Goal: Task Accomplishment & Management: Use online tool/utility

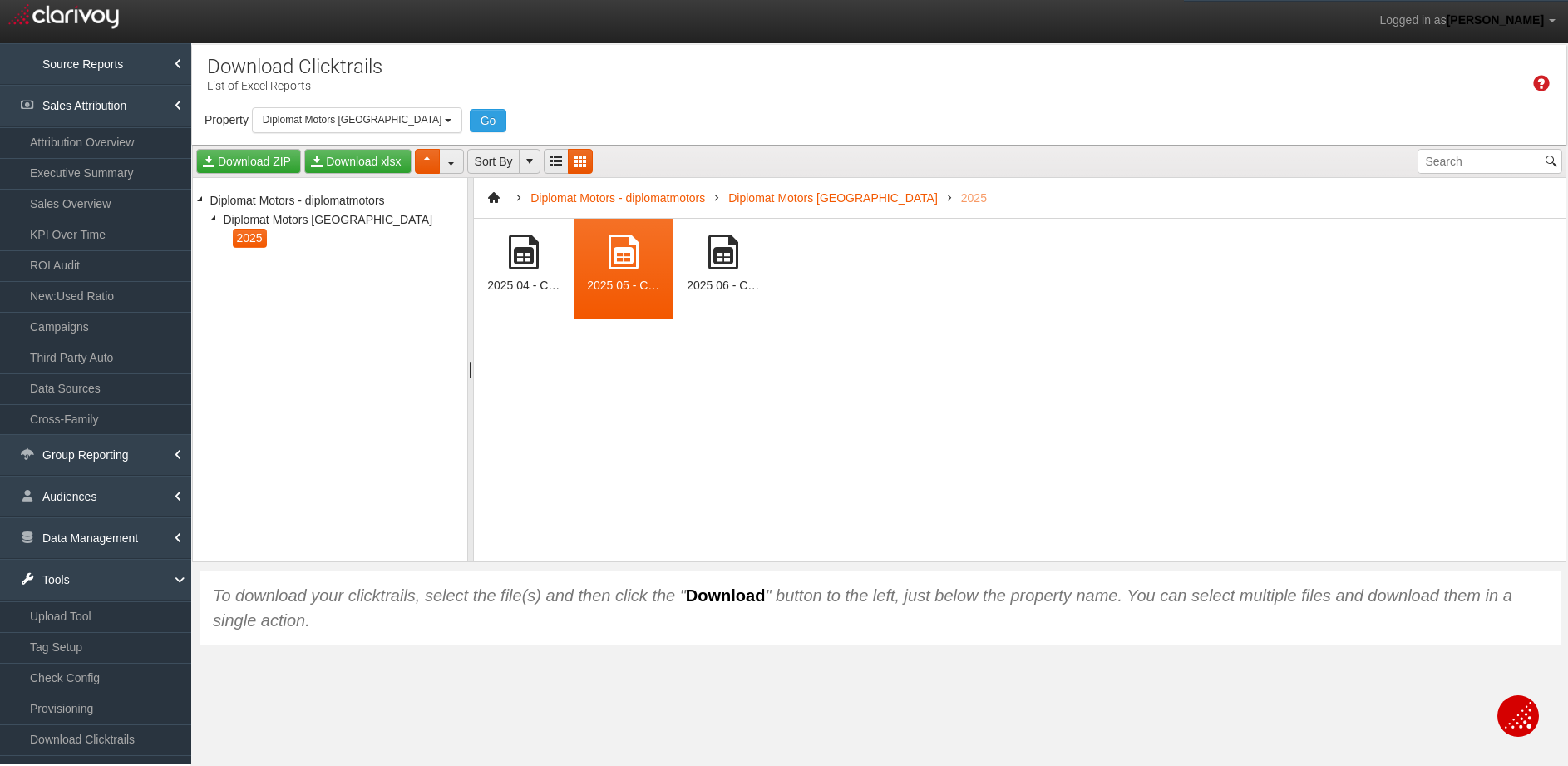
select select "object:14230"
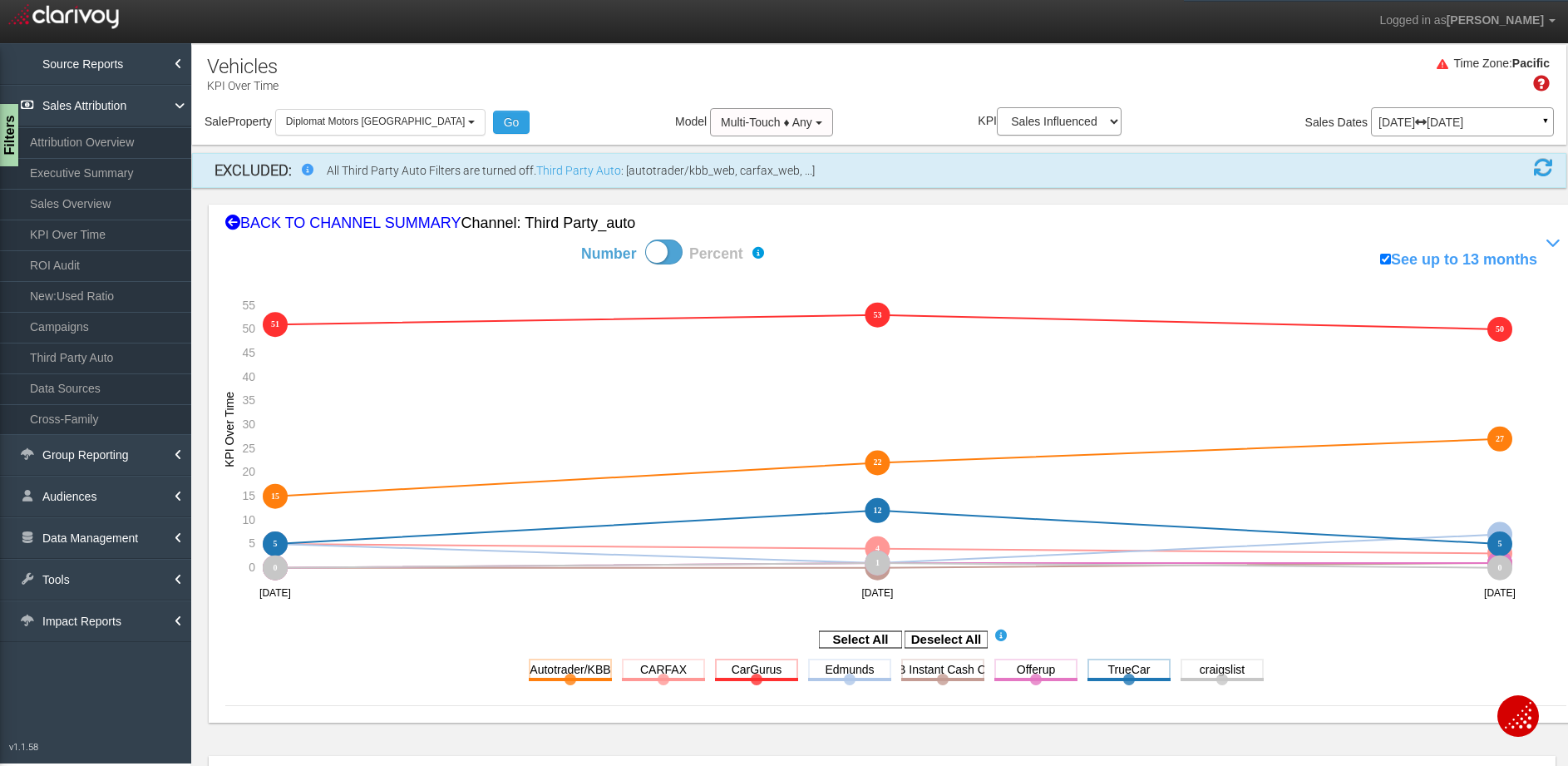
select select "object:1167"
select select "string:Sales Influenced"
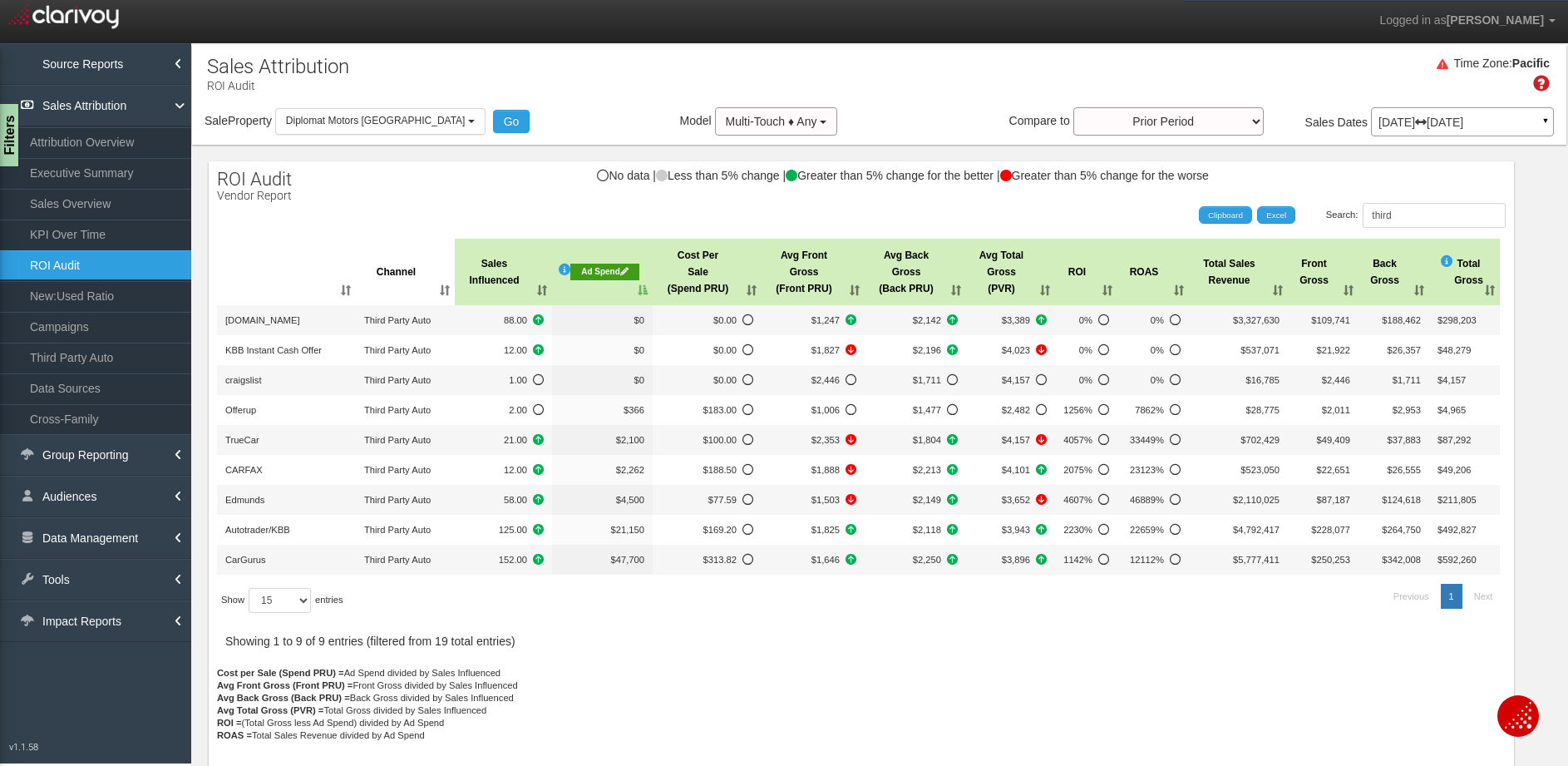
select select "object:14118"
click at [374, 98] on div "Time Zone: Pacific" at bounding box center [879, 79] width 1374 height 54
click at [375, 108] on button "Diplomat Motors [GEOGRAPHIC_DATA]" at bounding box center [381, 120] width 211 height 26
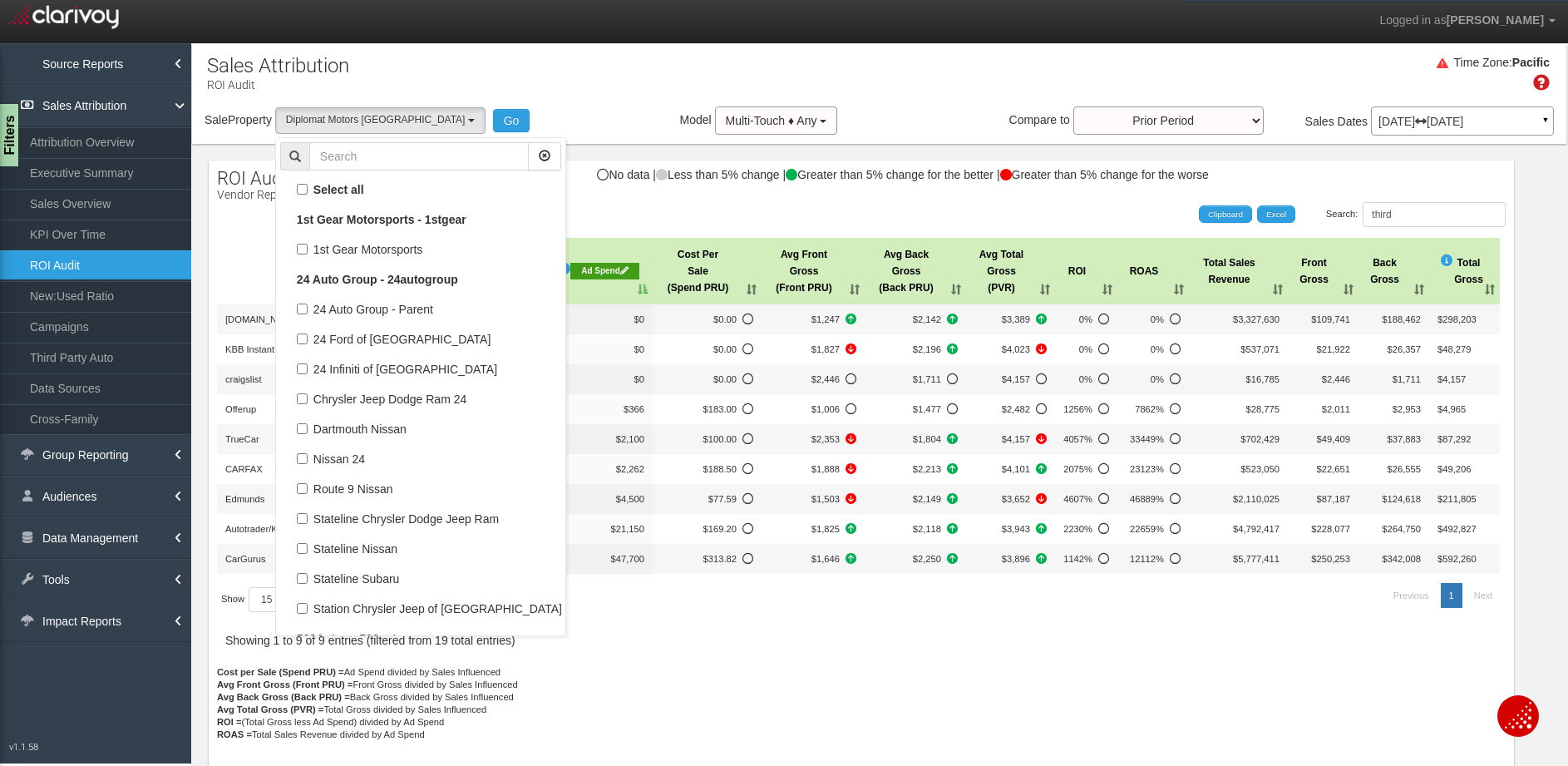
checkbox input "false"
select select
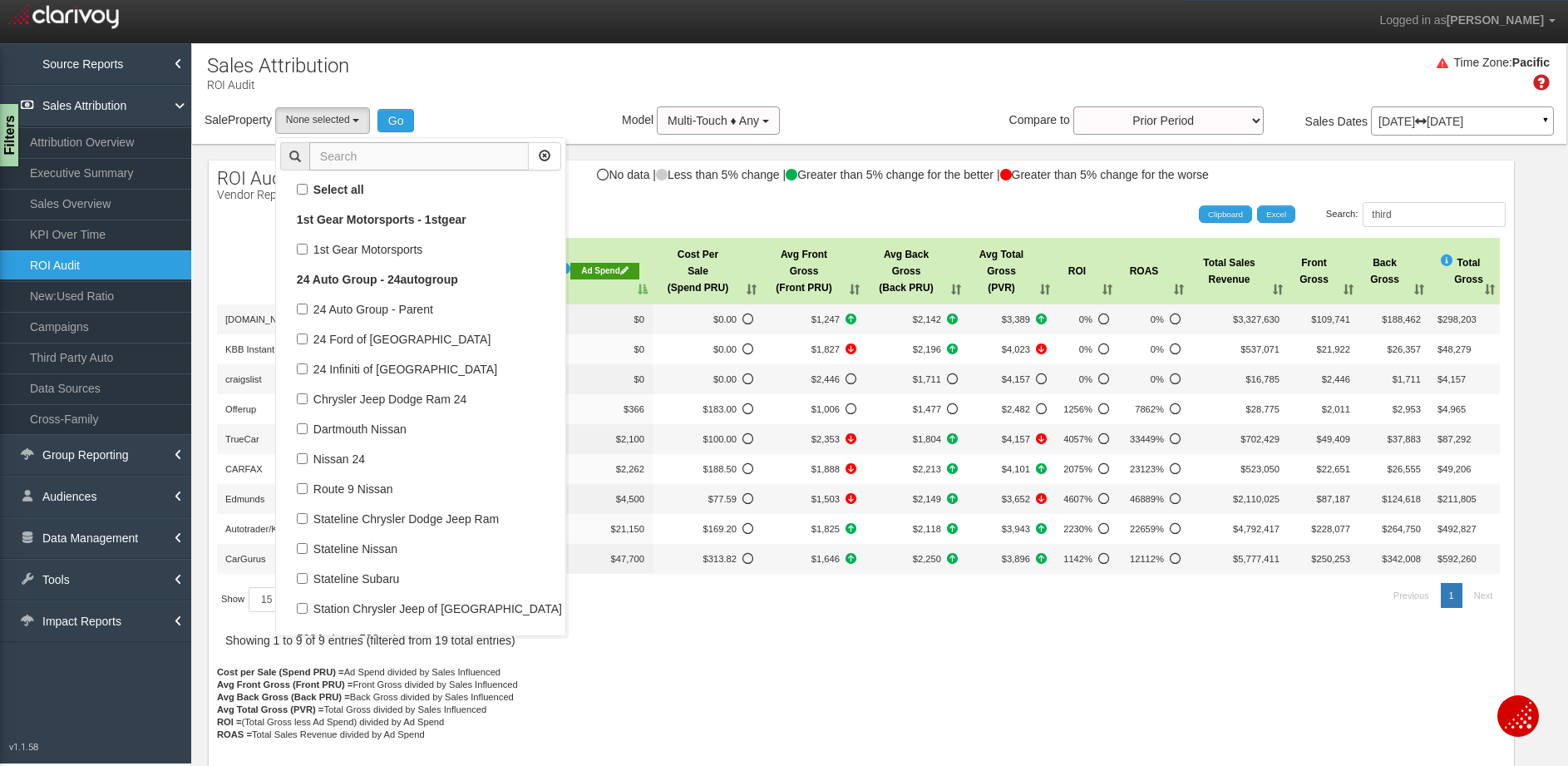
click at [388, 147] on input "text" at bounding box center [419, 157] width 220 height 28
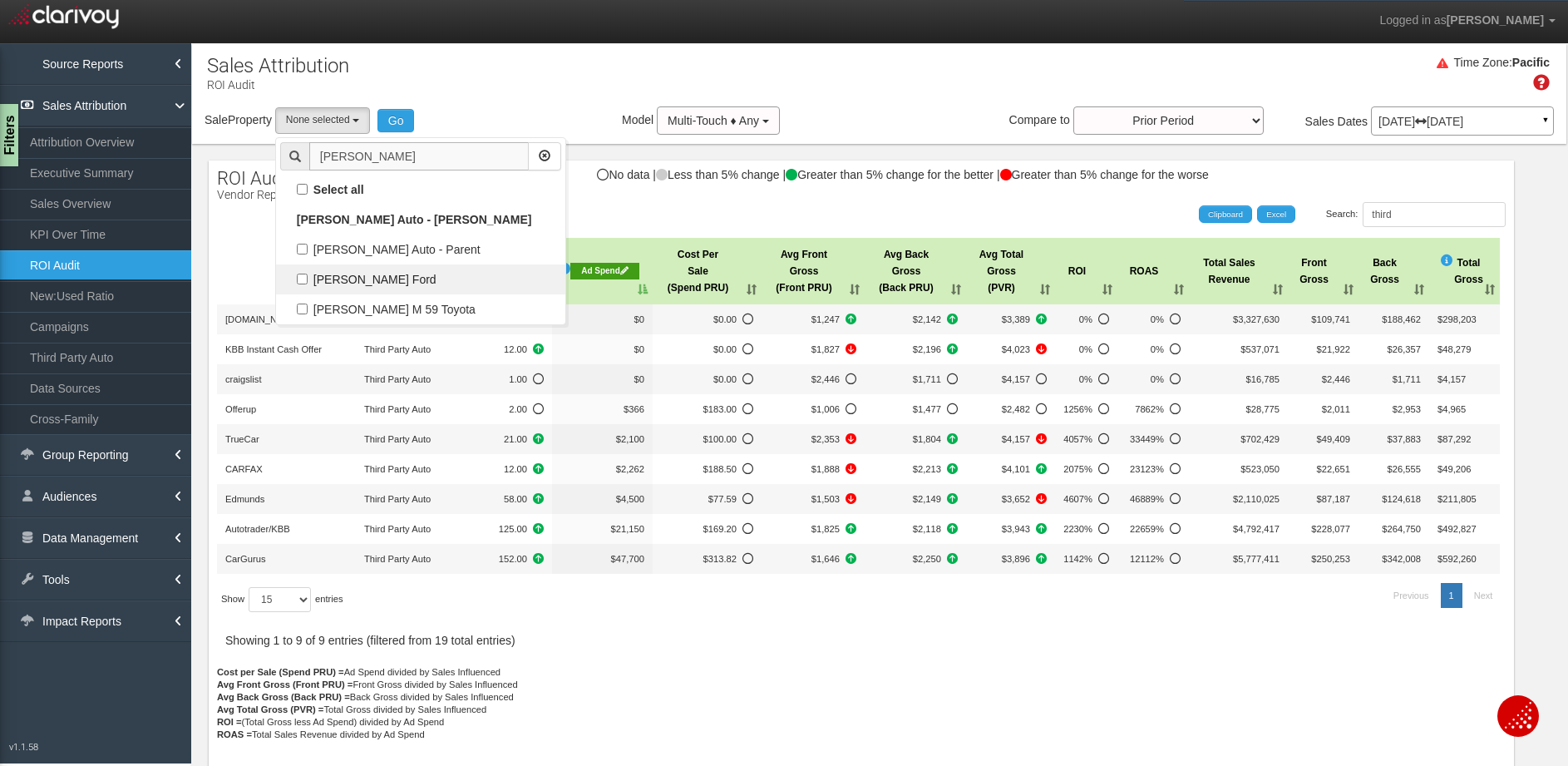
scroll to position [0, 0]
type input "szott"
click at [404, 277] on label "[PERSON_NAME] Ford" at bounding box center [420, 279] width 281 height 21
click at [307, 277] on input "[PERSON_NAME] Ford" at bounding box center [302, 279] width 11 height 11
checkbox input "true"
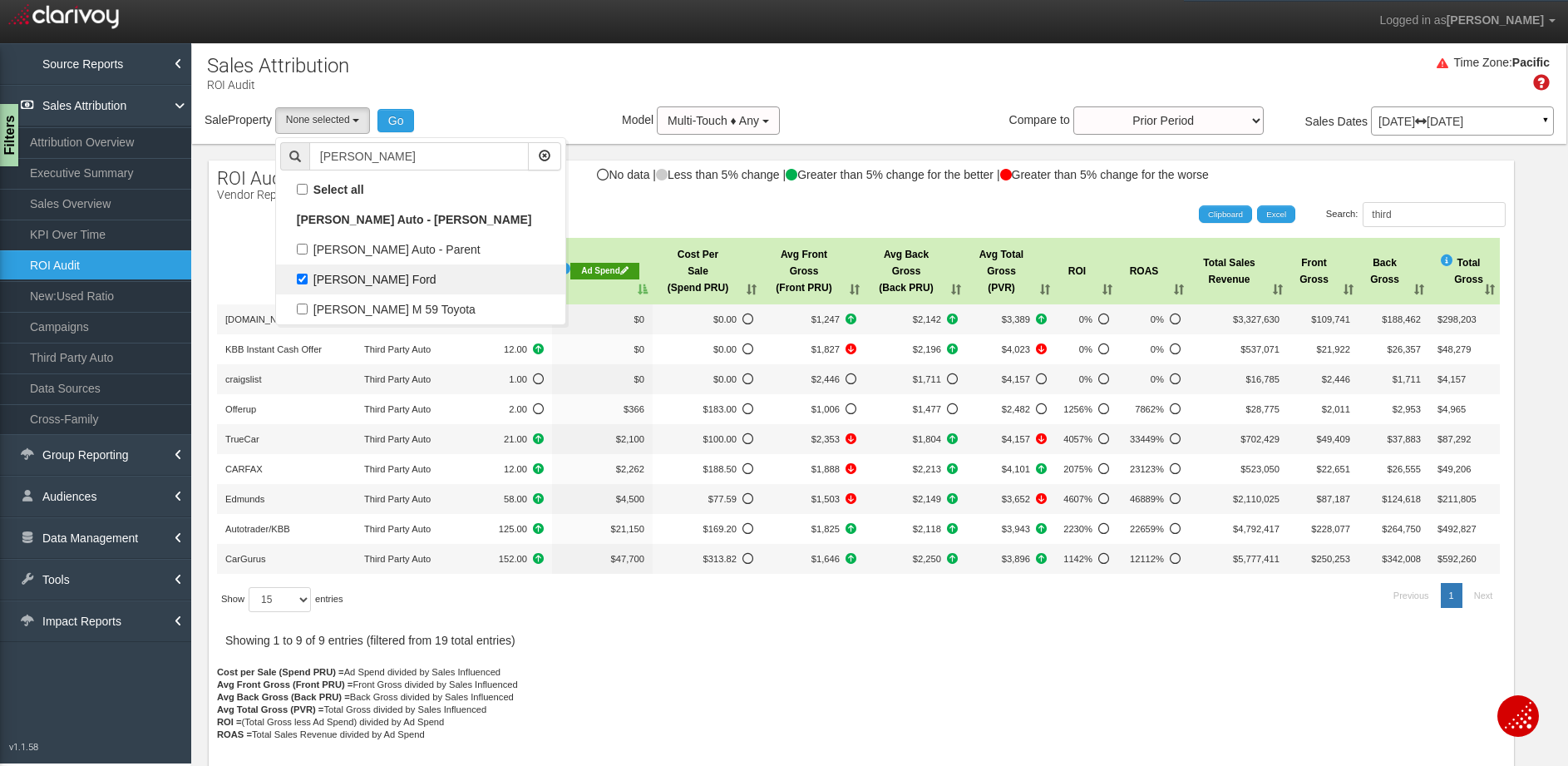
select select "object:15652"
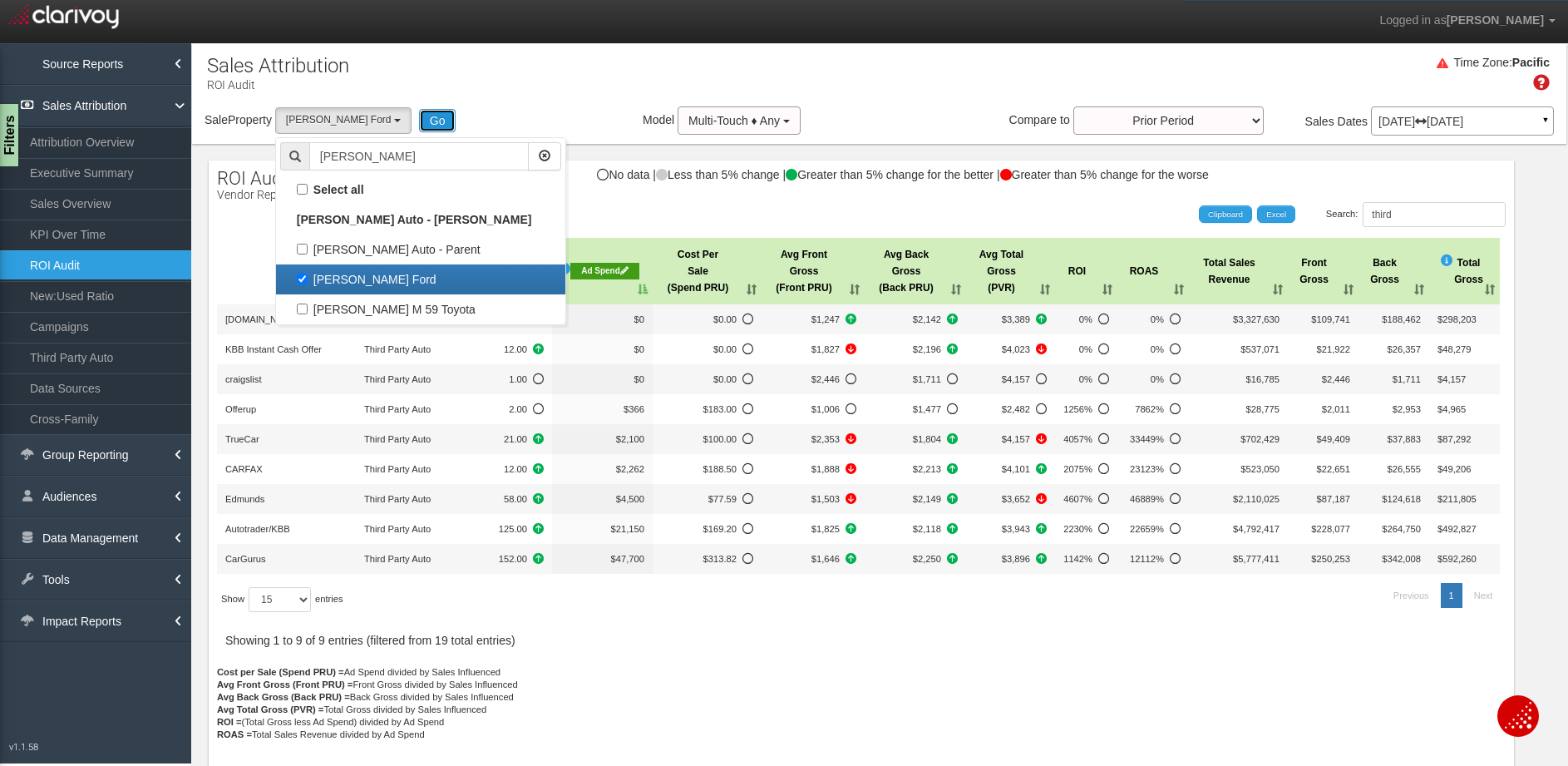
click at [419, 122] on button "Go" at bounding box center [437, 120] width 37 height 23
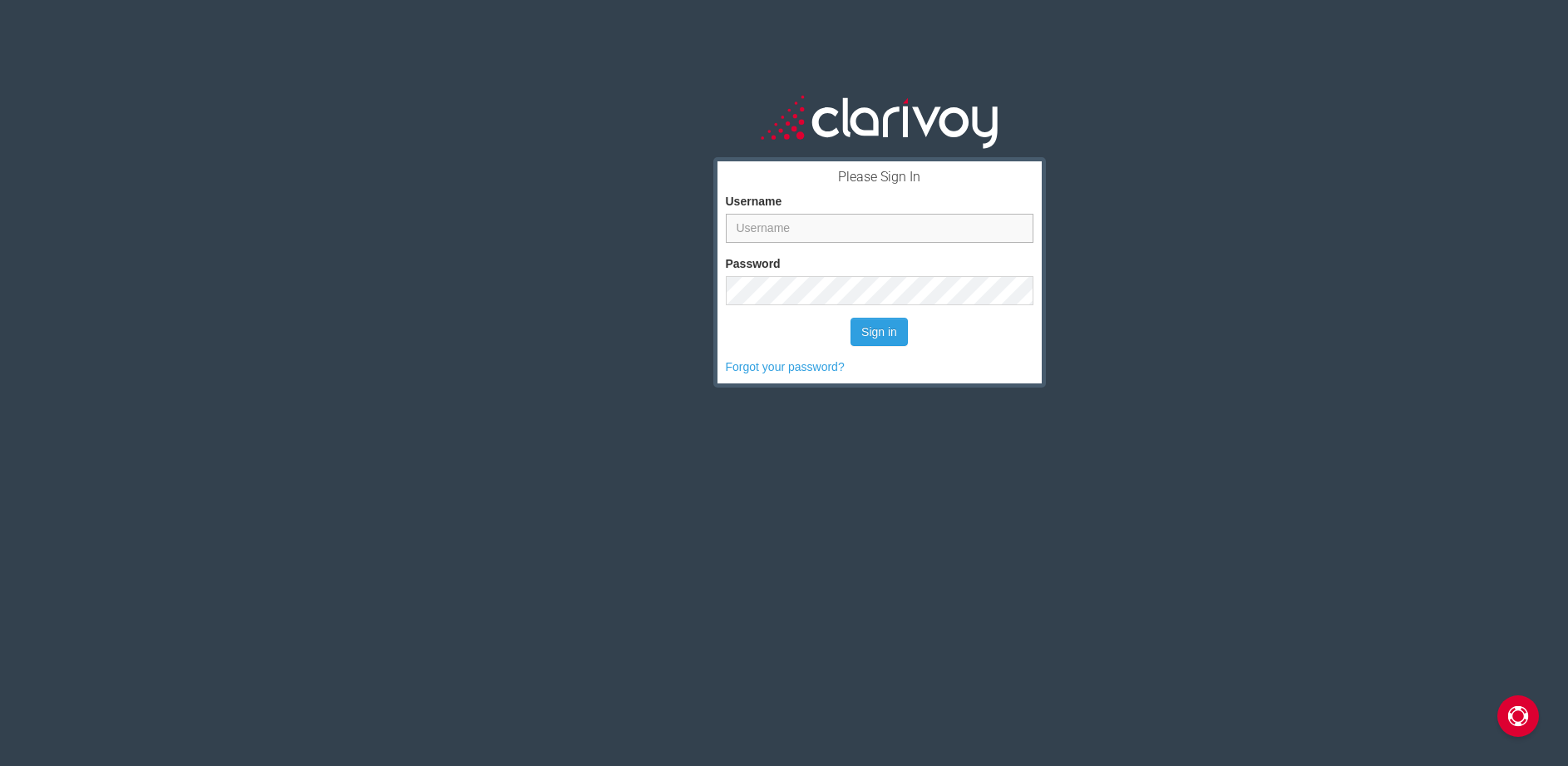
type input "svos"
click at [812, 218] on input "svos" at bounding box center [879, 228] width 307 height 29
type input "[PERSON_NAME]"
click at [857, 333] on button "Sign in" at bounding box center [878, 332] width 58 height 28
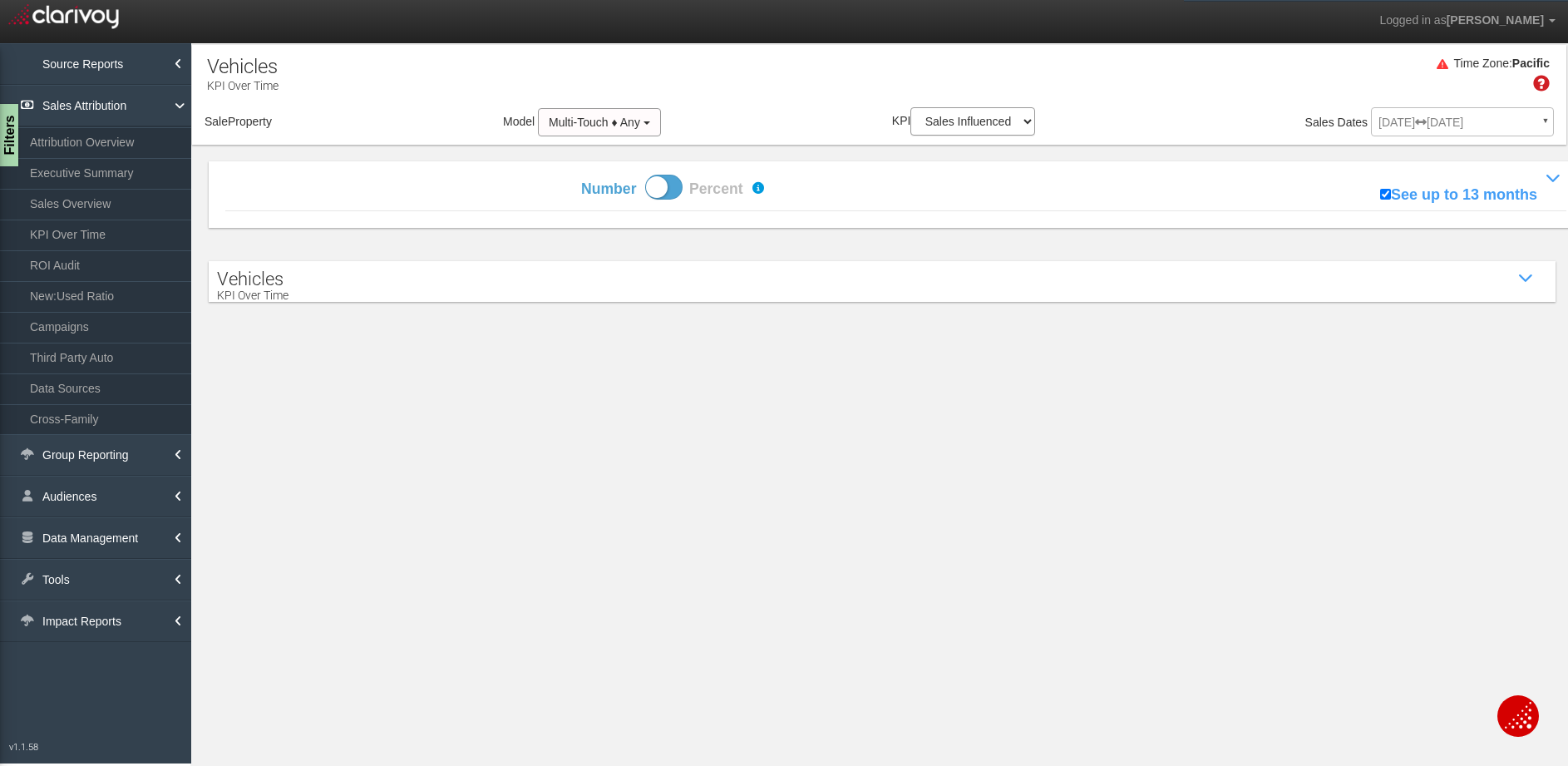
select select "object:1169"
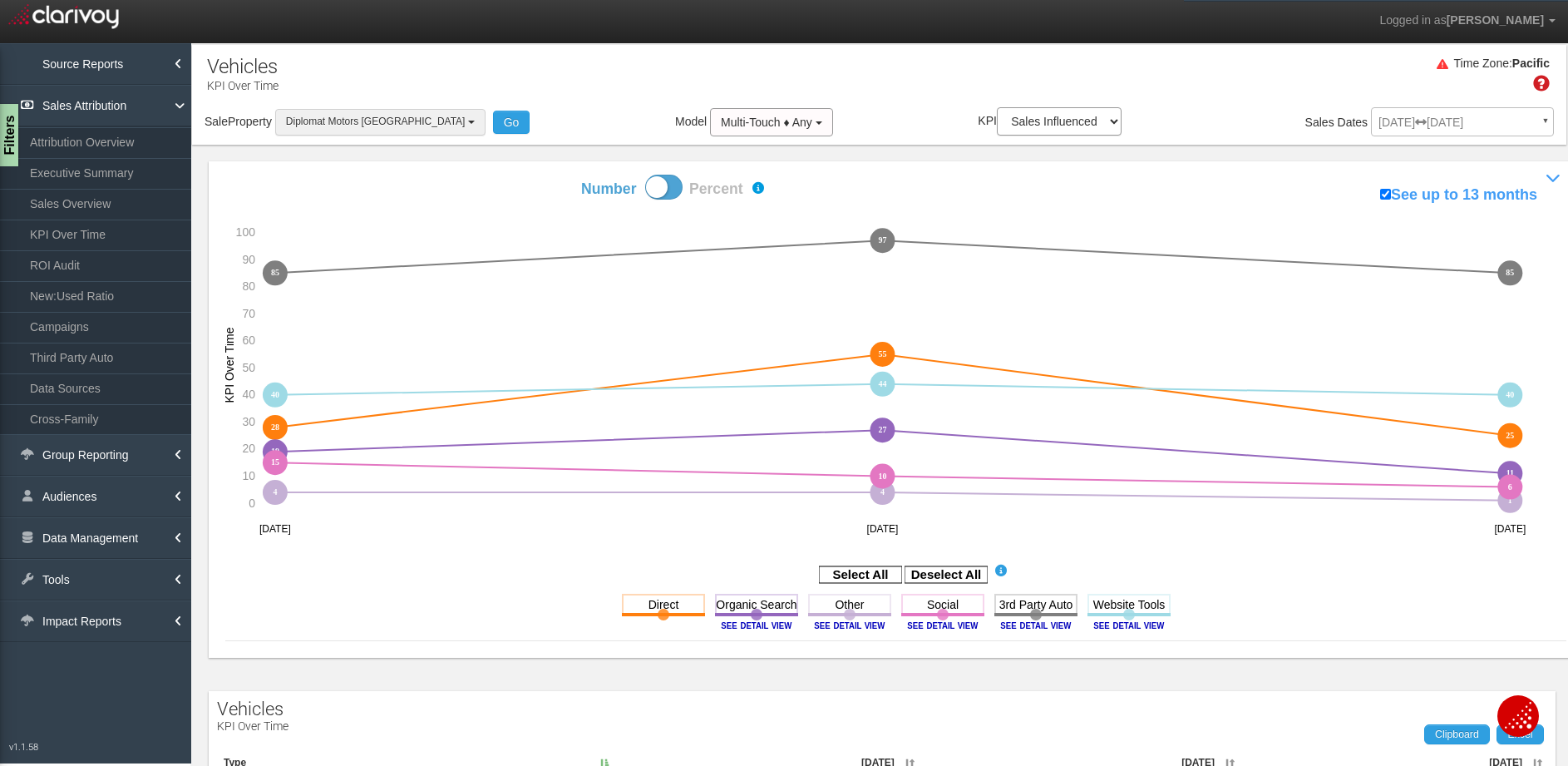
click at [375, 130] on button "Diplomat Motors [GEOGRAPHIC_DATA]" at bounding box center [381, 121] width 211 height 26
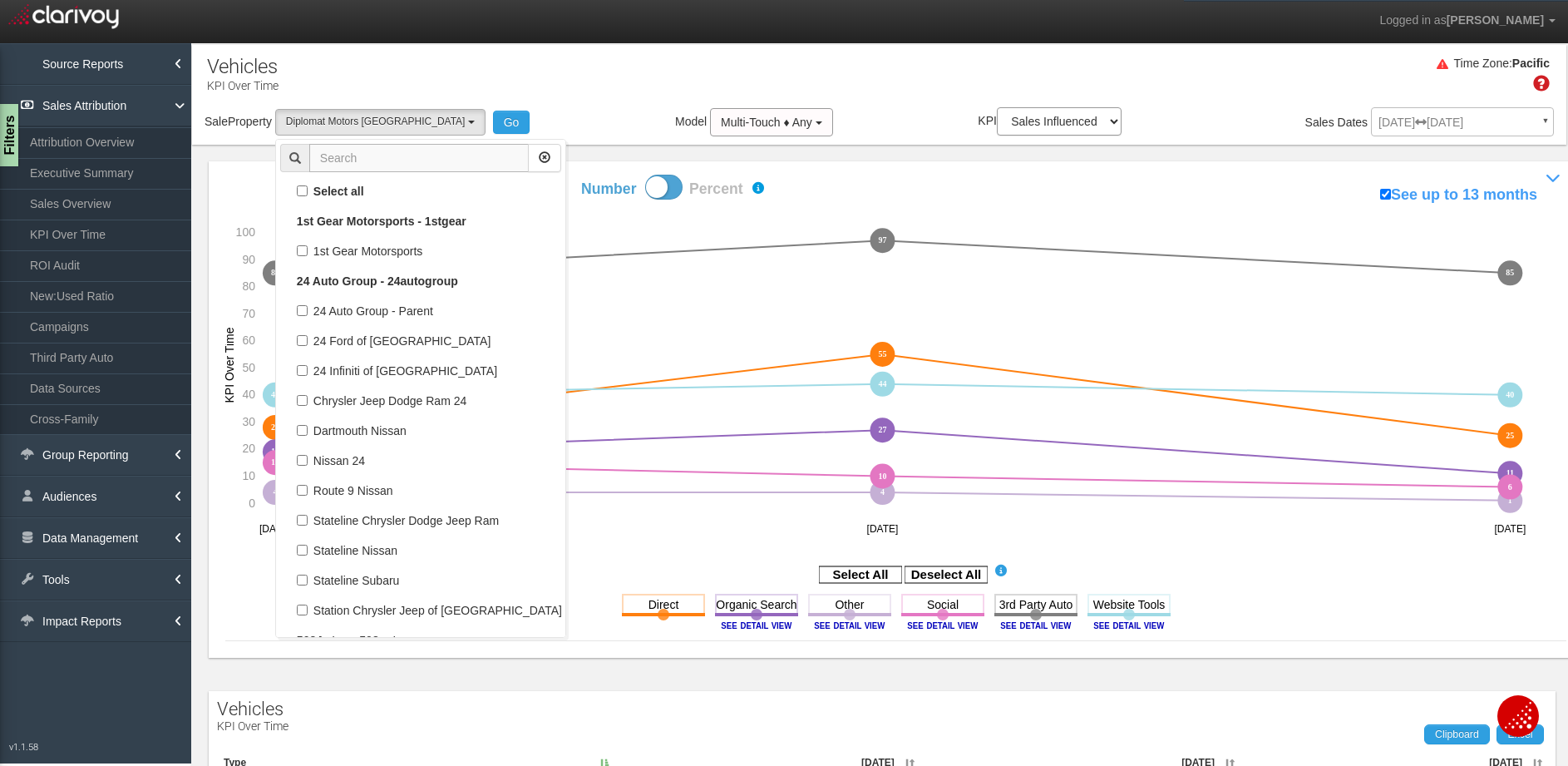
scroll to position [29931, 0]
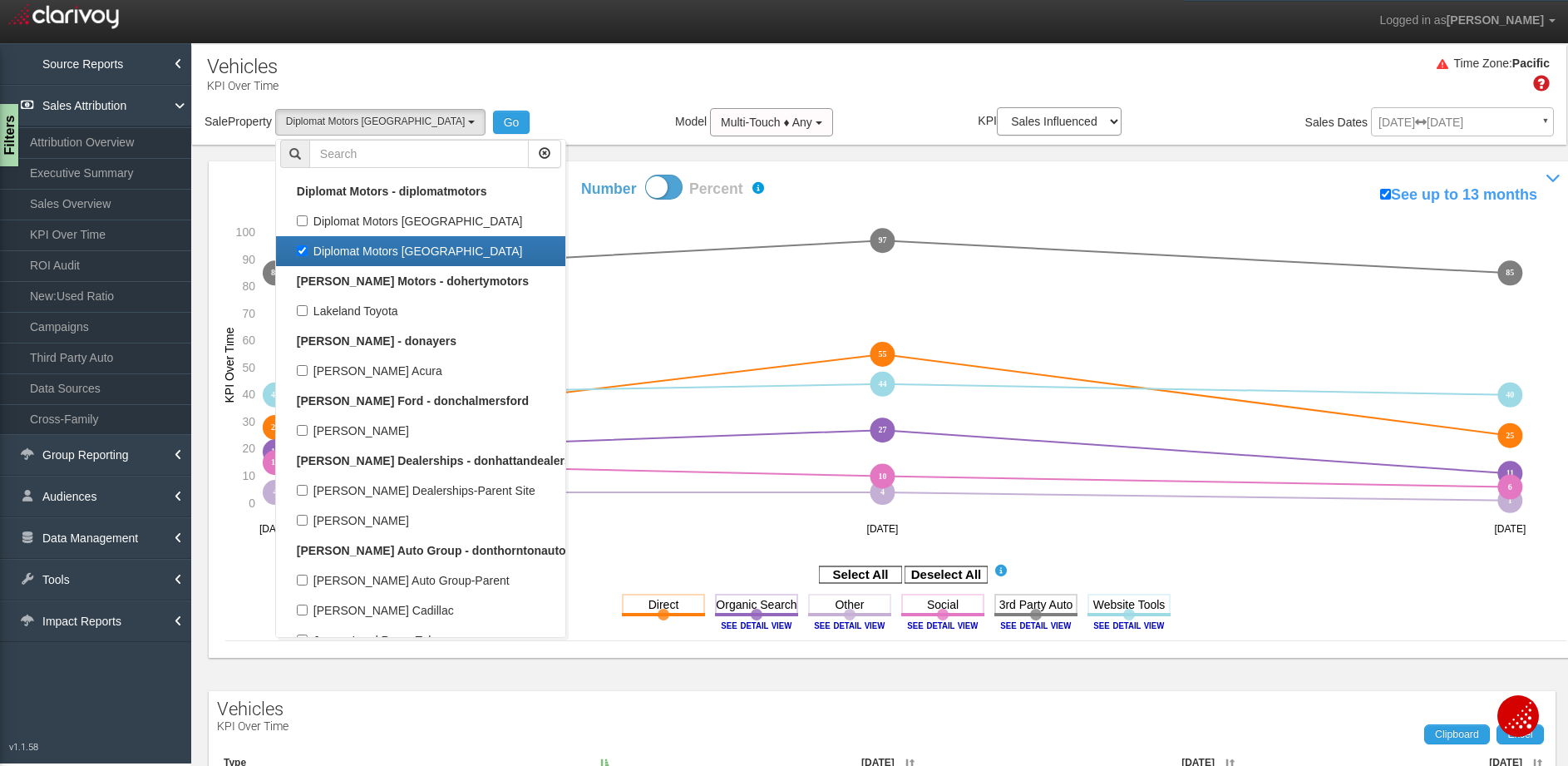
click at [375, 254] on label "Diplomat Motors [GEOGRAPHIC_DATA]" at bounding box center [420, 251] width 281 height 21
click at [307, 254] on input "Diplomat Motors [GEOGRAPHIC_DATA]" at bounding box center [302, 251] width 11 height 11
checkbox input "false"
select select
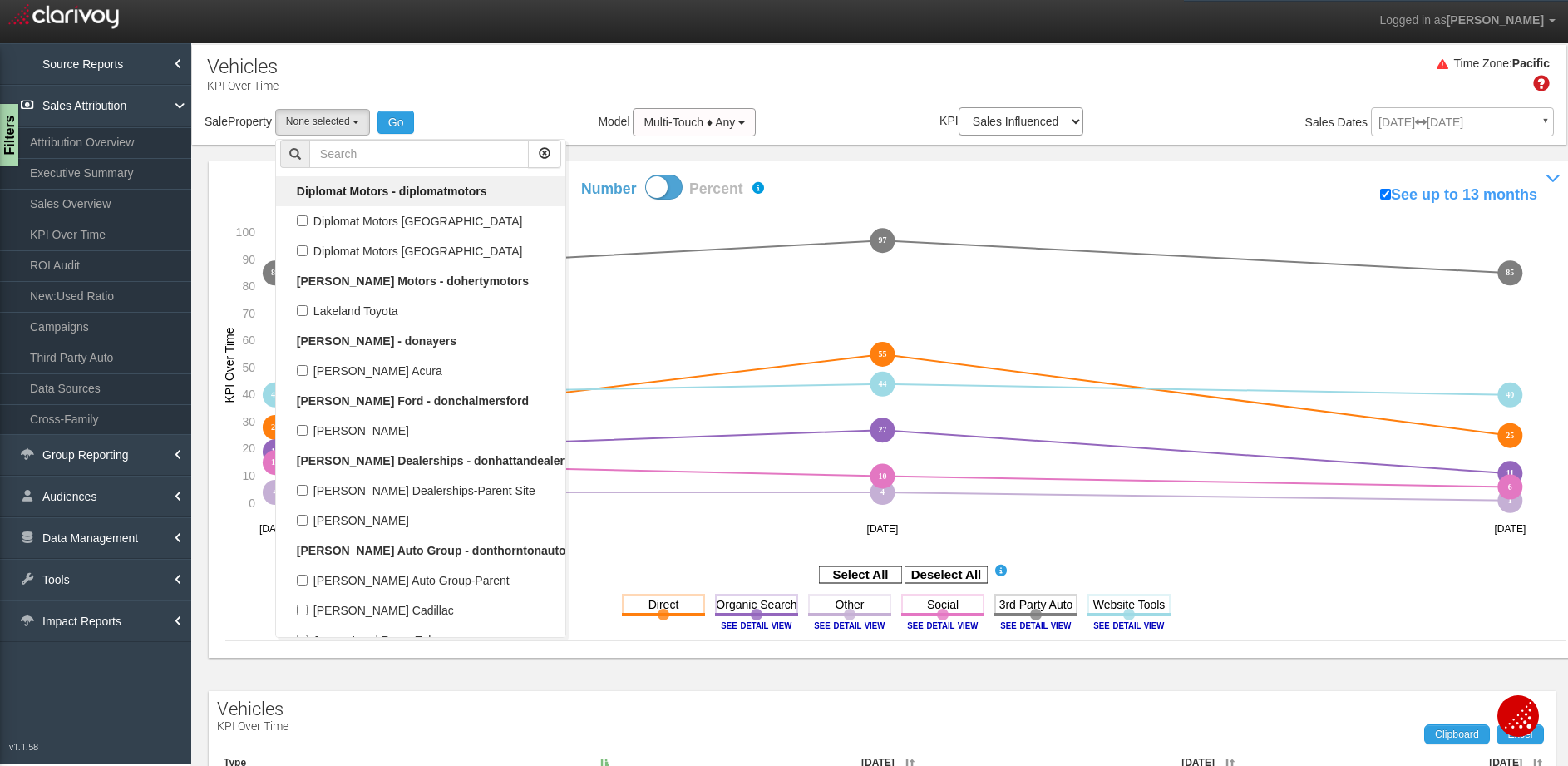
scroll to position [14379, 0]
click at [395, 159] on input "text" at bounding box center [419, 154] width 220 height 28
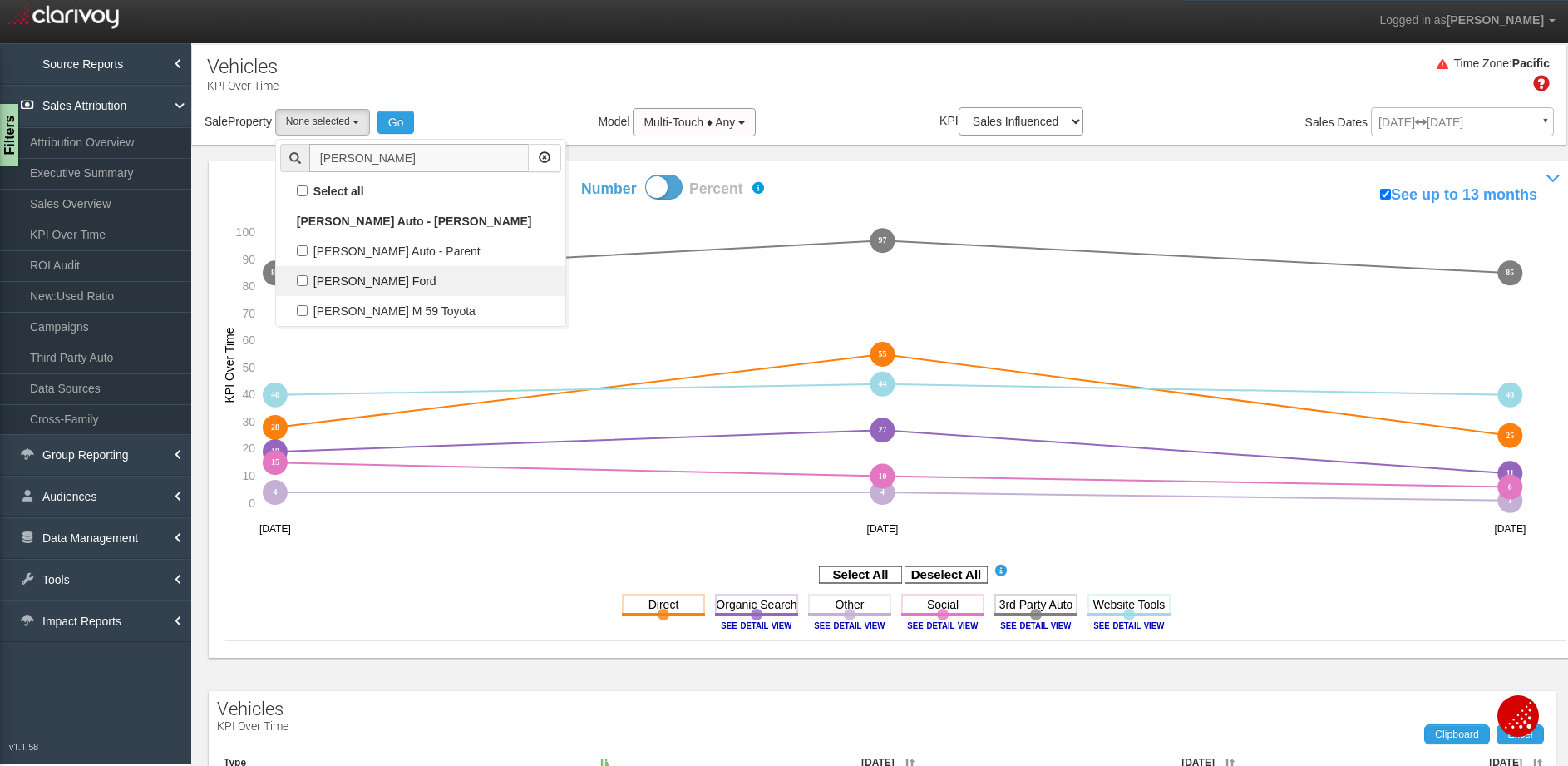
scroll to position [0, 0]
type input "szott"
click at [400, 285] on label "[PERSON_NAME] Ford" at bounding box center [420, 281] width 281 height 21
click at [307, 285] on input "[PERSON_NAME] Ford" at bounding box center [302, 281] width 11 height 11
checkbox input "true"
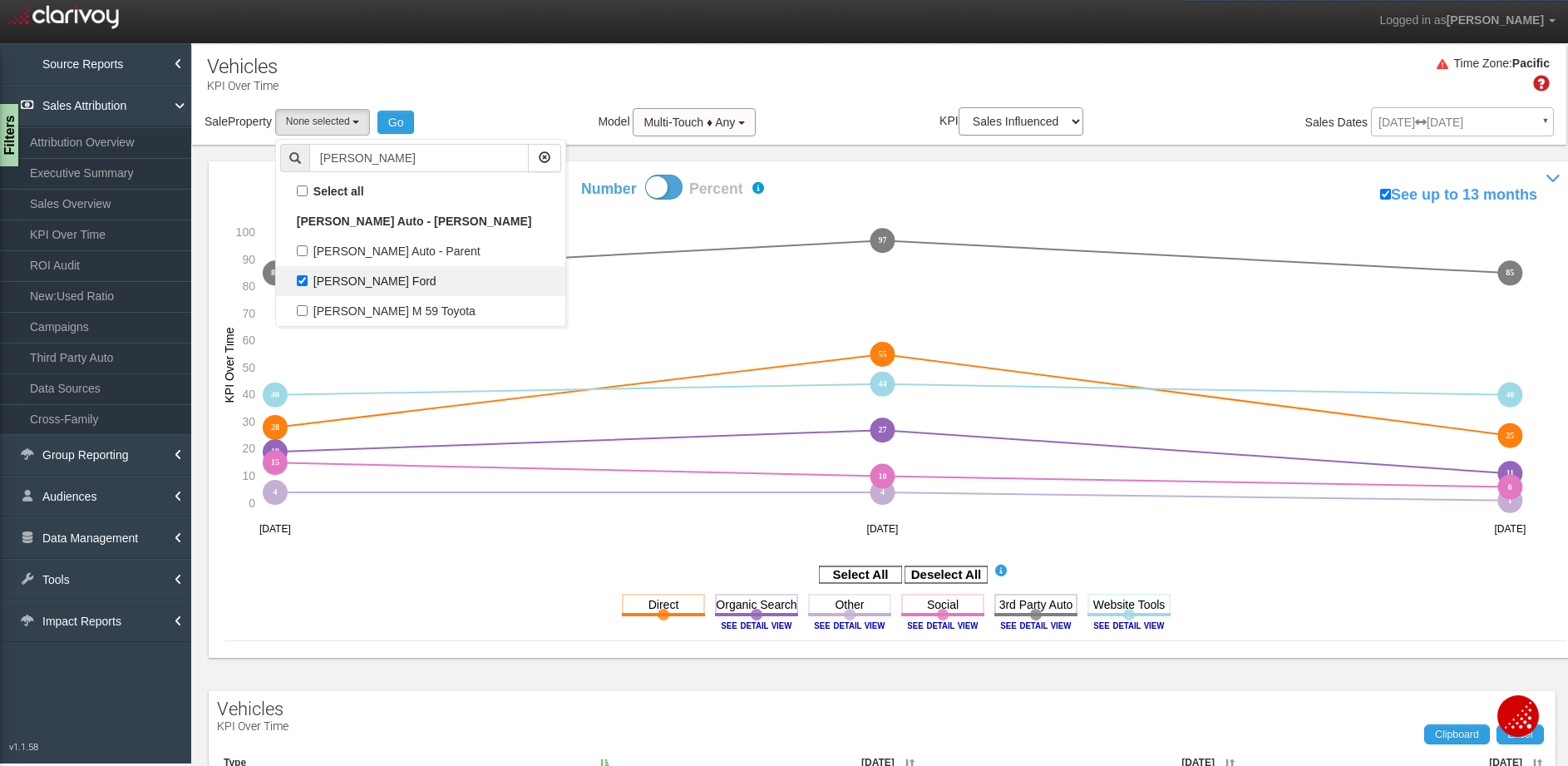
select select "object:2706"
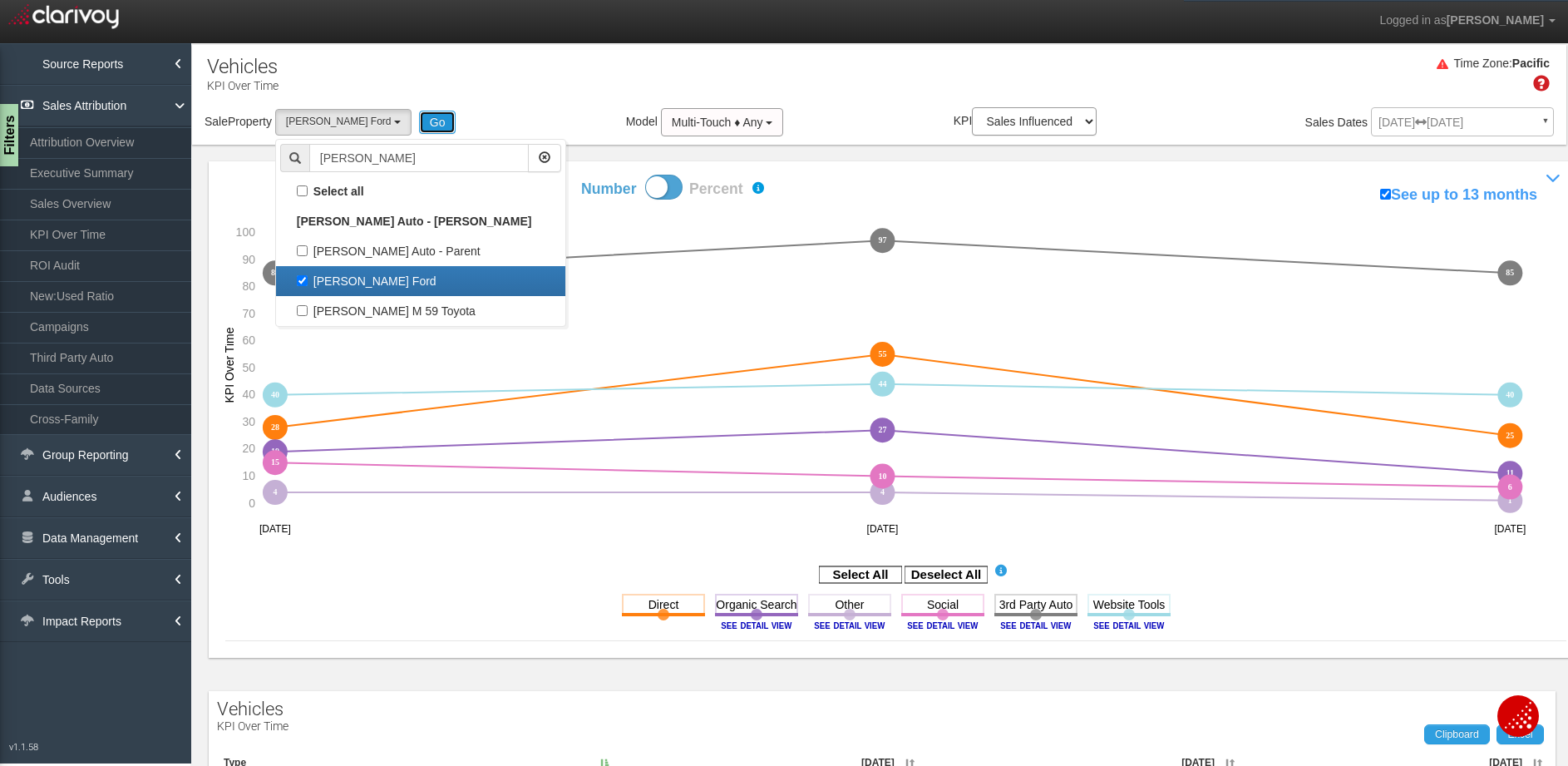
click at [419, 123] on button "Go" at bounding box center [437, 122] width 37 height 23
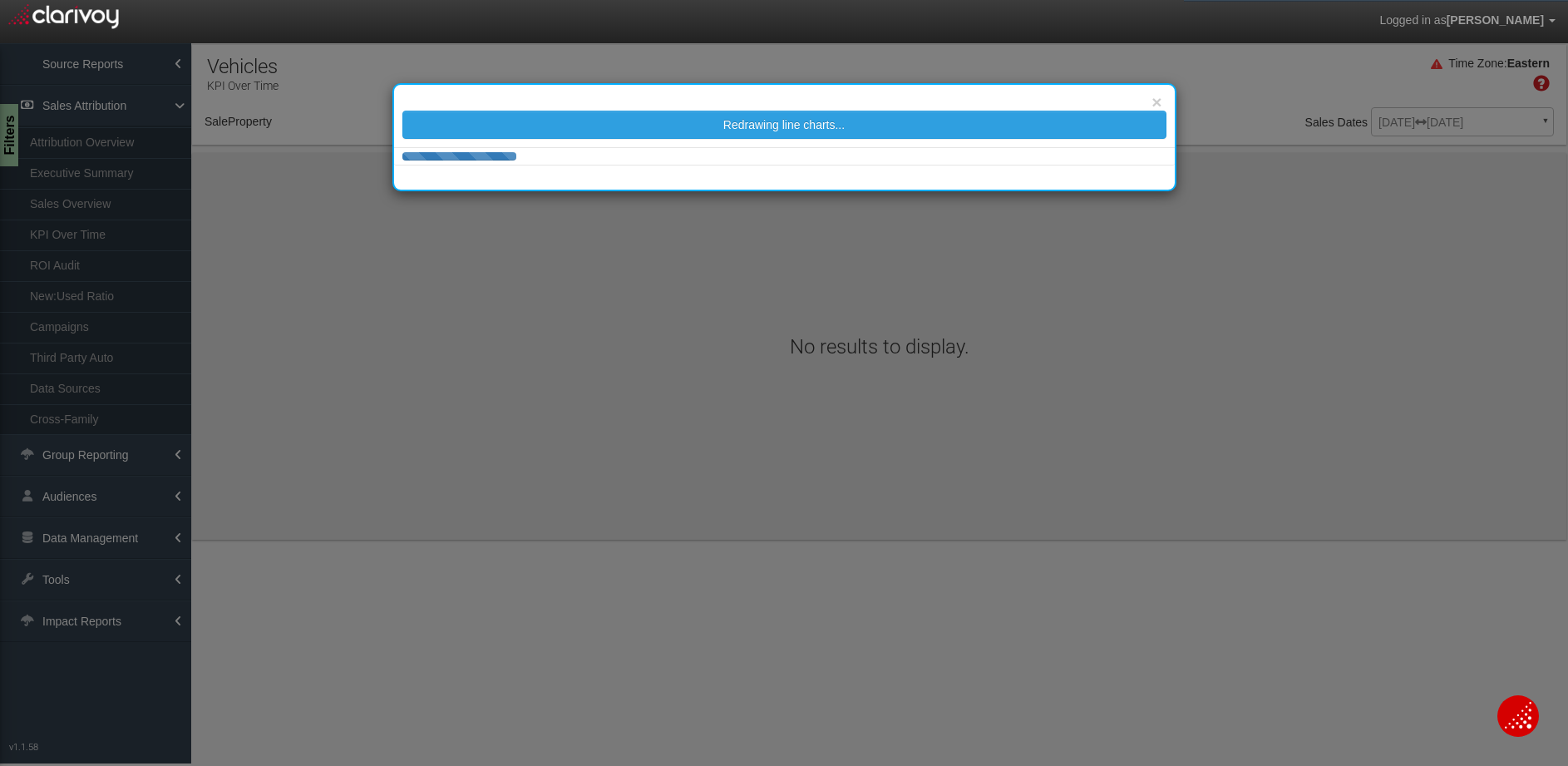
select select "object:5382"
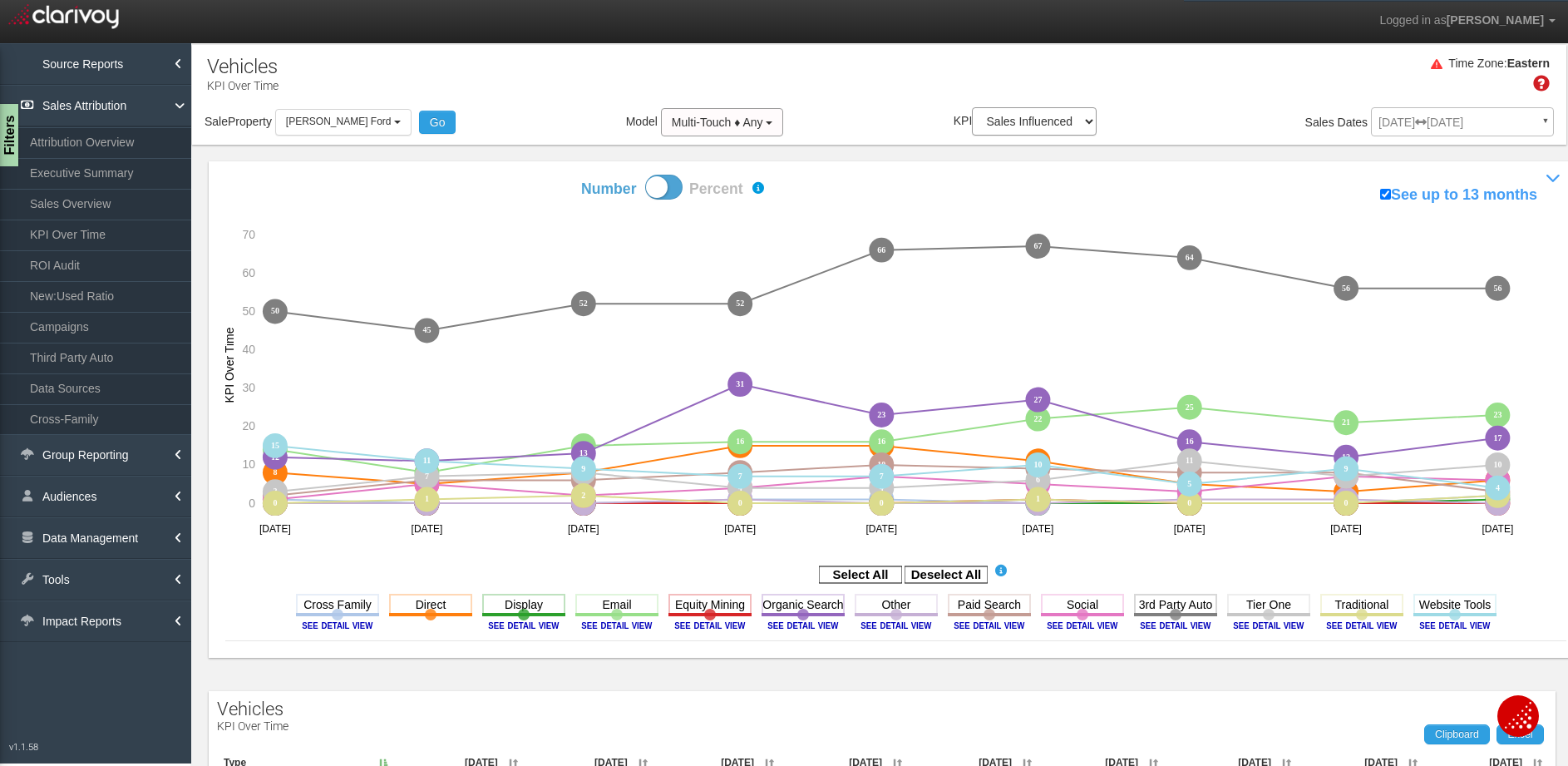
click at [918, 583] on icon "Deselect All" at bounding box center [946, 574] width 83 height 20
click at [958, 578] on rect at bounding box center [946, 574] width 83 height 17
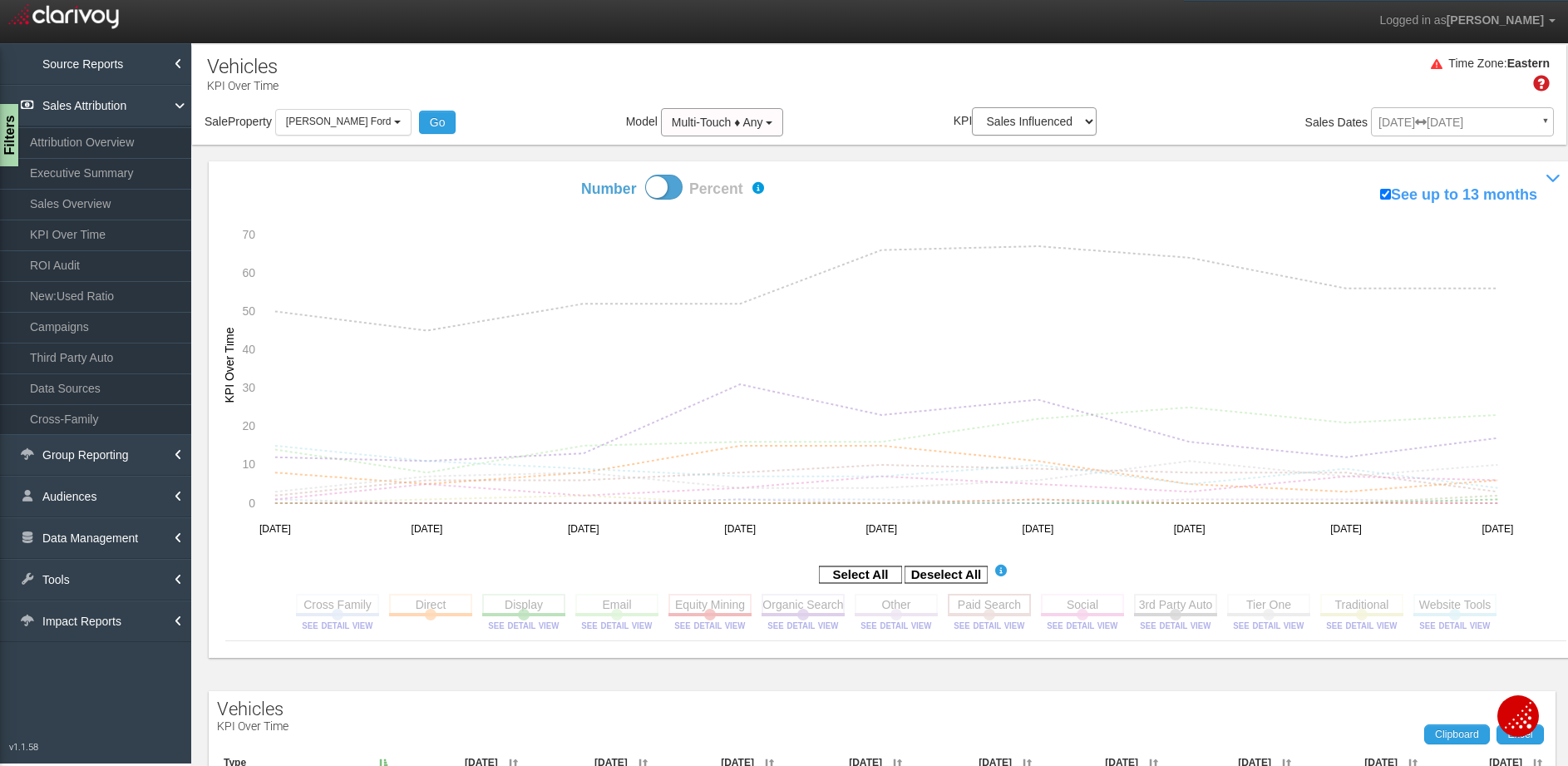
click at [1010, 605] on rect at bounding box center [989, 603] width 83 height 20
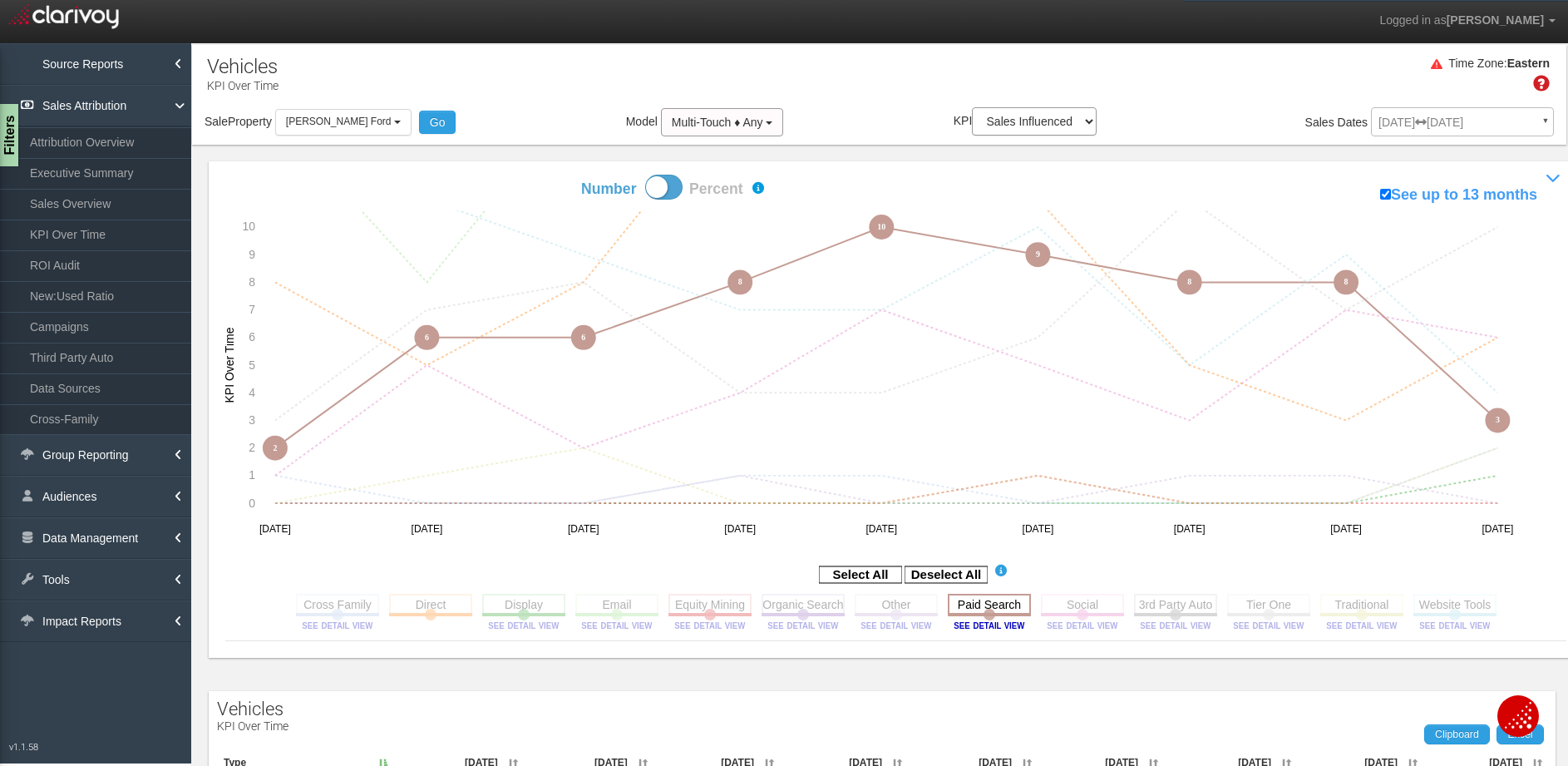
click at [1008, 605] on rect at bounding box center [989, 603] width 83 height 20
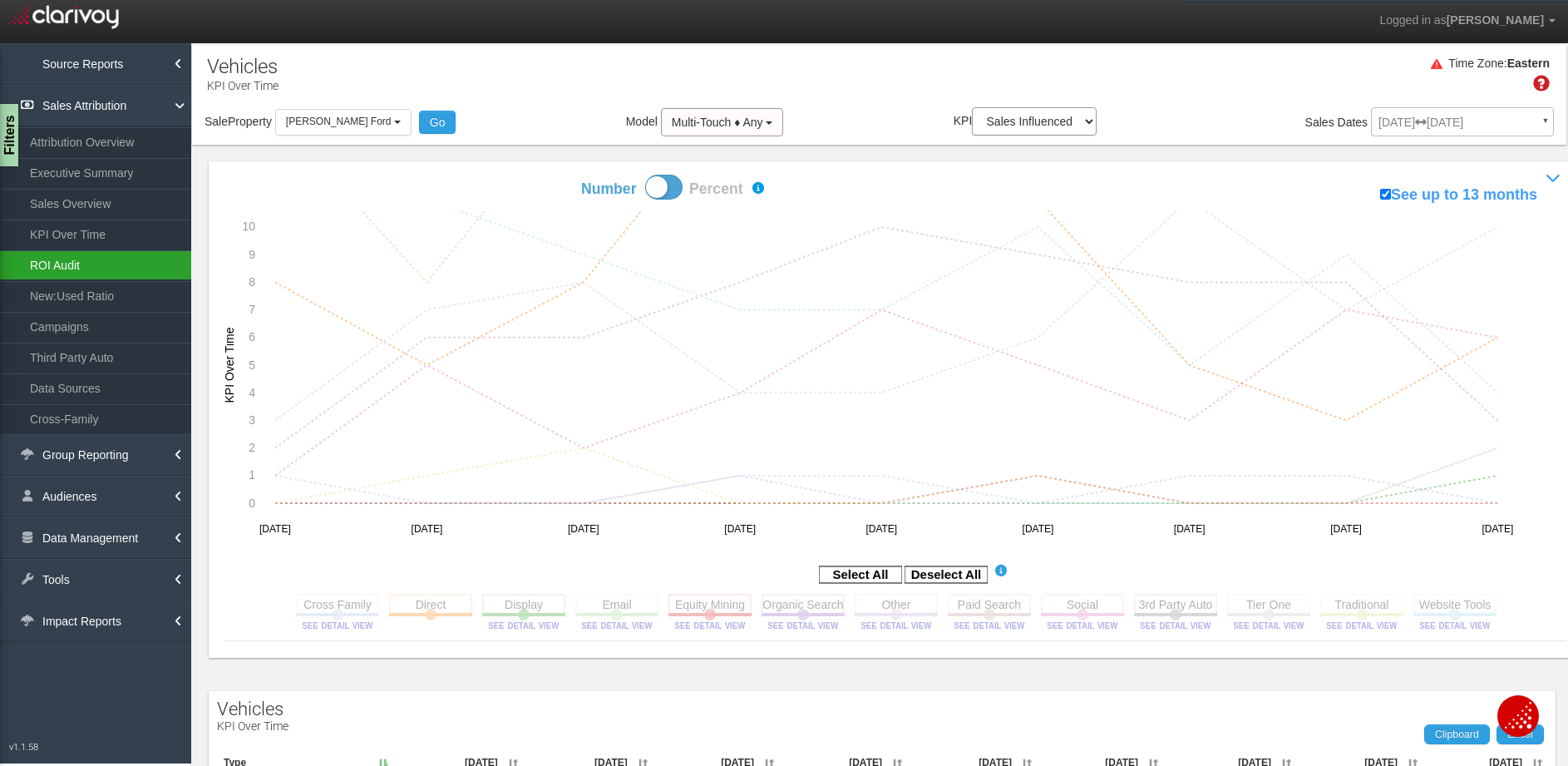
click at [141, 268] on link "ROI Audit" at bounding box center [96, 266] width 191 height 30
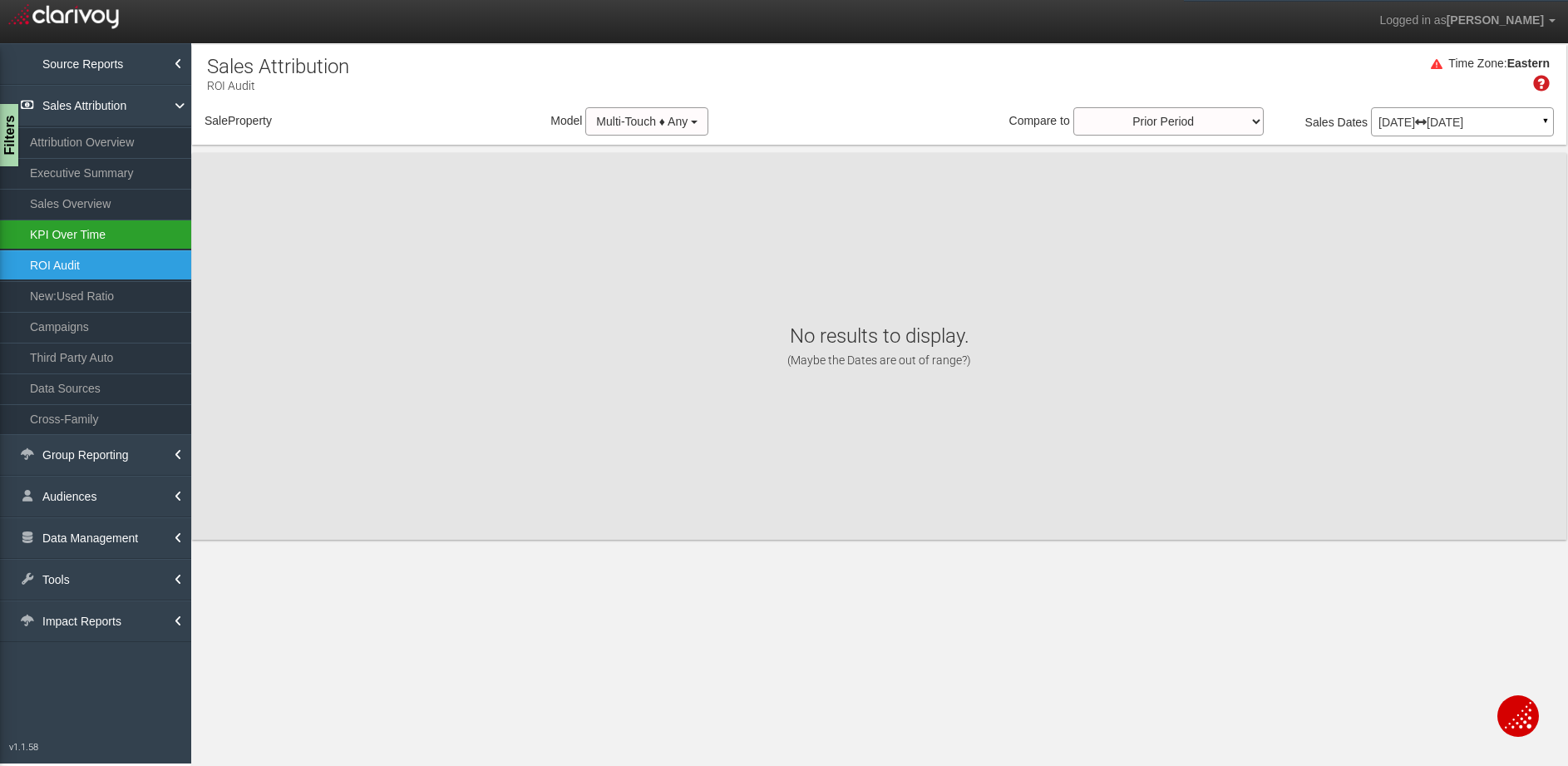
select select "object:8021"
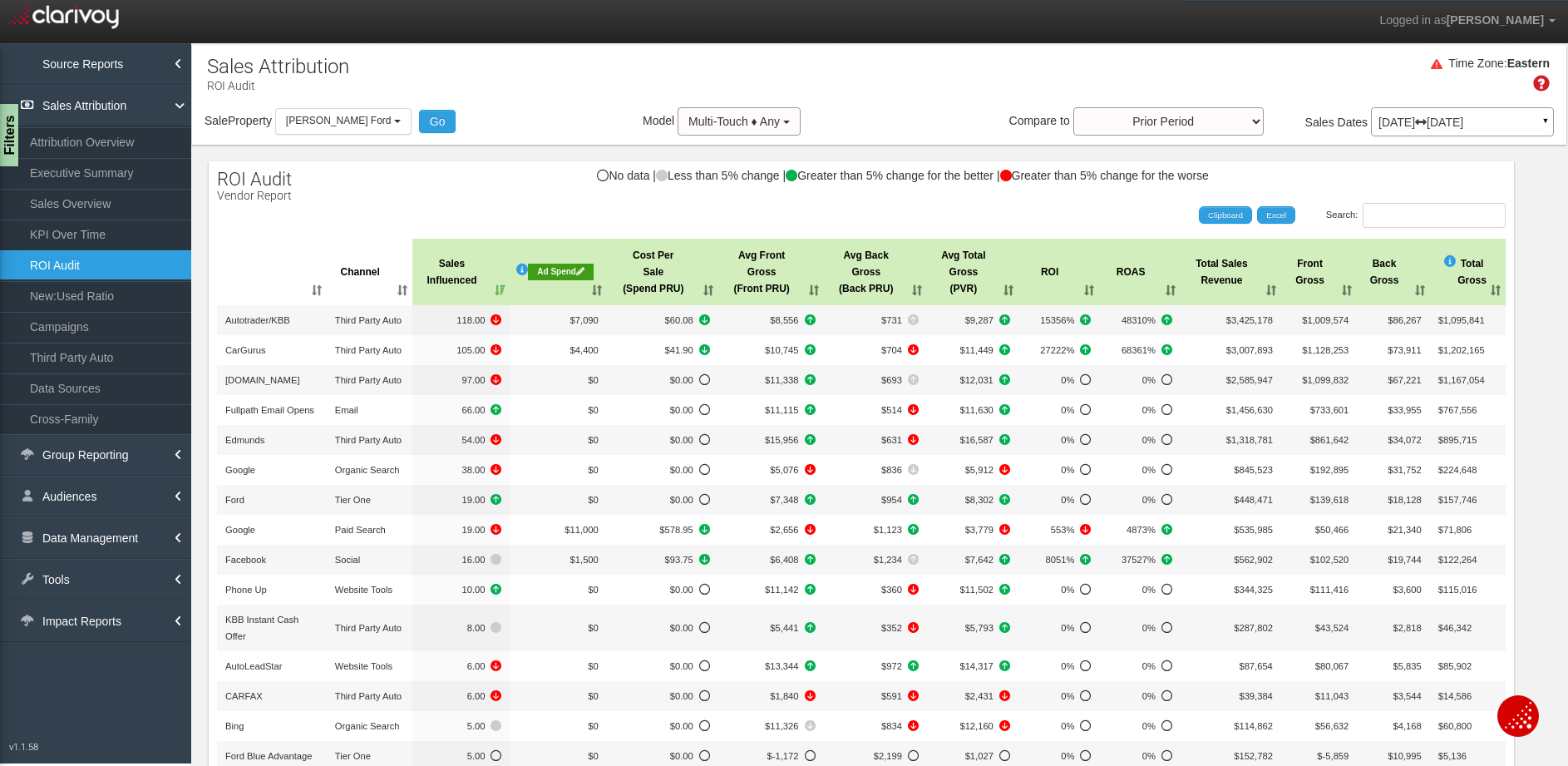
drag, startPoint x: 1414, startPoint y: 108, endPoint x: 1413, endPoint y: 120, distance: 12.0
click at [1414, 108] on div "May 01, 2025 Jul 31, 2025 ▼" at bounding box center [1462, 121] width 183 height 29
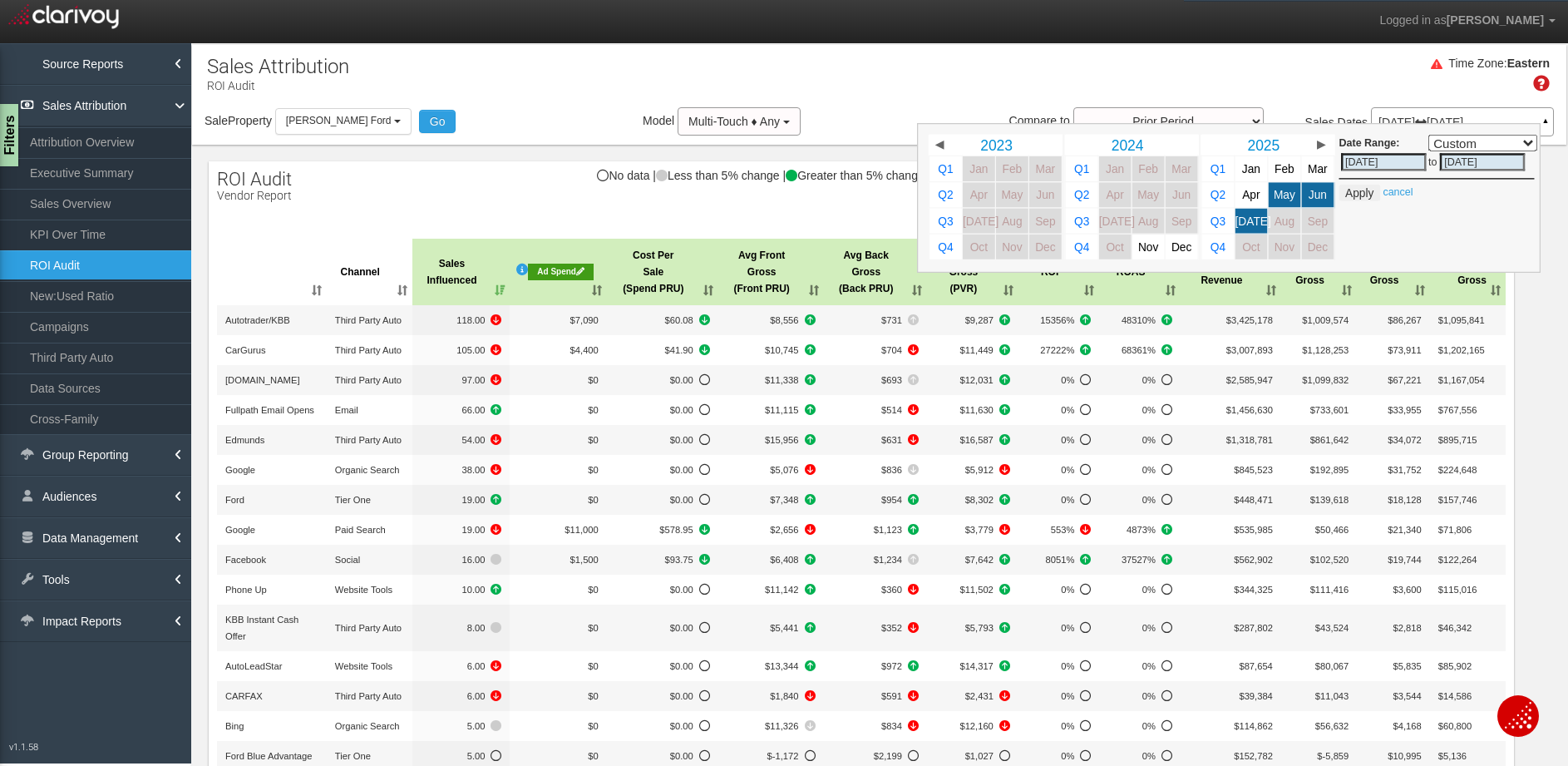
click at [1244, 63] on div "Time Zone: Eastern" at bounding box center [879, 80] width 1374 height 54
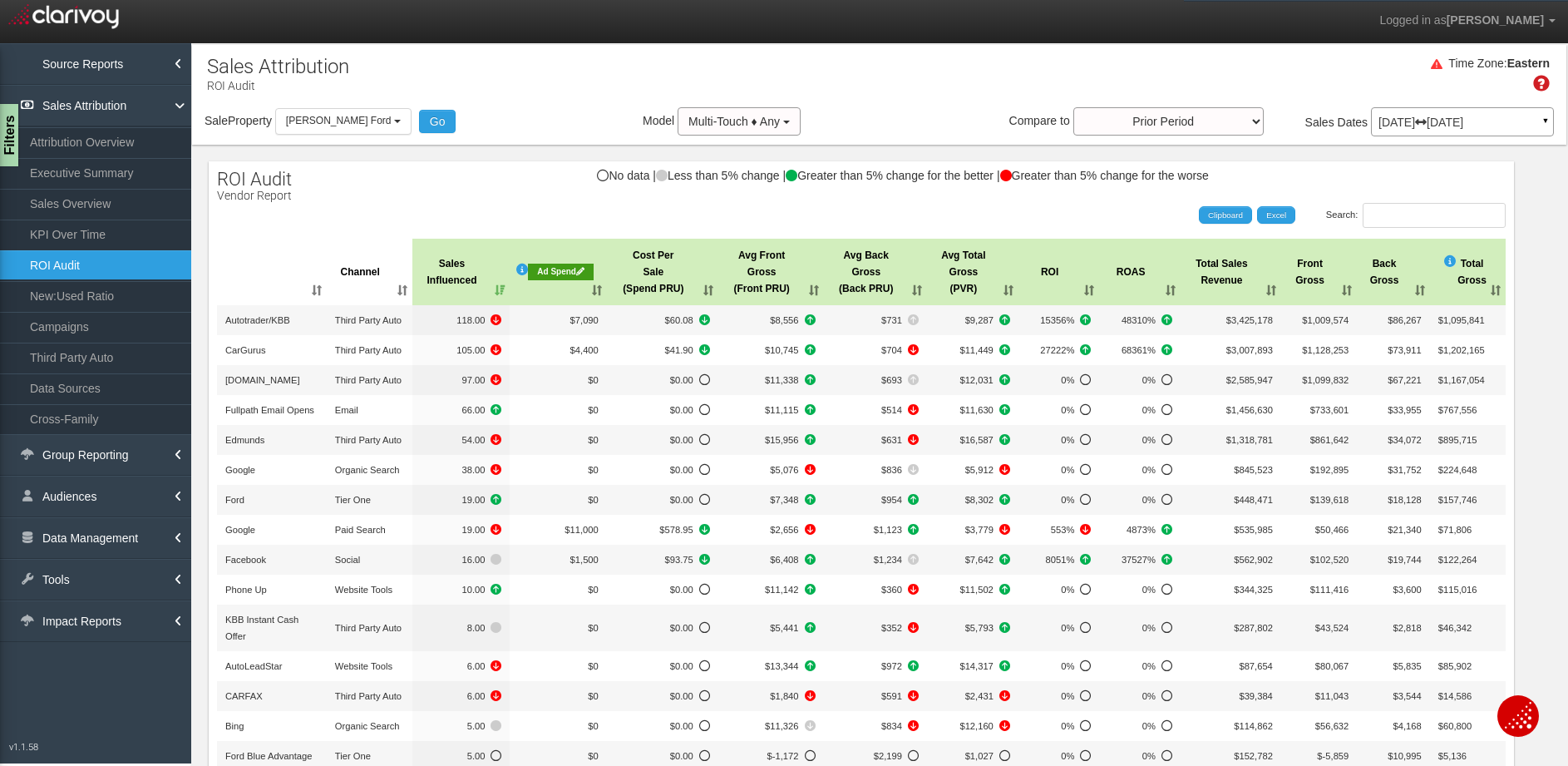
click at [581, 275] on div "Ad Spend" at bounding box center [560, 272] width 65 height 17
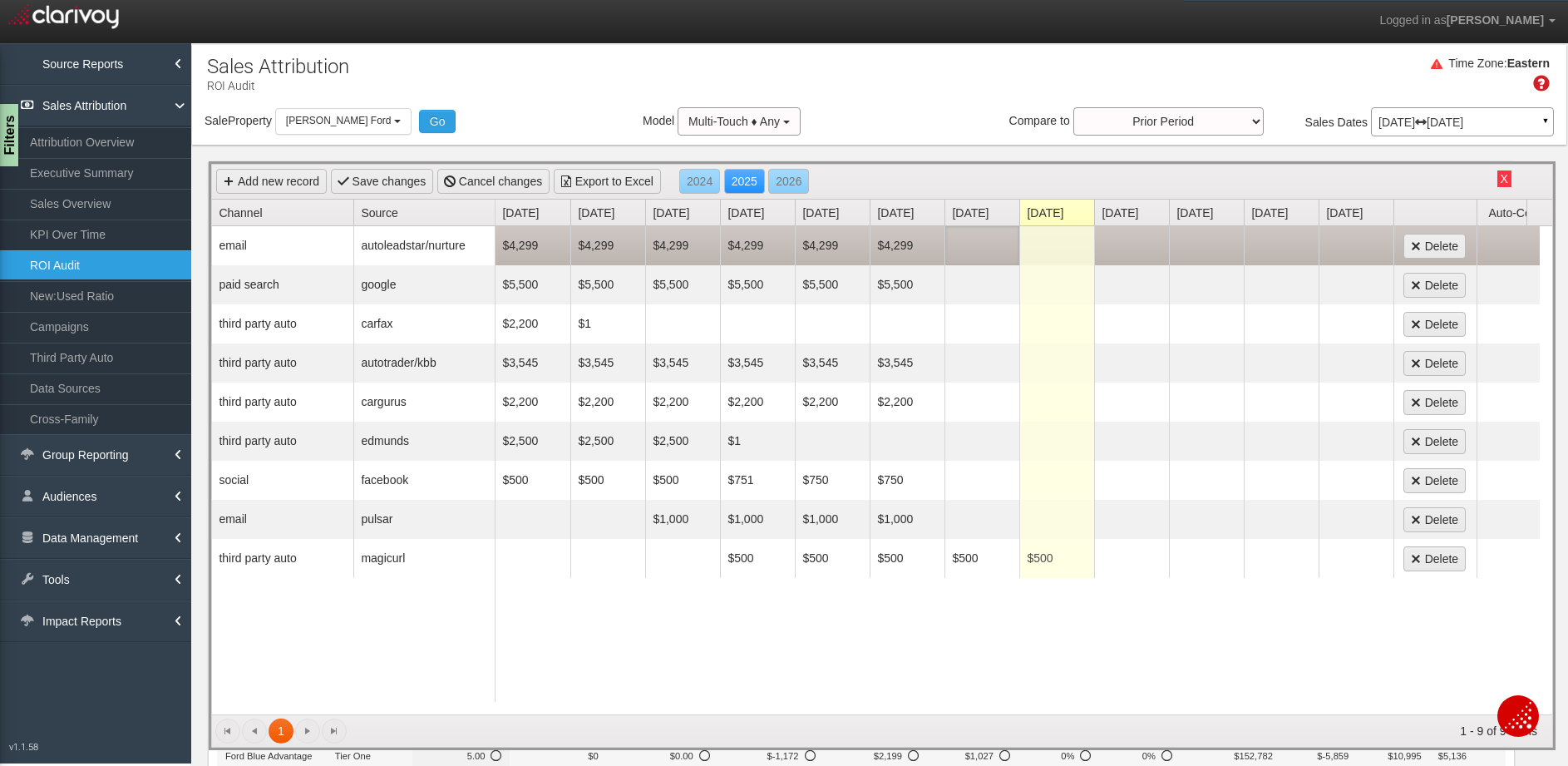
click at [997, 259] on td at bounding box center [982, 245] width 74 height 39
type input "4299"
type input "5500"
type input "3545"
type input "2200"
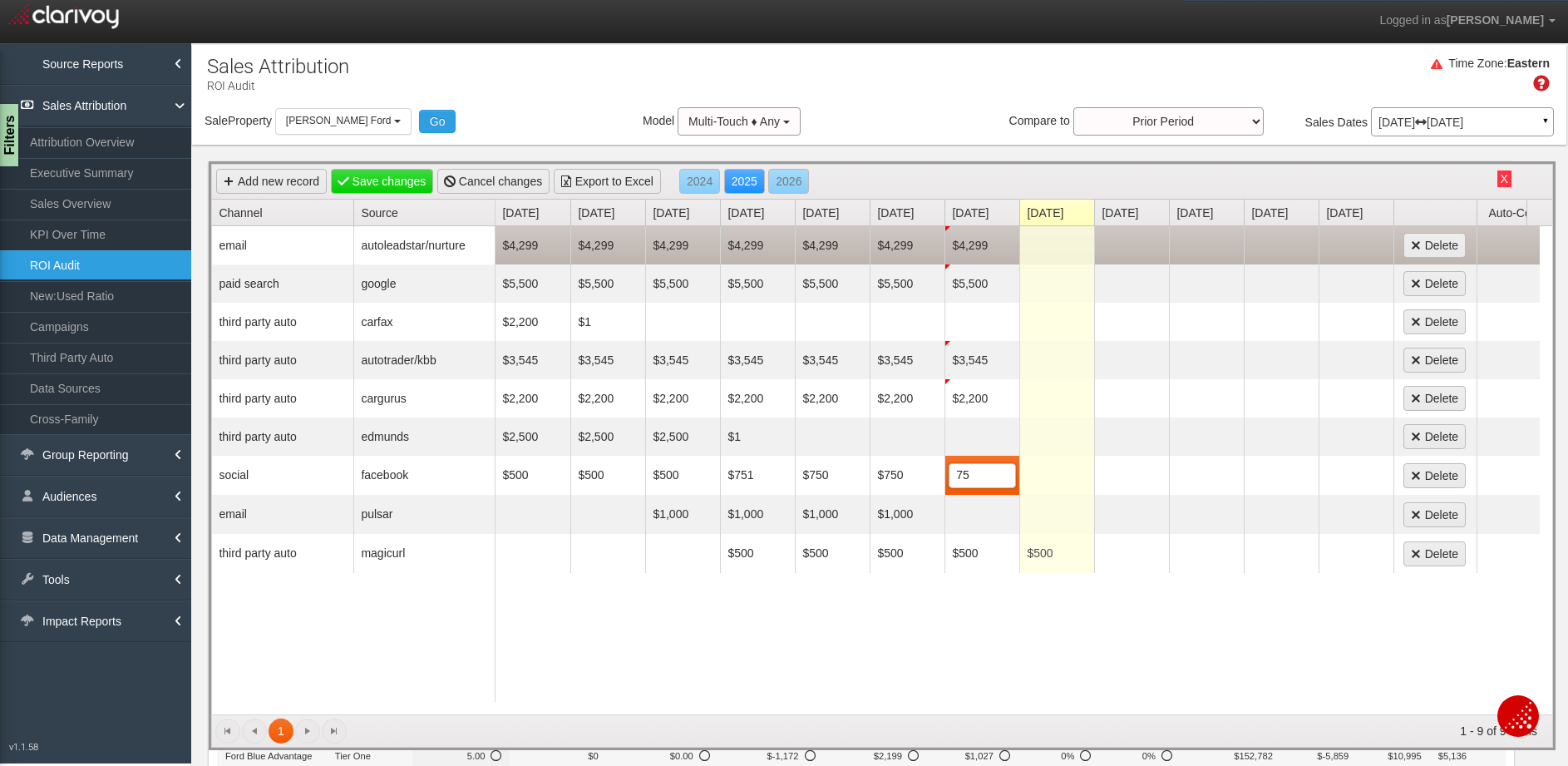
type input "750"
type input "1000"
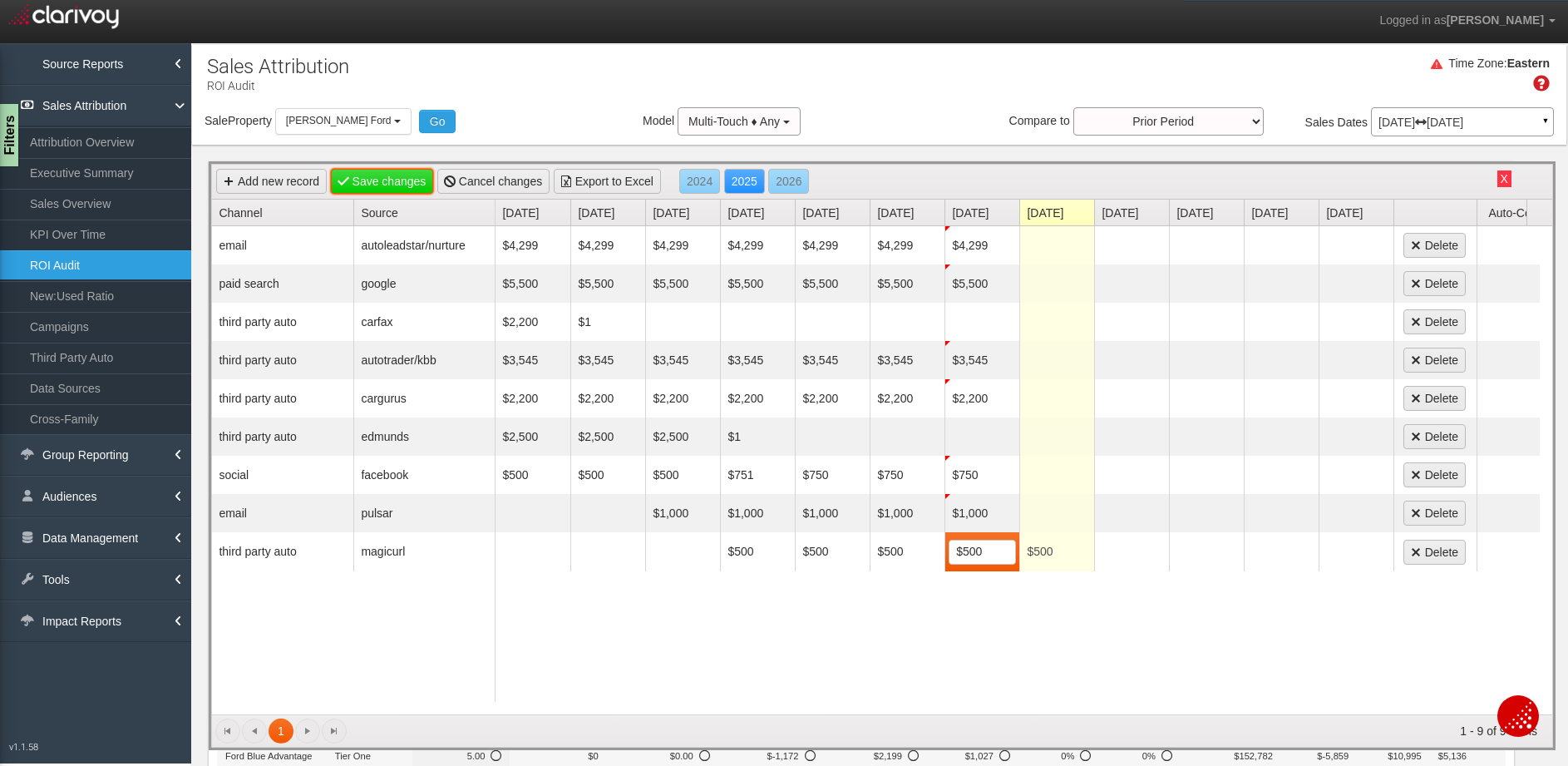
click at [398, 174] on link "Save changes" at bounding box center [382, 182] width 103 height 25
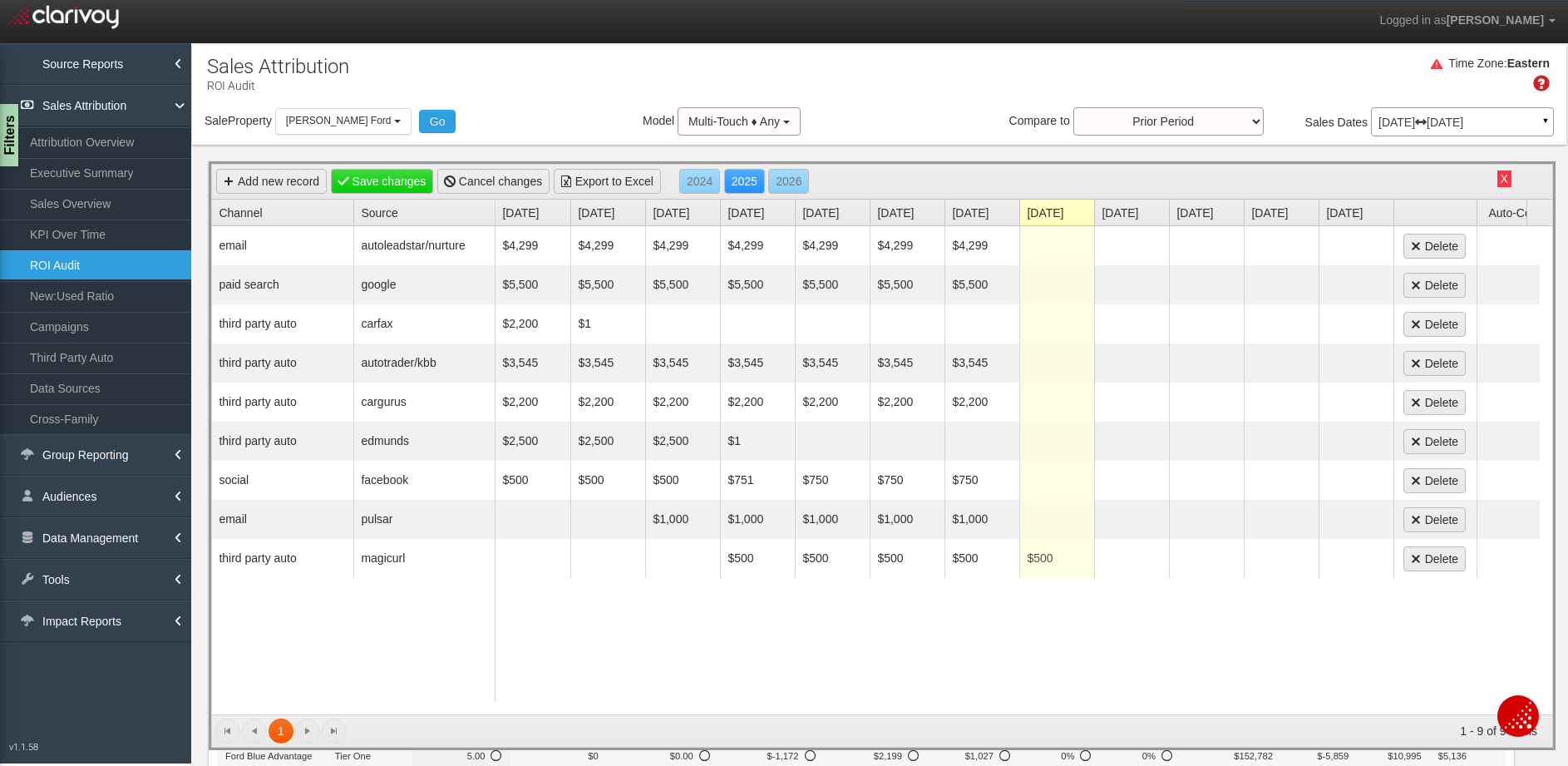
click at [1497, 174] on button "X" at bounding box center [1504, 178] width 14 height 17
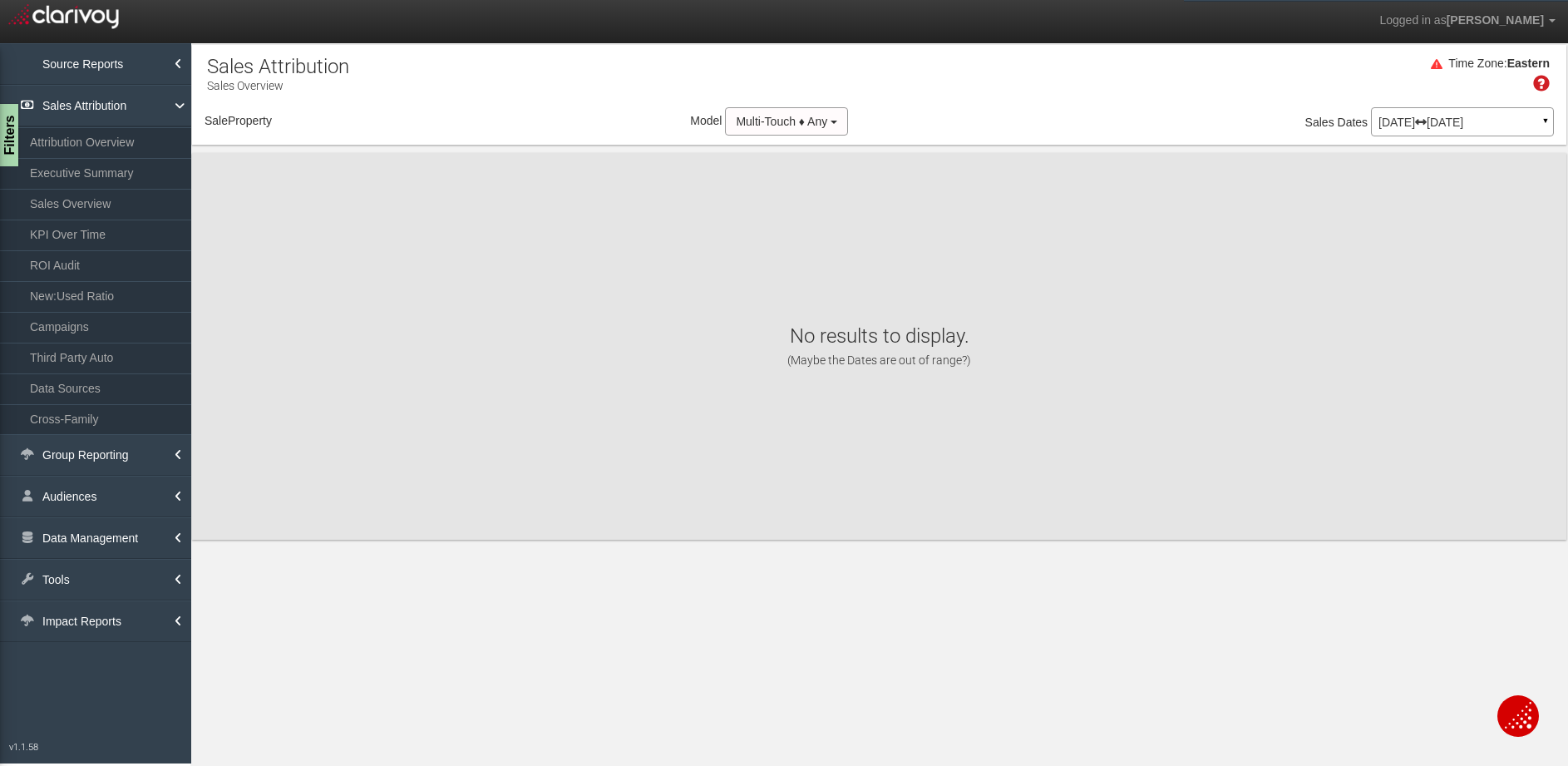
select select "object:2706"
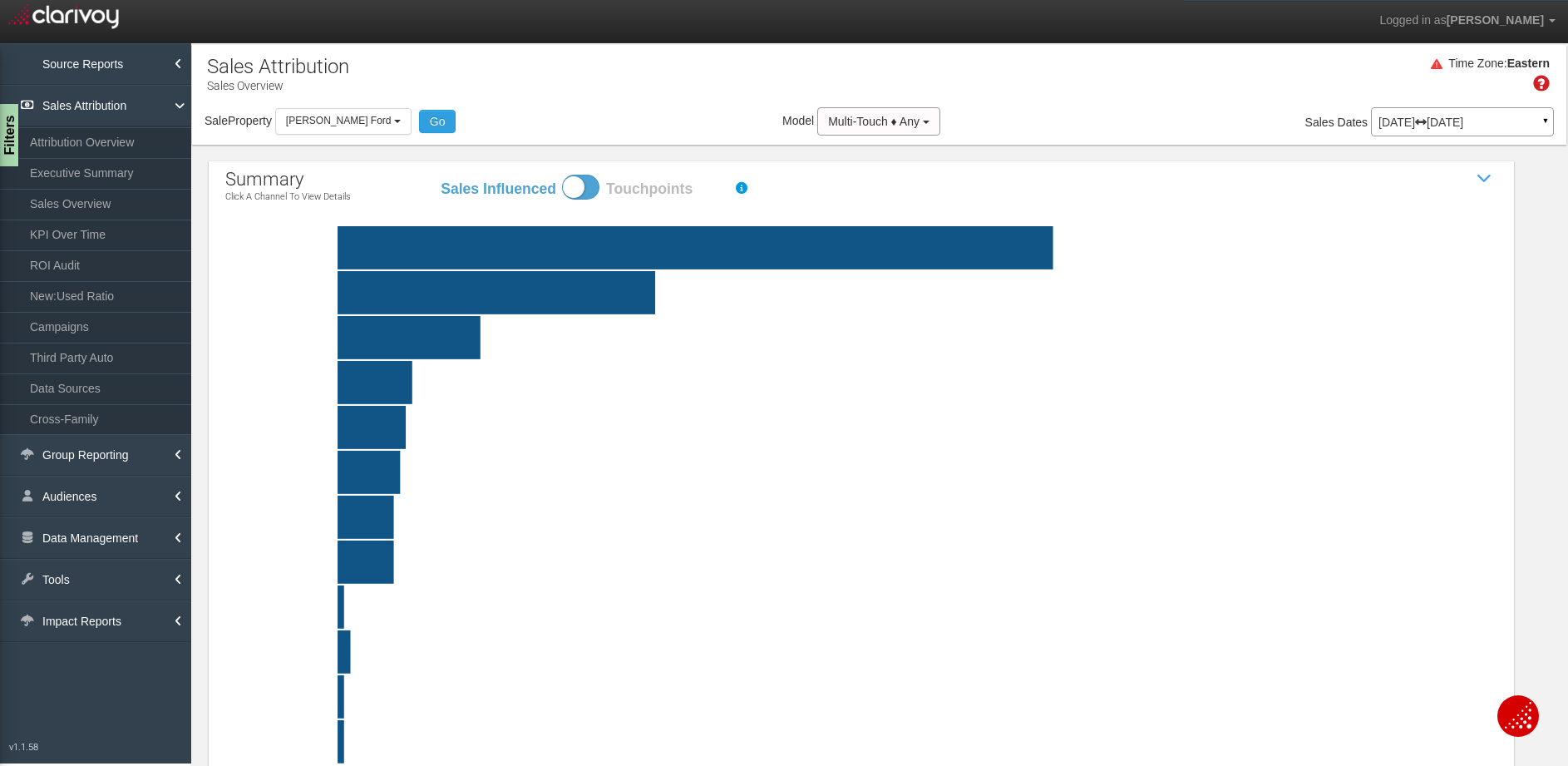
click at [545, 74] on div "Time Zone: Eastern" at bounding box center [879, 80] width 1374 height 54
click at [116, 228] on link "KPI Over Time" at bounding box center [96, 235] width 191 height 30
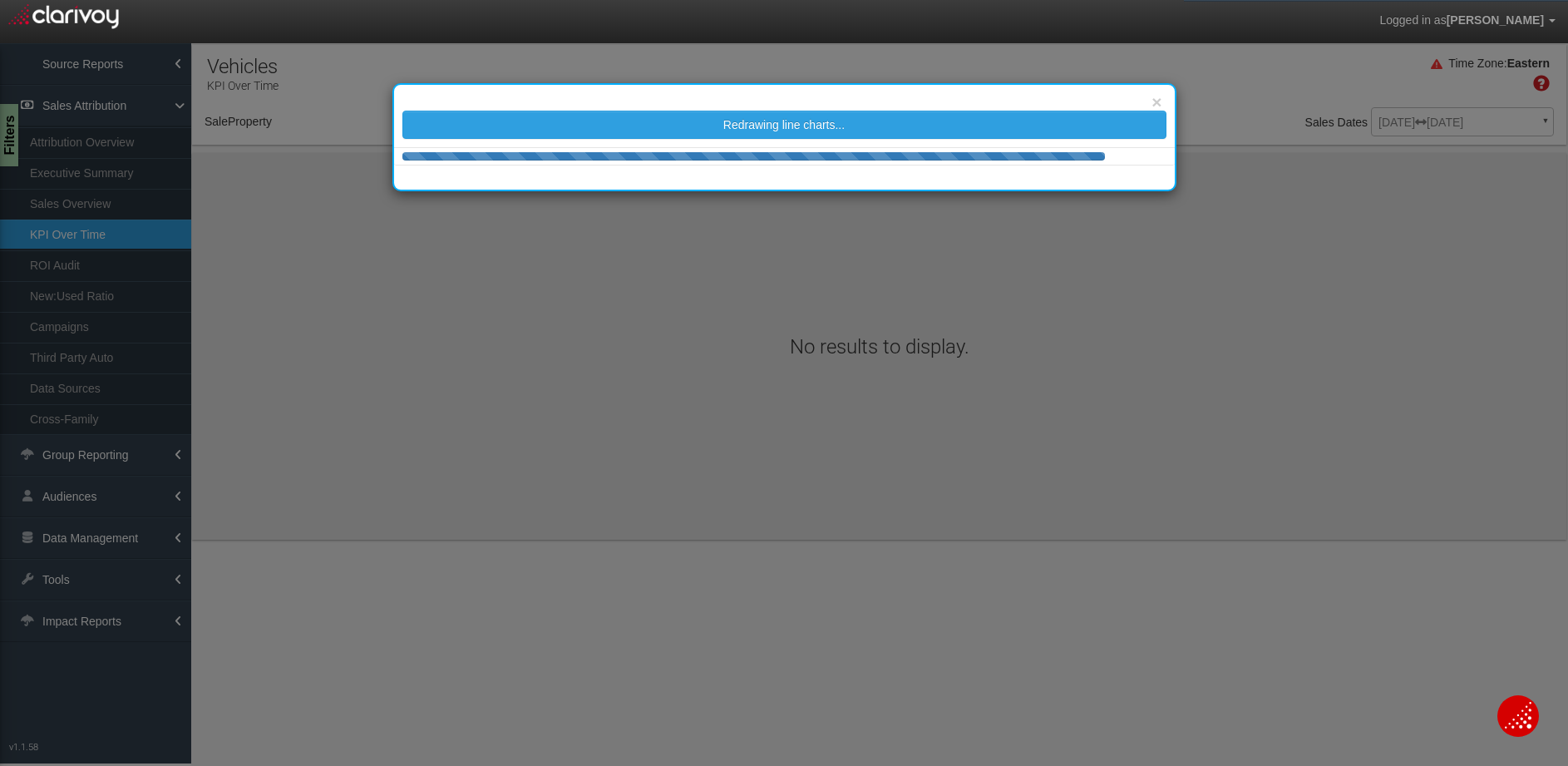
select select "object:5324"
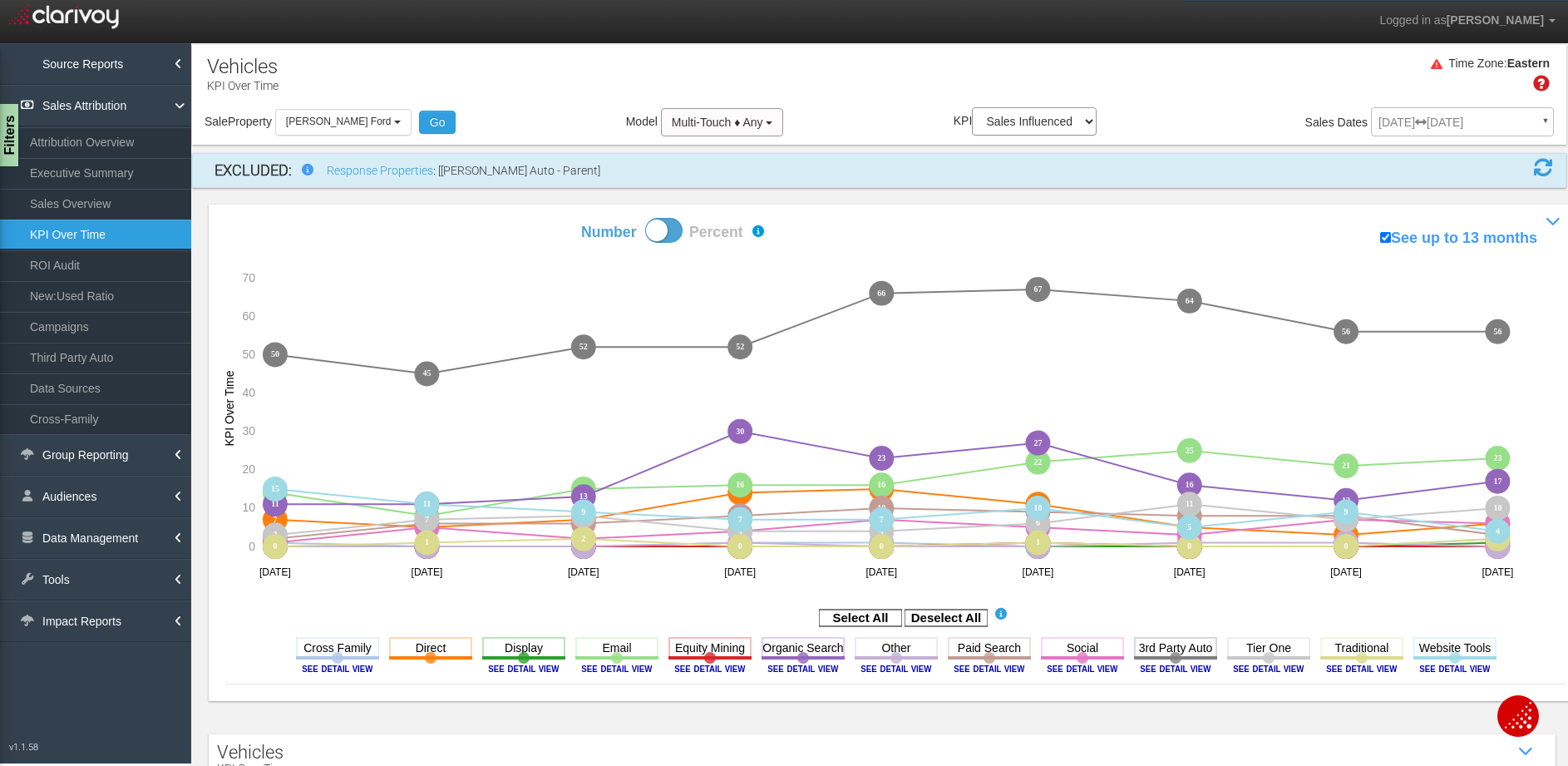
click at [658, 233] on span at bounding box center [664, 230] width 37 height 25
click at [523, 218] on input "Number Percent" at bounding box center [522, 217] width 1 height 1
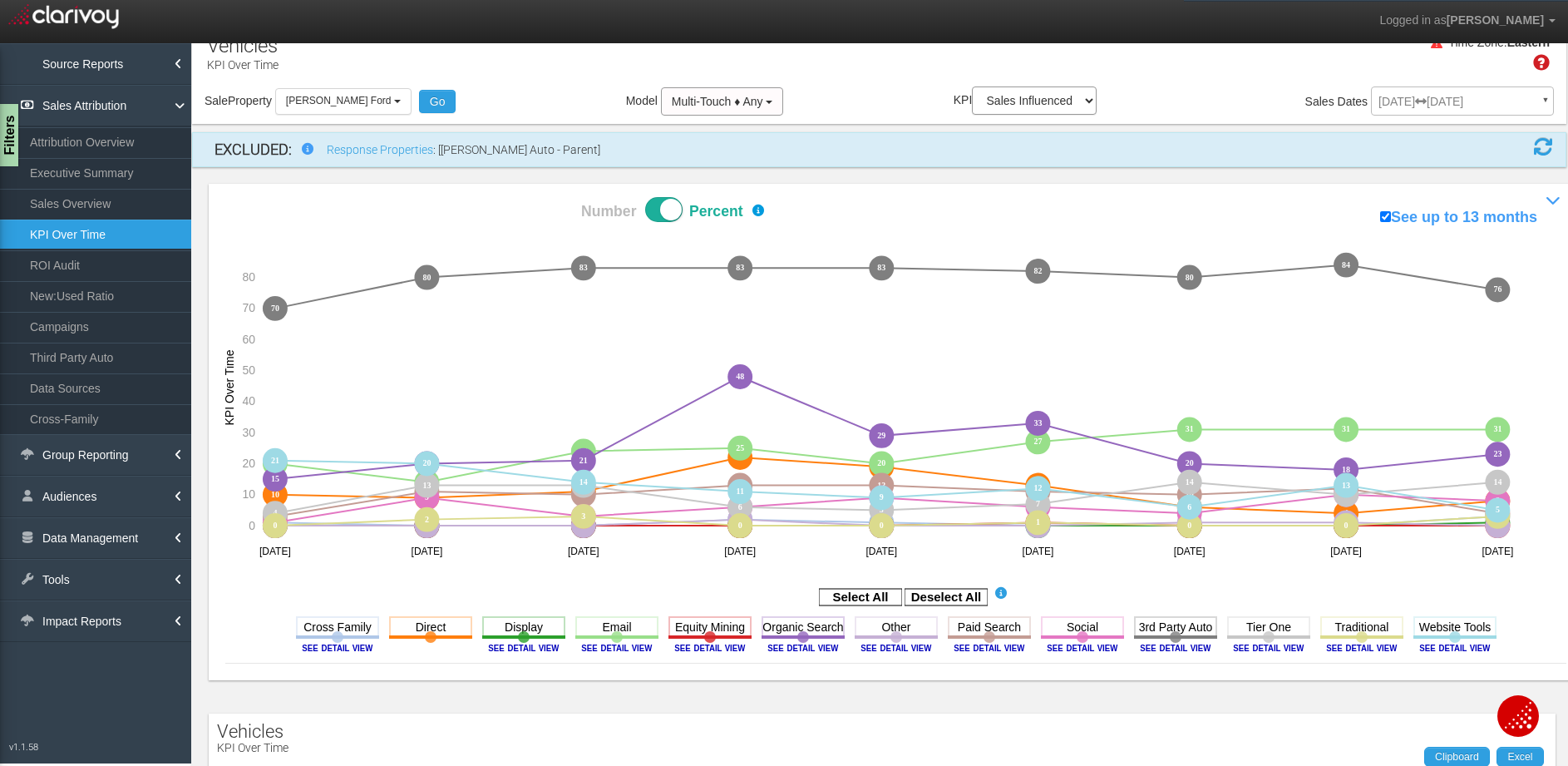
scroll to position [50, 0]
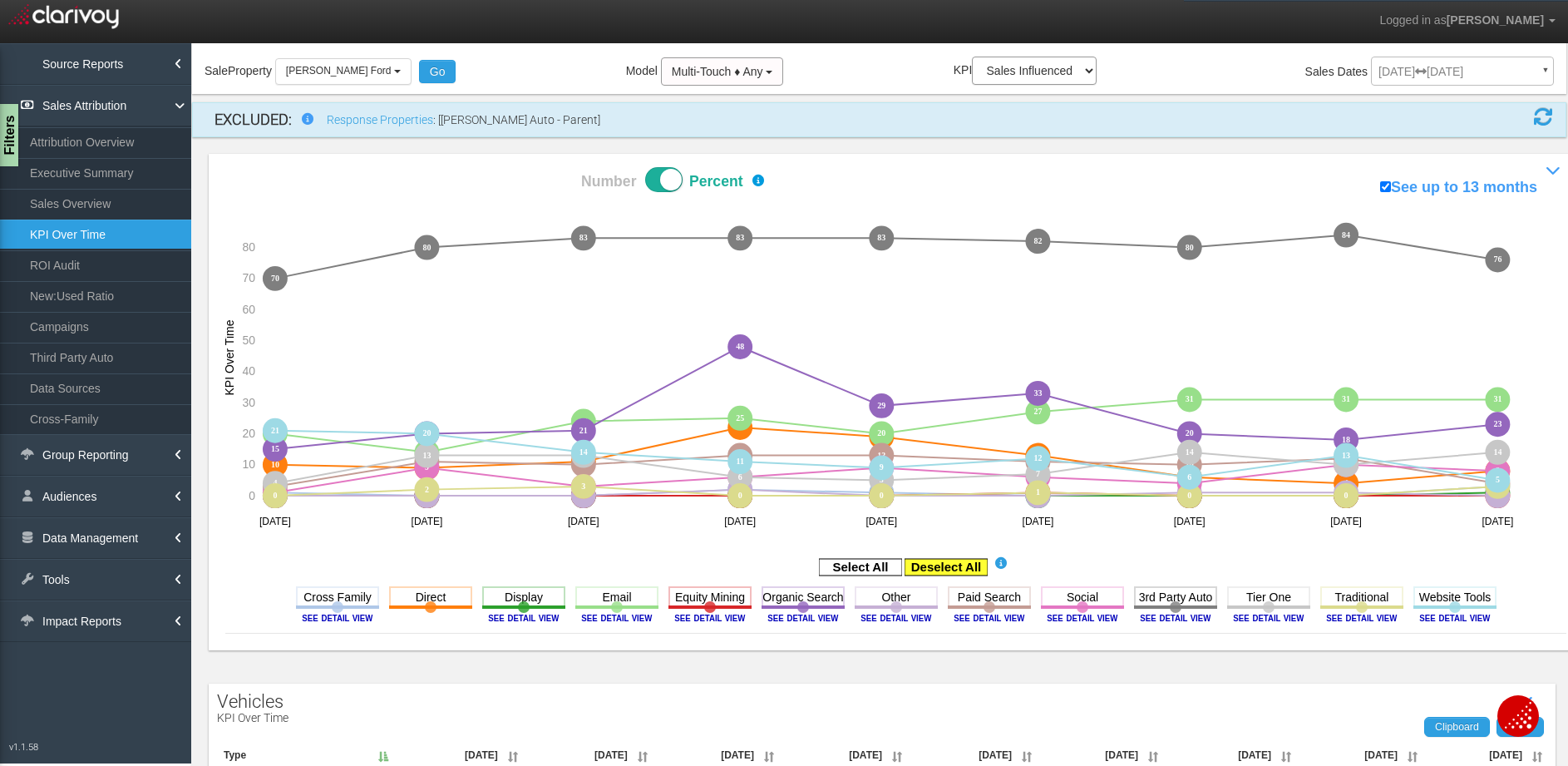
click at [965, 563] on rect at bounding box center [946, 567] width 83 height 17
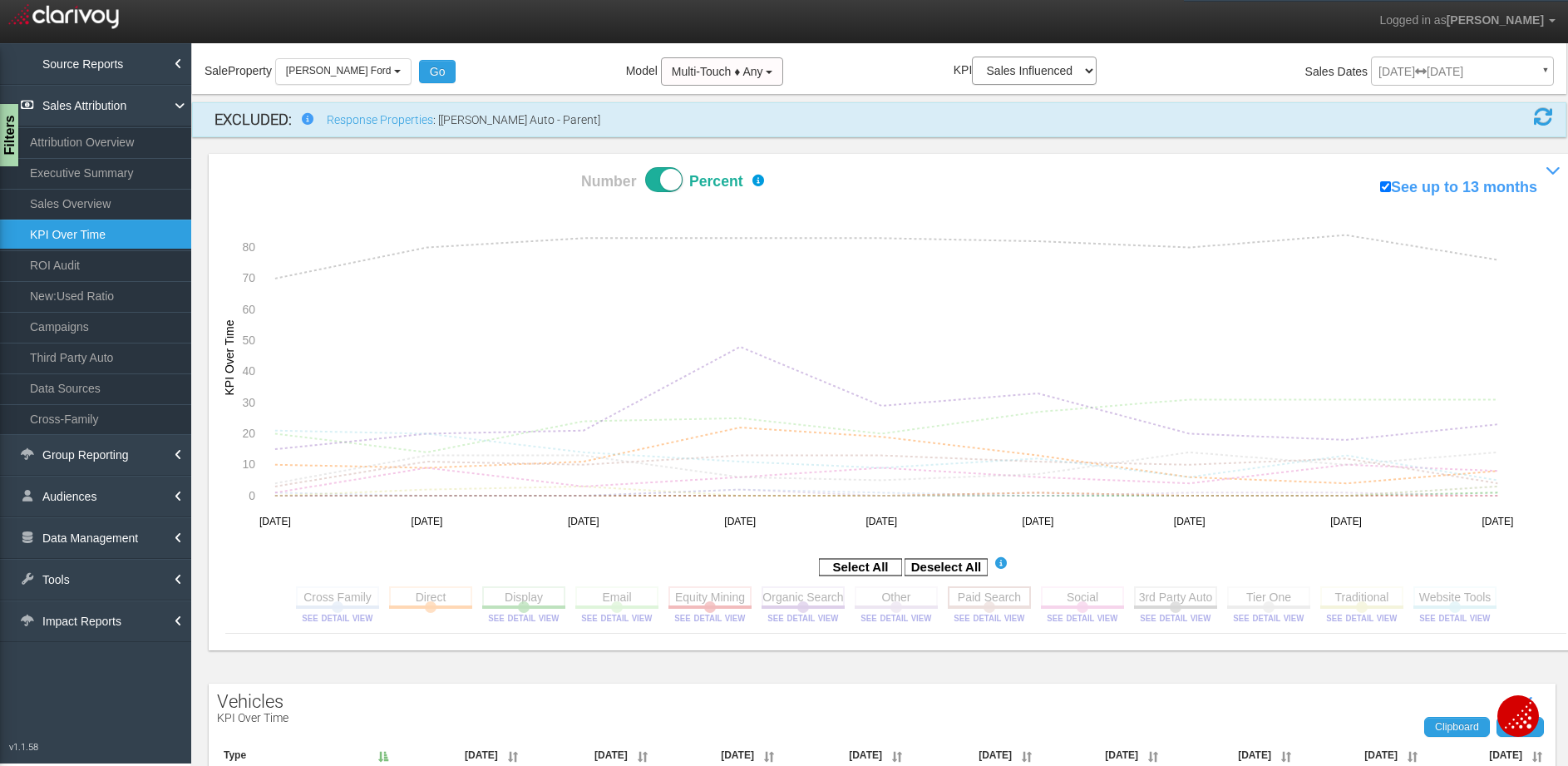
click at [971, 591] on rect at bounding box center [989, 596] width 83 height 20
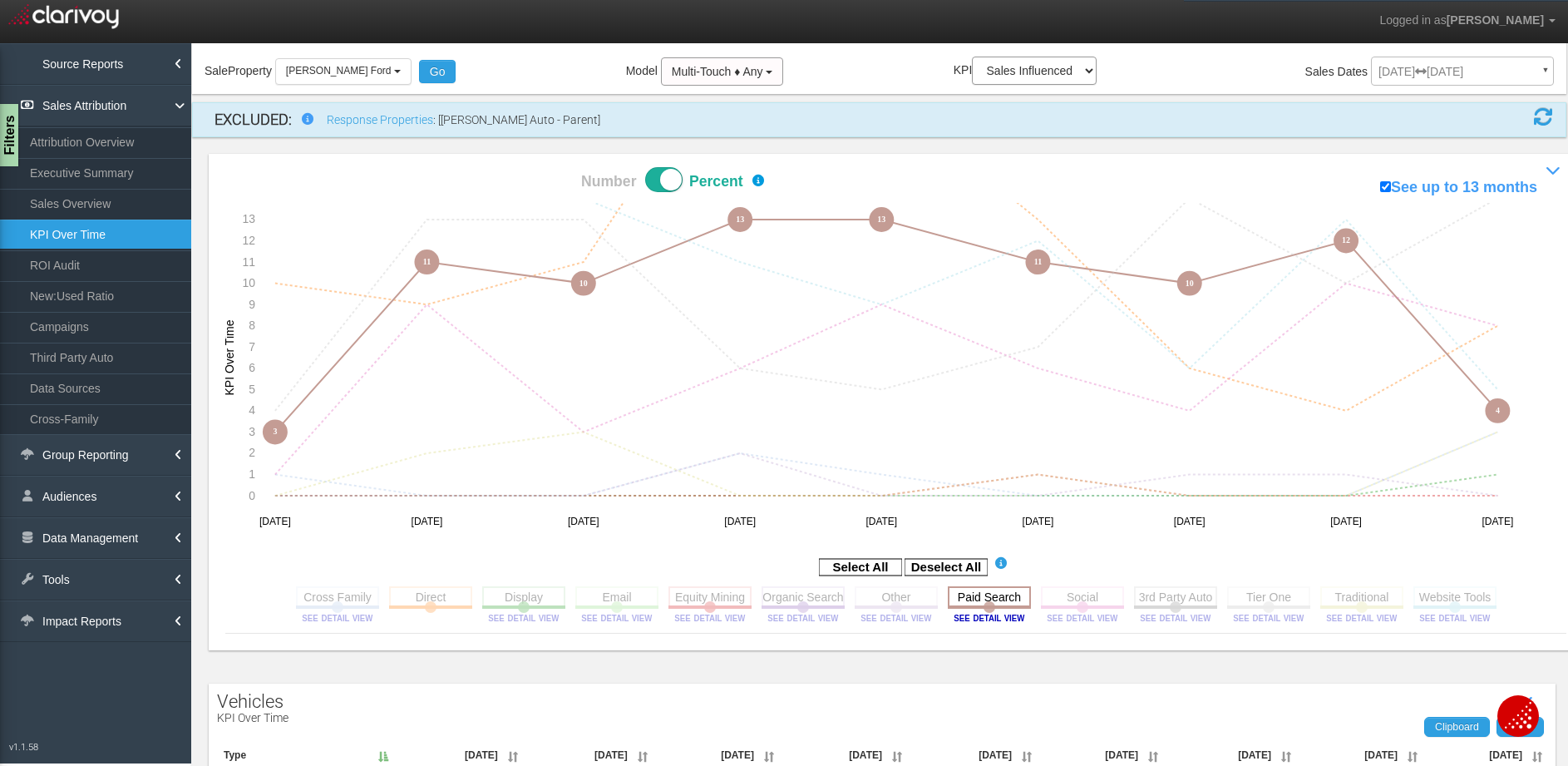
click at [969, 597] on rect at bounding box center [989, 596] width 83 height 20
click at [661, 180] on span at bounding box center [664, 180] width 37 height 25
click at [523, 167] on input "Number Percent" at bounding box center [522, 166] width 1 height 1
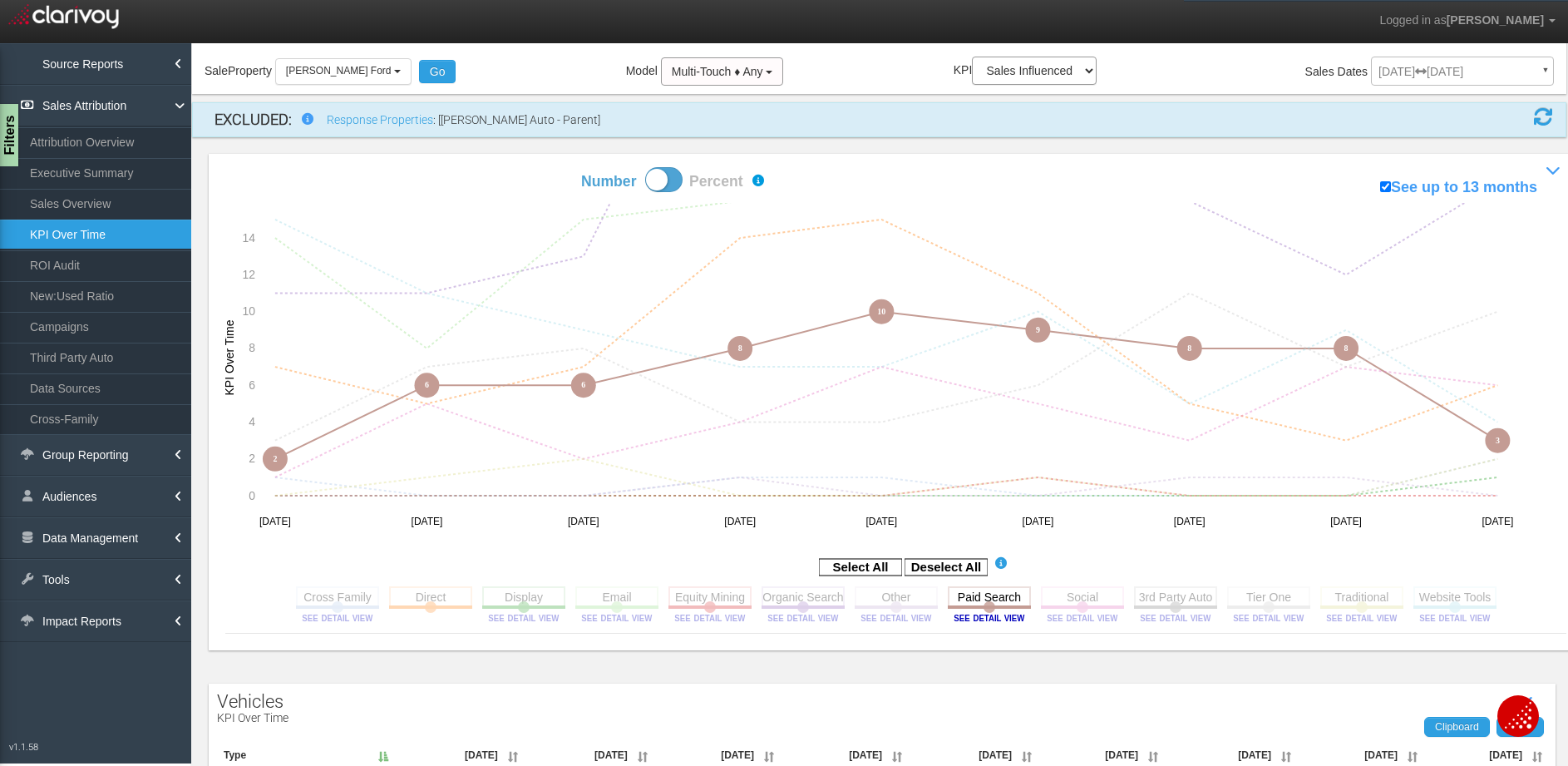
click at [636, 203] on icon "1 0 0 1 1 0 0 0 2 7 5 7 14 15 11 5 3 6 0 0 0 0 0 0 0 0 1 14 8 15 16 16 22 25 21…" at bounding box center [884, 370] width 1320 height 335
click at [651, 196] on div "Number Percent See up to 13 months Show / Hide Performance Chart 1 0 0 1 1 0 0 …" at bounding box center [896, 402] width 1374 height 497
click at [659, 190] on span at bounding box center [664, 180] width 37 height 25
click at [523, 167] on input "Number Percent" at bounding box center [522, 166] width 1 height 1
checkbox input "true"
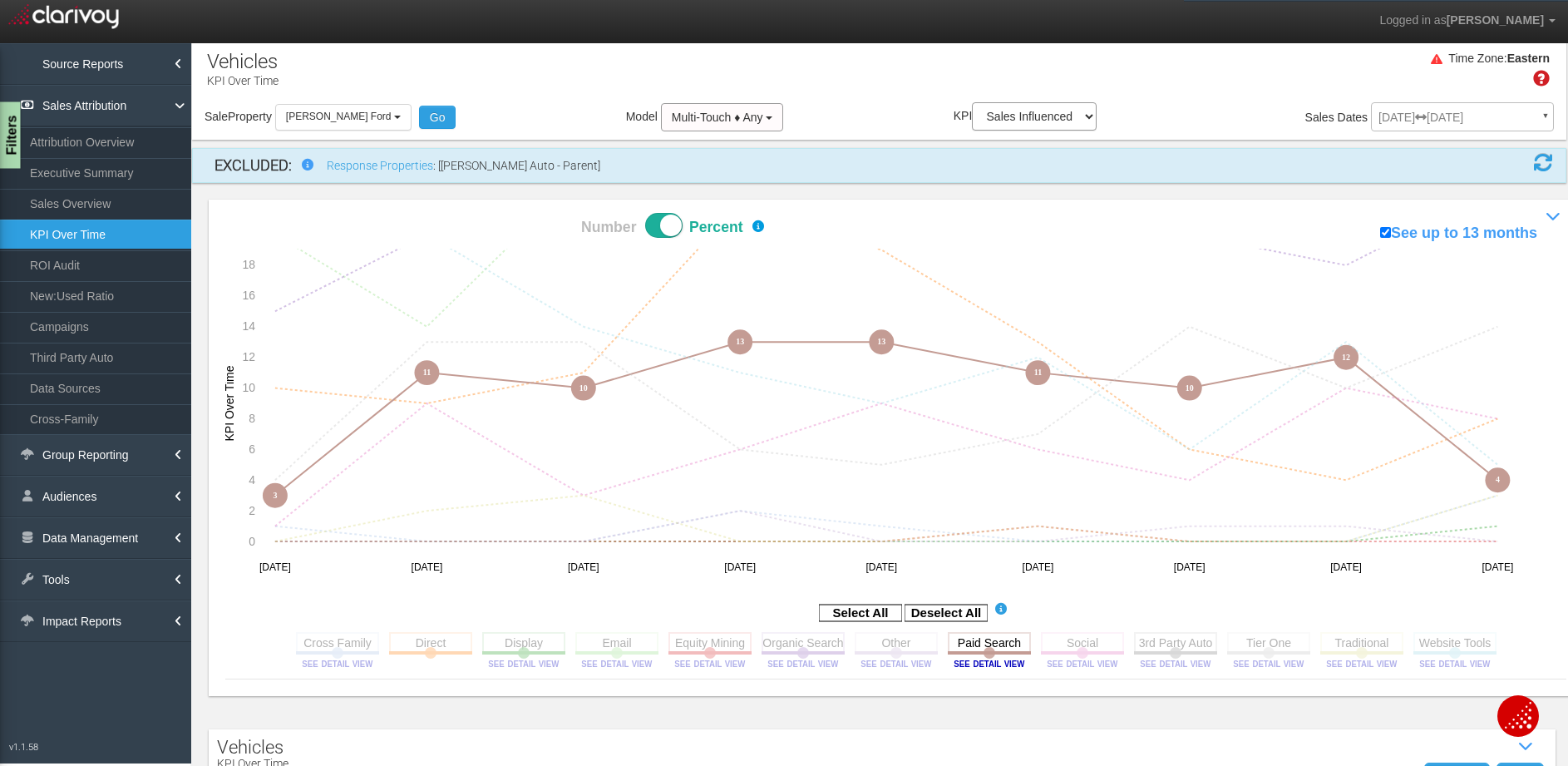
scroll to position [0, 0]
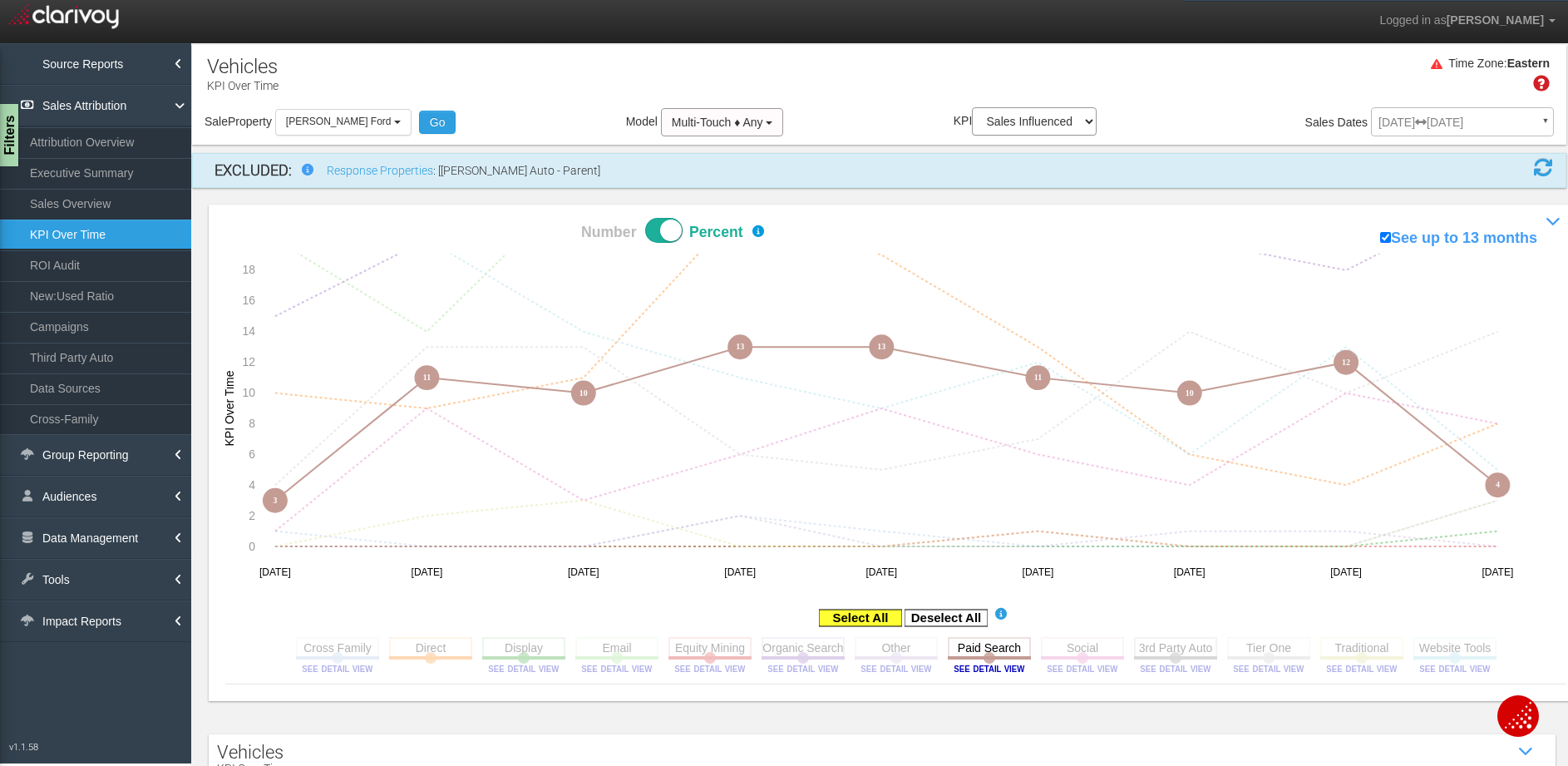
click at [854, 613] on rect at bounding box center [861, 617] width 83 height 17
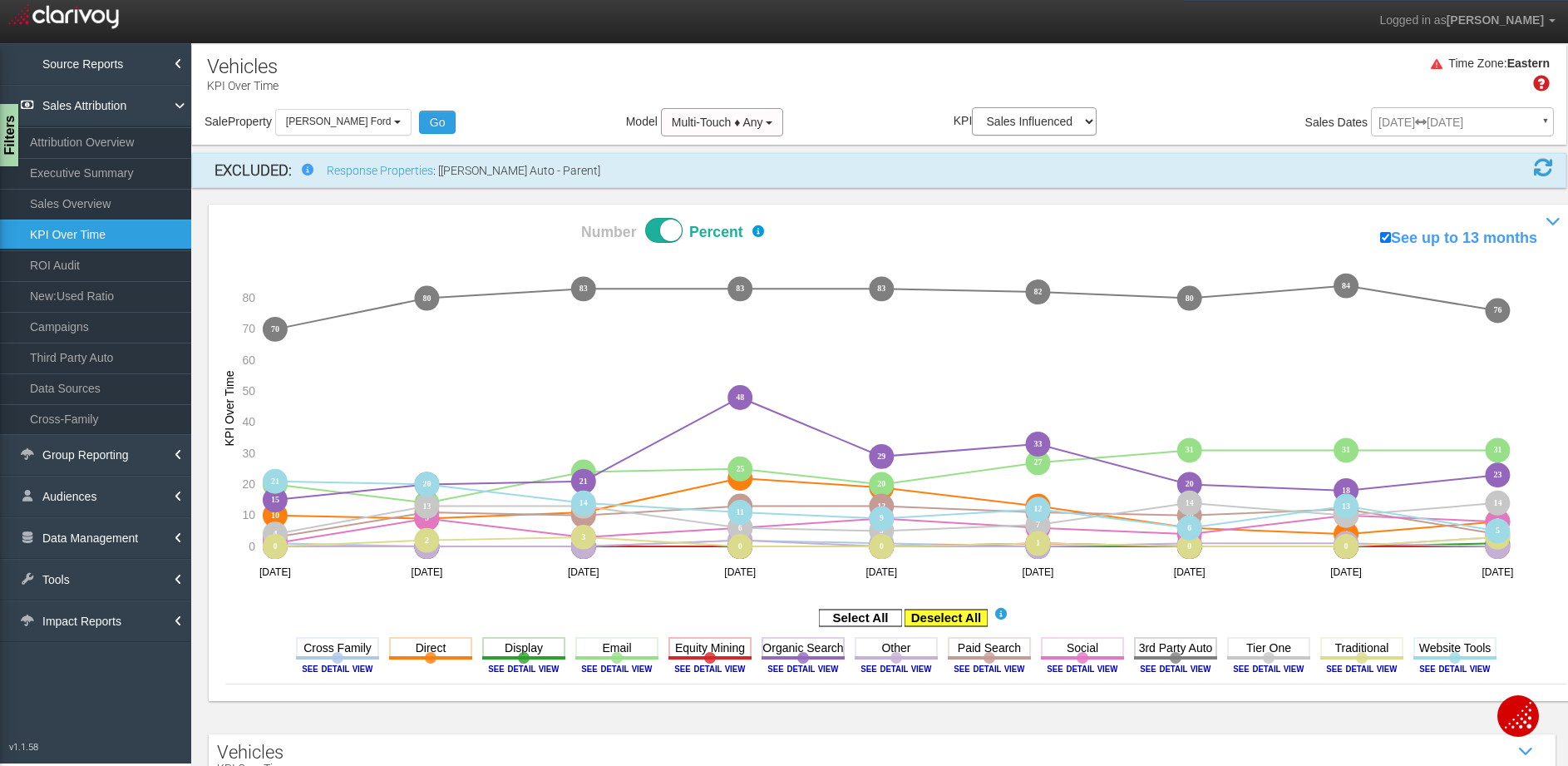
click at [980, 624] on rect at bounding box center [946, 617] width 83 height 17
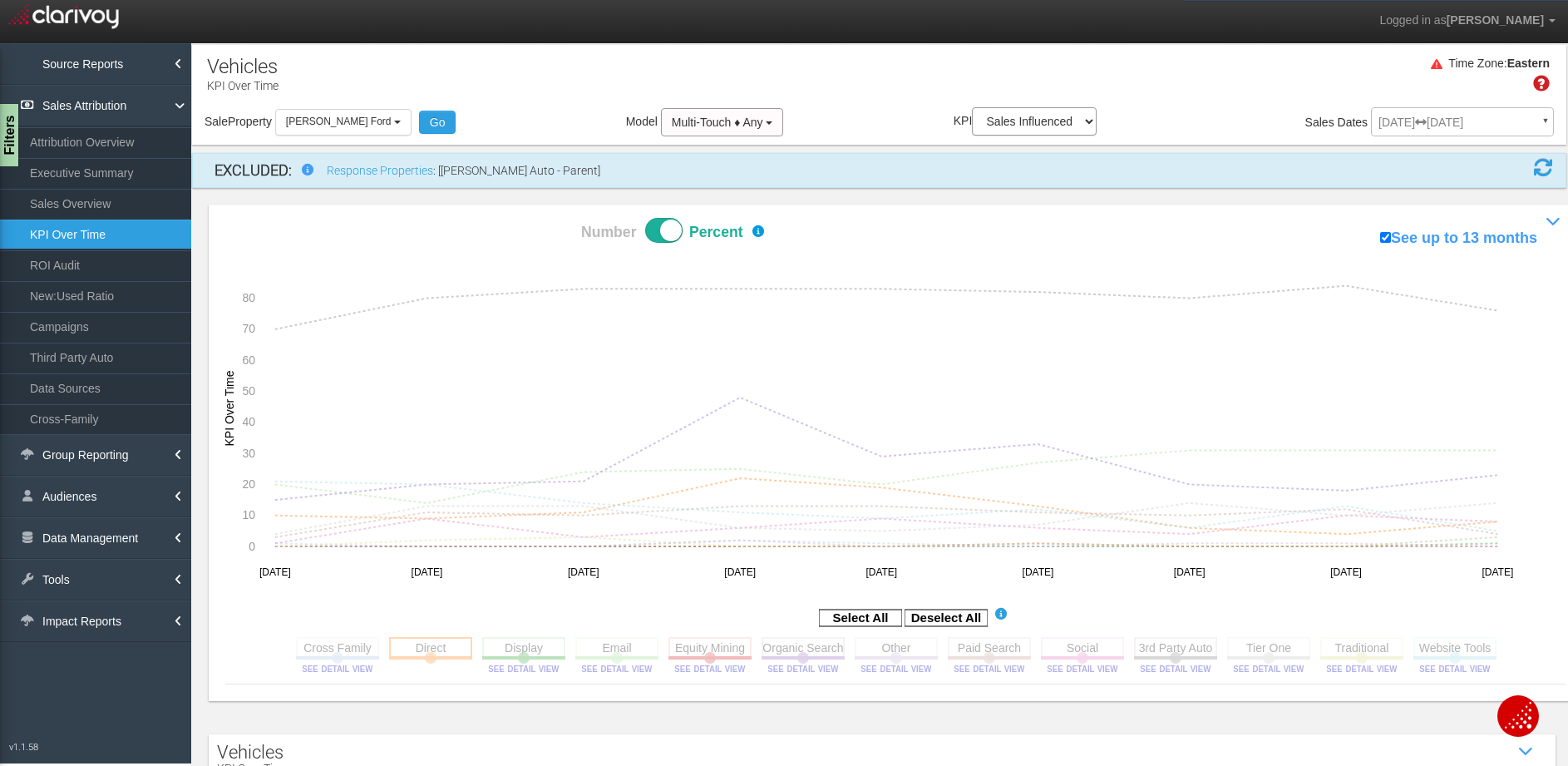
click at [436, 646] on rect at bounding box center [430, 646] width 83 height 20
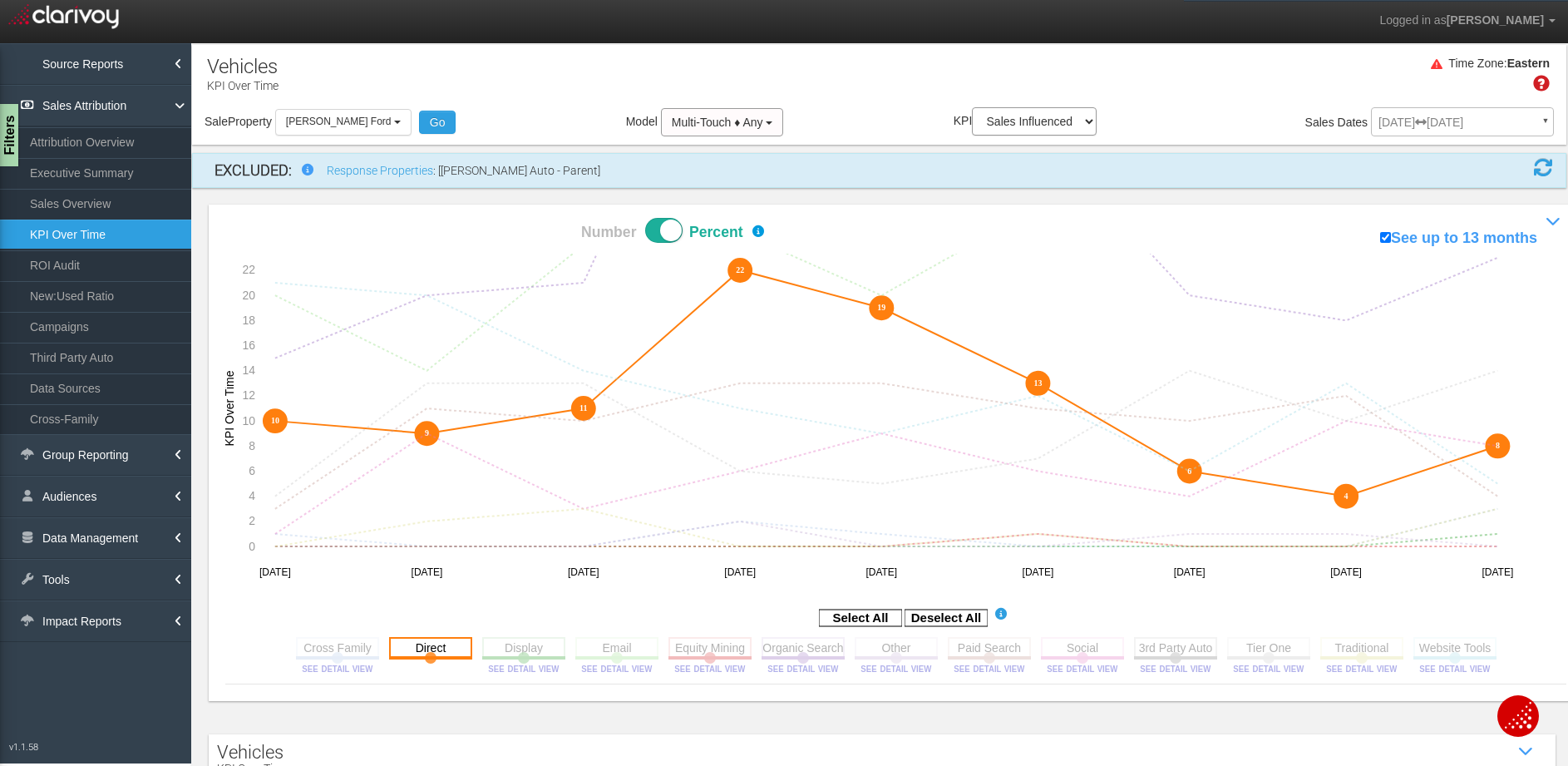
click at [436, 646] on rect at bounding box center [430, 646] width 83 height 20
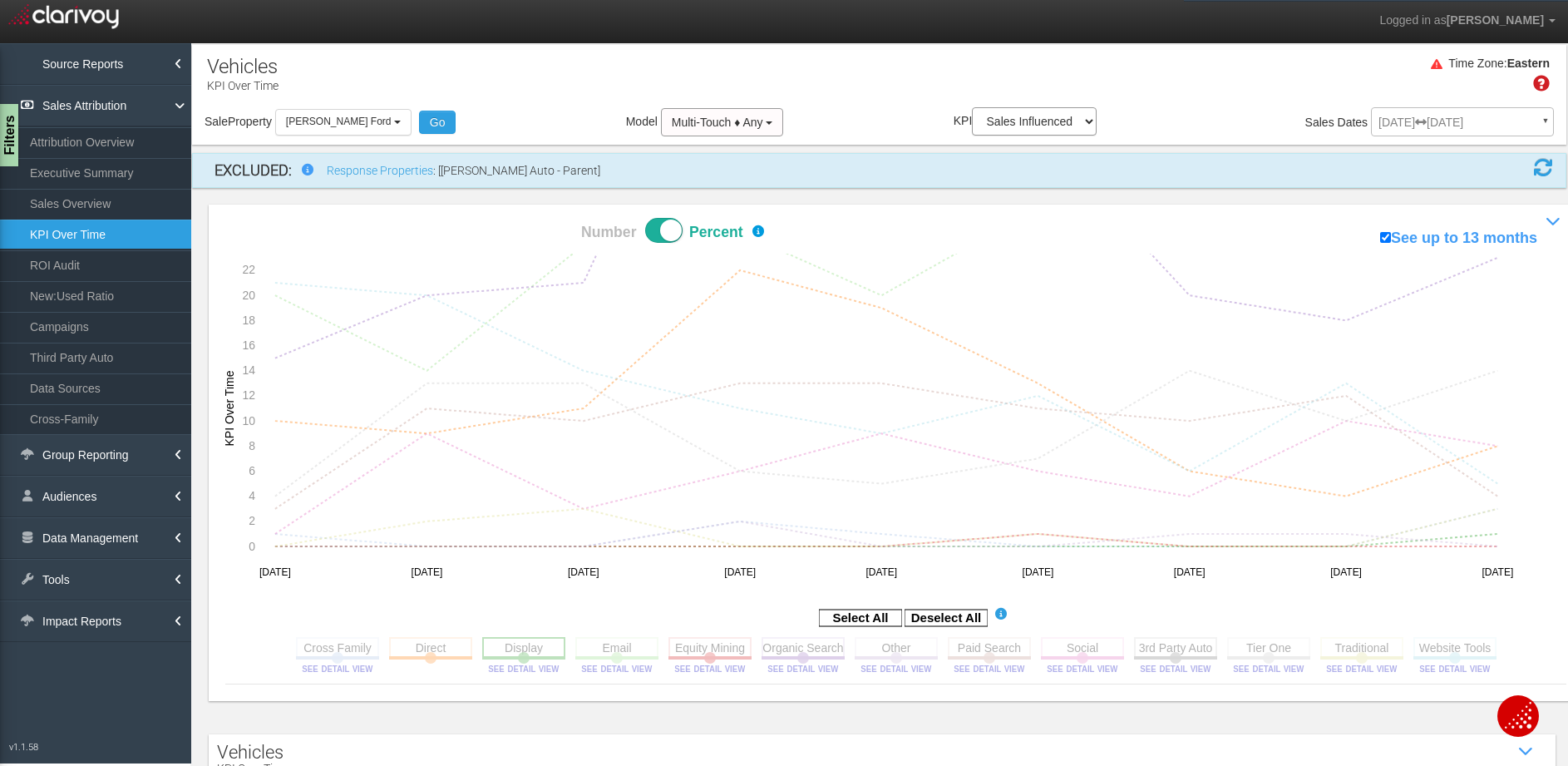
click at [525, 652] on rect at bounding box center [524, 646] width 83 height 20
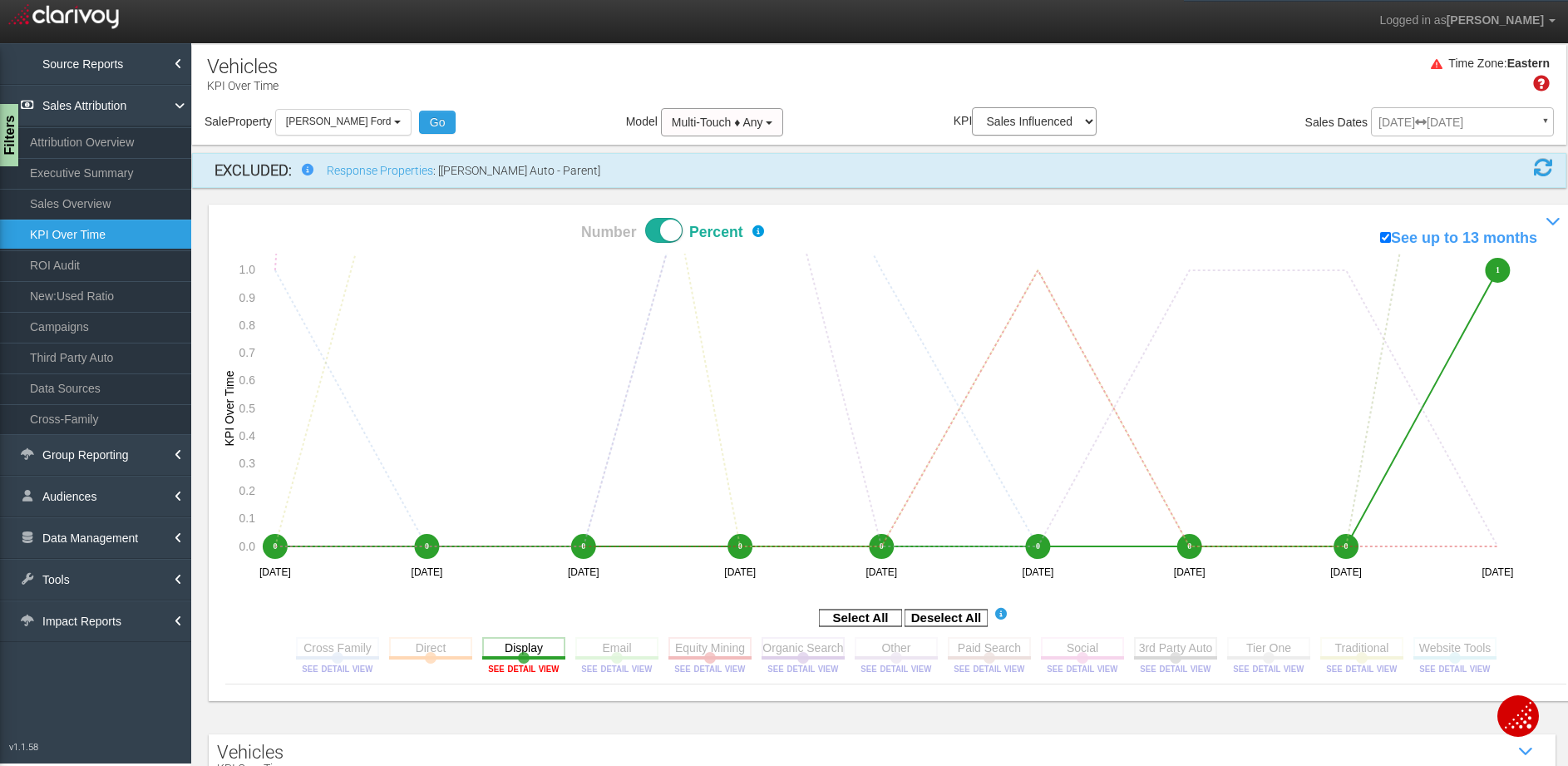
click at [528, 668] on image at bounding box center [523, 668] width 74 height 10
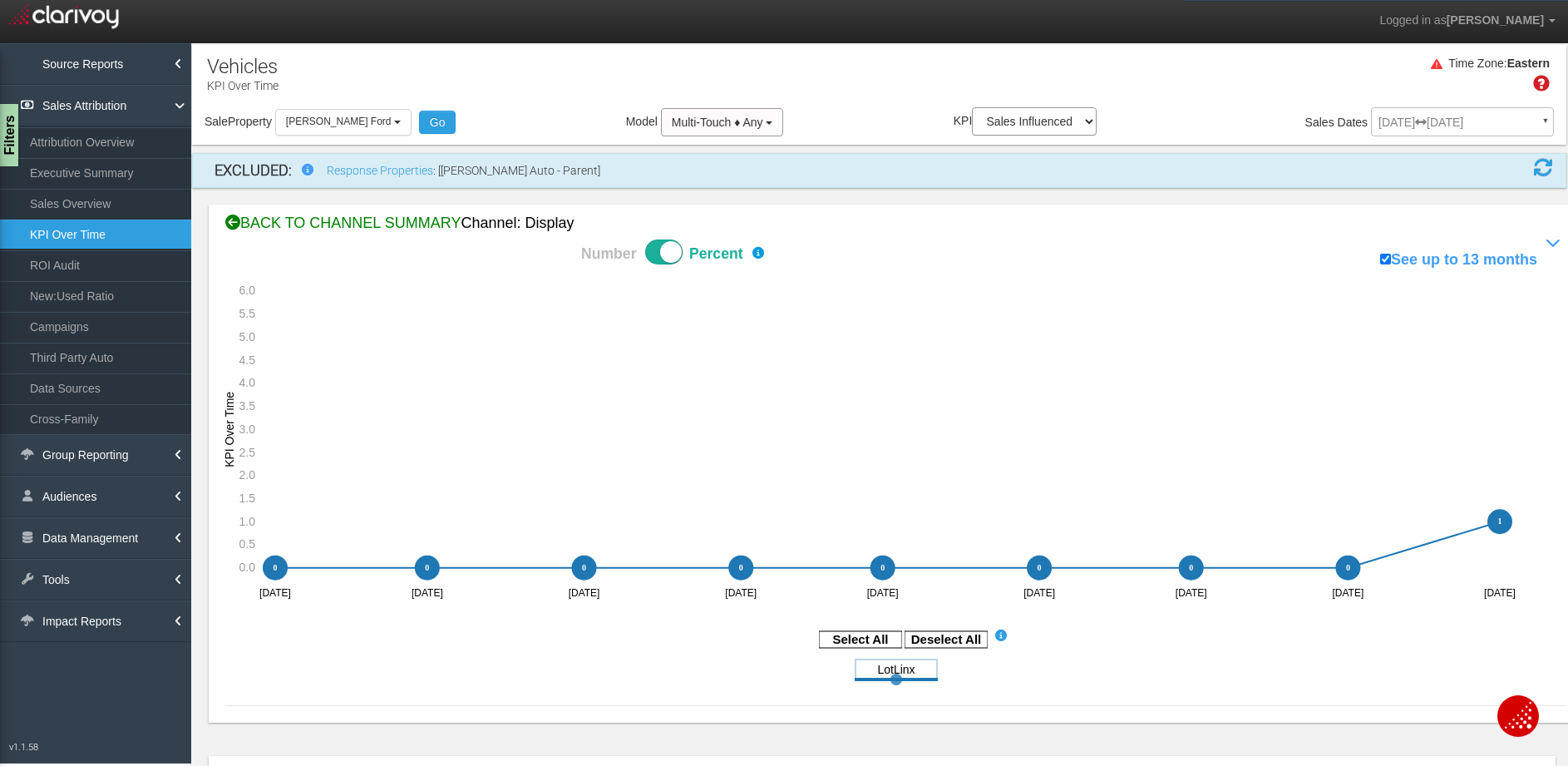
click at [309, 224] on div "BACK TO CHANNEL SUMMARY Channel: display" at bounding box center [895, 223] width 1340 height 21
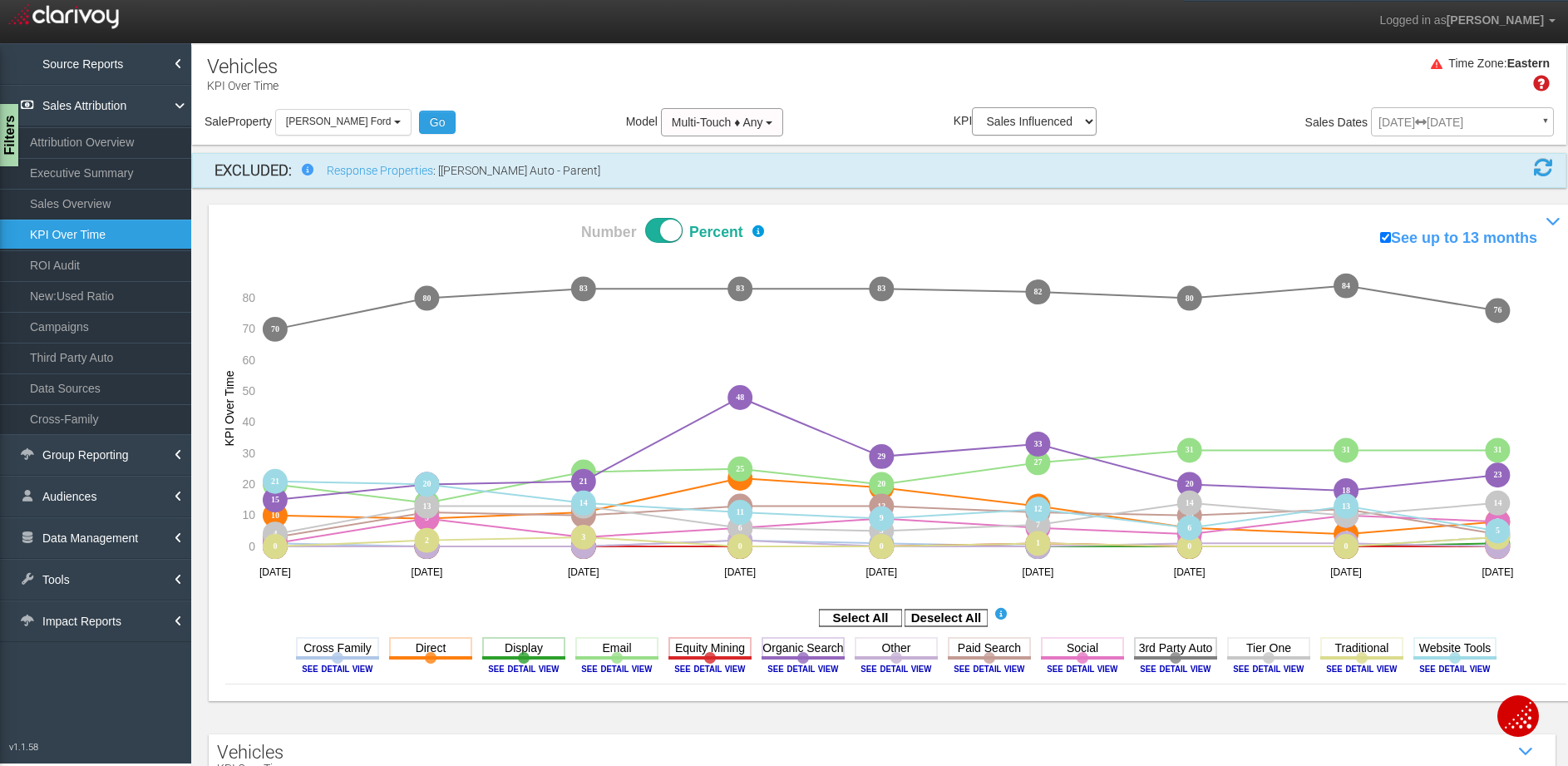
click at [908, 615] on rect at bounding box center [946, 617] width 83 height 17
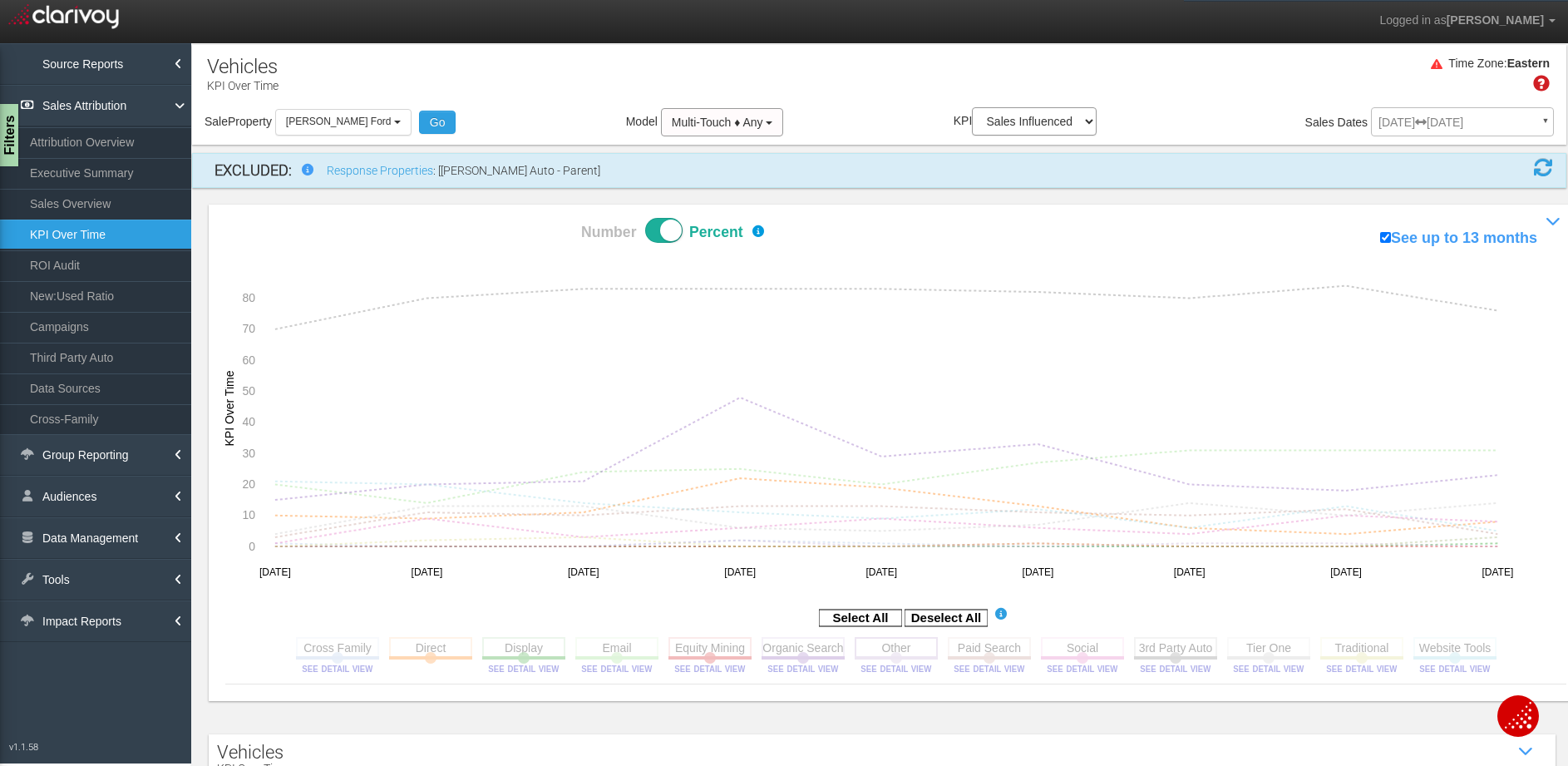
click at [869, 646] on rect at bounding box center [896, 646] width 83 height 20
click at [884, 646] on rect at bounding box center [896, 646] width 83 height 20
click at [712, 651] on rect at bounding box center [710, 646] width 83 height 20
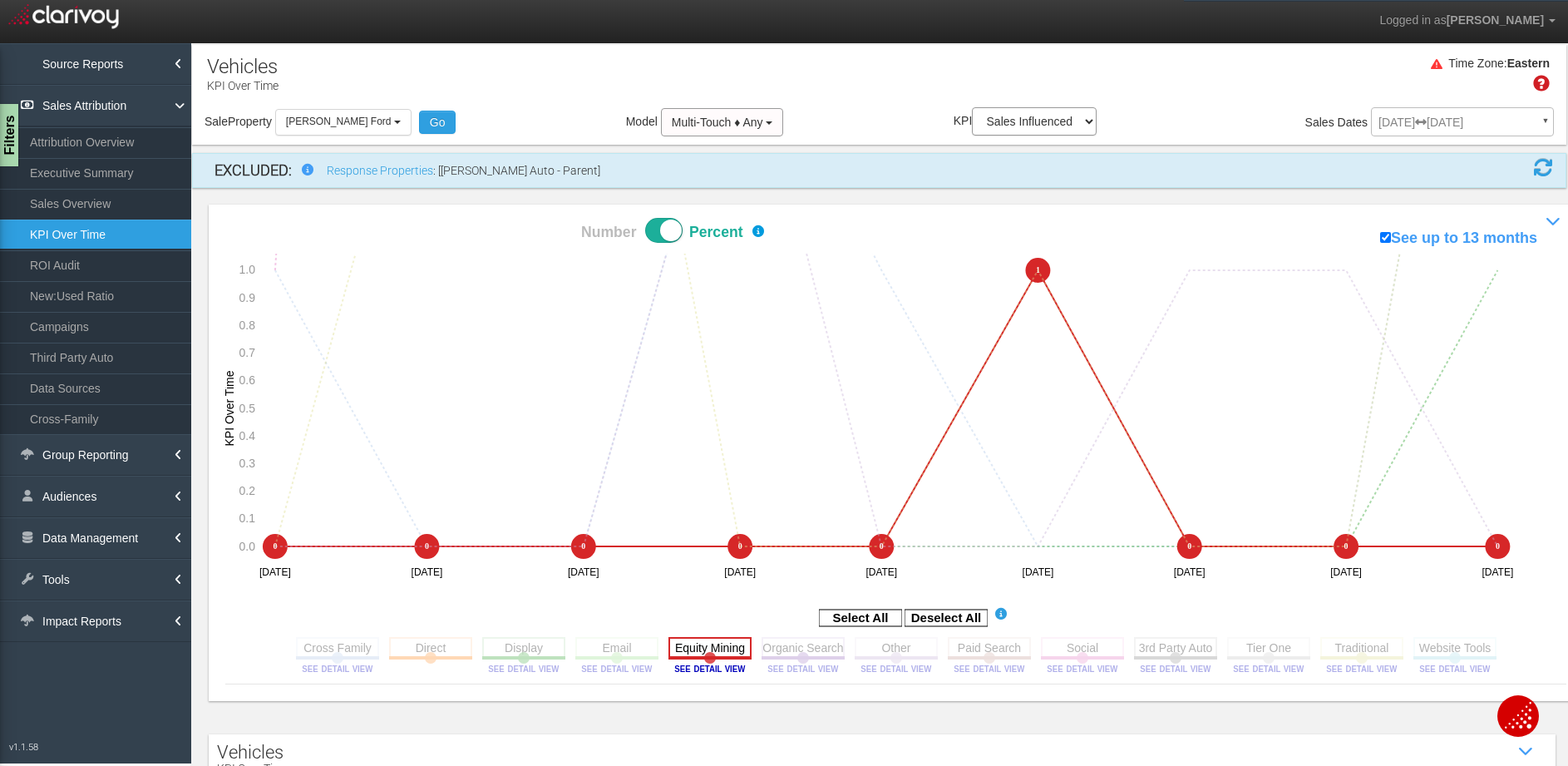
click at [712, 651] on rect at bounding box center [710, 646] width 83 height 20
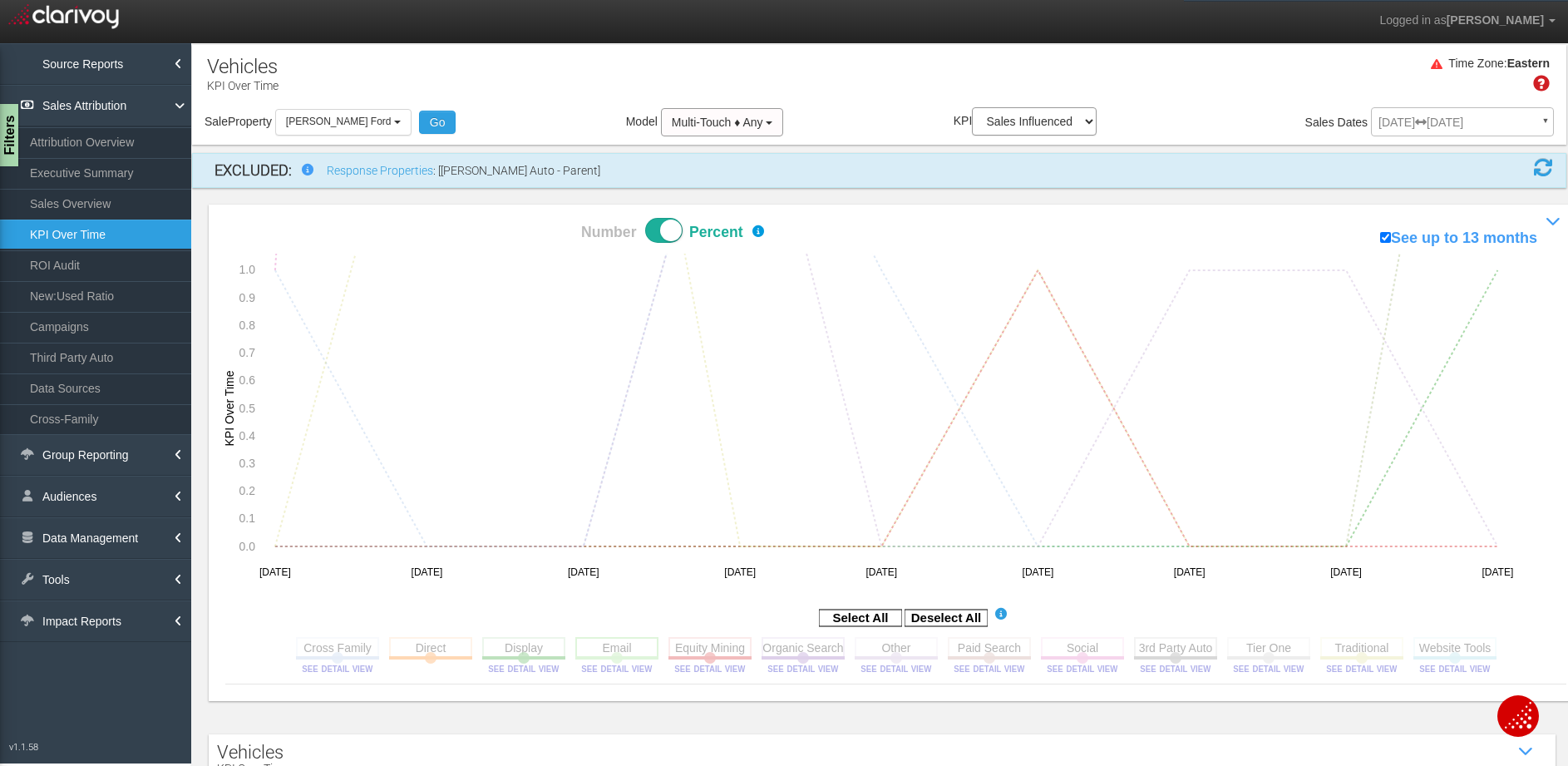
click at [603, 652] on rect at bounding box center [617, 646] width 83 height 20
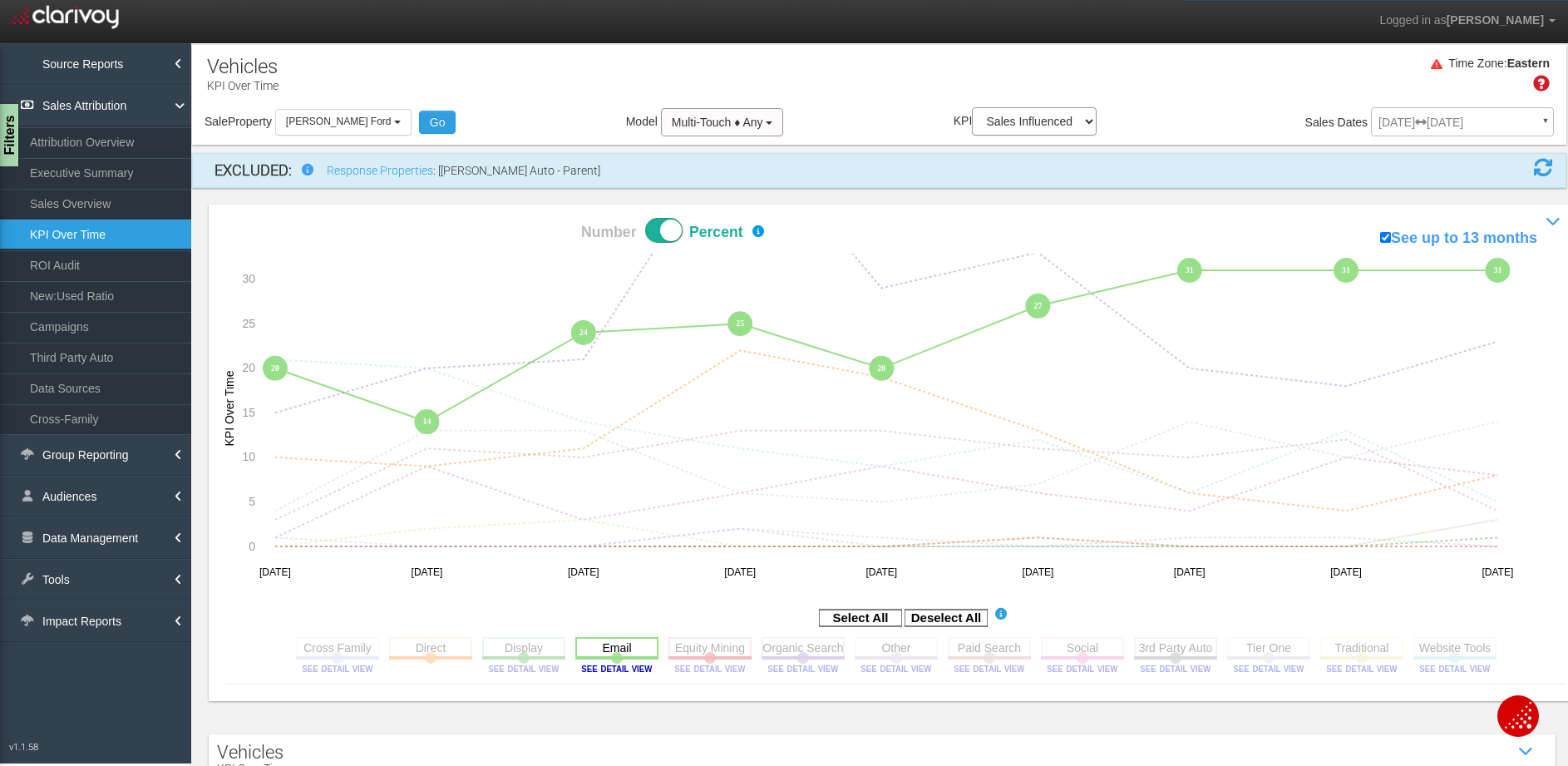
click at [609, 646] on rect at bounding box center [617, 646] width 83 height 20
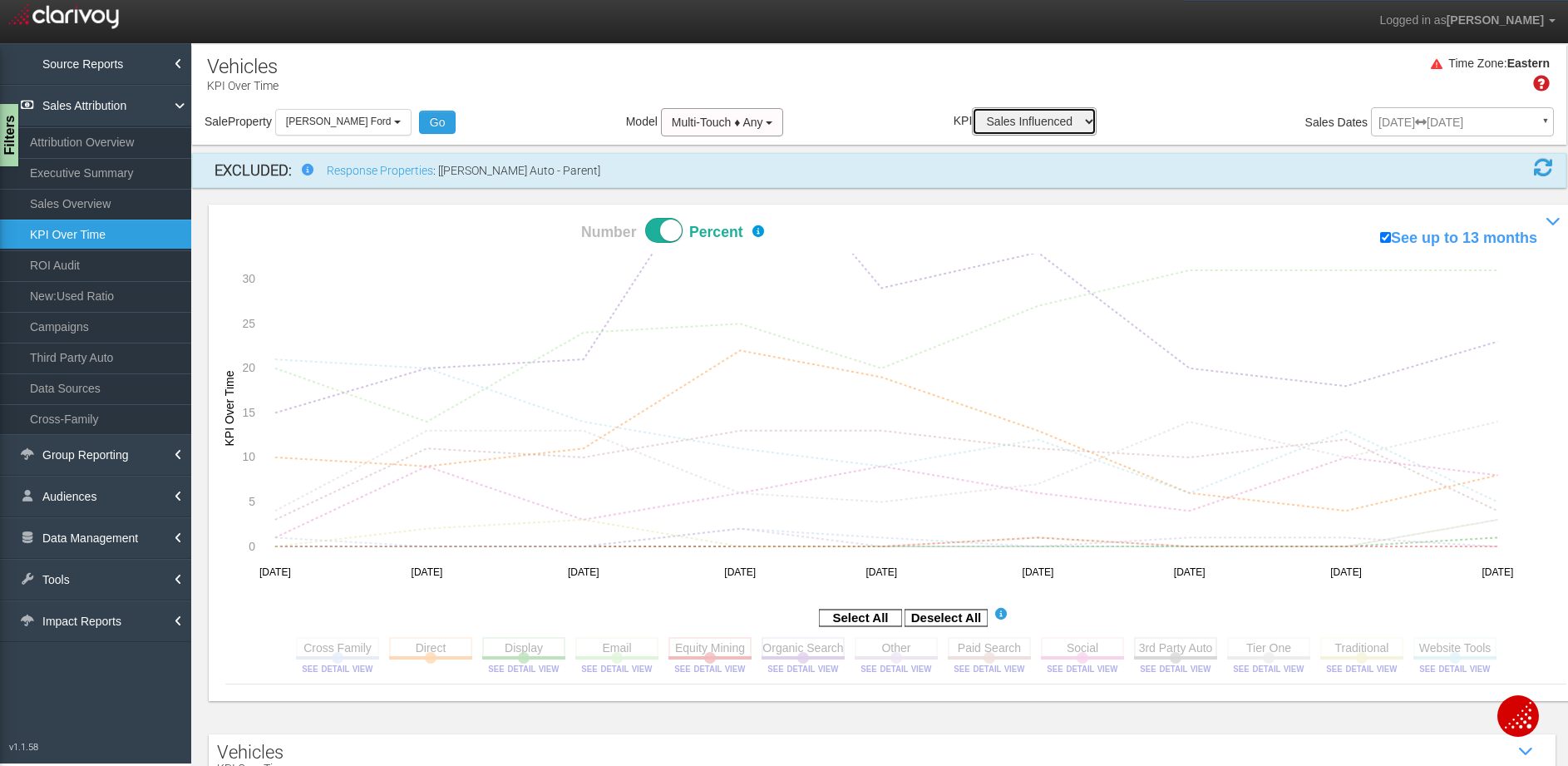
click at [1032, 120] on select "Sales Influenced Ad Spend Cost Per Sale" at bounding box center [1034, 121] width 125 height 28
click at [1158, 662] on icon "3rd Party Auto Toggle this line chart on/off View this Channel's Sources bar ch…" at bounding box center [1176, 657] width 83 height 42
click at [1167, 654] on rect at bounding box center [1176, 646] width 83 height 20
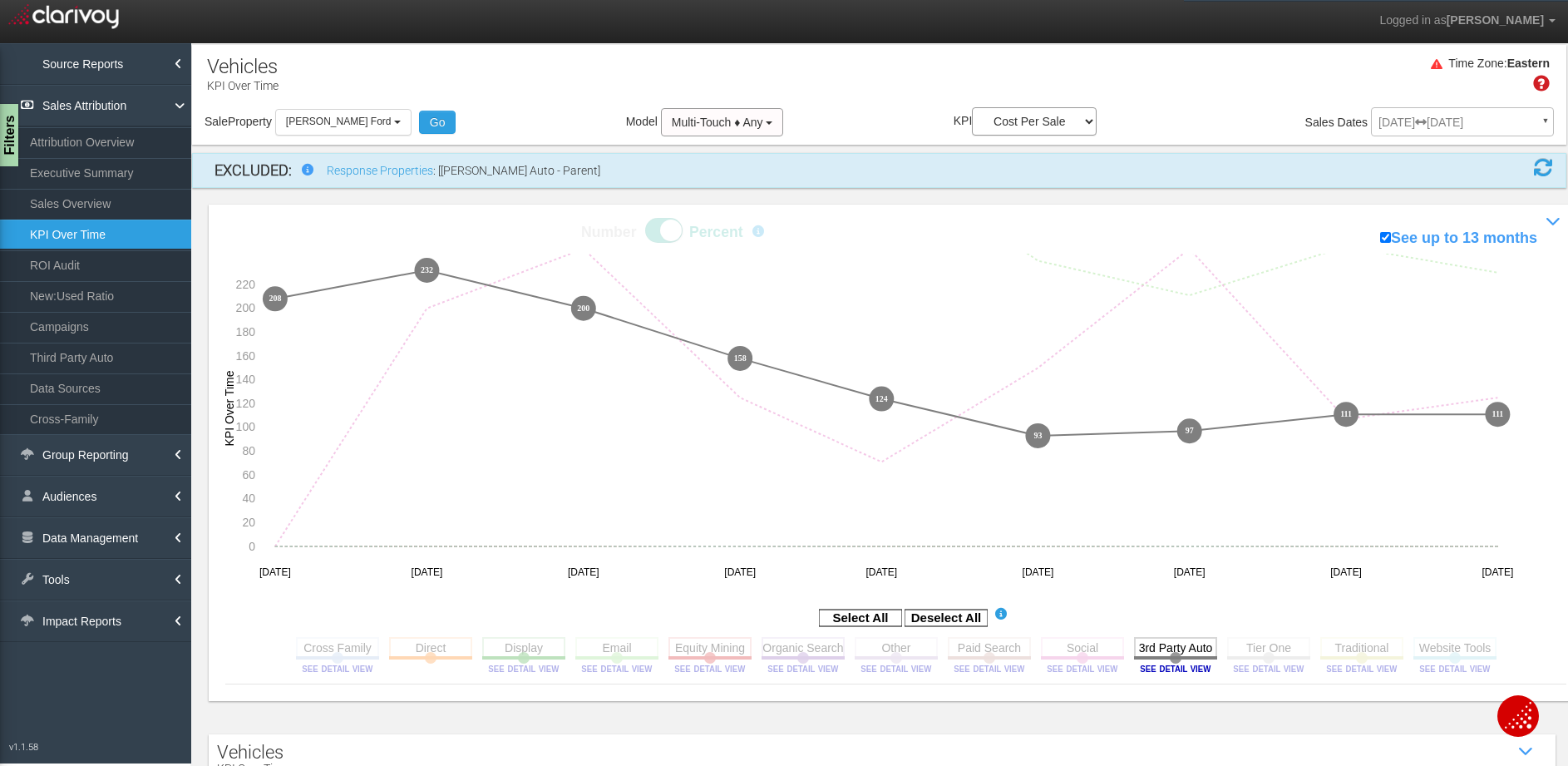
click at [1024, 646] on section "Cross Family Toggle this line chart on/off View this Channel's Sources bar char…" at bounding box center [896, 658] width 1210 height 51
click at [1006, 646] on rect at bounding box center [989, 646] width 83 height 20
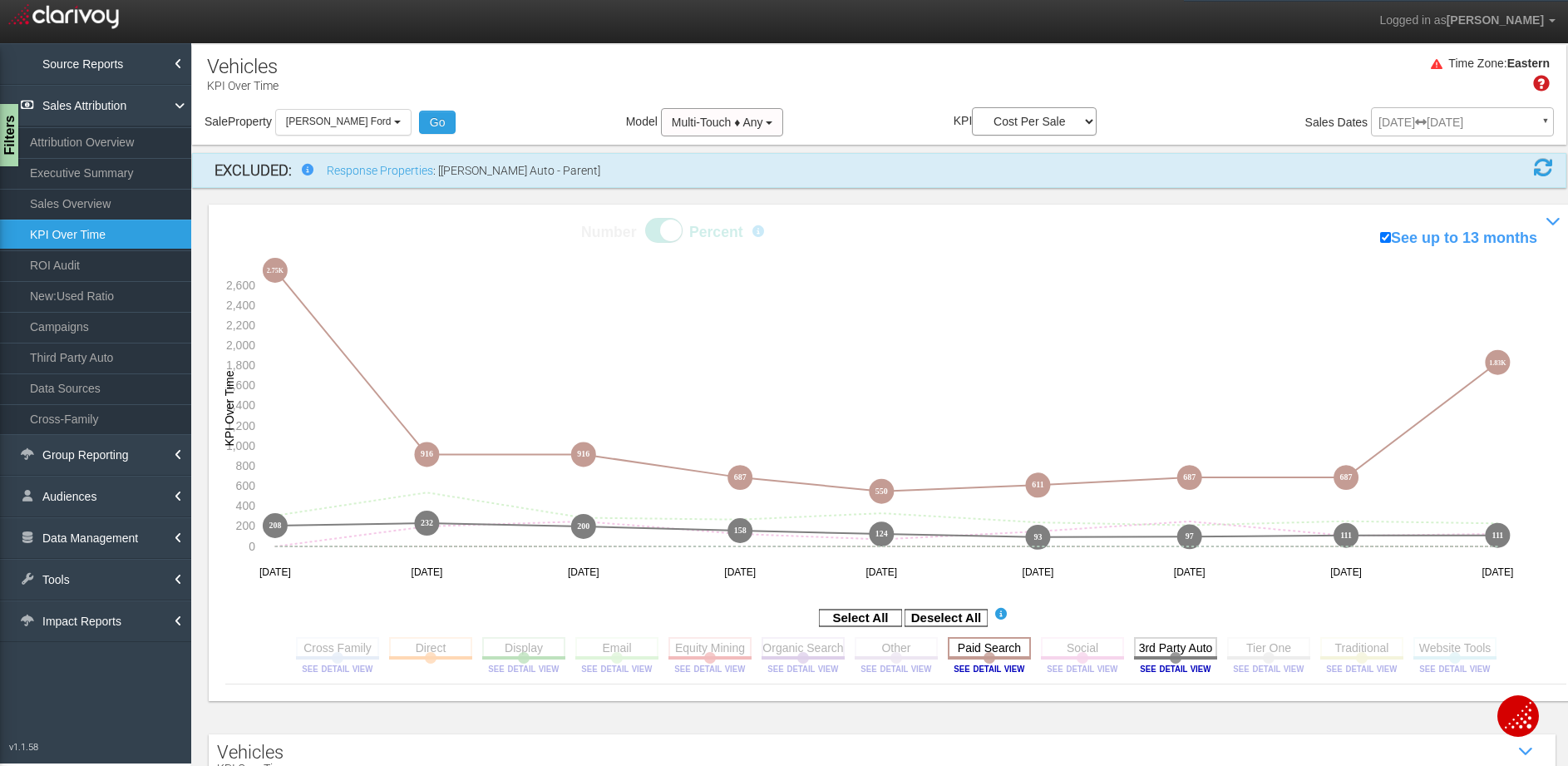
click at [1006, 646] on rect at bounding box center [989, 646] width 83 height 20
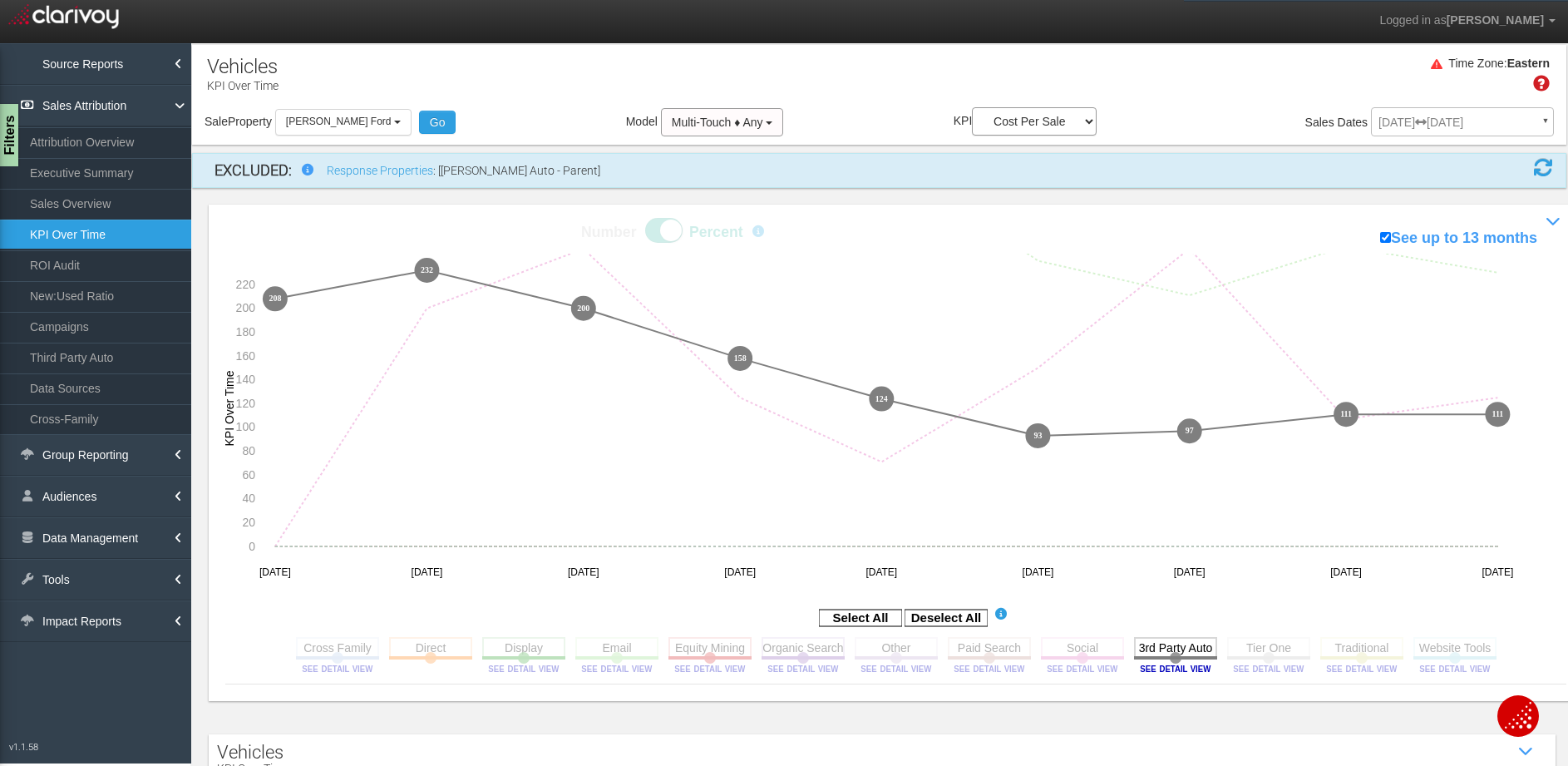
click at [954, 119] on label "KPI Sales Influenced Ad Spend Cost Per Sale" at bounding box center [1025, 121] width 143 height 28
click at [972, 119] on select "Sales Influenced Ad Spend Cost Per Sale" at bounding box center [1034, 121] width 125 height 28
click at [1018, 123] on select "Sales Influenced Ad Spend Cost Per Sale" at bounding box center [1034, 121] width 125 height 28
select select "string:Sales Influenced"
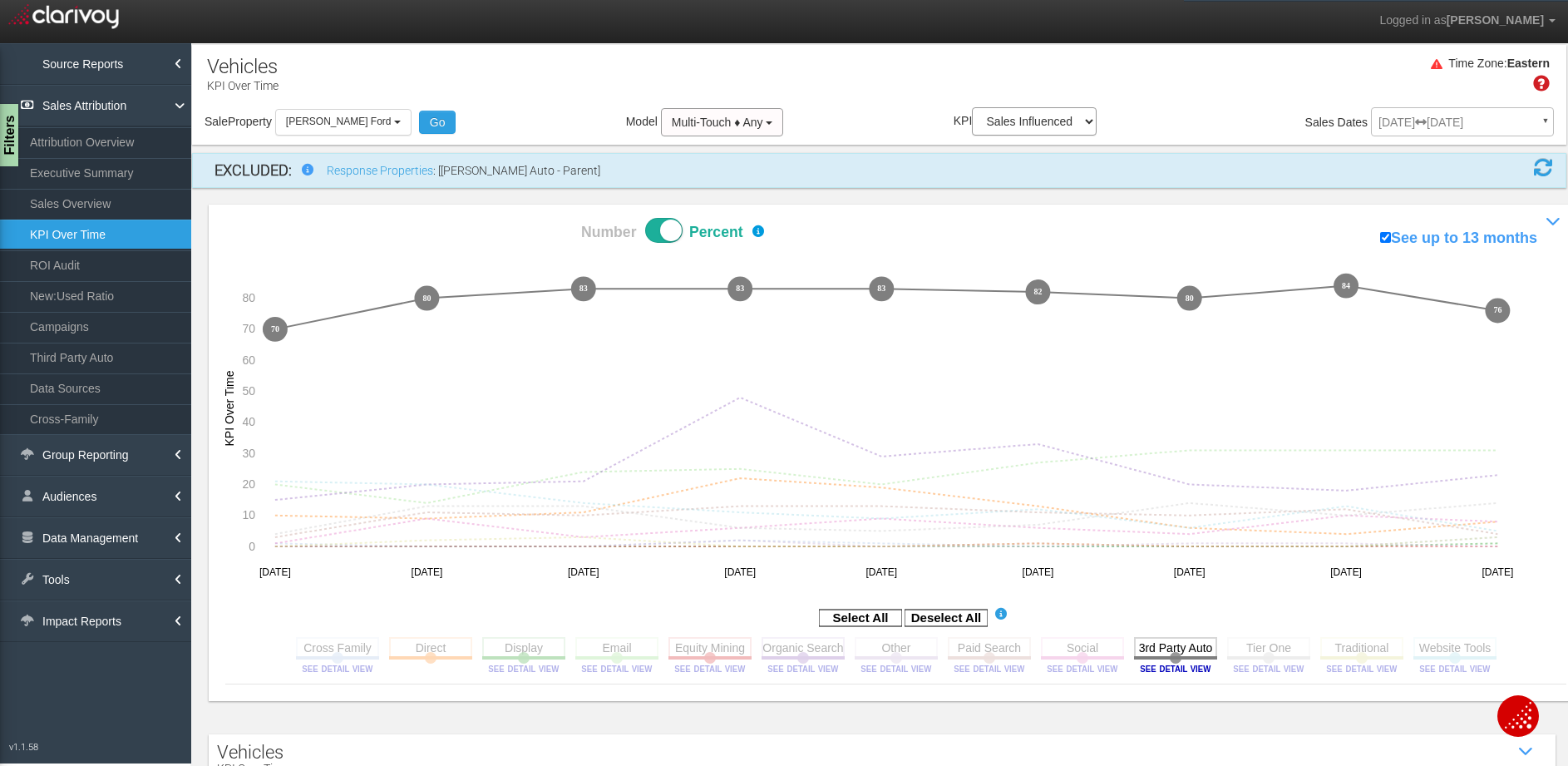
click at [1071, 89] on div "Time Zone: Eastern" at bounding box center [879, 80] width 1374 height 54
click at [865, 618] on rect at bounding box center [861, 617] width 83 height 17
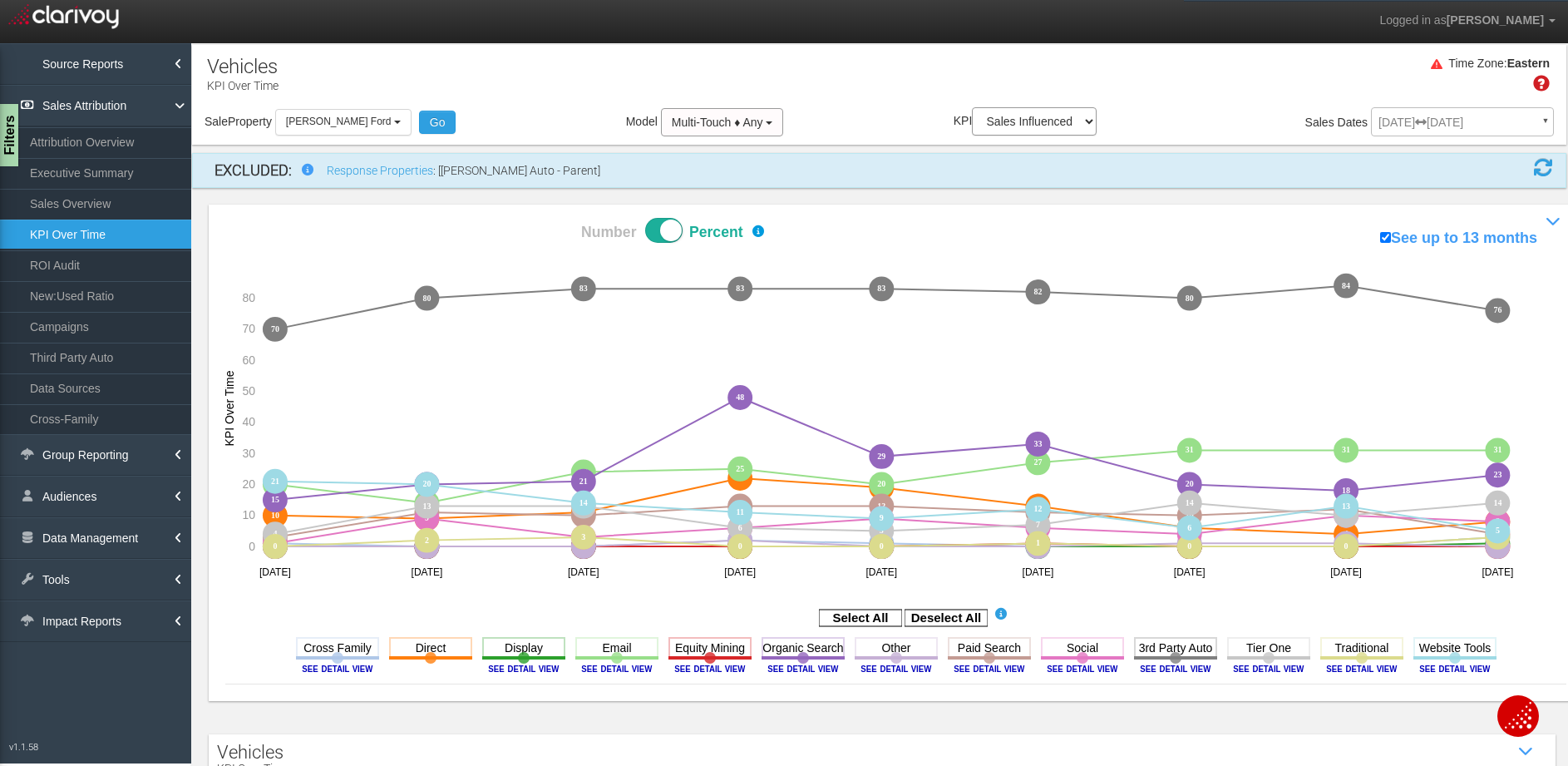
click at [875, 60] on div "Time Zone: Eastern" at bounding box center [879, 80] width 1374 height 54
click at [831, 72] on div "Time Zone: Eastern" at bounding box center [879, 80] width 1374 height 54
click at [929, 617] on rect at bounding box center [946, 617] width 83 height 17
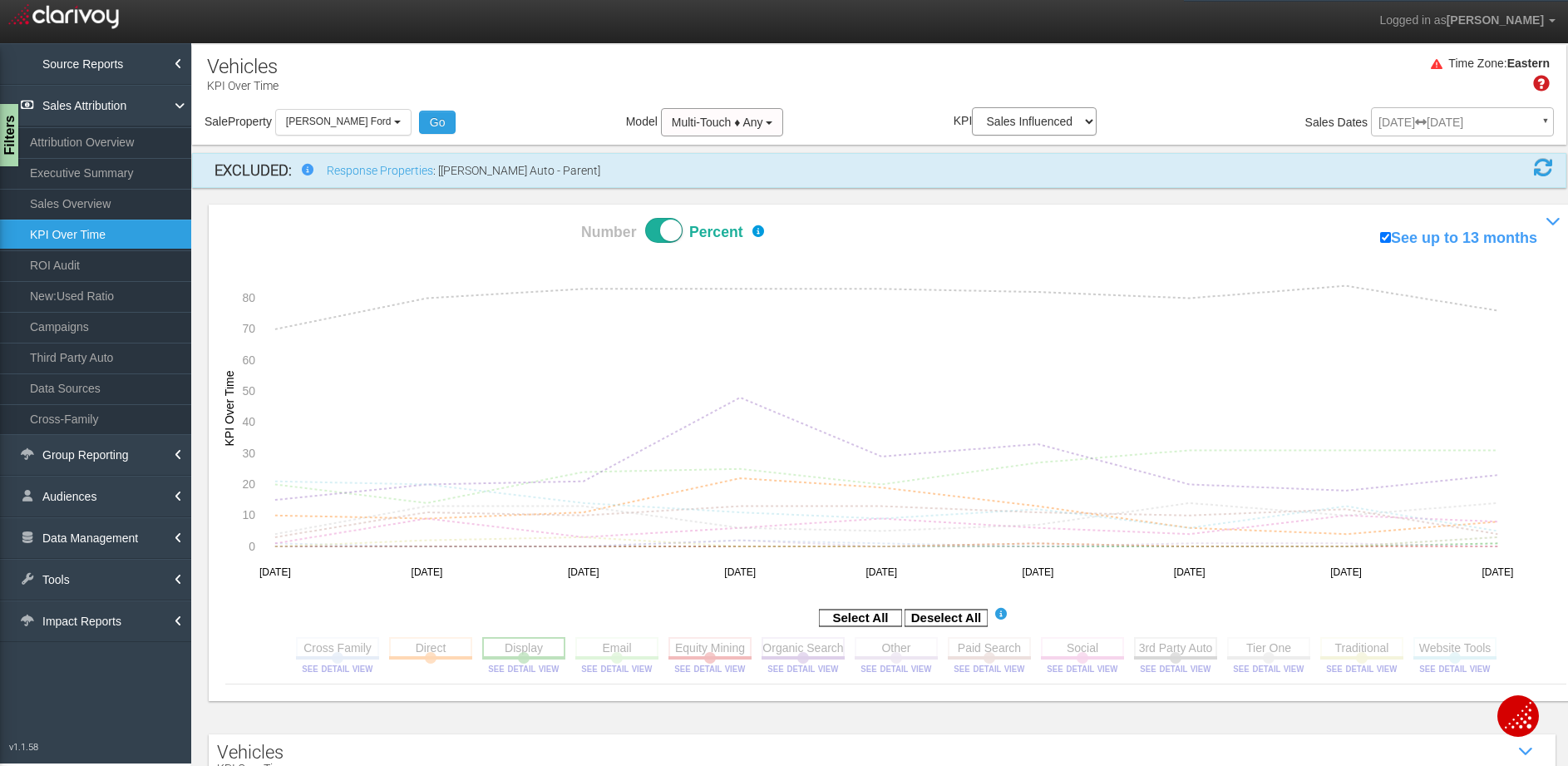
drag, startPoint x: 507, startPoint y: 639, endPoint x: 532, endPoint y: 656, distance: 30.2
click at [507, 639] on rect at bounding box center [524, 646] width 83 height 20
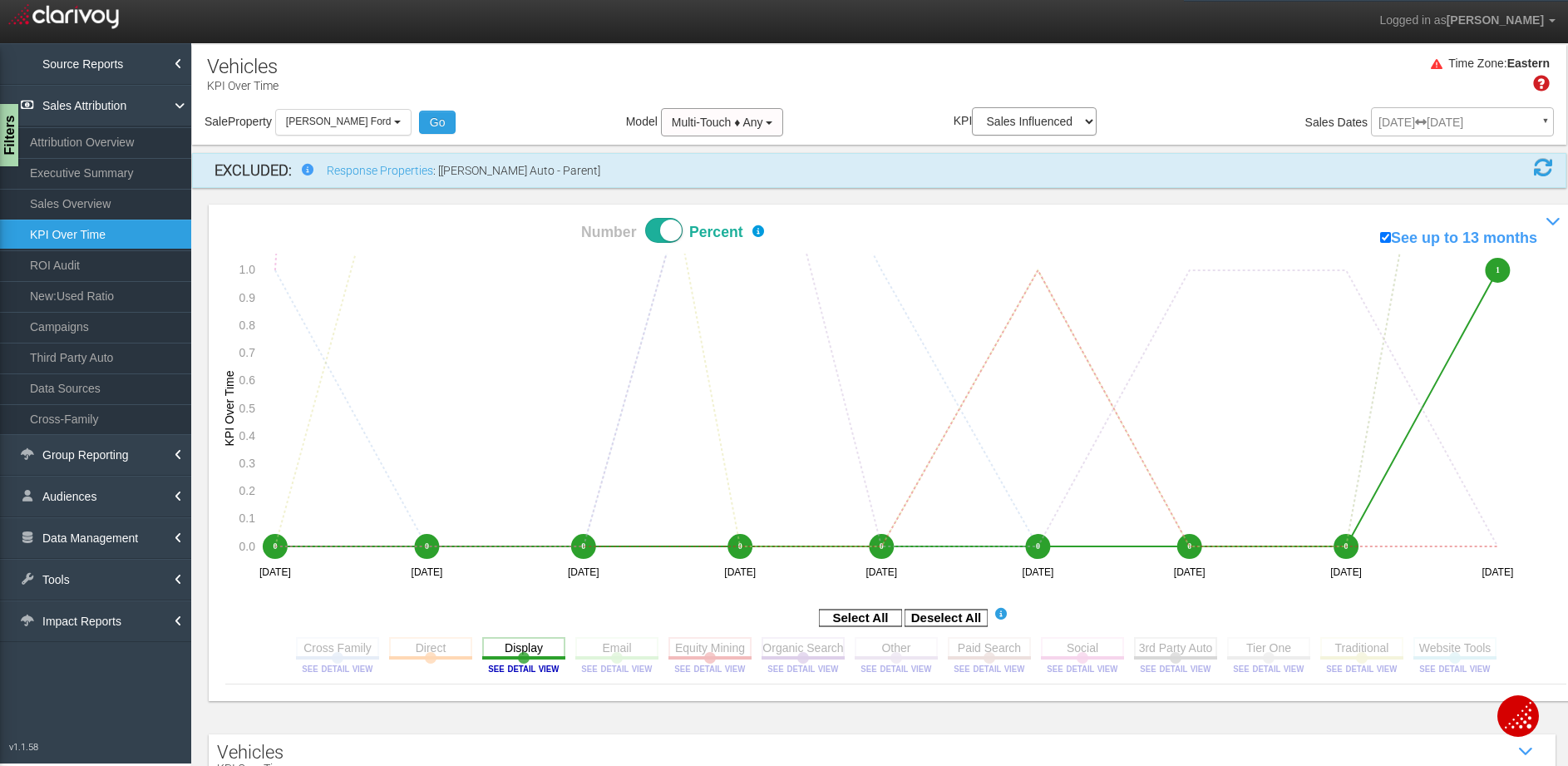
click at [660, 228] on span at bounding box center [664, 230] width 37 height 25
click at [523, 218] on input "Number Percent" at bounding box center [522, 217] width 1 height 1
checkbox input "false"
click at [521, 669] on image at bounding box center [523, 668] width 74 height 10
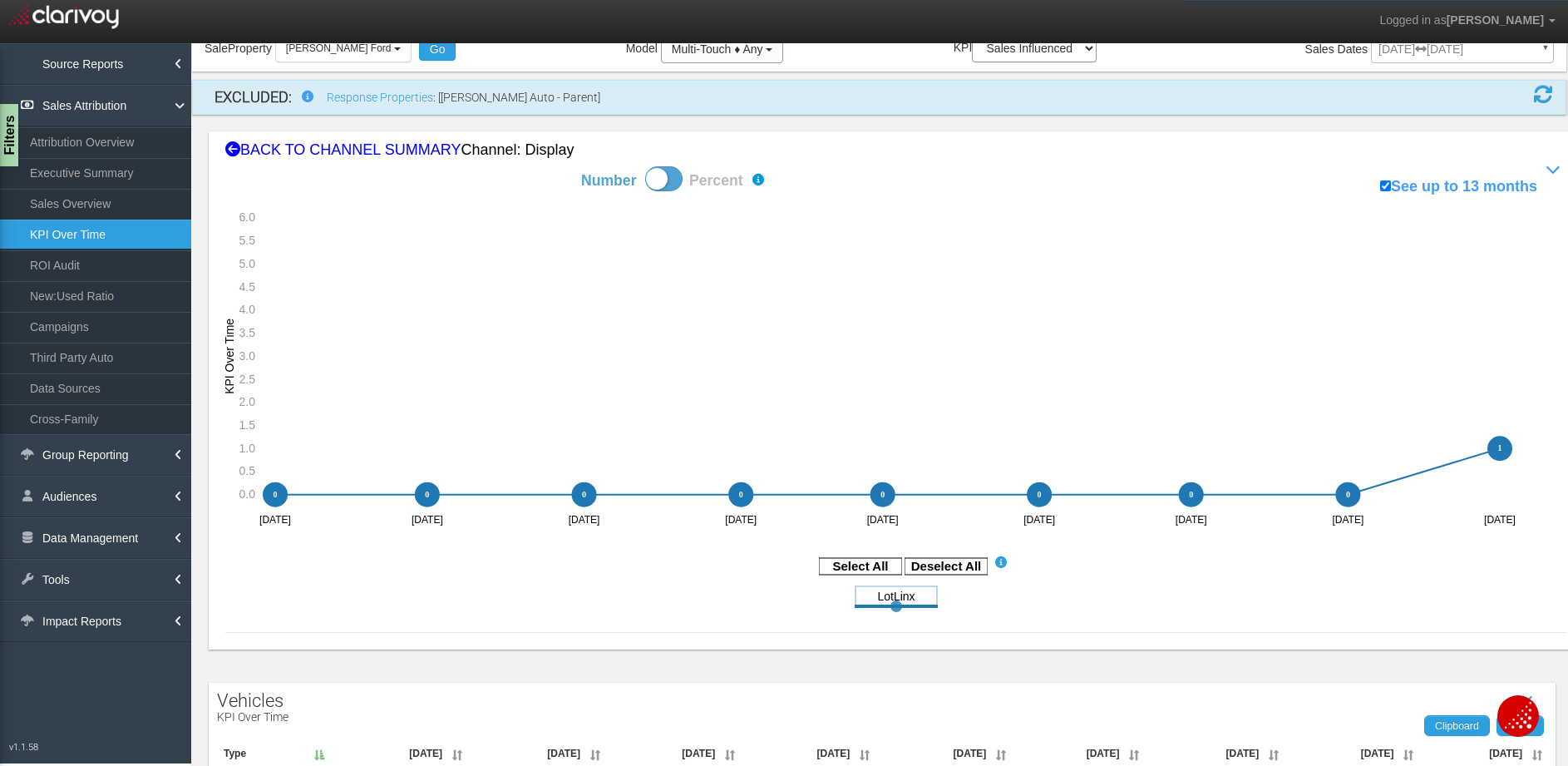
scroll to position [105, 0]
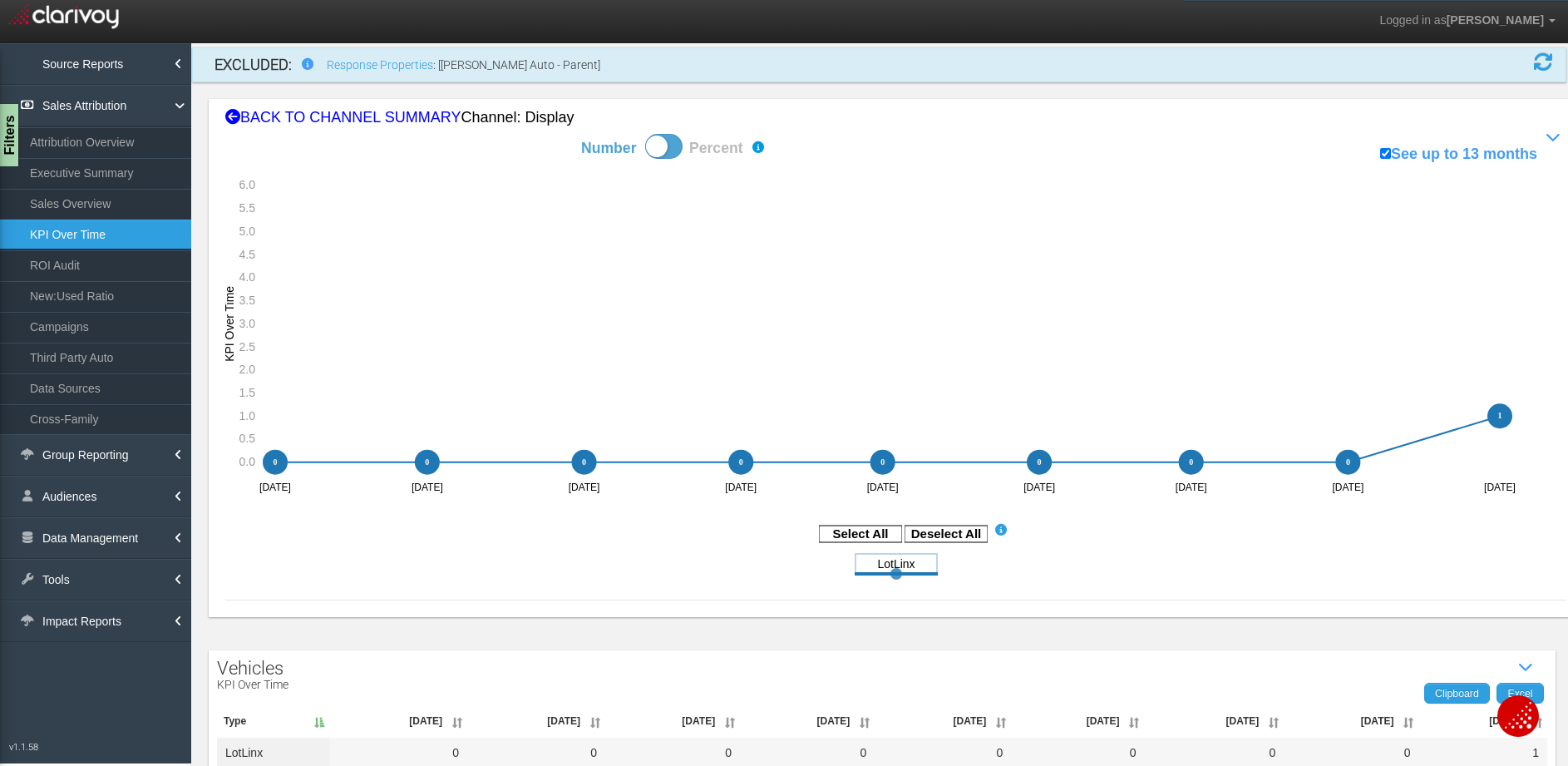
drag, startPoint x: 1523, startPoint y: 482, endPoint x: 1487, endPoint y: 482, distance: 36.0
click at [1493, 483] on icon "0 0 0 0 0 0 0 0 0 0 0 0 0 0 0 0 1 1 [object Object] [object Object] [object Obj…" at bounding box center [884, 337] width 1320 height 335
click at [135, 576] on link "Tools" at bounding box center [96, 579] width 191 height 42
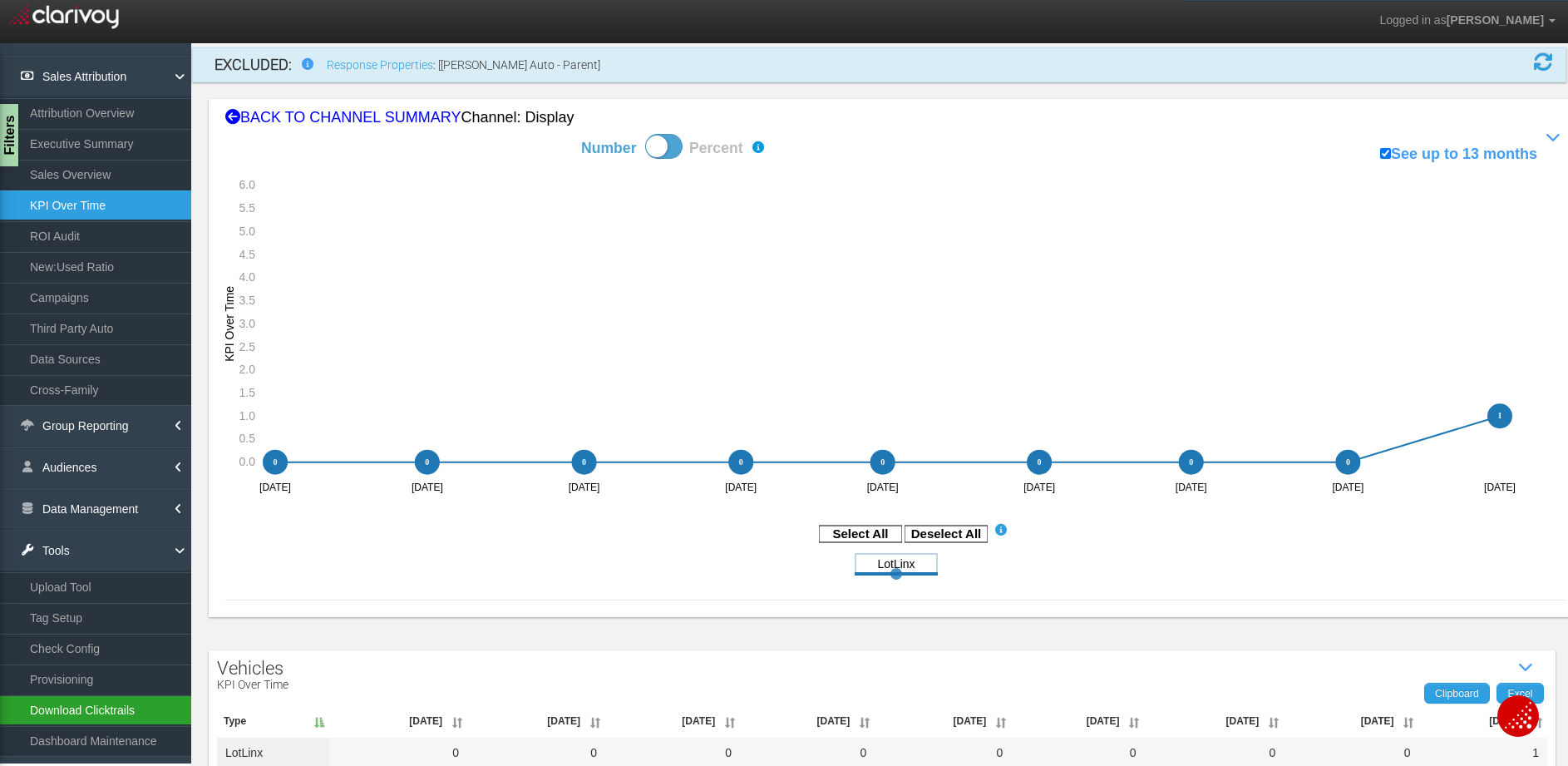
scroll to position [30, 0]
click at [129, 716] on link "Download Clicktrails" at bounding box center [96, 709] width 191 height 30
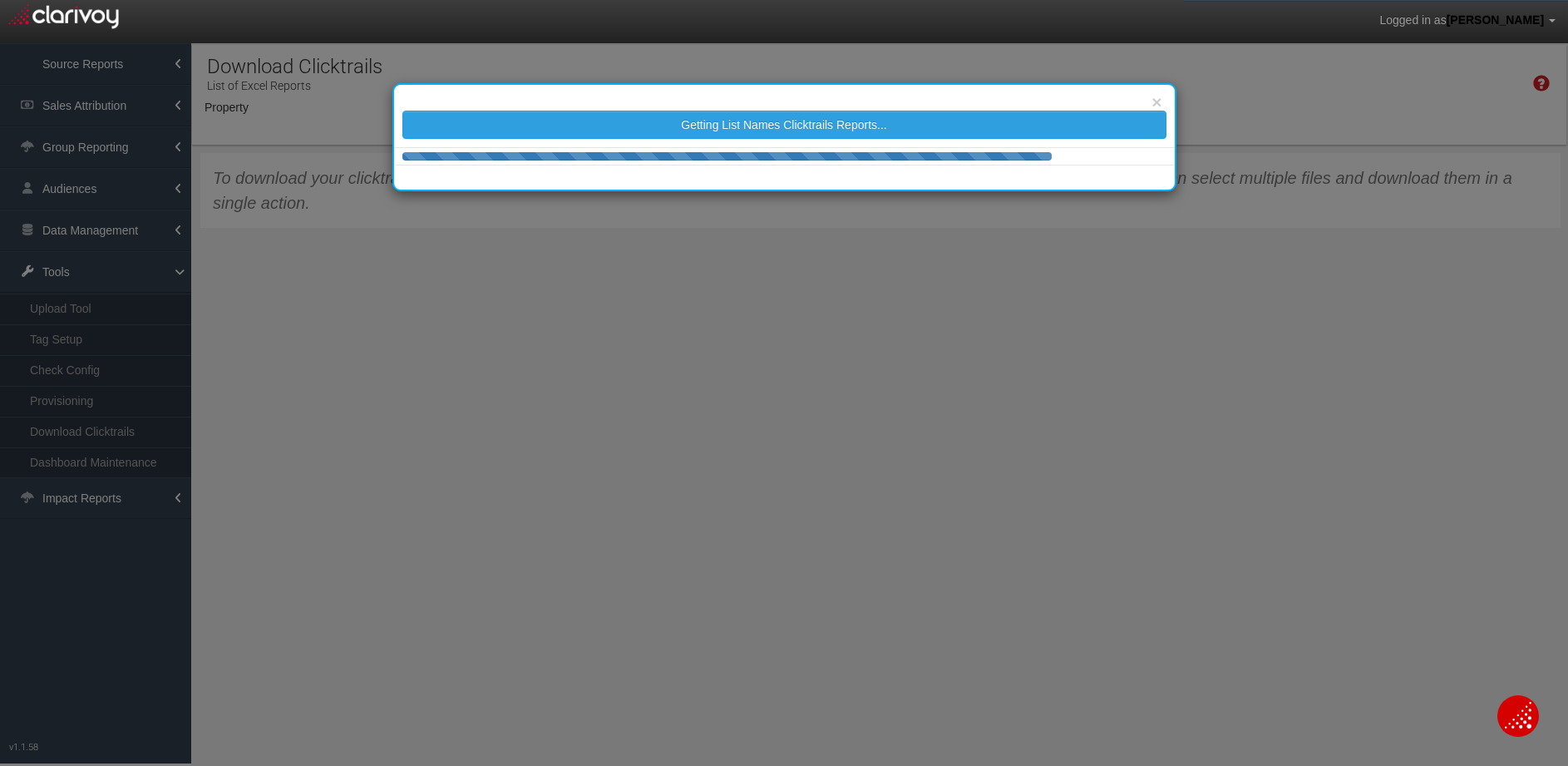
select select "object:8331"
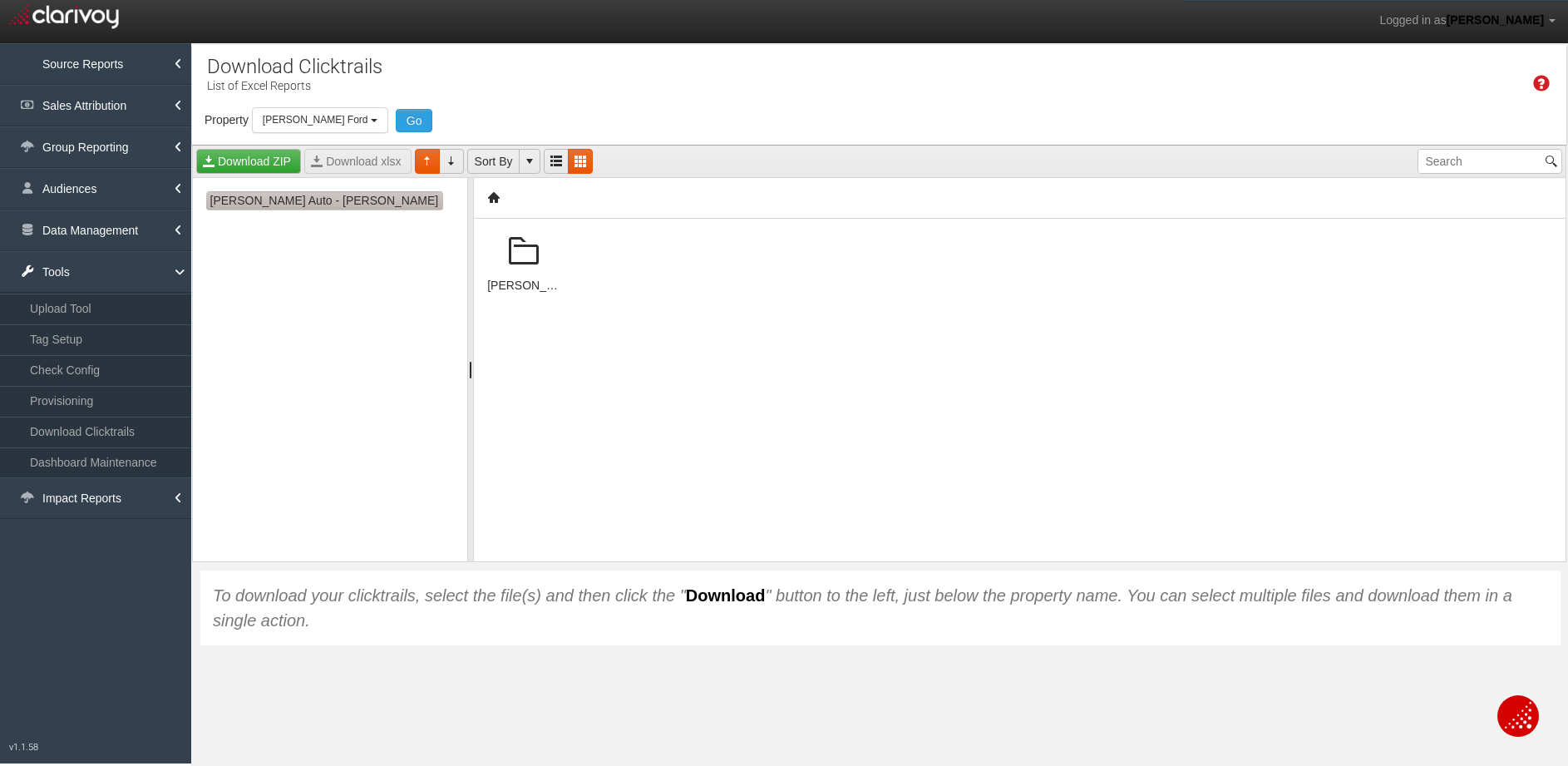
click at [274, 201] on span "[PERSON_NAME] Auto - [PERSON_NAME]" at bounding box center [325, 201] width 237 height 19
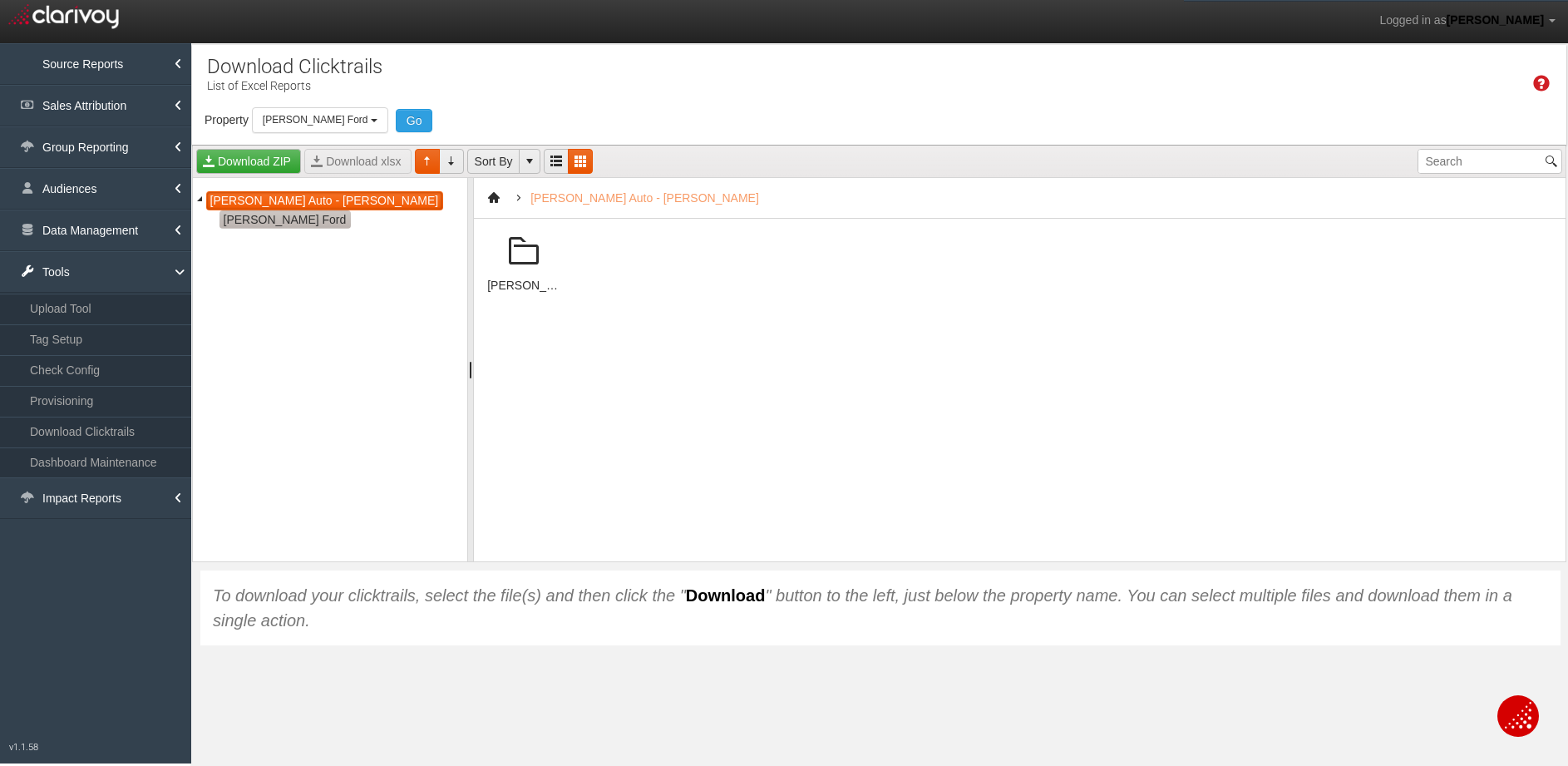
click at [271, 224] on span "[PERSON_NAME] Ford" at bounding box center [285, 221] width 131 height 19
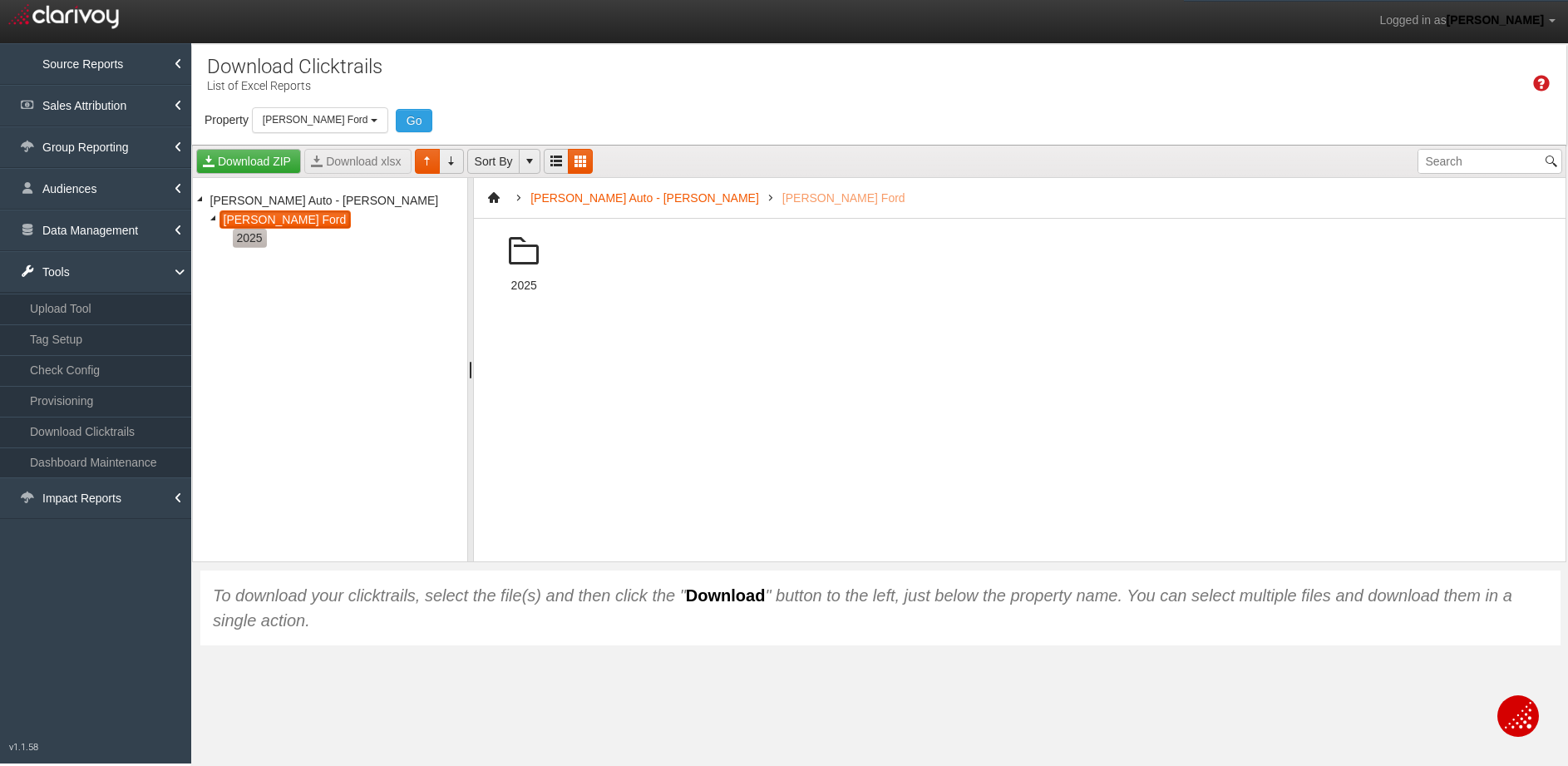
click at [256, 240] on span "2025" at bounding box center [250, 238] width 34 height 19
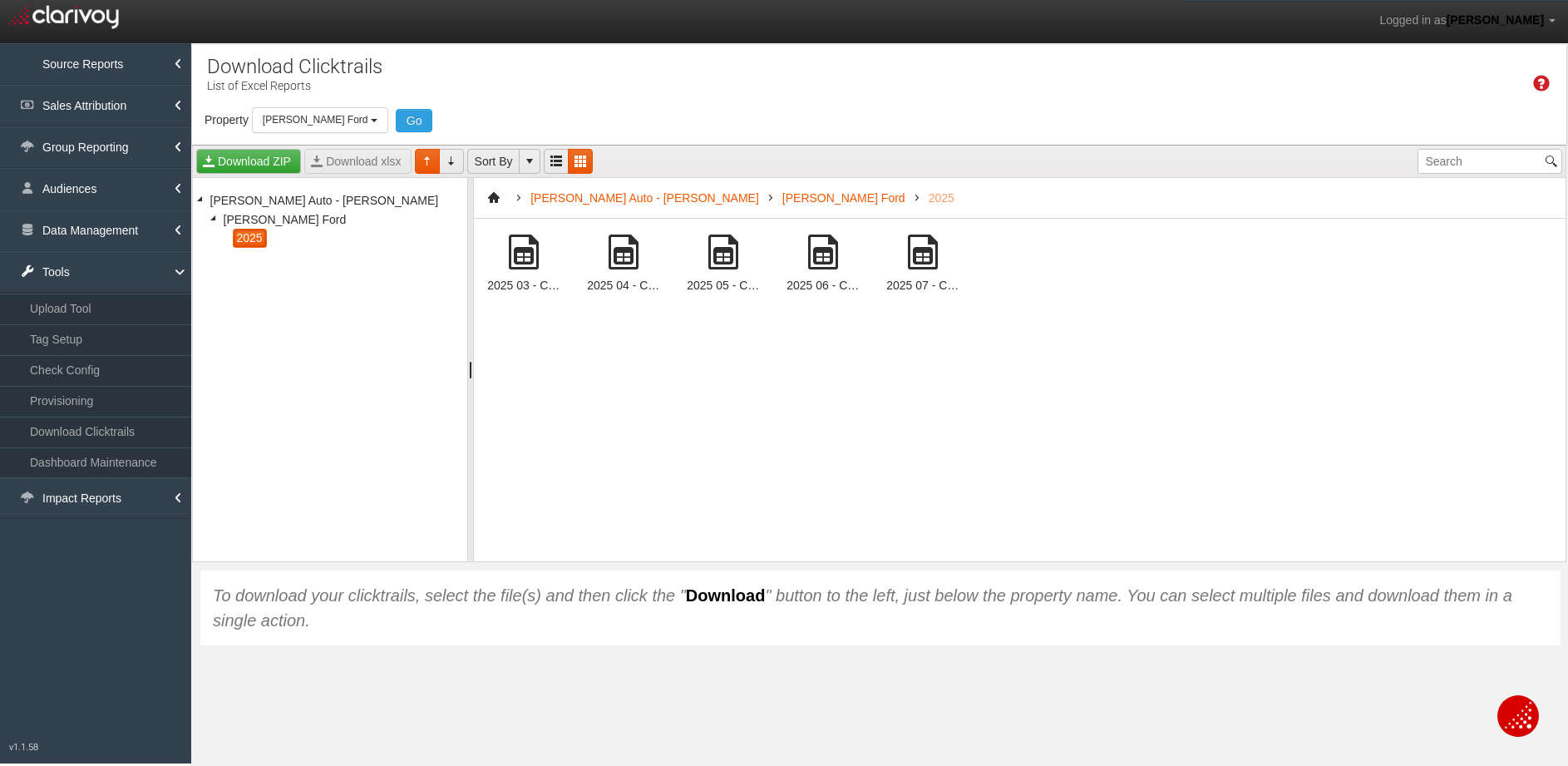
click at [939, 267] on span at bounding box center [923, 251] width 40 height 40
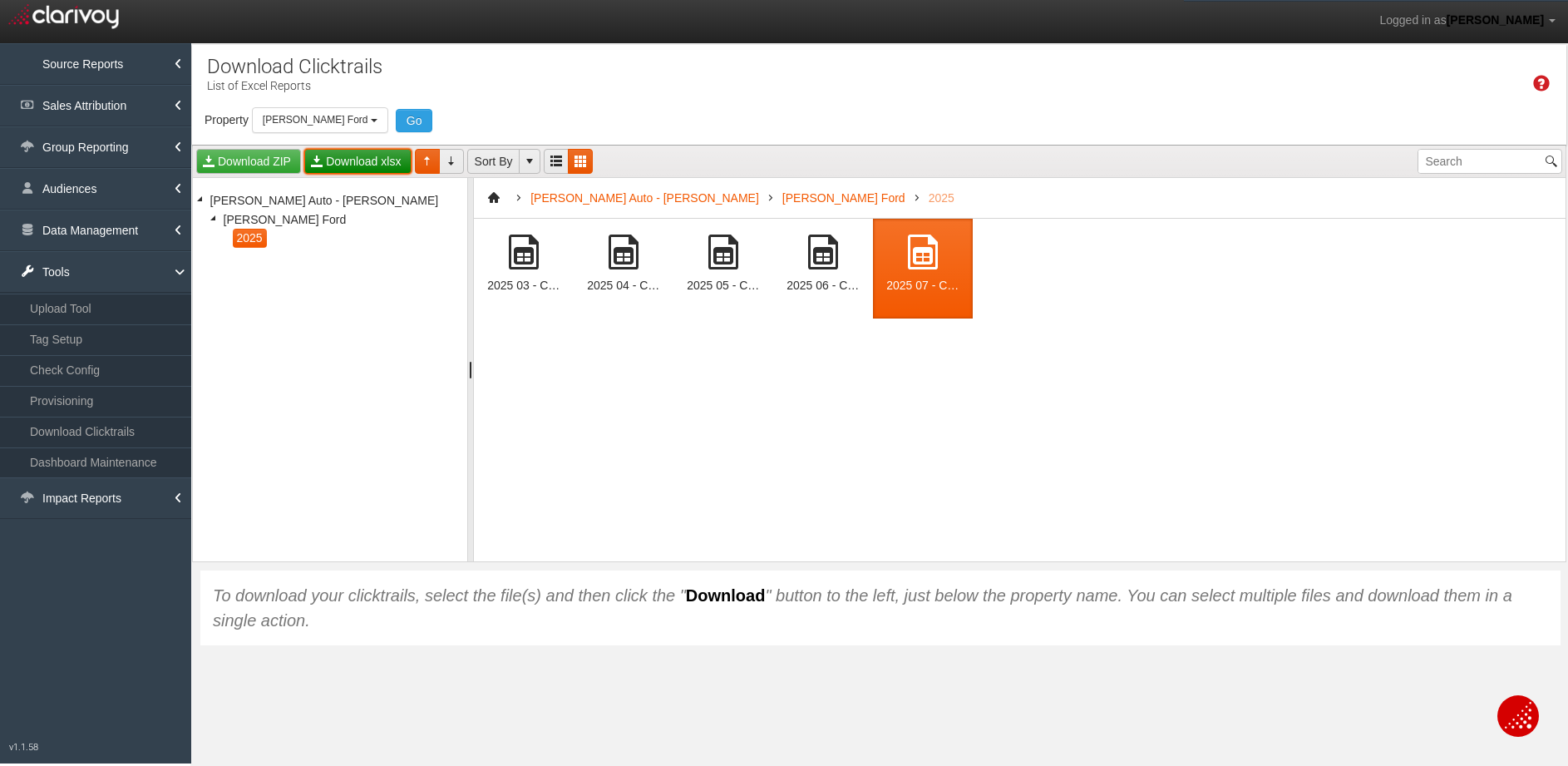
click at [388, 170] on link "Download xlsx" at bounding box center [358, 161] width 106 height 25
click at [192, 112] on div "Property Loading 1st Gear Motorsports 24 Auto Group - Parent 24 Ford of Easton …" at bounding box center [879, 122] width 1374 height 30
click at [166, 108] on link "Sales Attribution" at bounding box center [96, 105] width 191 height 42
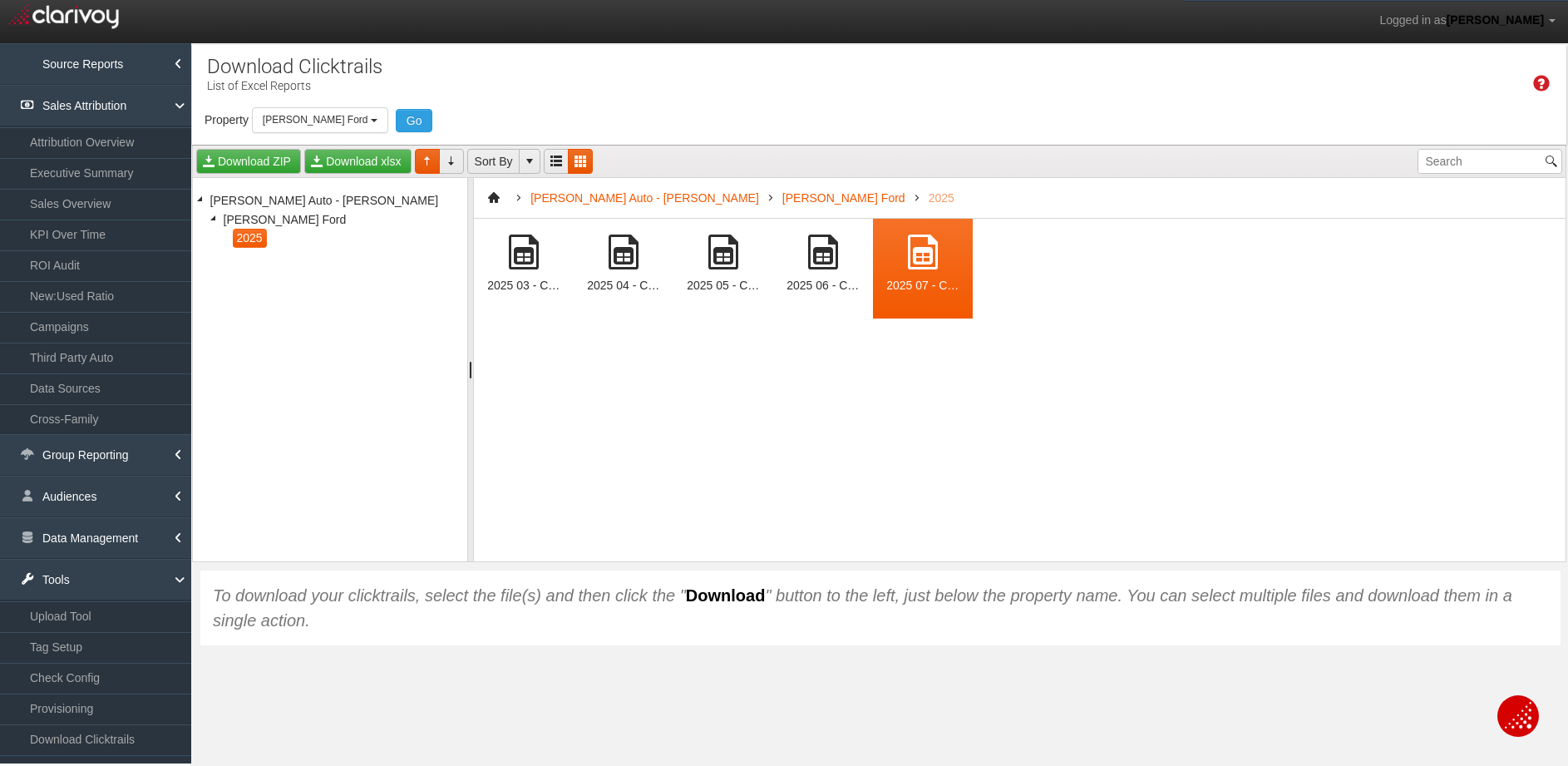
click at [135, 227] on link "KPI Over Time" at bounding box center [96, 235] width 191 height 30
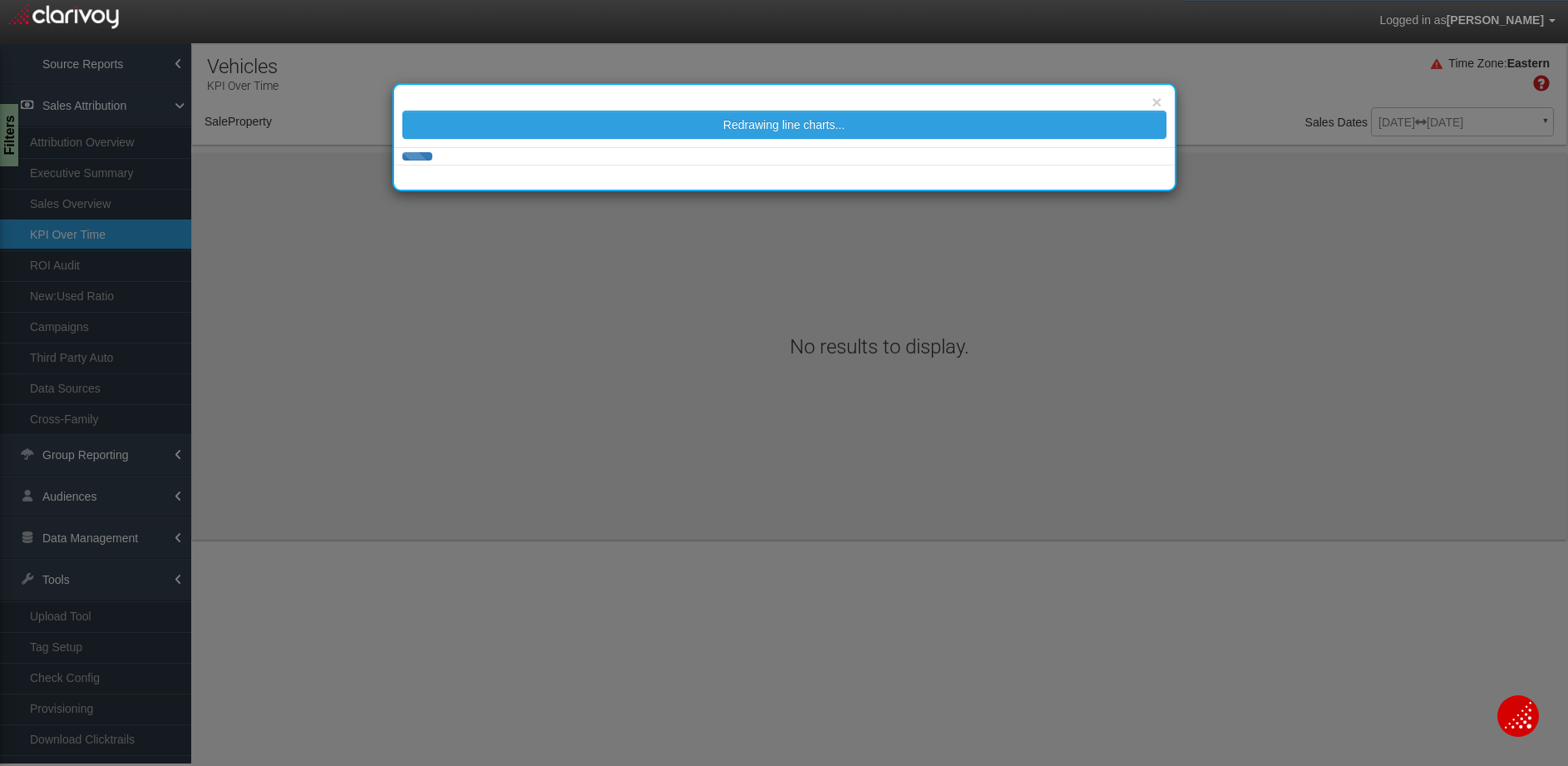
select select "object:10920"
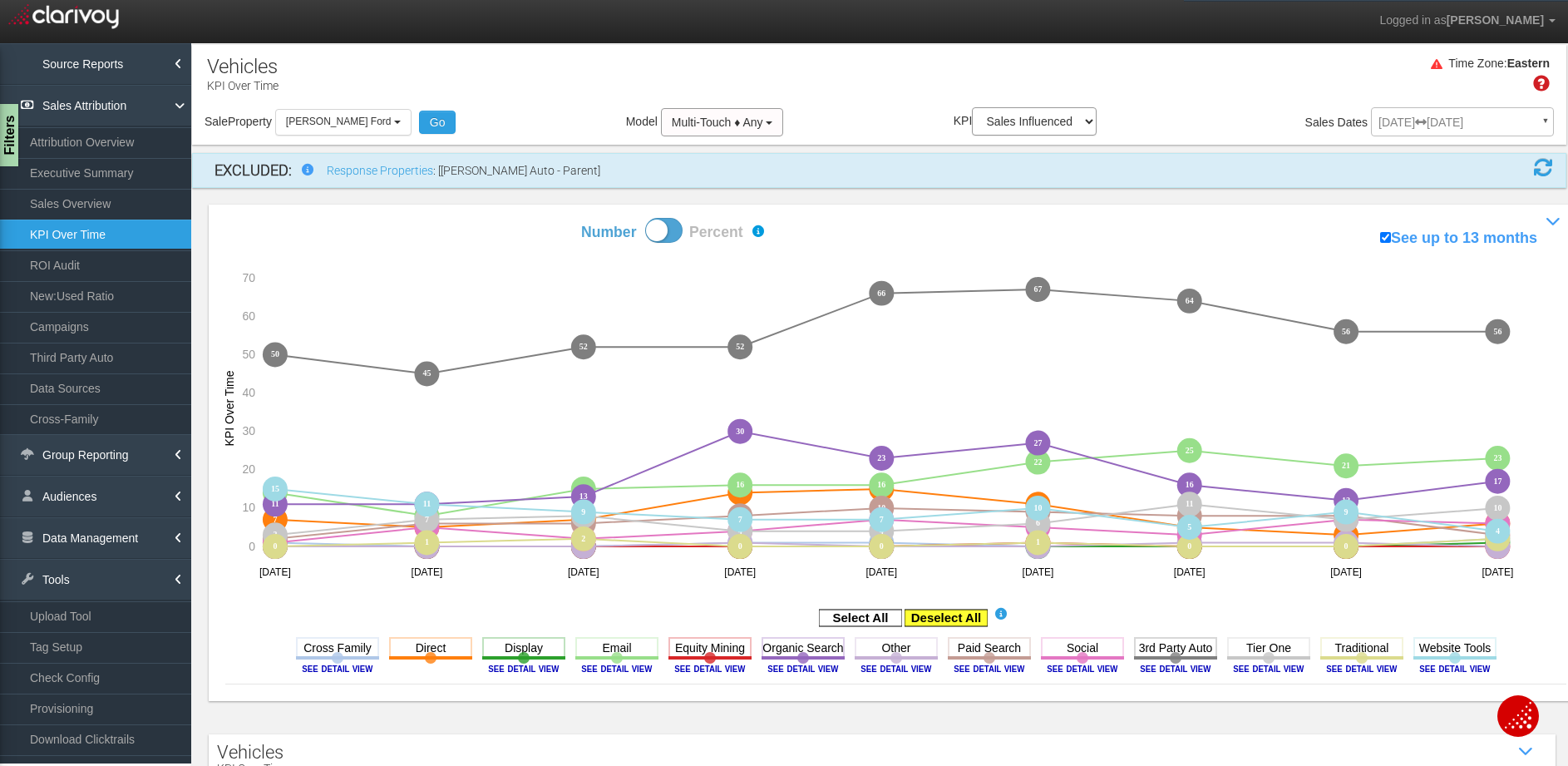
click at [944, 623] on rect at bounding box center [946, 617] width 83 height 17
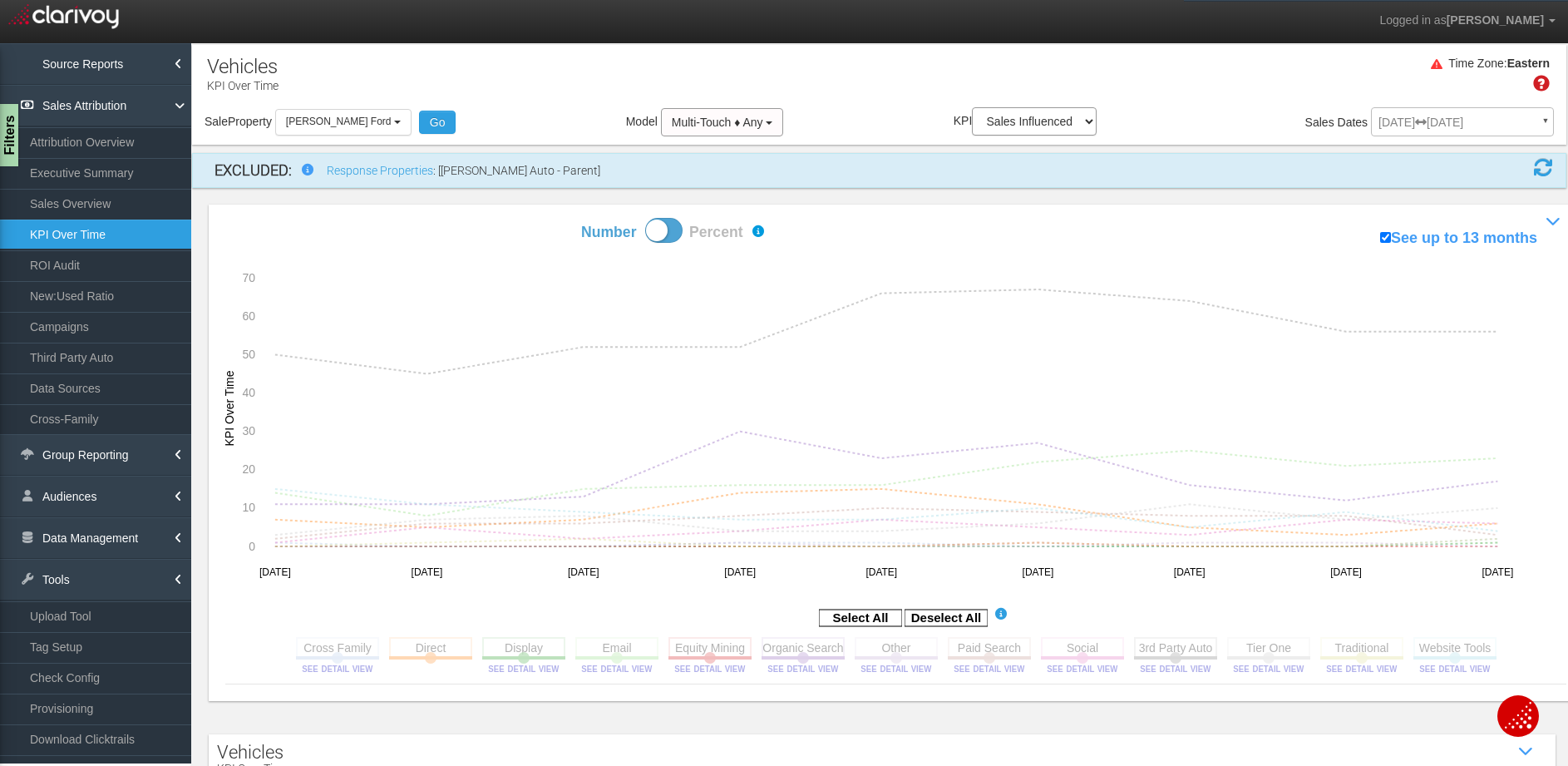
click at [513, 645] on rect at bounding box center [524, 646] width 83 height 20
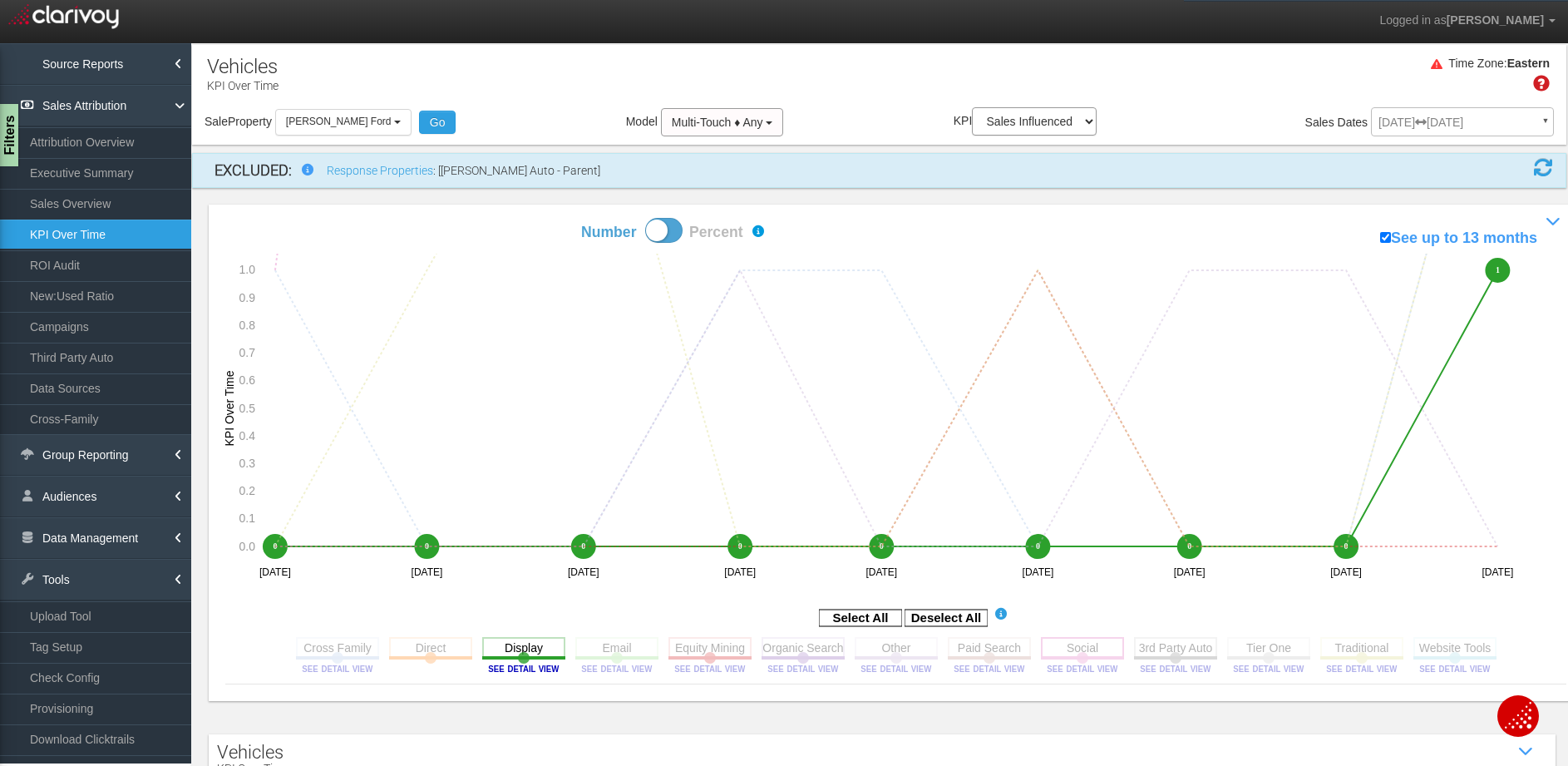
click at [1093, 653] on rect at bounding box center [1082, 646] width 83 height 20
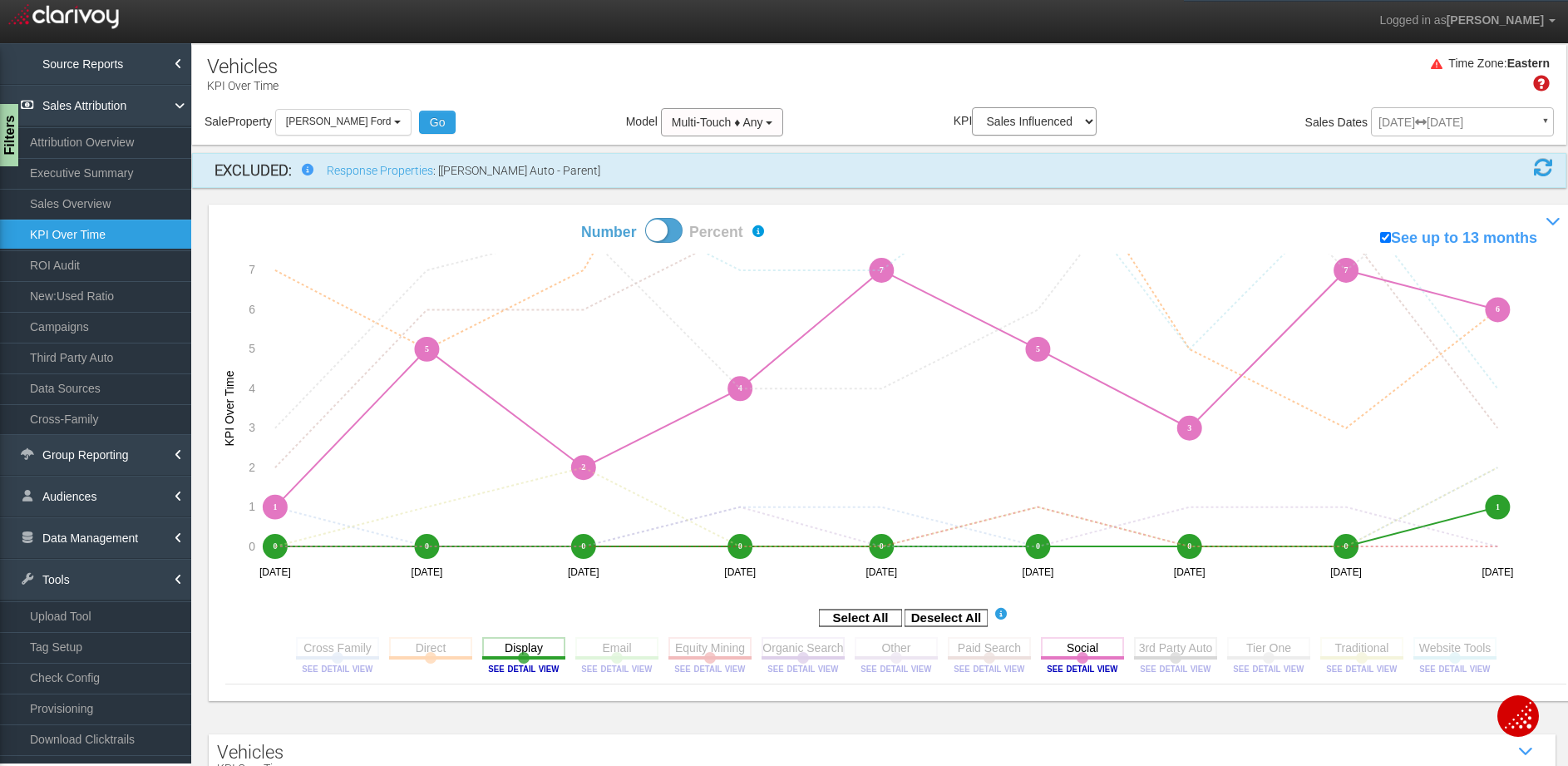
click at [503, 104] on div "Time Zone: Eastern" at bounding box center [879, 80] width 1374 height 54
click at [653, 224] on span at bounding box center [664, 230] width 37 height 25
click at [523, 218] on input "Number Percent" at bounding box center [522, 217] width 1 height 1
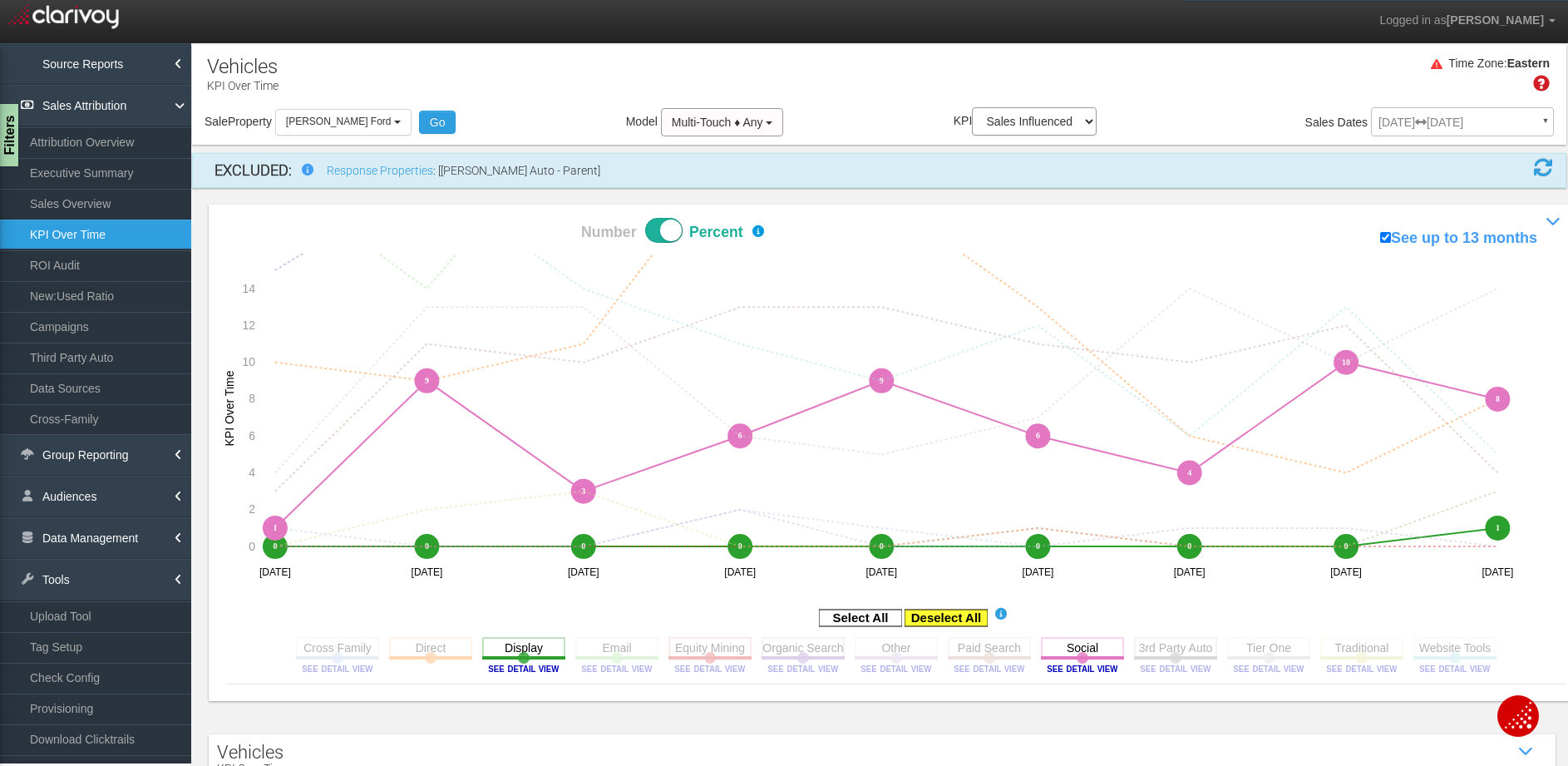
click at [941, 620] on rect at bounding box center [946, 617] width 83 height 17
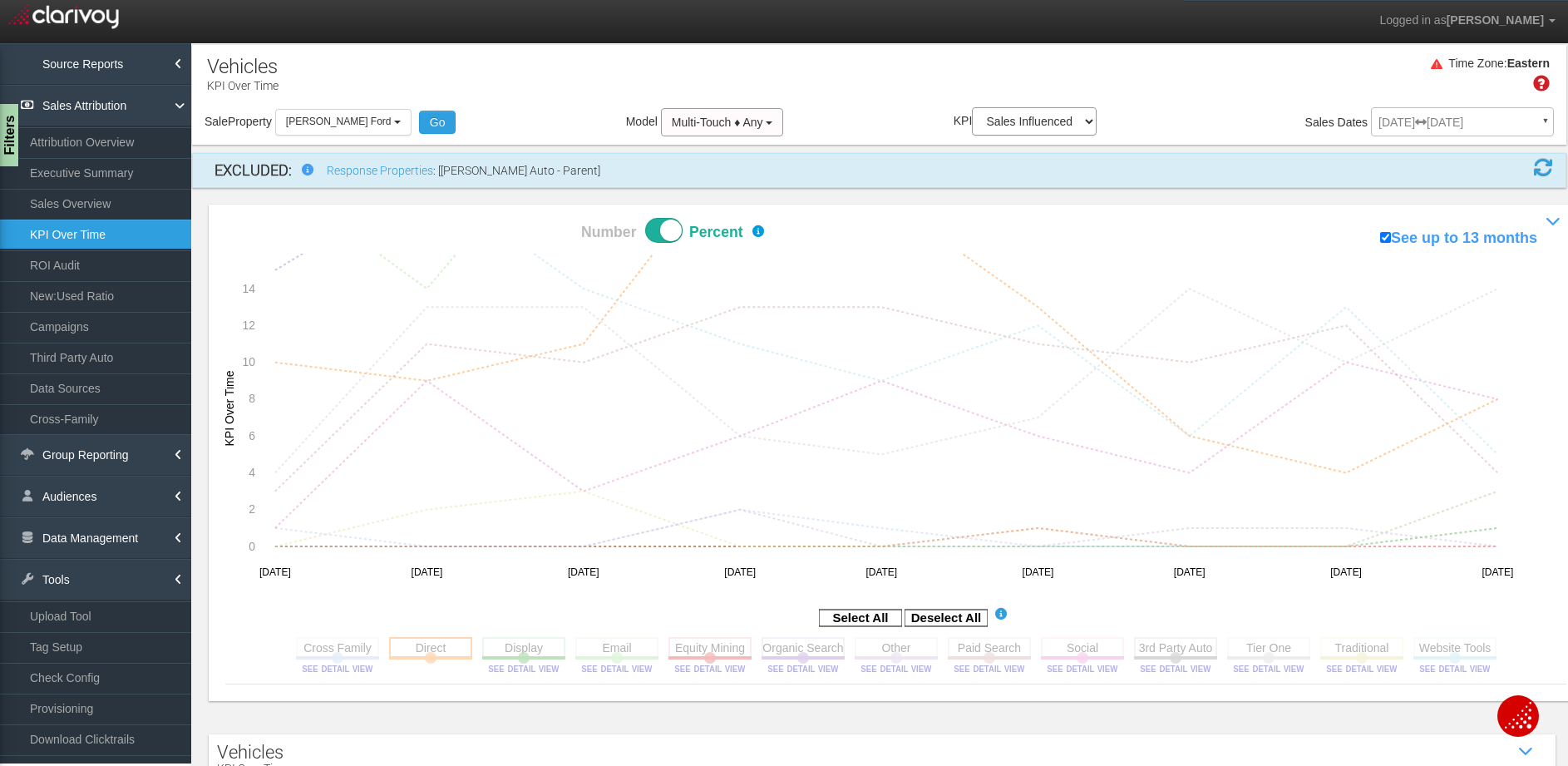
click at [425, 652] on rect at bounding box center [430, 646] width 83 height 20
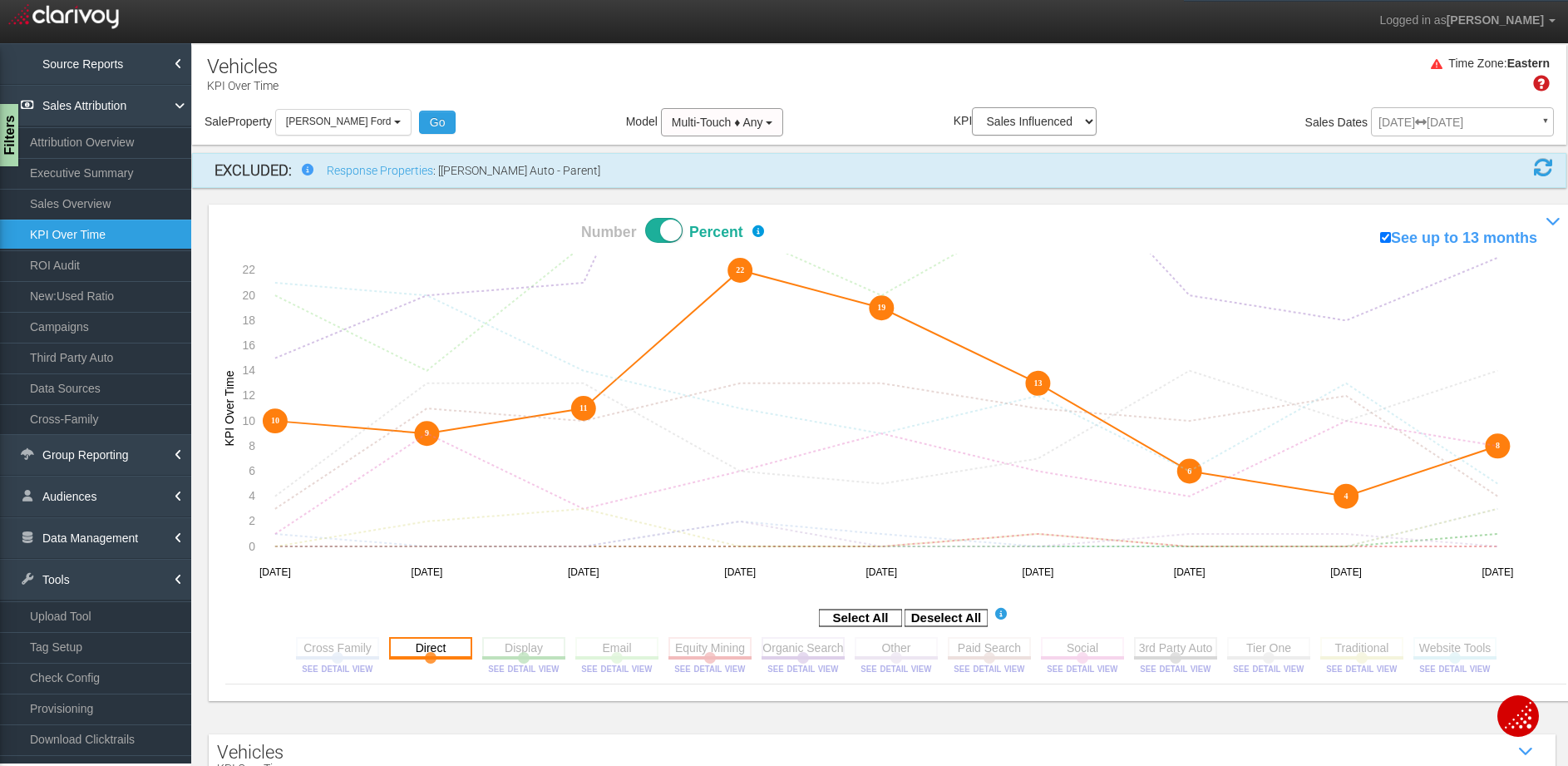
click at [439, 646] on rect at bounding box center [430, 646] width 83 height 20
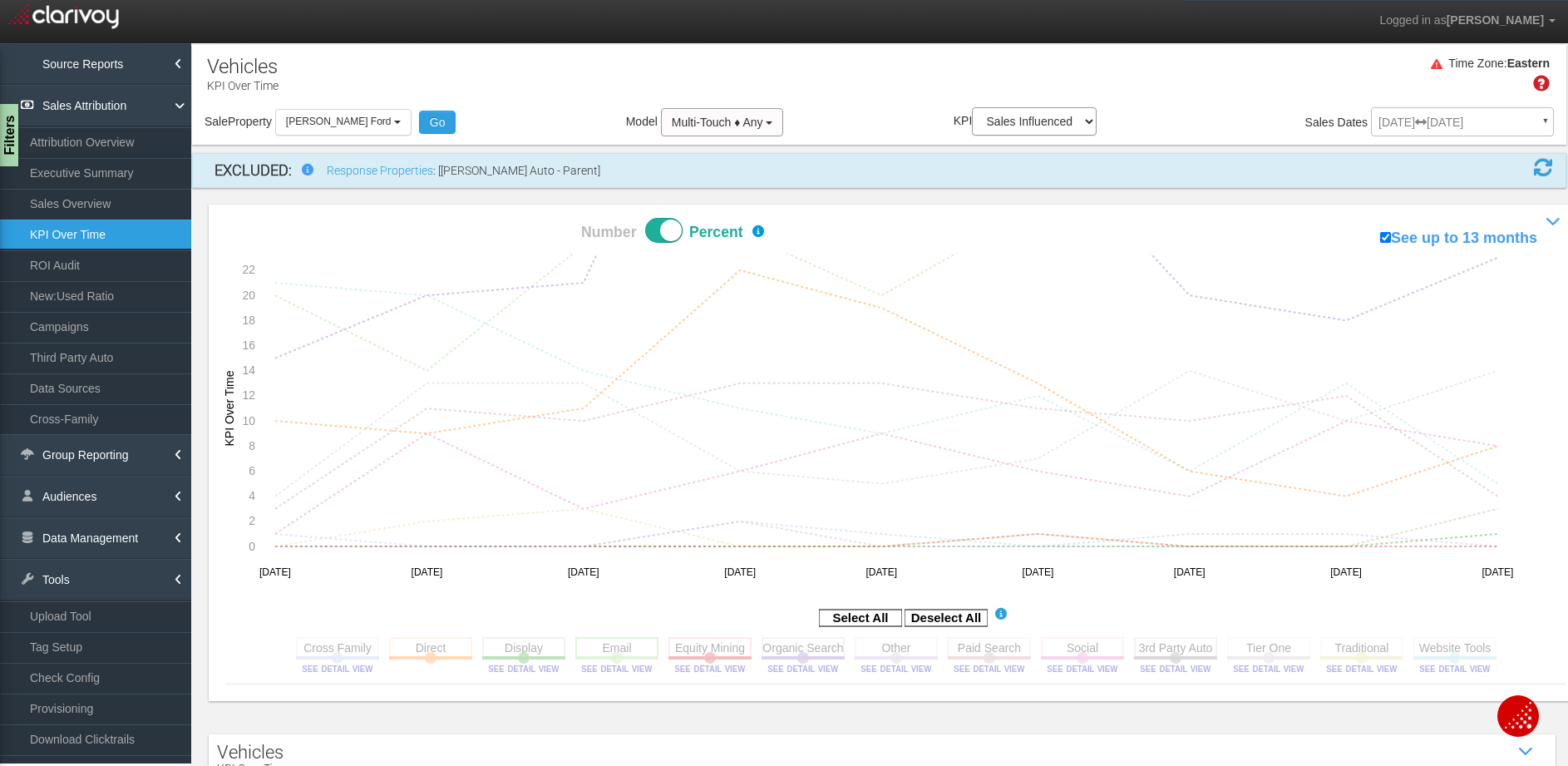
click at [622, 646] on rect at bounding box center [617, 646] width 83 height 20
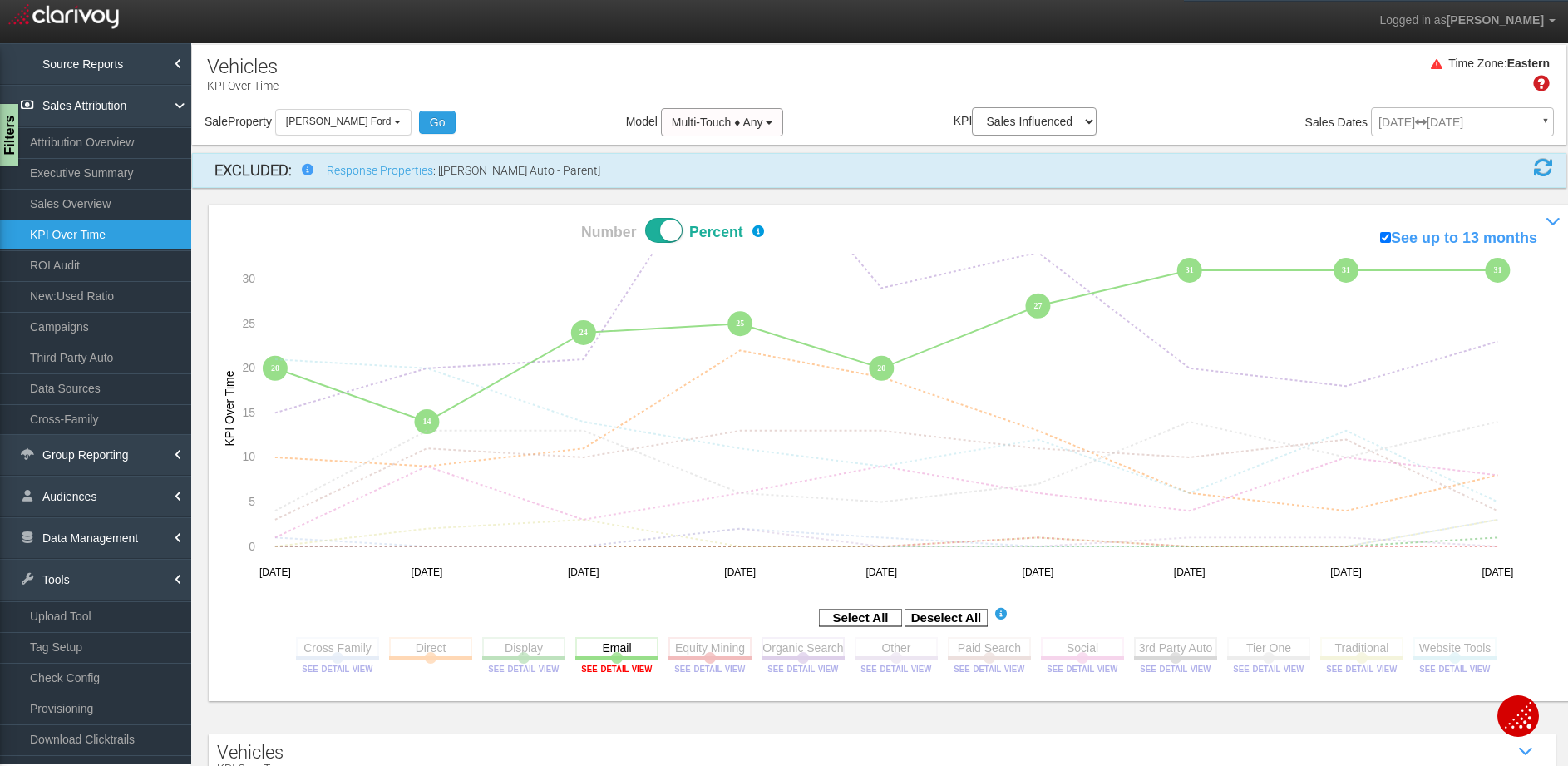
click at [613, 669] on image at bounding box center [616, 668] width 74 height 10
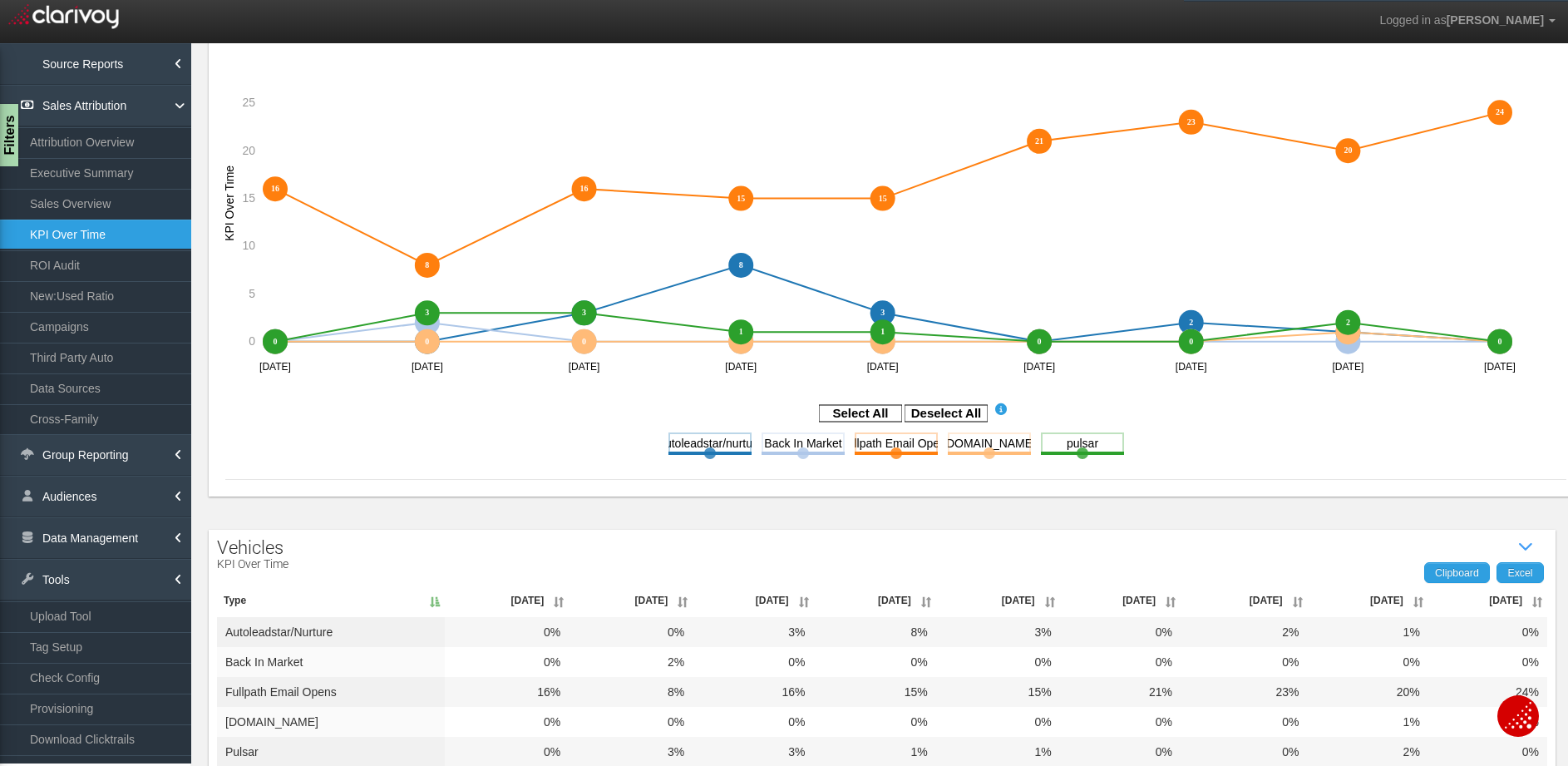
scroll to position [329, 0]
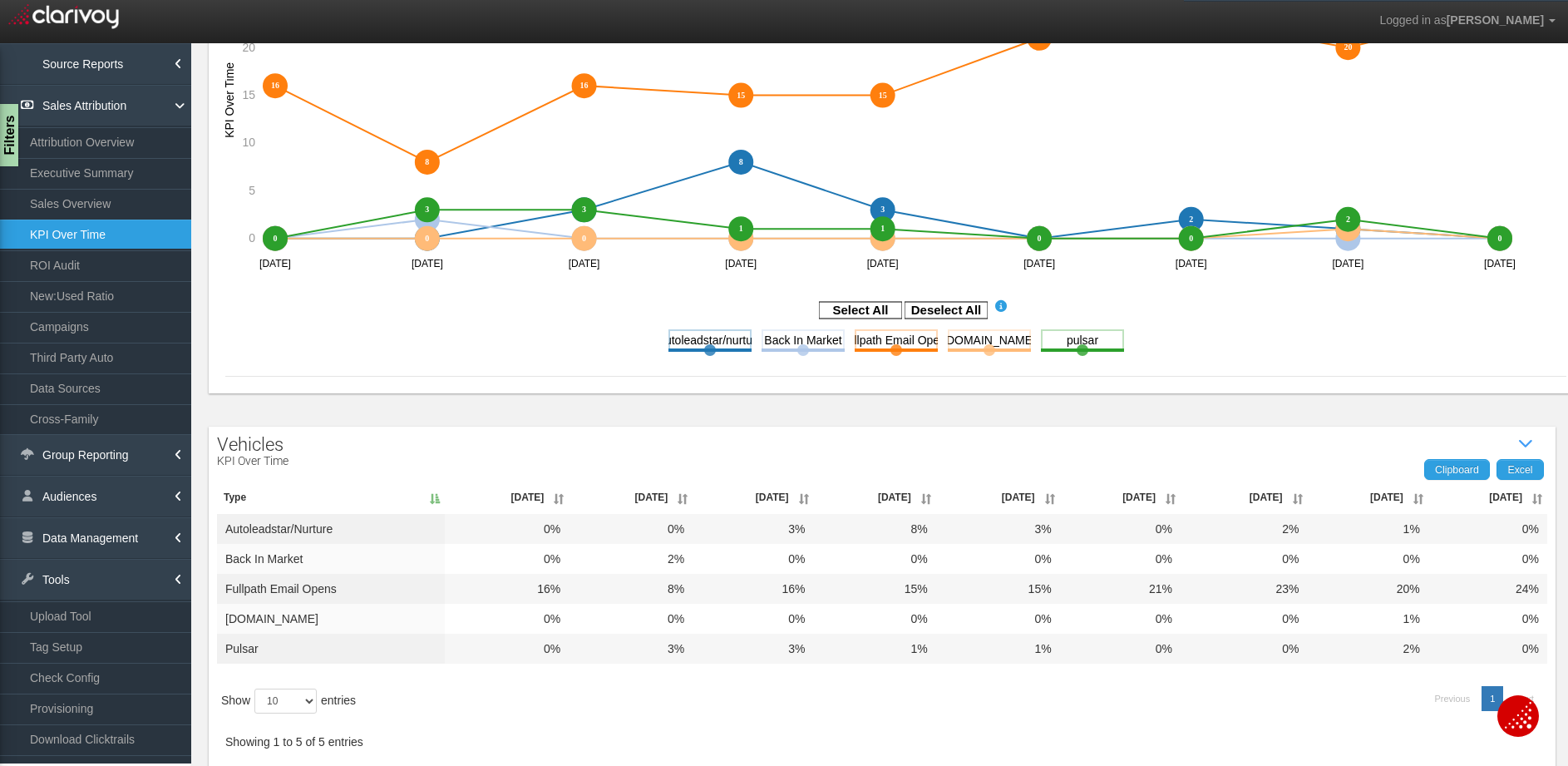
click at [1529, 500] on th "Jul '25" at bounding box center [1487, 498] width 119 height 34
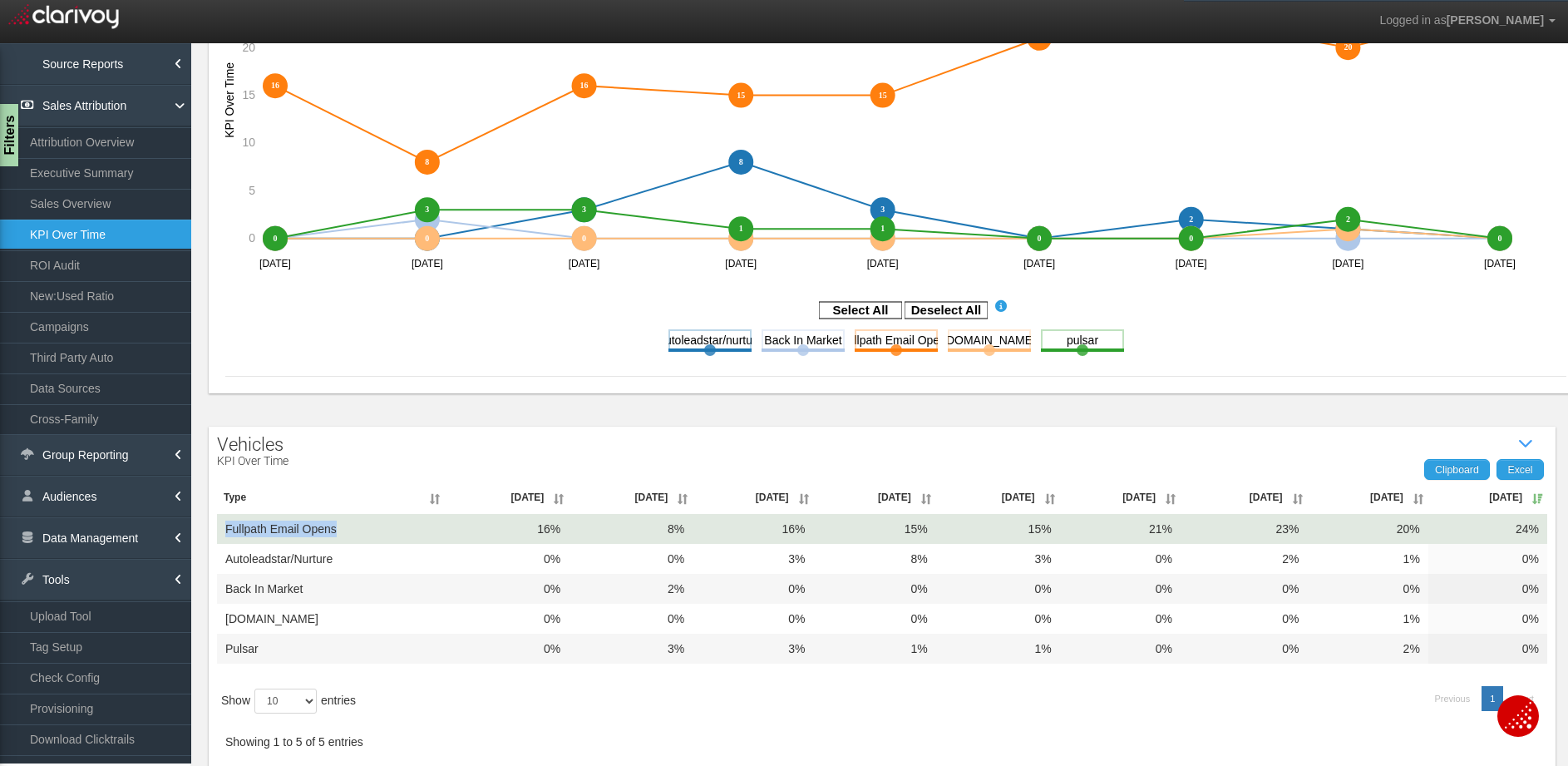
drag, startPoint x: 333, startPoint y: 524, endPoint x: 222, endPoint y: 527, distance: 111.0
click at [222, 527] on td "Fullpath Email Opens" at bounding box center [330, 529] width 228 height 30
click at [337, 526] on td "Fullpath Email Opens" at bounding box center [330, 529] width 228 height 30
drag, startPoint x: 337, startPoint y: 526, endPoint x: 284, endPoint y: 527, distance: 53.0
click at [284, 527] on td "Fullpath Email Opens" at bounding box center [330, 529] width 228 height 30
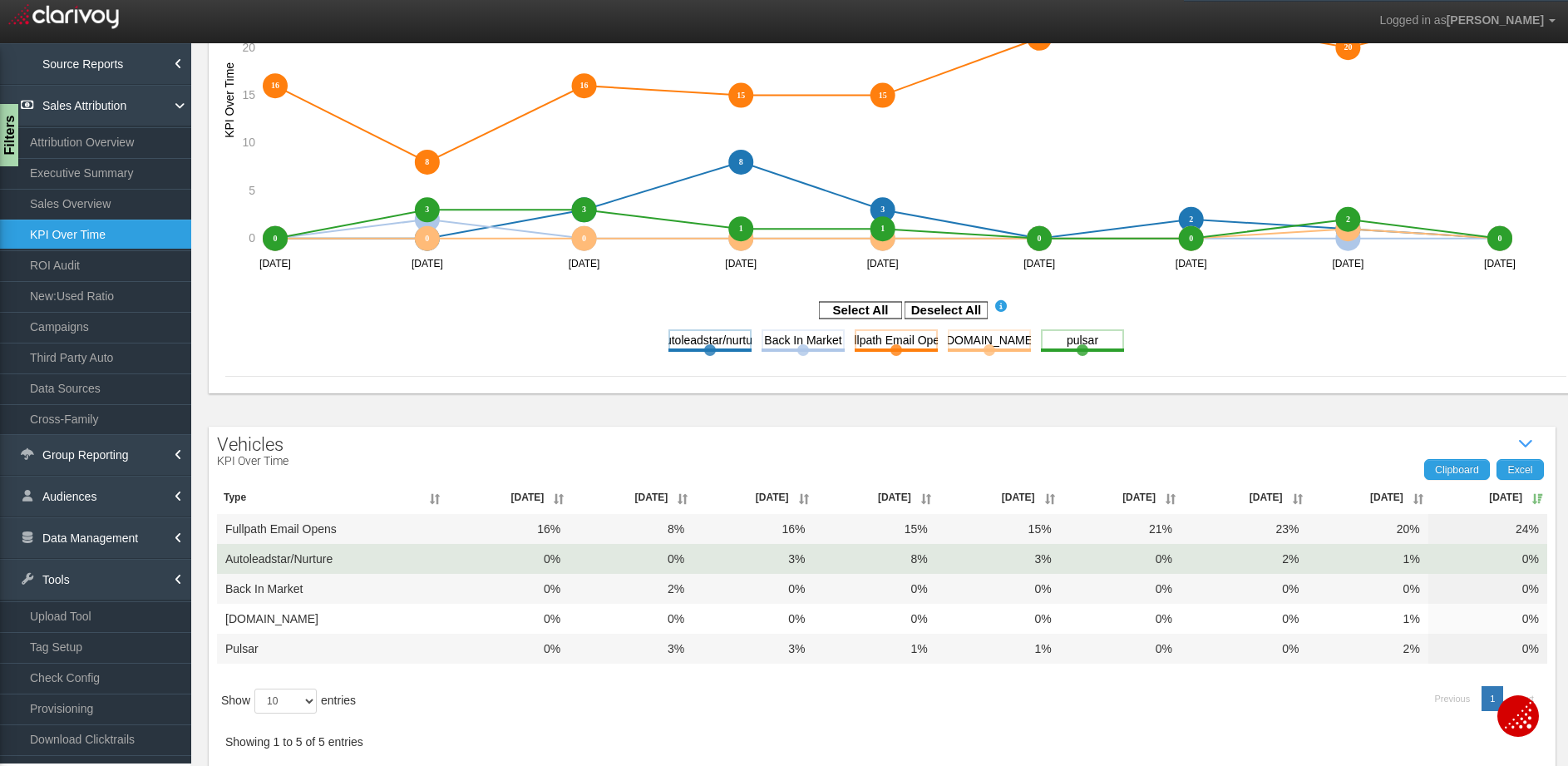
click at [358, 556] on td "Autoleadstar/nurture" at bounding box center [330, 559] width 228 height 30
drag, startPoint x: 371, startPoint y: 555, endPoint x: 247, endPoint y: 556, distance: 124.0
click at [247, 556] on td "Autoleadstar/nurture" at bounding box center [330, 559] width 228 height 30
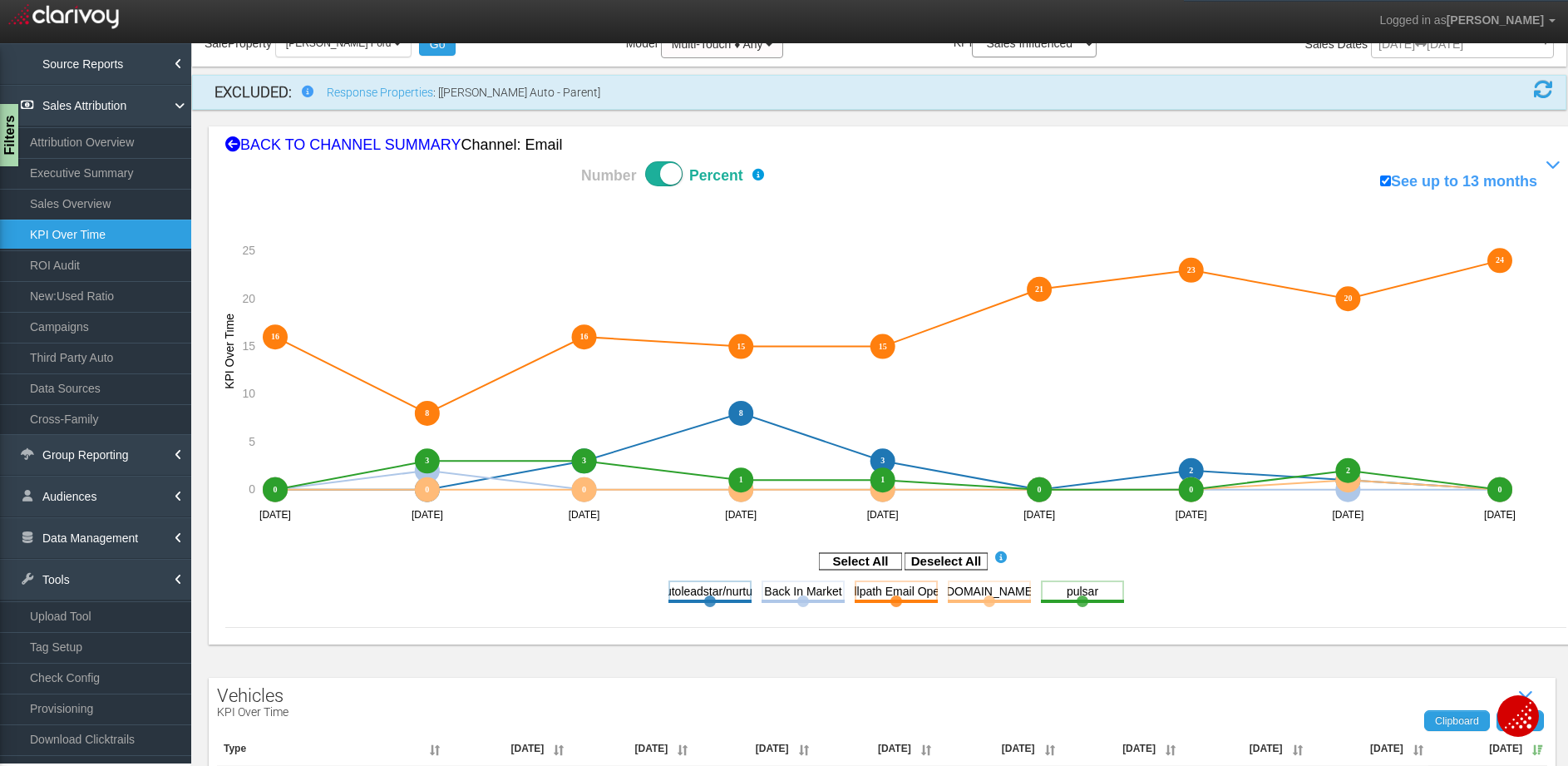
scroll to position [0, 0]
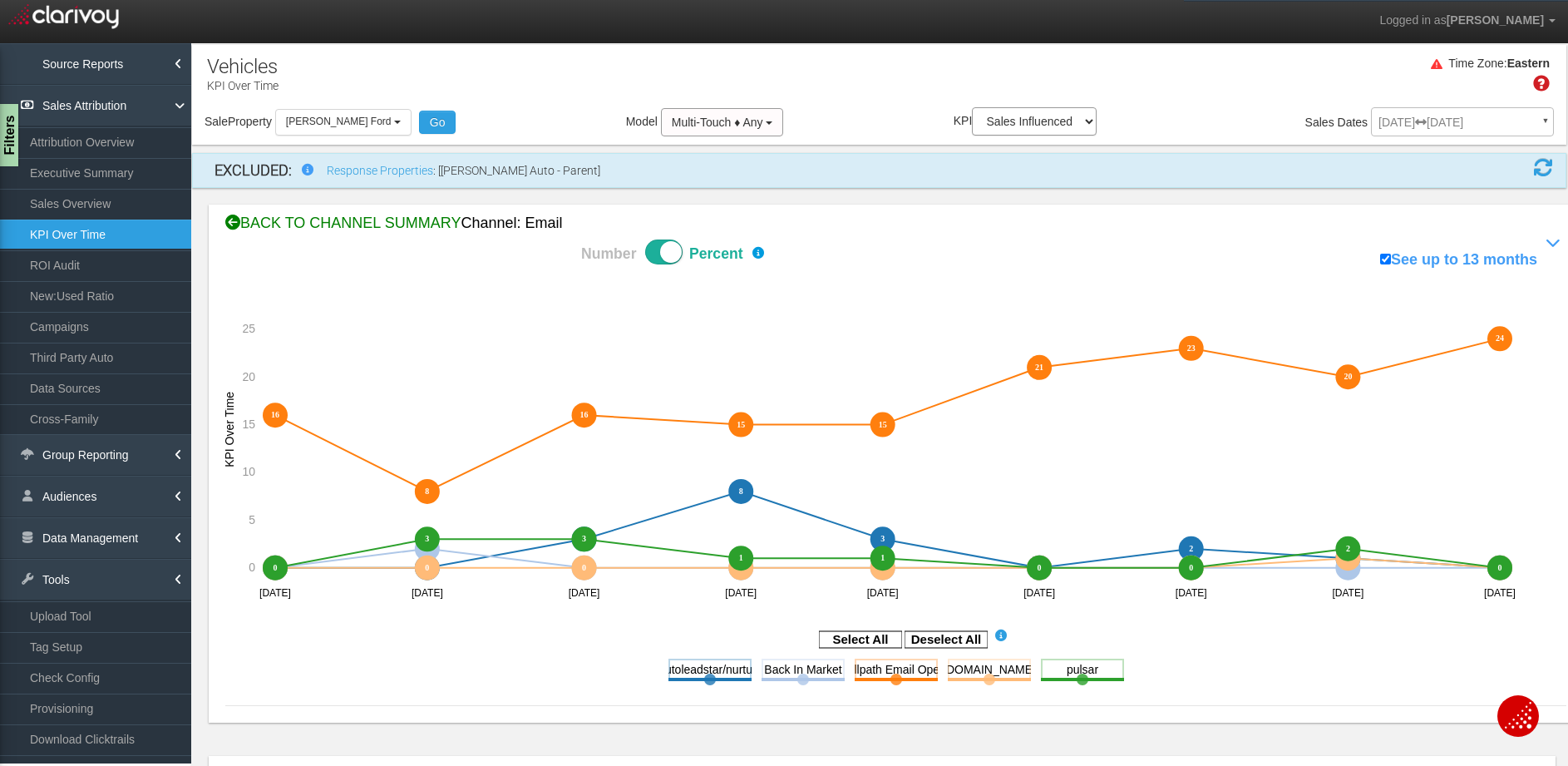
click at [375, 225] on div "BACK TO CHANNEL SUMMARY Channel: email" at bounding box center [895, 223] width 1340 height 21
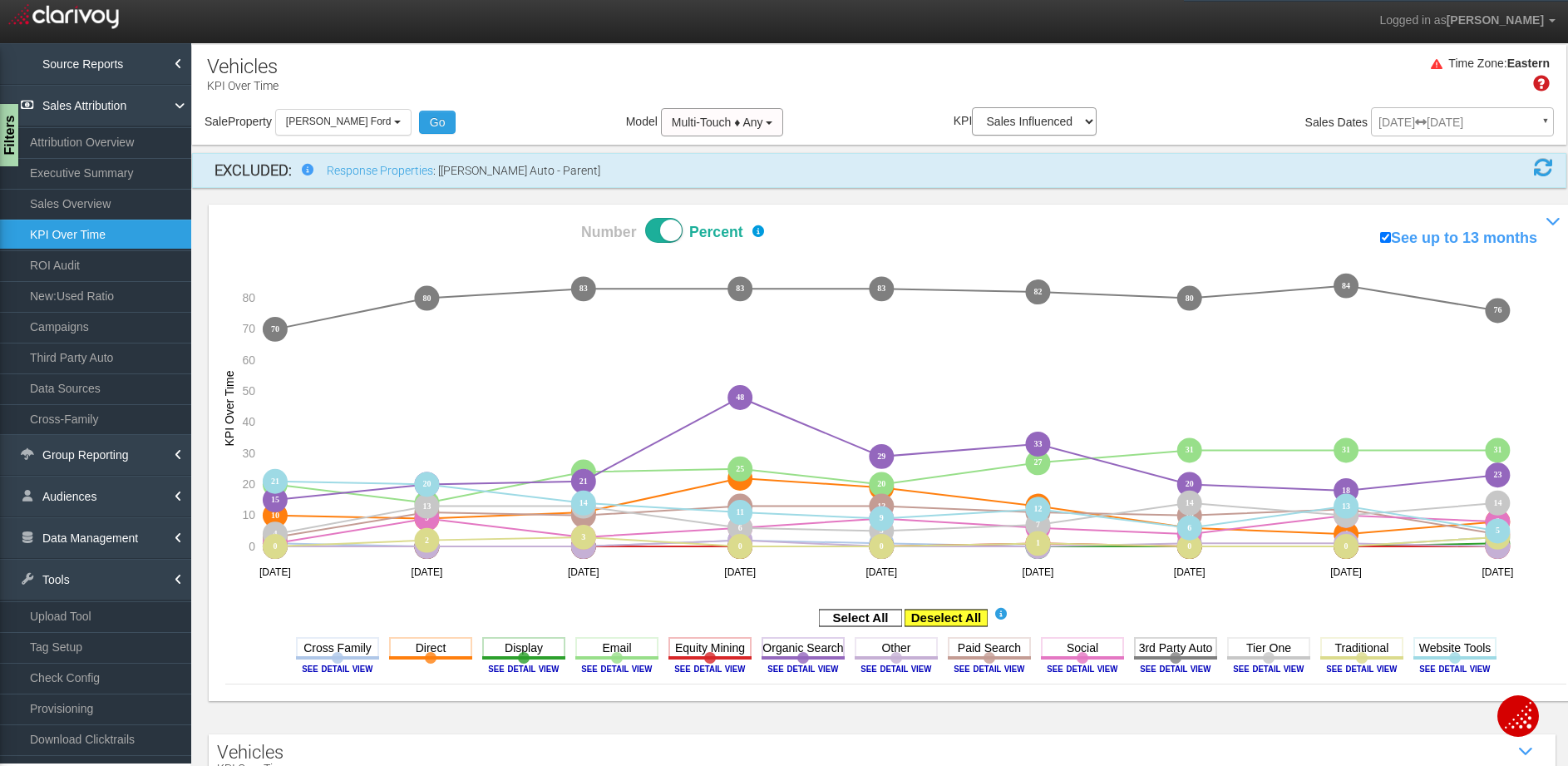
click at [947, 622] on rect at bounding box center [946, 617] width 83 height 17
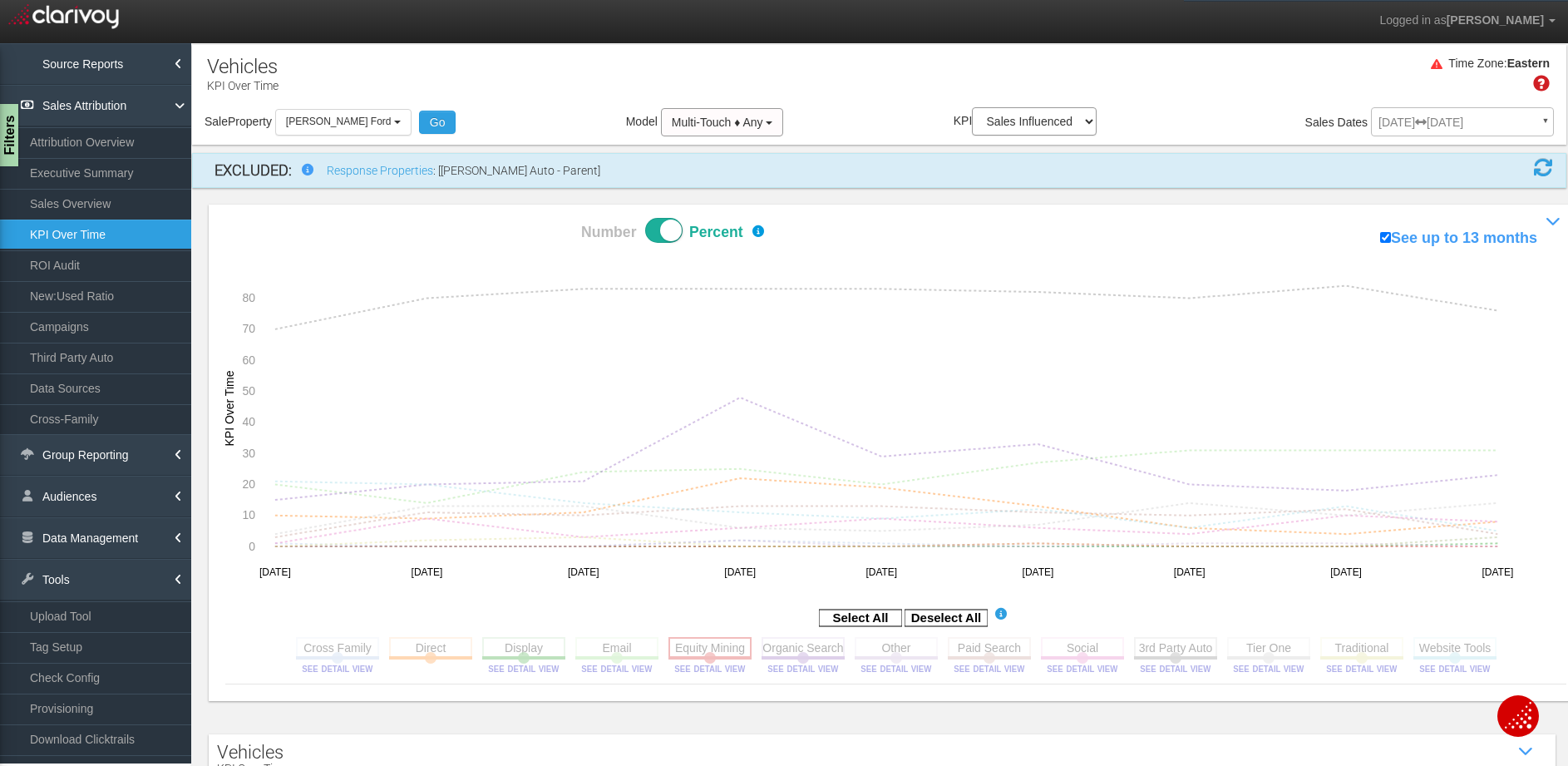
click at [701, 646] on rect at bounding box center [710, 646] width 83 height 20
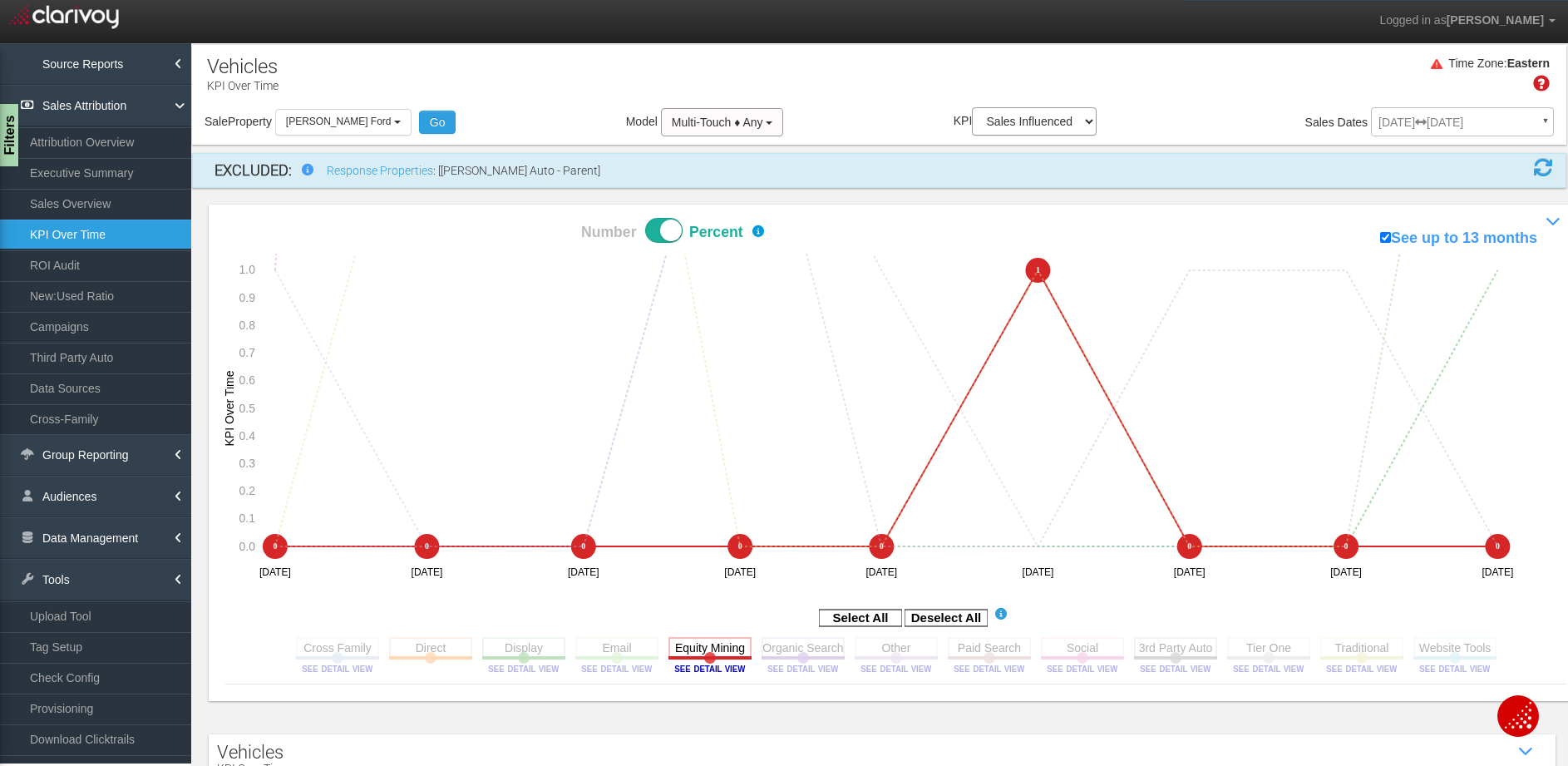
click at [524, 109] on div "Sale Property Loading 1st Gear Motorsports 24 Auto Group - Parent 24 Ford of Ea…" at bounding box center [879, 124] width 1374 height 35
click at [694, 645] on rect at bounding box center [710, 646] width 83 height 20
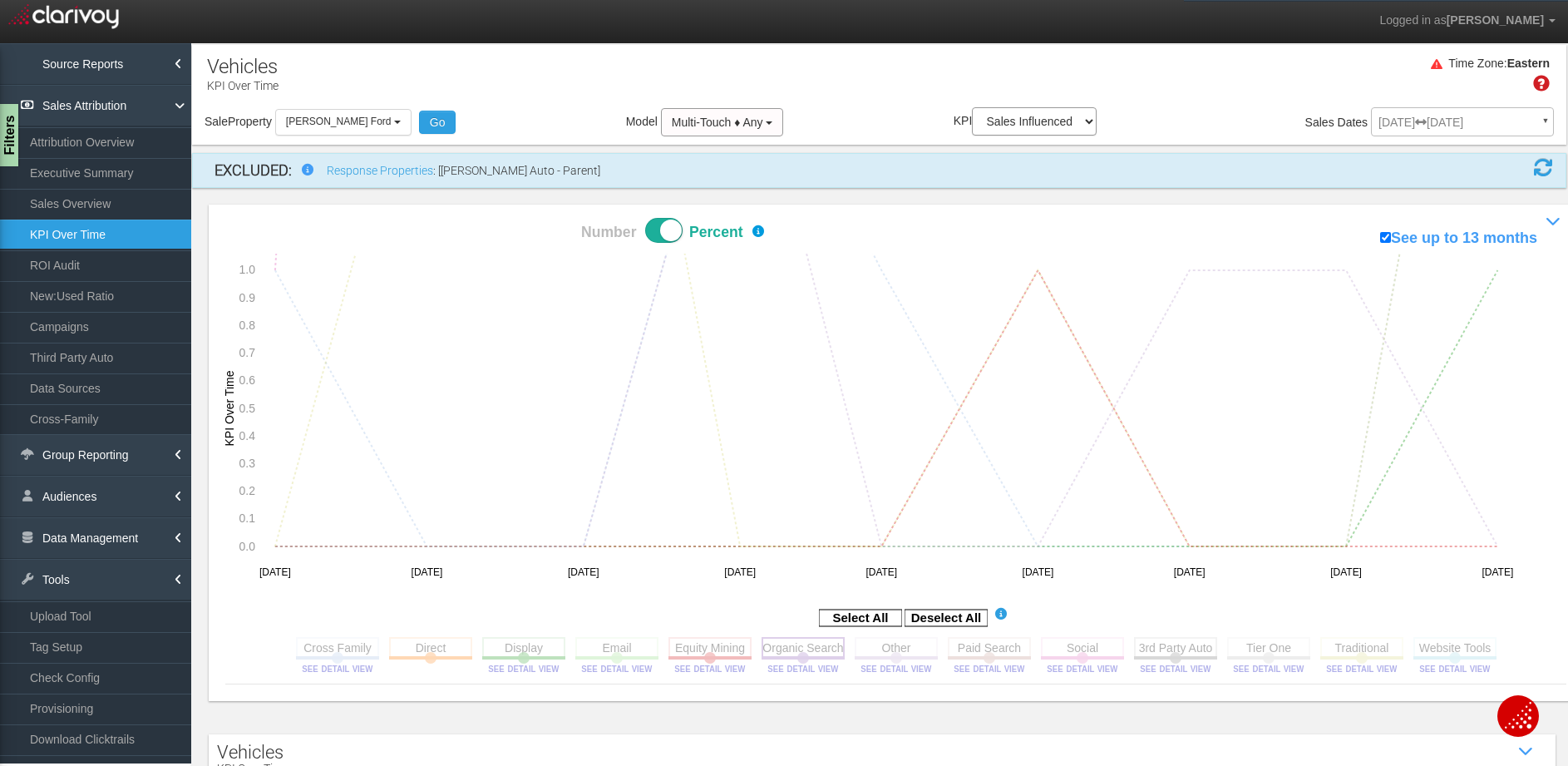
click at [795, 649] on rect at bounding box center [803, 646] width 83 height 20
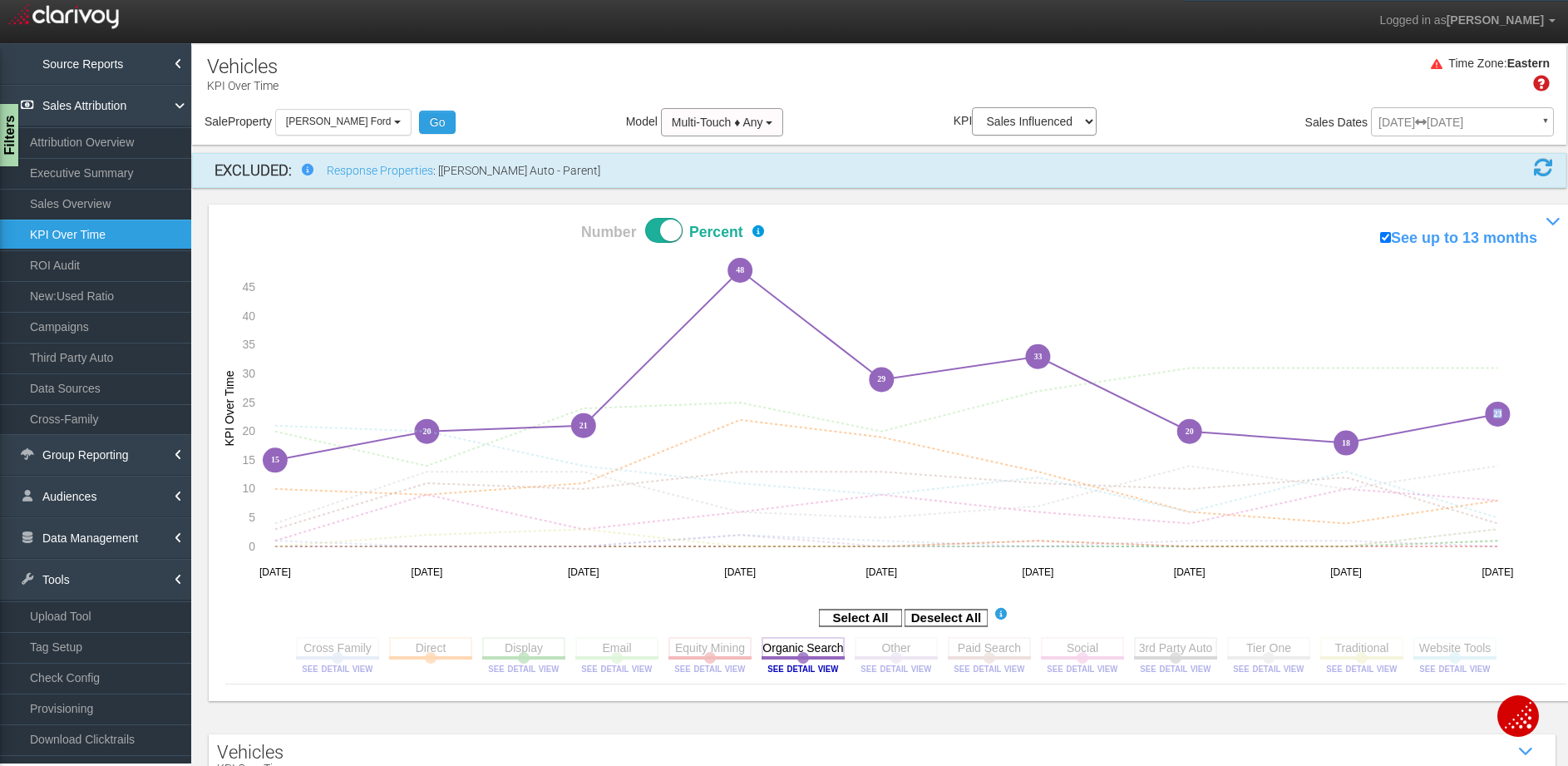
drag, startPoint x: 1507, startPoint y: 409, endPoint x: 1486, endPoint y: 411, distance: 21.1
click at [1486, 411] on icon "1 0 0 2 1 0 0 0 3 10 9 11 22 19 13 6 4 8 0 0 0 0 0 0 0 0 1 20 14 24 25 20 27 31…" at bounding box center [884, 421] width 1320 height 335
click at [894, 75] on div "Time Zone: Eastern" at bounding box center [879, 80] width 1374 height 54
click at [876, 76] on div "Time Zone: Eastern" at bounding box center [879, 80] width 1374 height 54
click at [779, 654] on rect at bounding box center [803, 646] width 83 height 20
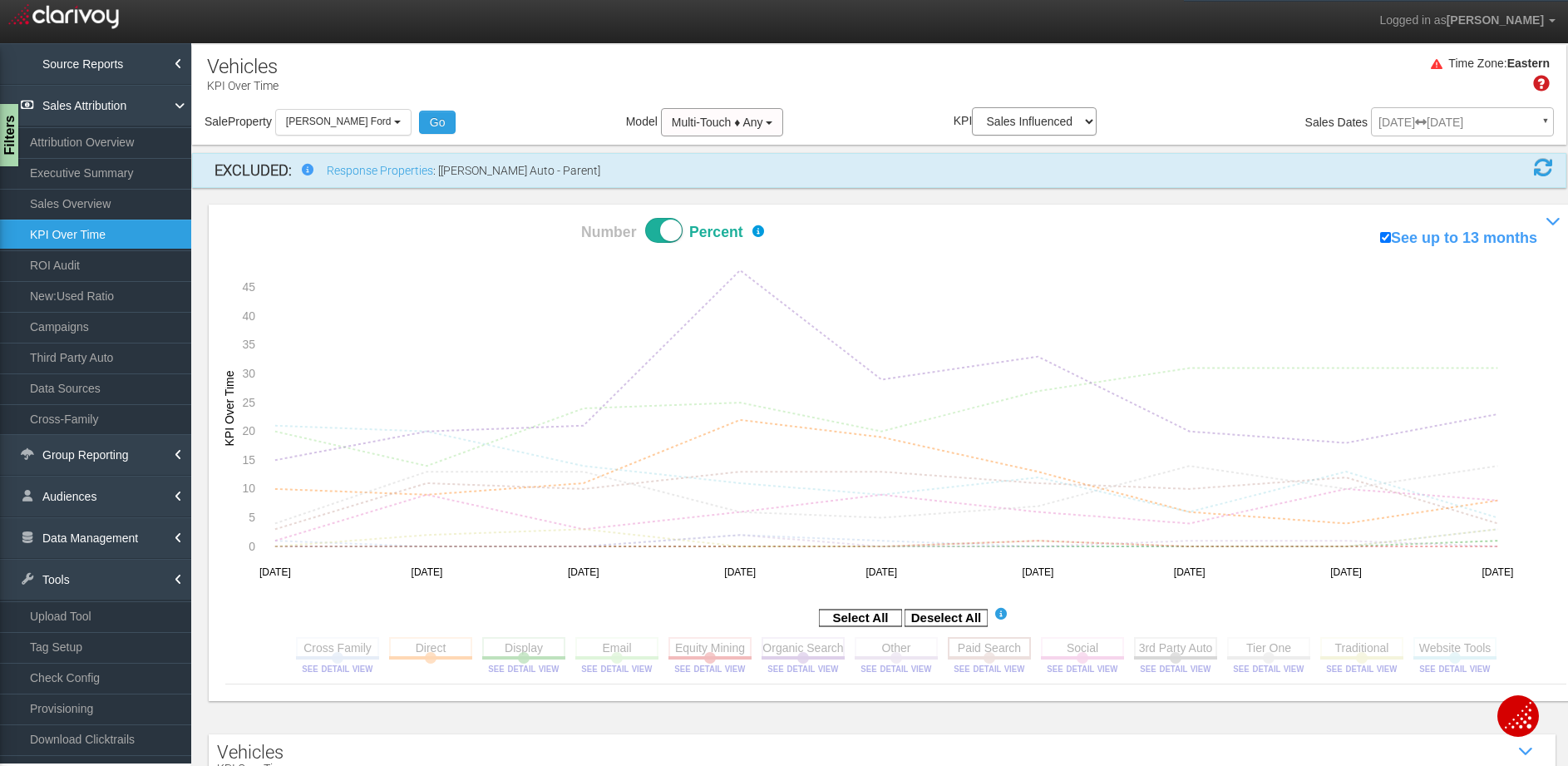
click at [983, 646] on rect at bounding box center [989, 646] width 83 height 20
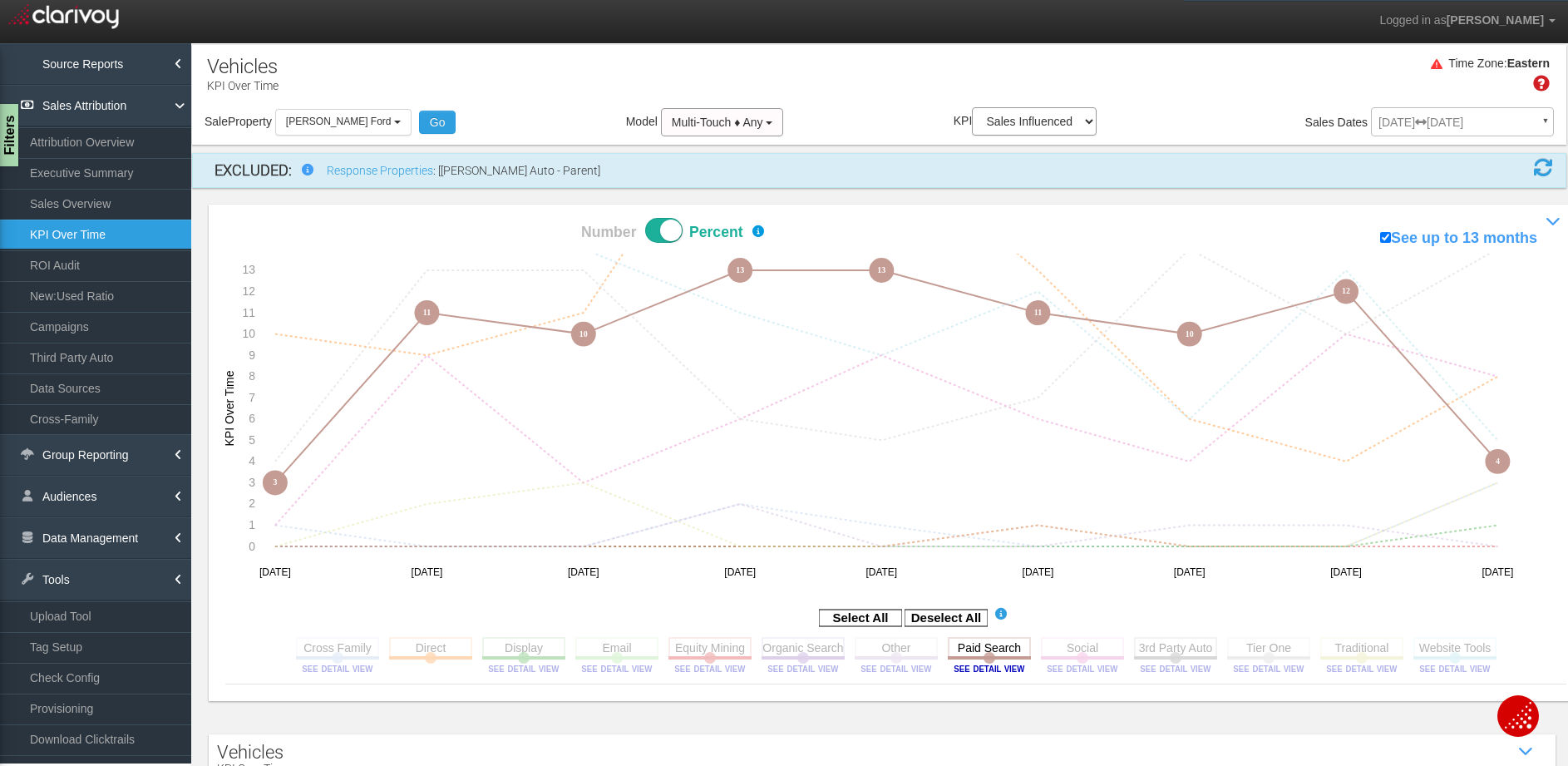
click at [677, 235] on span at bounding box center [664, 230] width 37 height 25
click at [523, 218] on input "Number Percent" at bounding box center [522, 217] width 1 height 1
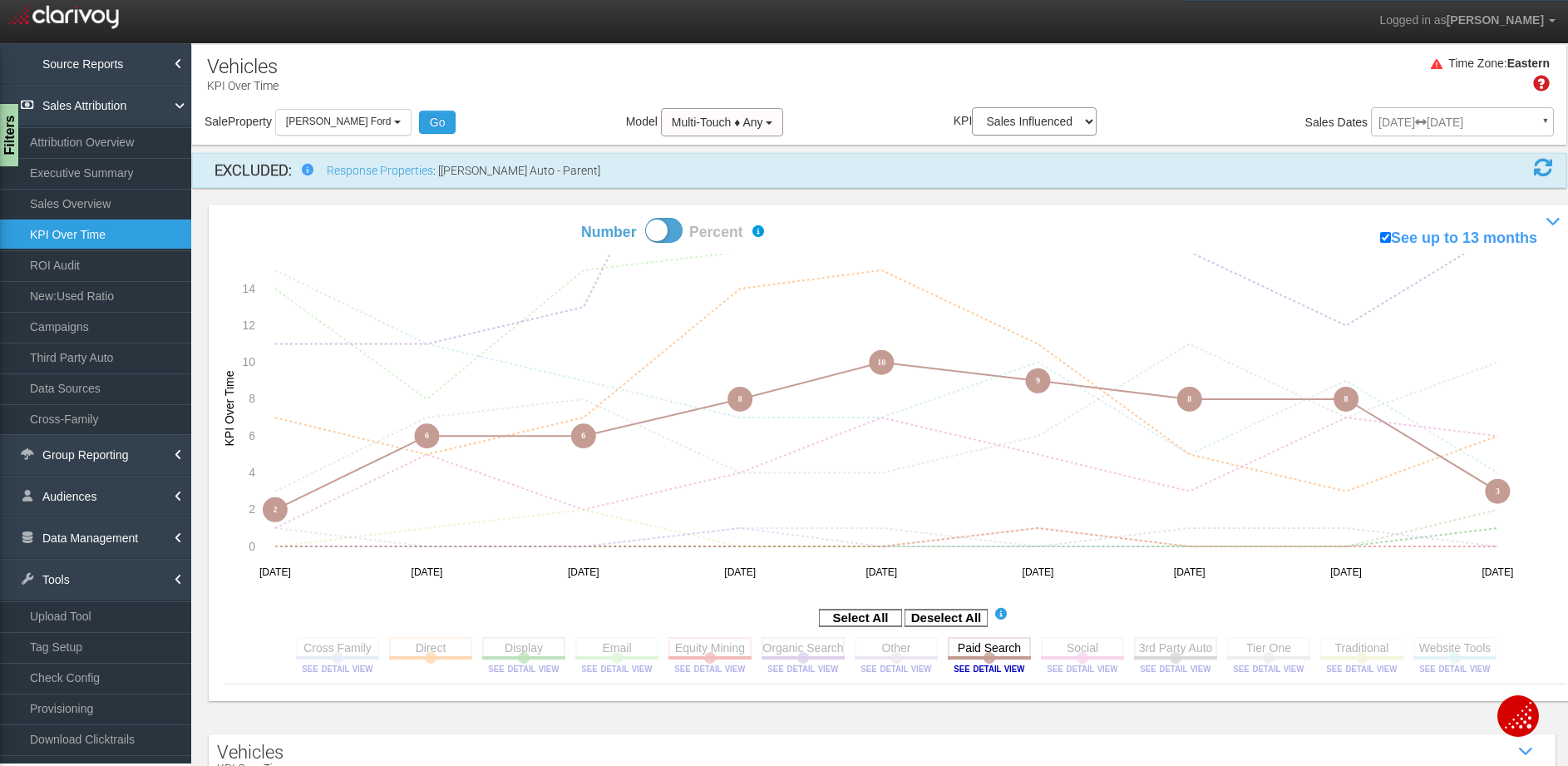
drag, startPoint x: 1522, startPoint y: 499, endPoint x: 1502, endPoint y: 488, distance: 22.8
click at [1520, 498] on icon "1 0 0 1 1 0 0 0 2 7 5 7 14 15 11 5 3 6 0 0 0 0 0 0 0 0 1 14 8 15 16 16 22 25 21…" at bounding box center [884, 421] width 1320 height 335
click at [564, 48] on div "Time Zone: Eastern Sale Property Loading 1st Gear Motorsports 24 Auto Group - P…" at bounding box center [879, 95] width 1374 height 100
click at [1005, 655] on rect at bounding box center [989, 646] width 83 height 20
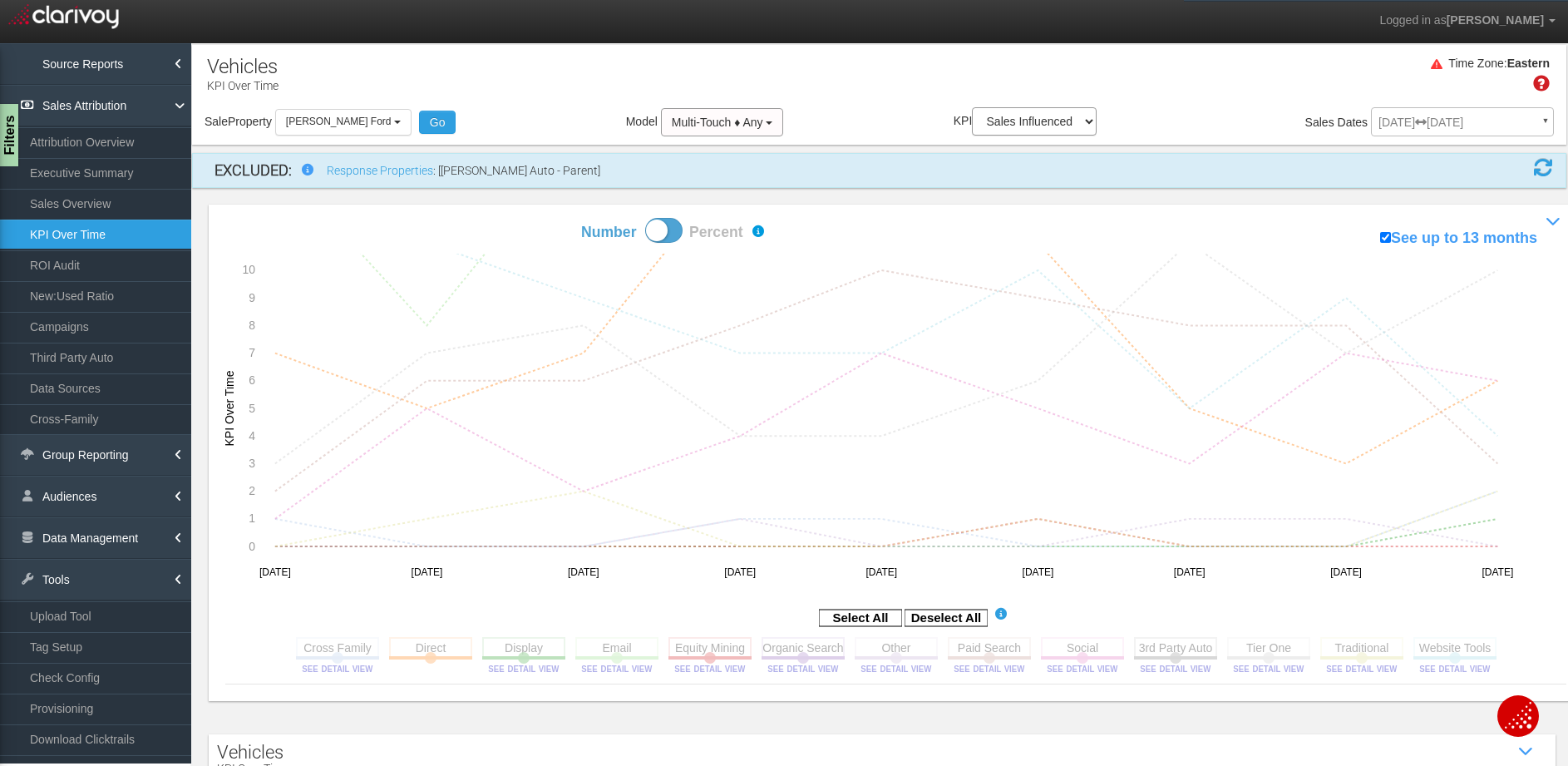
click at [661, 235] on span at bounding box center [664, 230] width 37 height 25
click at [523, 218] on input "Number Percent" at bounding box center [522, 217] width 1 height 1
click at [1089, 646] on rect at bounding box center [1082, 646] width 83 height 20
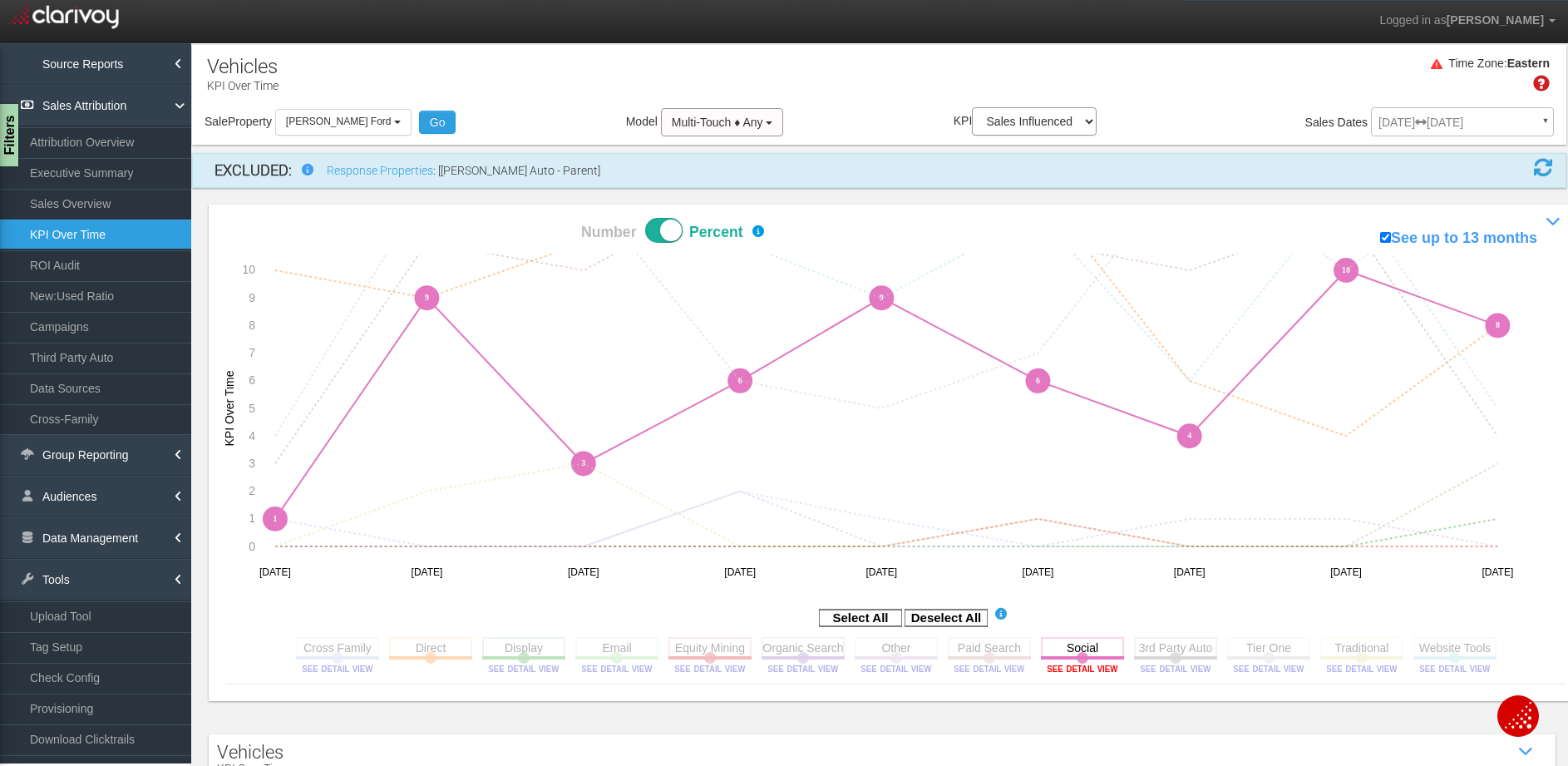
click at [1078, 670] on image at bounding box center [1082, 668] width 74 height 10
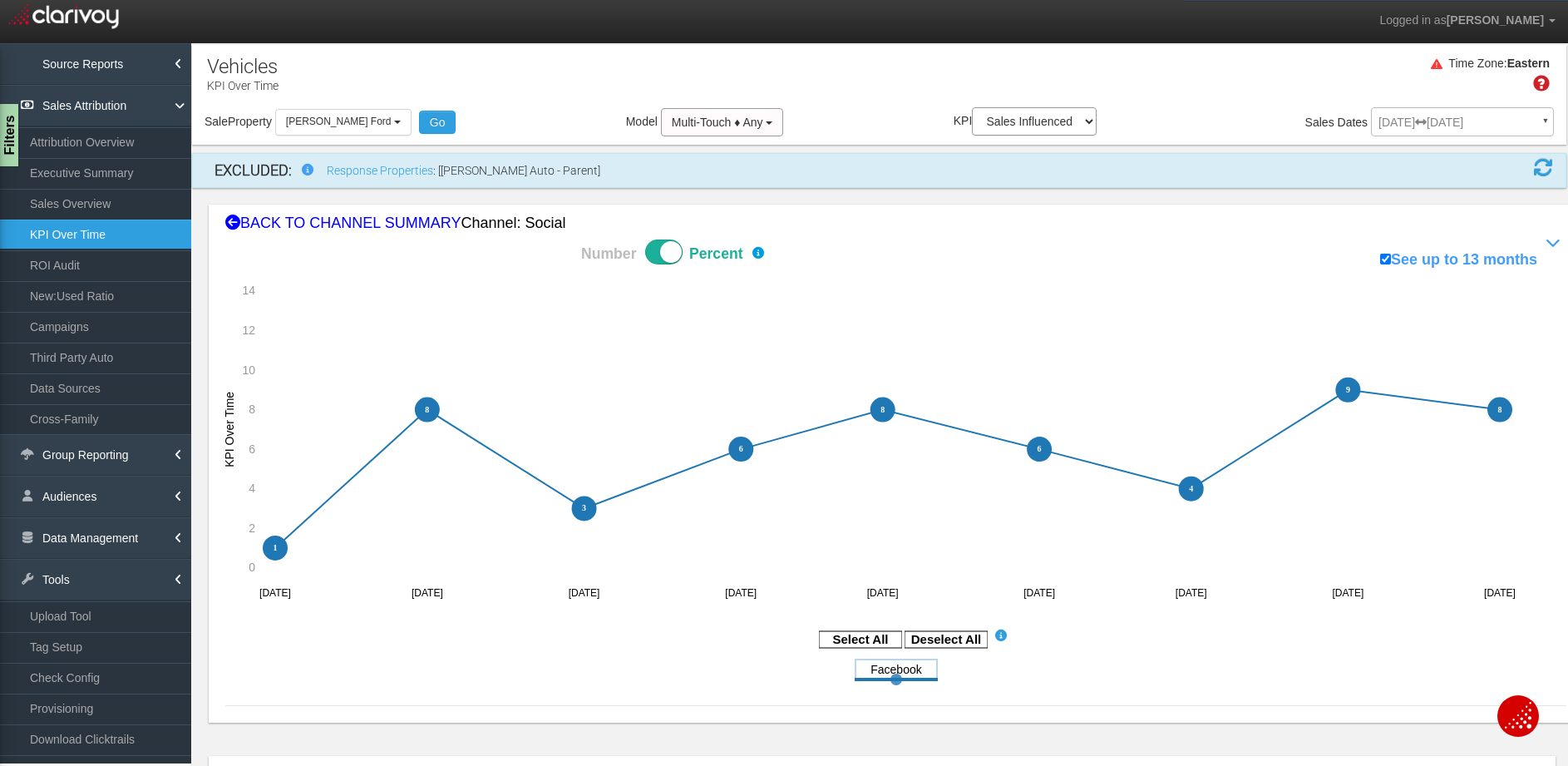
click at [330, 230] on div "BACK TO CHANNEL SUMMARY Channel: social" at bounding box center [895, 223] width 1340 height 21
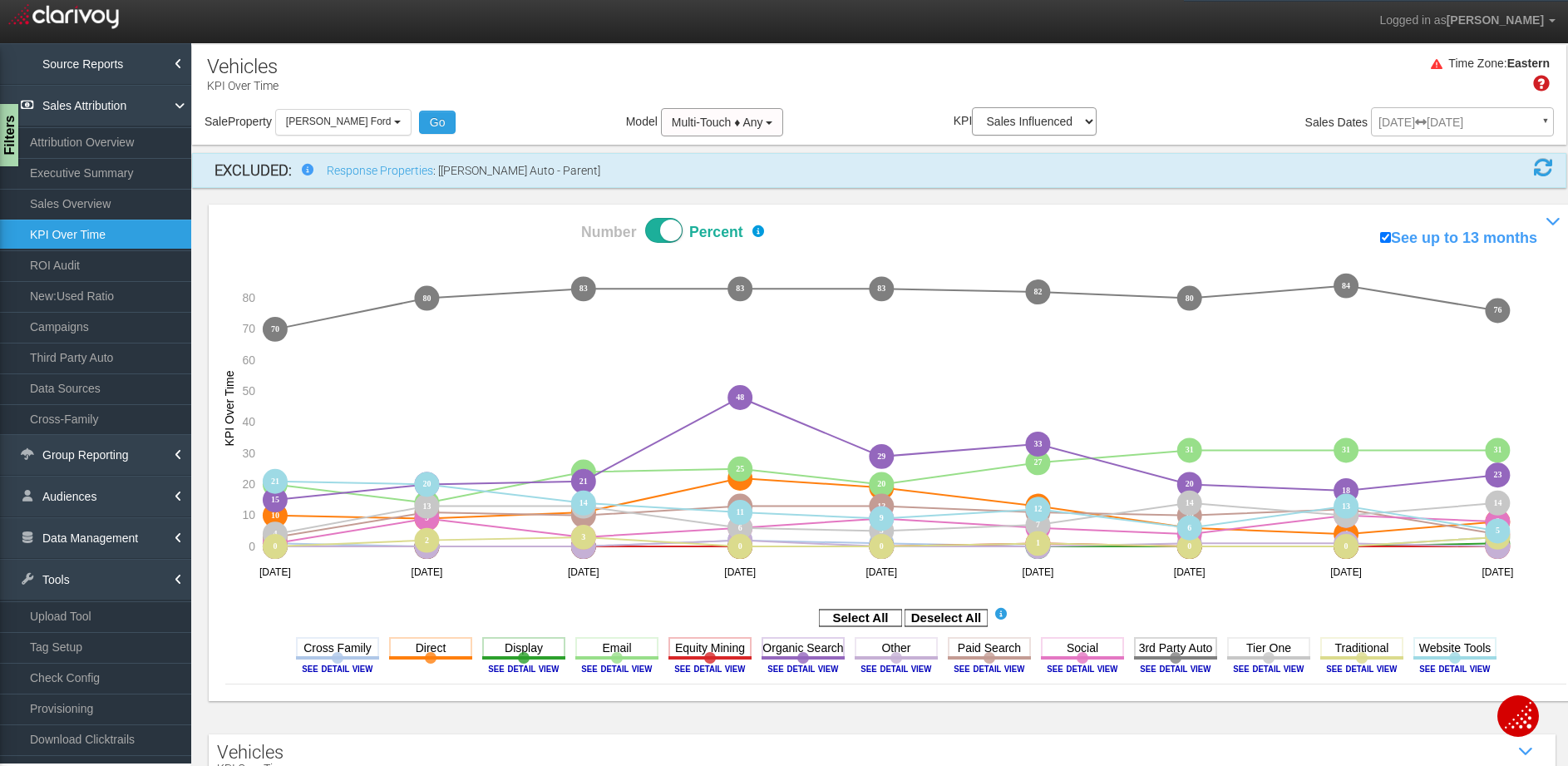
click at [950, 629] on aside "Select All Deselect All" at bounding box center [895, 618] width 1340 height 27
click at [954, 620] on rect at bounding box center [946, 617] width 83 height 17
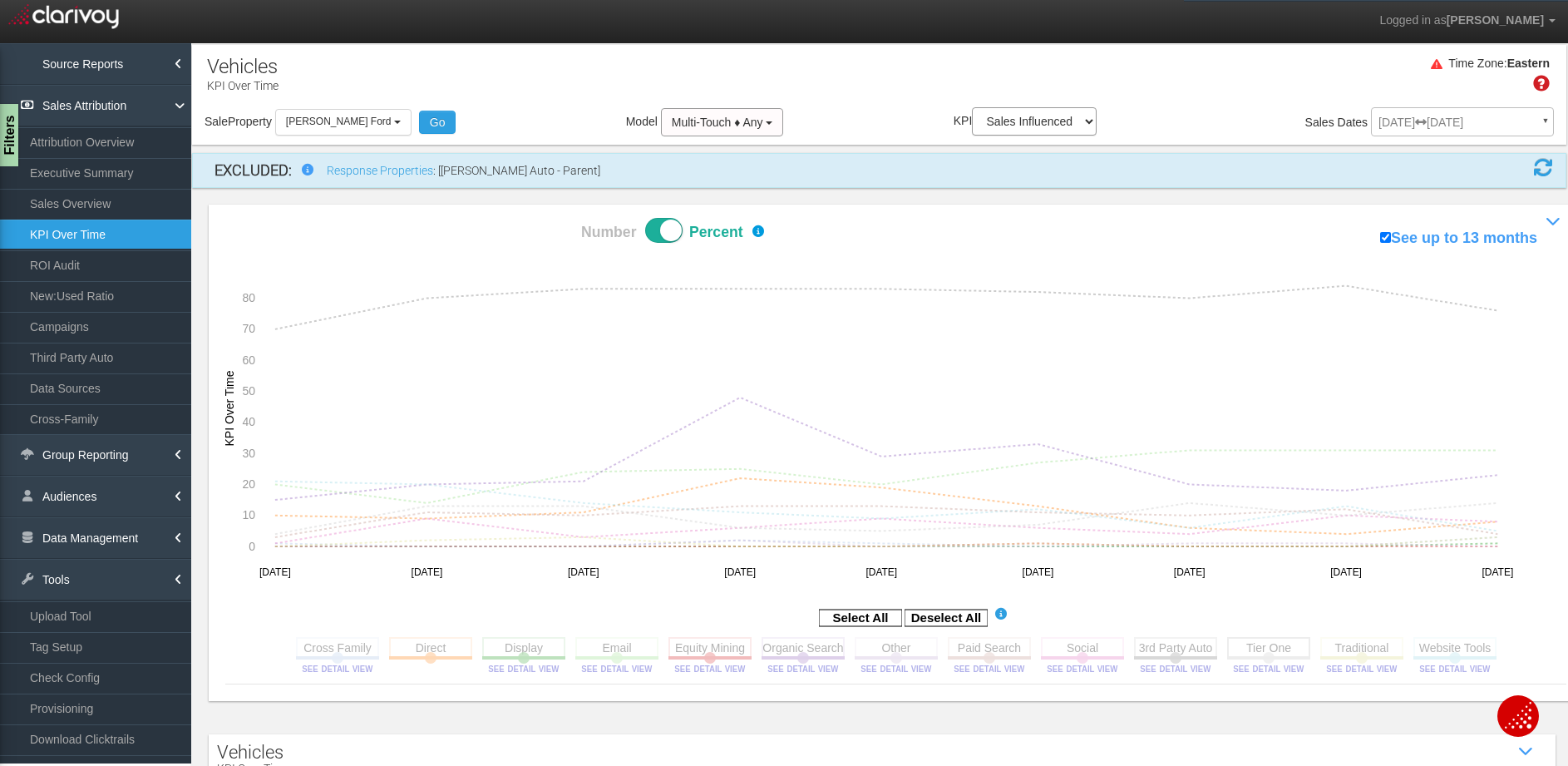
click at [1270, 656] on rect at bounding box center [1269, 646] width 83 height 20
click at [1247, 668] on image at bounding box center [1268, 668] width 74 height 10
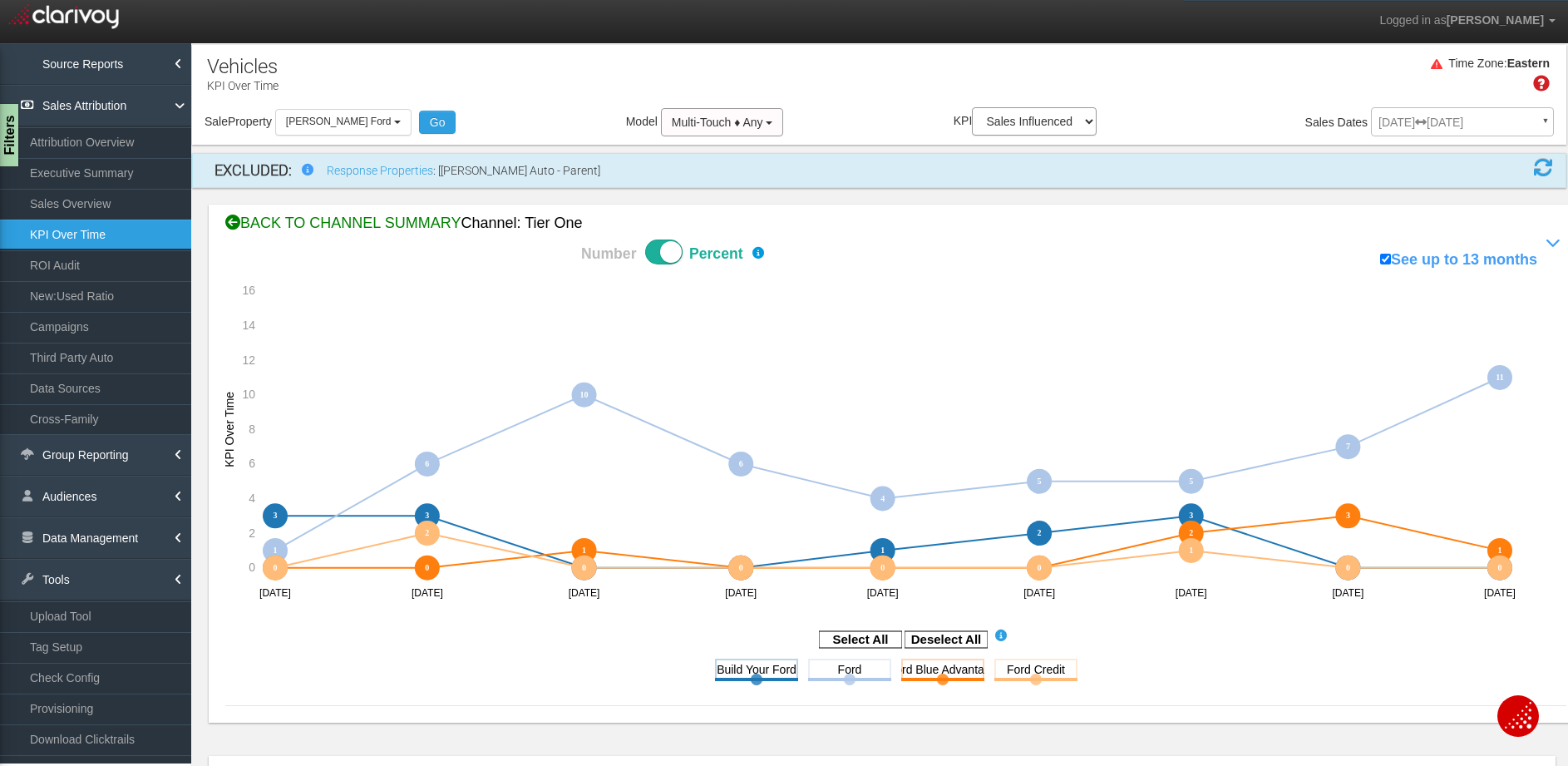
click at [309, 215] on div "BACK TO CHANNEL SUMMARY Channel: tier one" at bounding box center [895, 223] width 1340 height 21
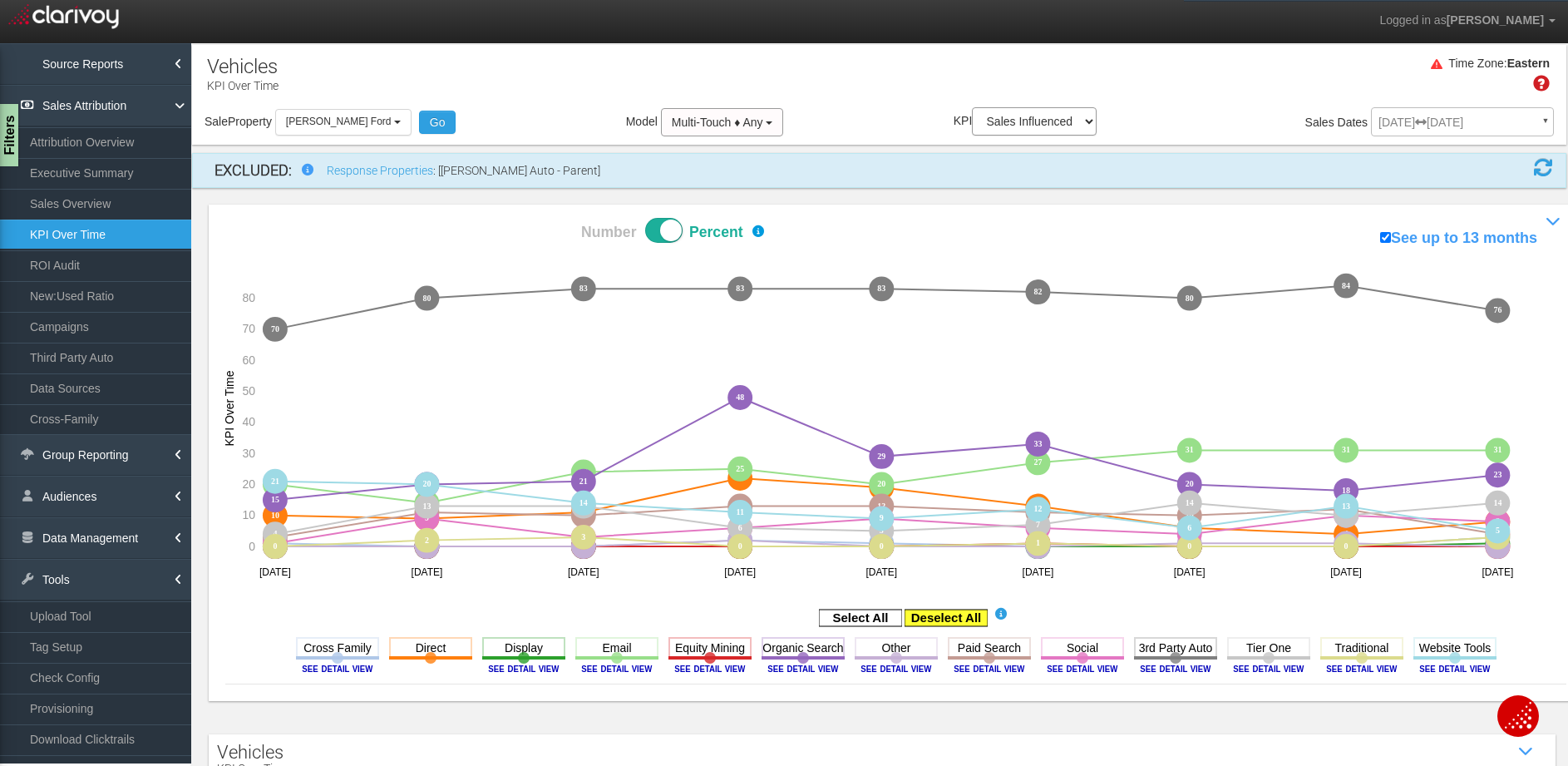
click at [945, 615] on rect at bounding box center [946, 617] width 83 height 17
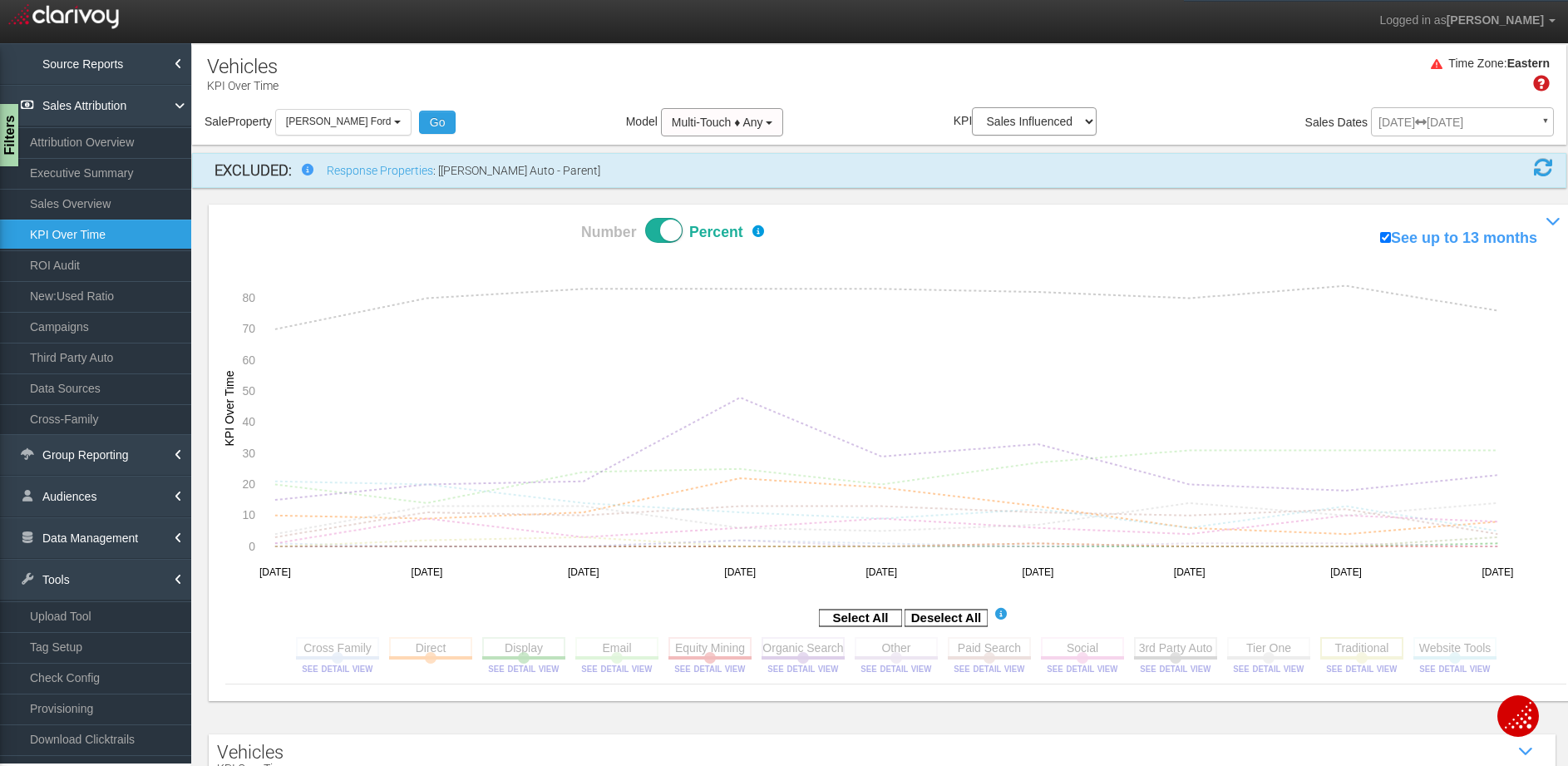
click at [1384, 648] on rect at bounding box center [1362, 646] width 83 height 20
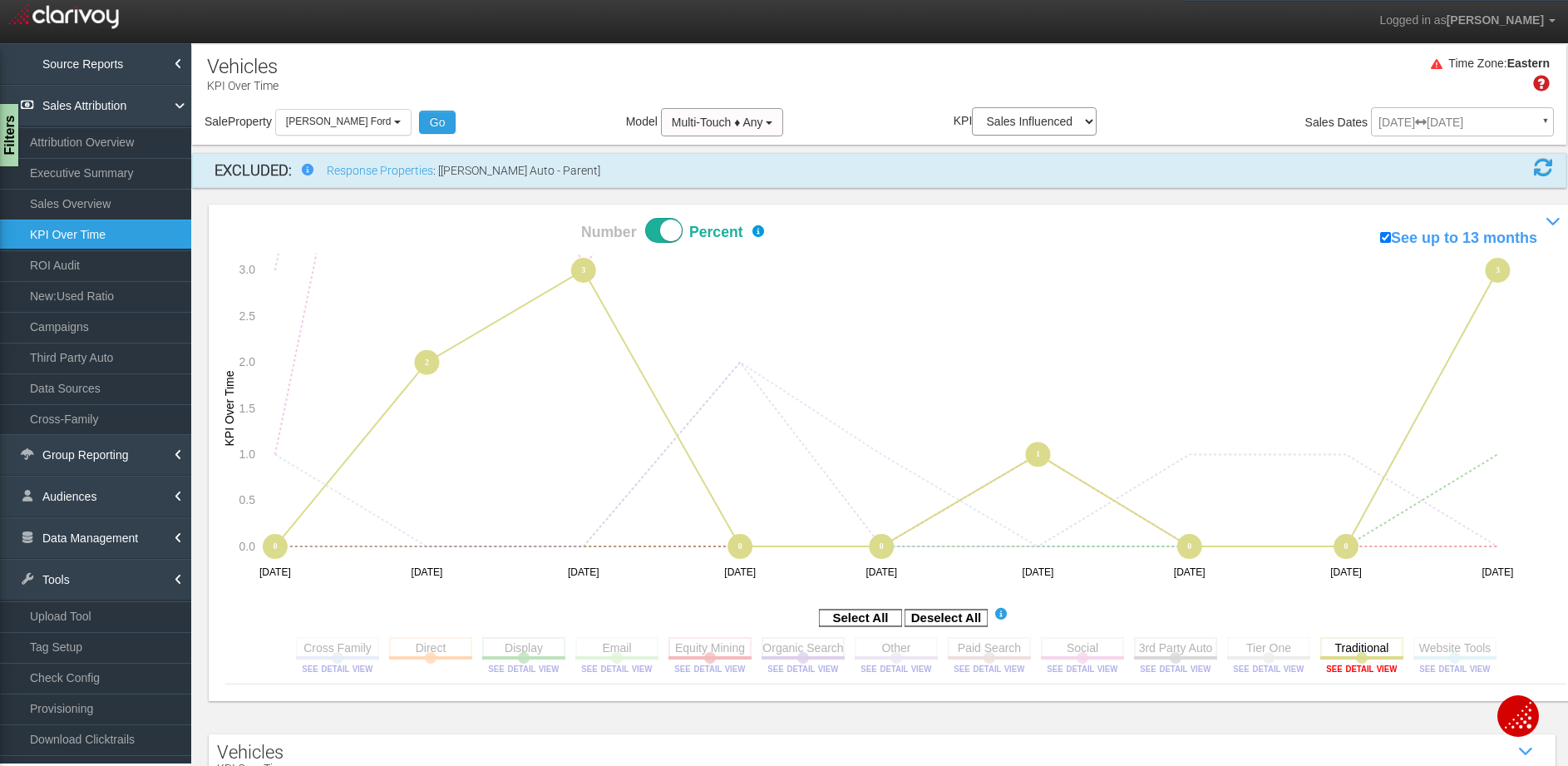
click at [1362, 662] on icon "Traditional Toggle this line chart on/off View this Channel's Sources bar chart" at bounding box center [1362, 657] width 83 height 42
click at [1361, 668] on image at bounding box center [1362, 668] width 74 height 10
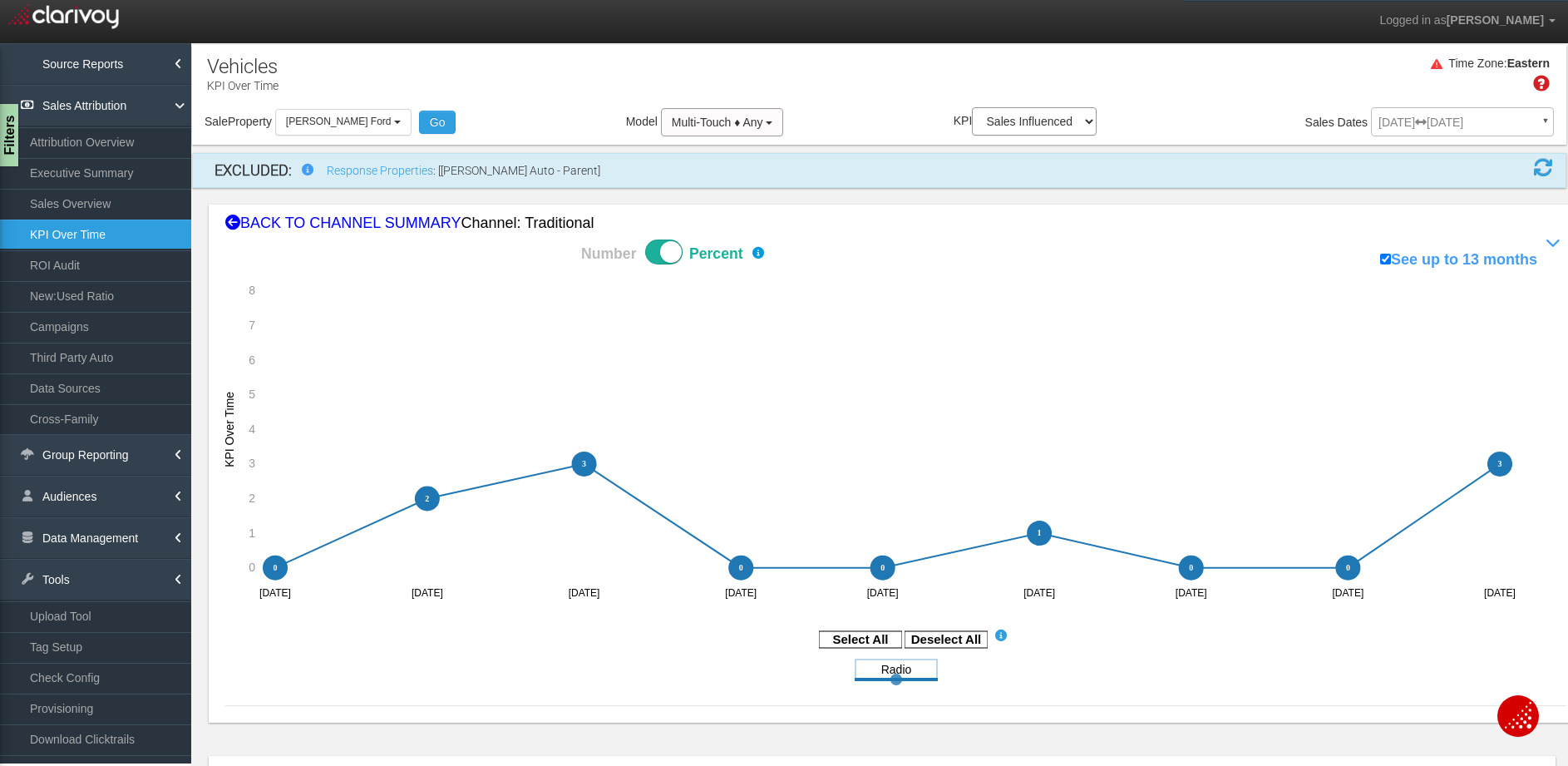
click at [655, 259] on span at bounding box center [664, 251] width 37 height 25
click at [523, 239] on input "Number Percent" at bounding box center [522, 238] width 1 height 1
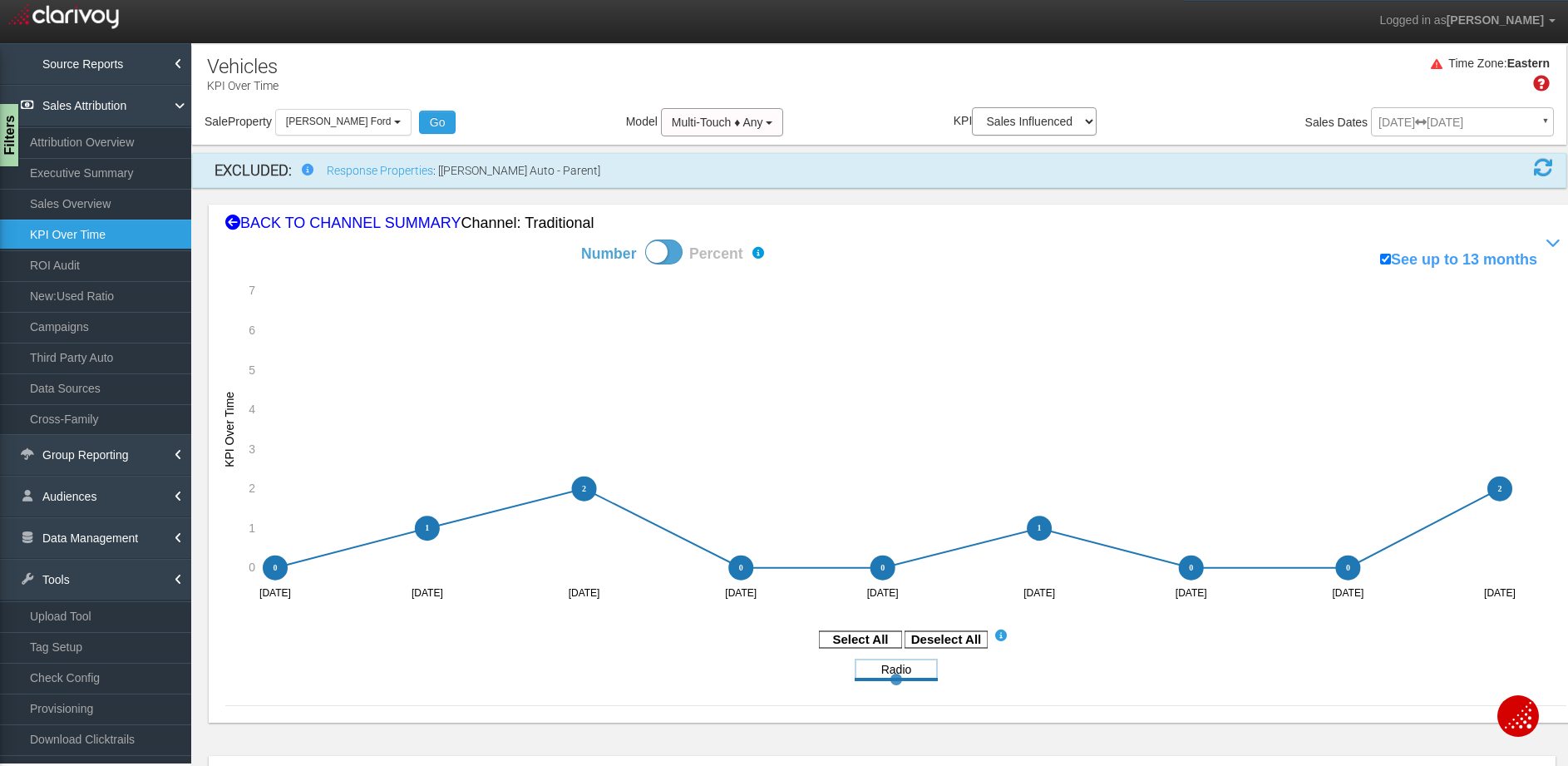
drag, startPoint x: 660, startPoint y: 255, endPoint x: 257, endPoint y: 176, distance: 410.7
click at [660, 256] on span at bounding box center [664, 251] width 37 height 25
click at [523, 239] on input "Number Percent" at bounding box center [522, 238] width 1 height 1
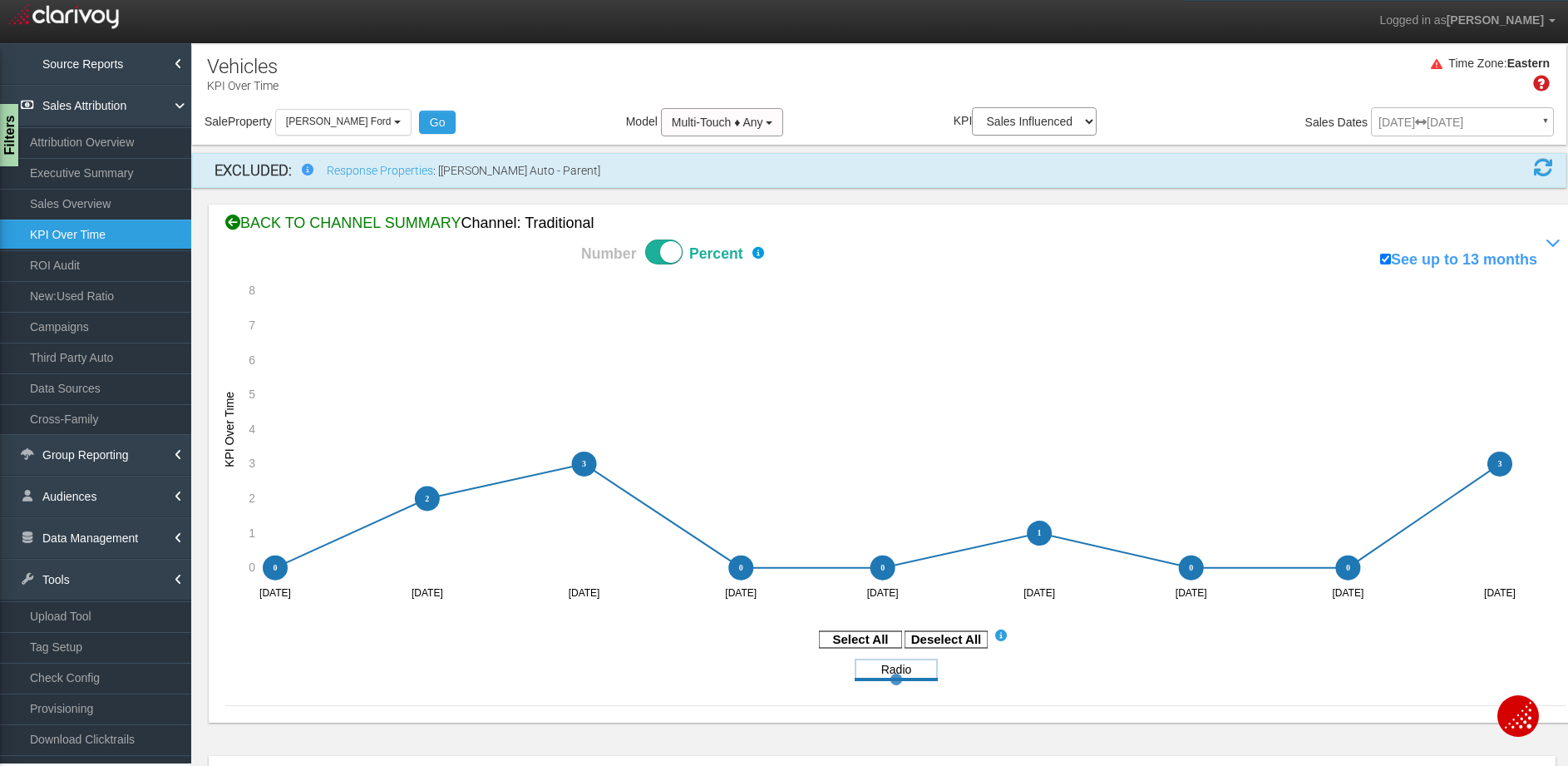
click at [261, 220] on div "BACK TO CHANNEL SUMMARY Channel: traditional" at bounding box center [895, 223] width 1340 height 21
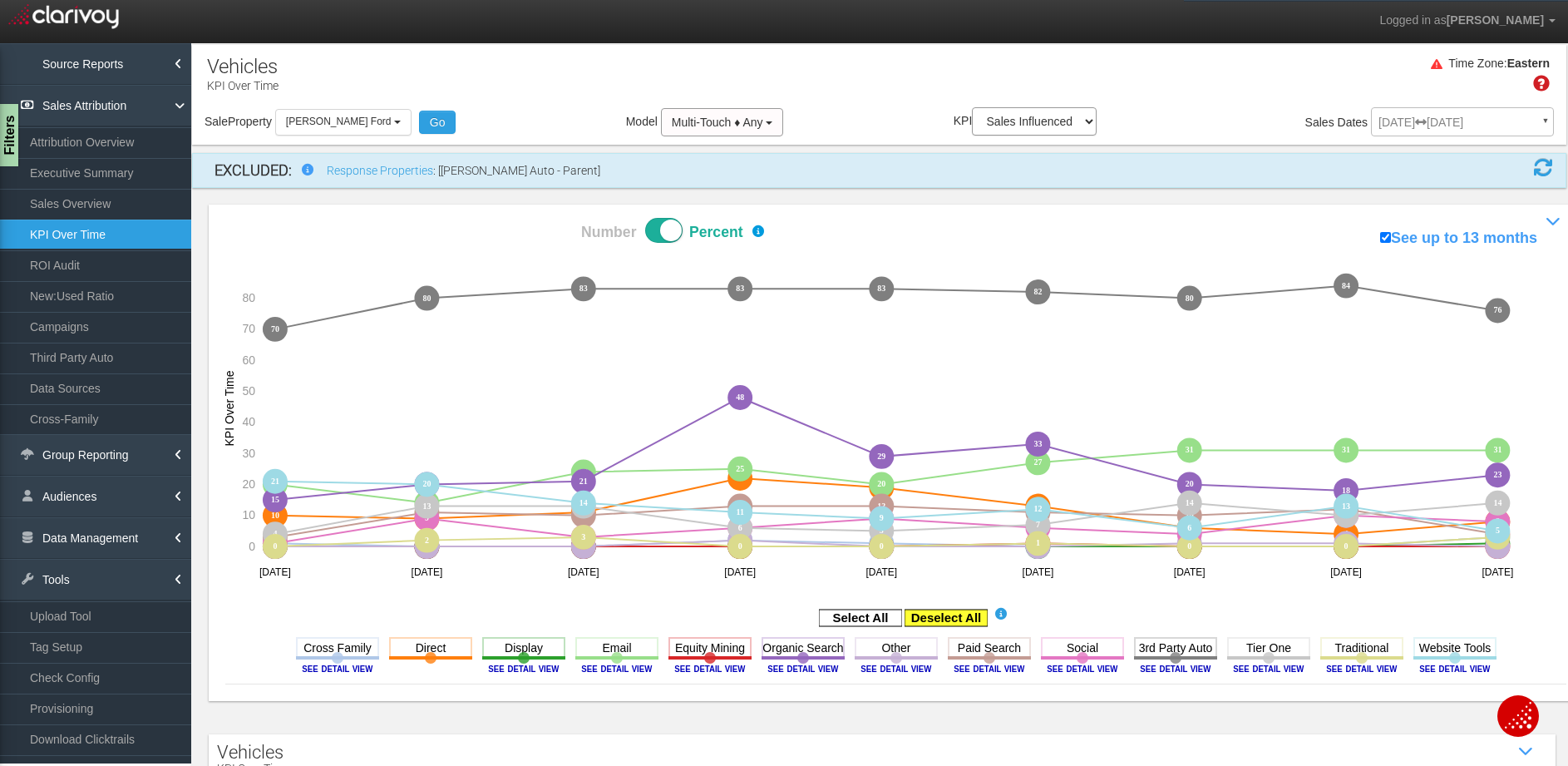
click at [933, 615] on rect at bounding box center [946, 617] width 83 height 17
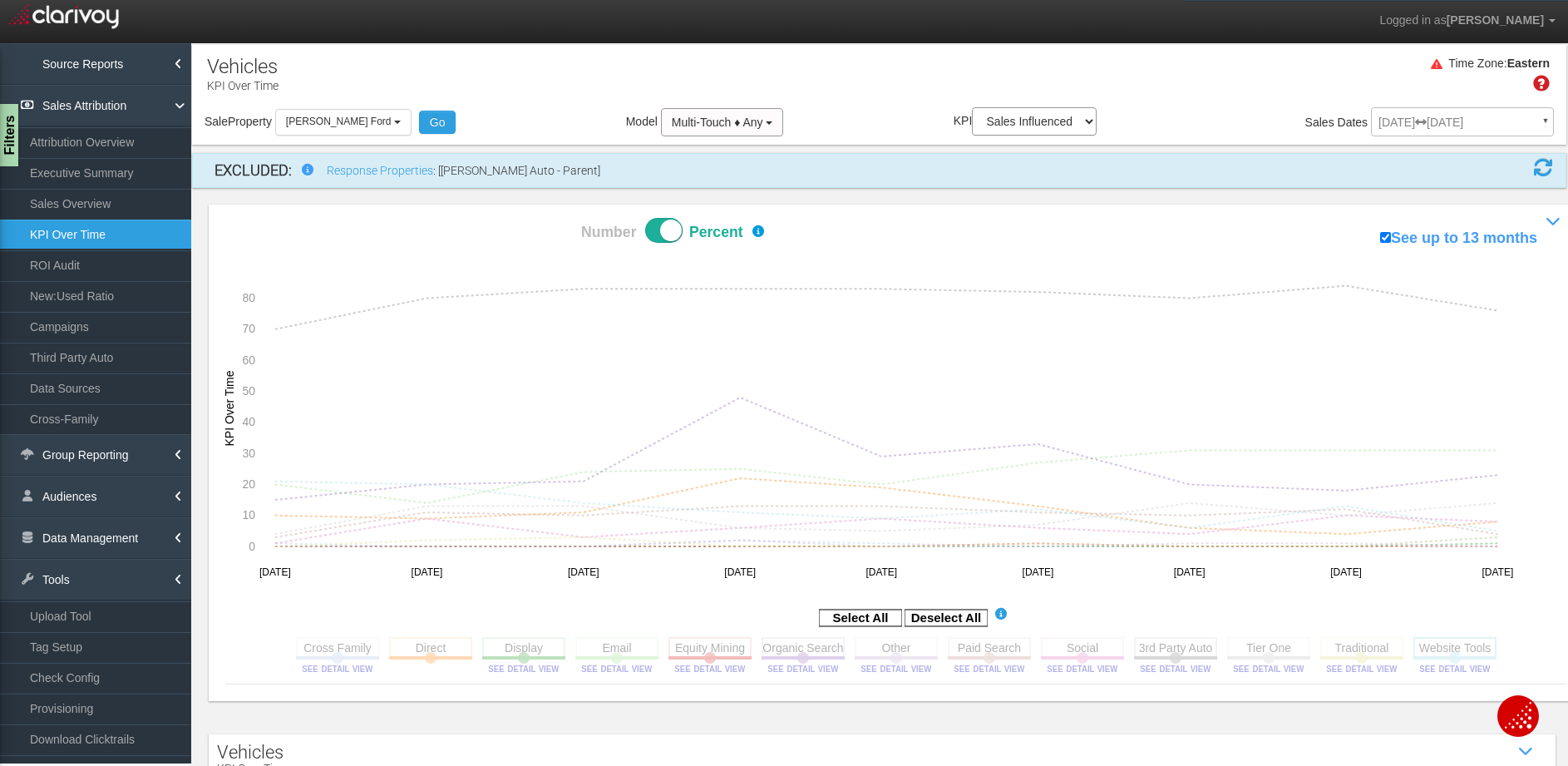
click at [1464, 646] on rect at bounding box center [1455, 646] width 83 height 20
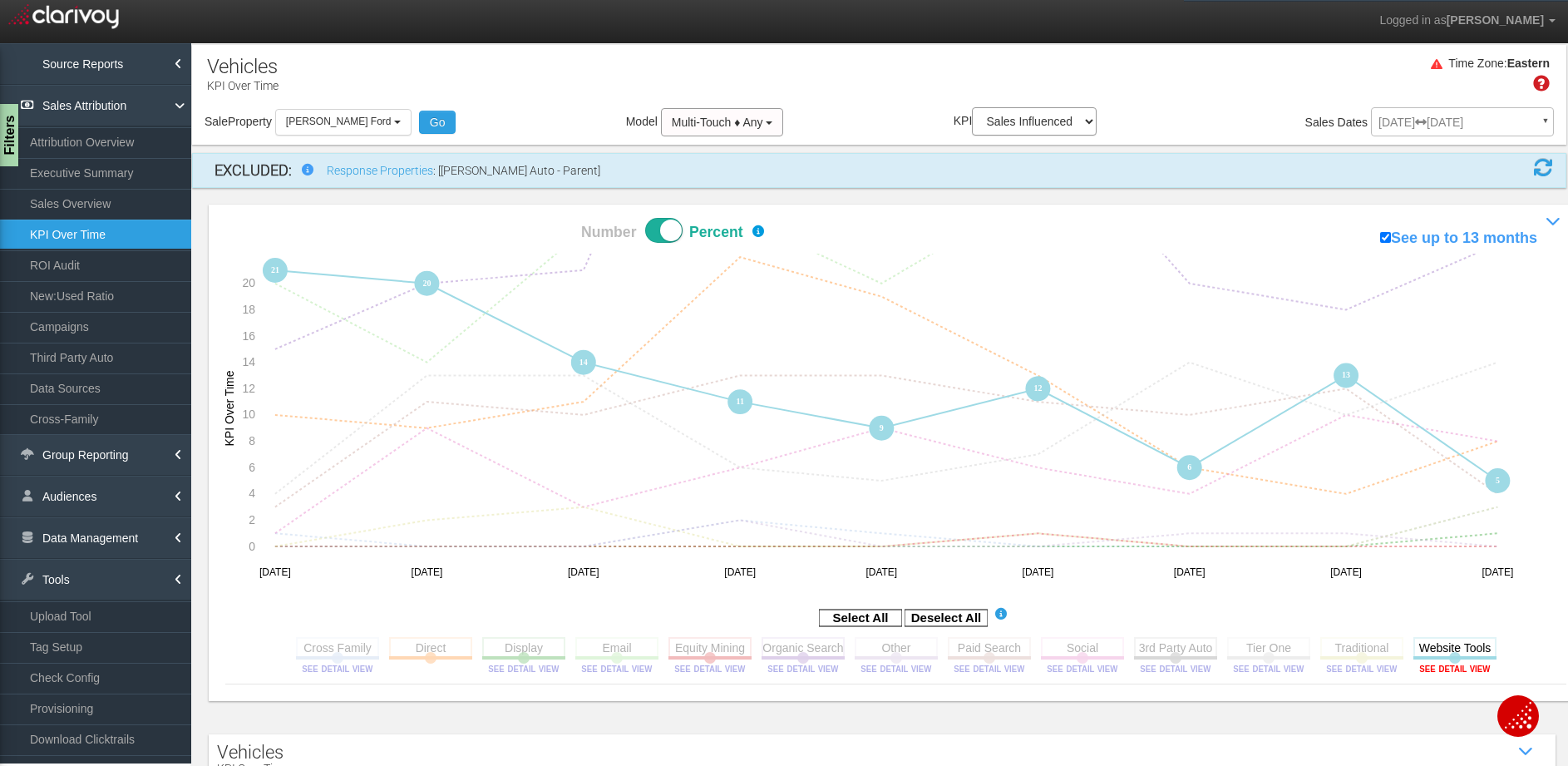
click at [1457, 670] on image at bounding box center [1455, 668] width 74 height 10
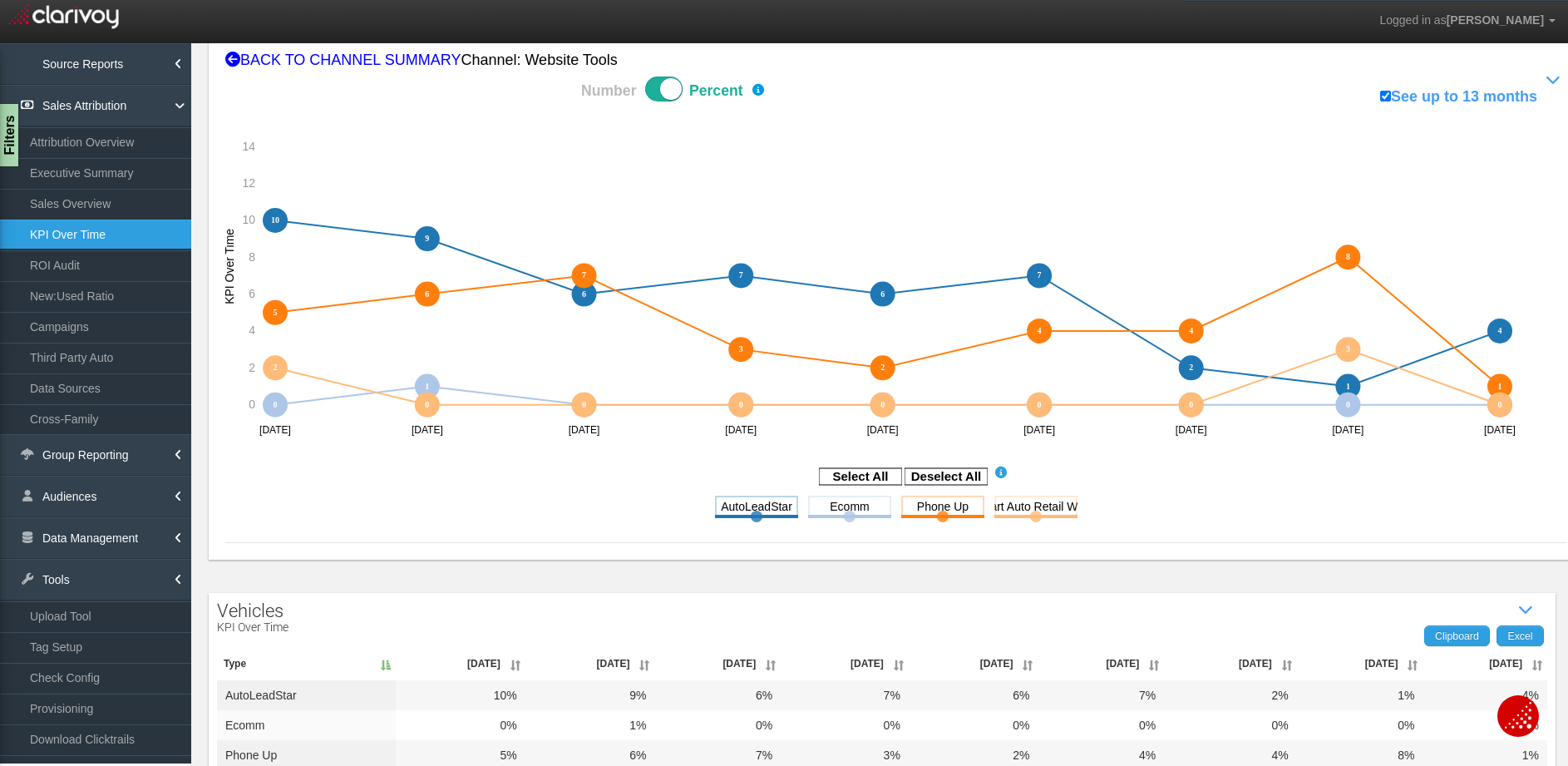
scroll to position [162, 0]
click at [659, 85] on span at bounding box center [664, 89] width 37 height 25
click at [523, 77] on input "Number Percent" at bounding box center [522, 76] width 1 height 1
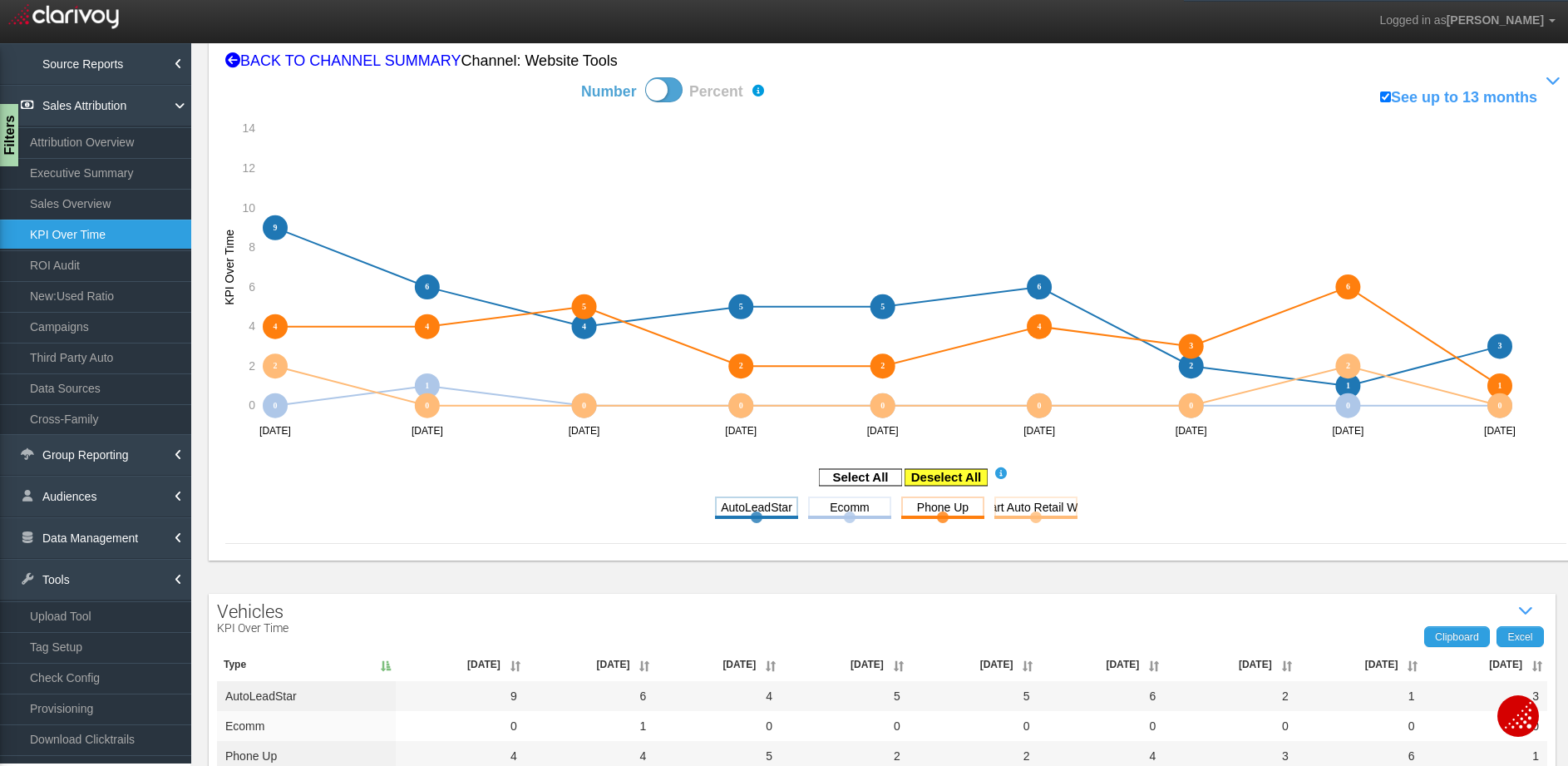
click at [952, 483] on rect at bounding box center [946, 477] width 83 height 17
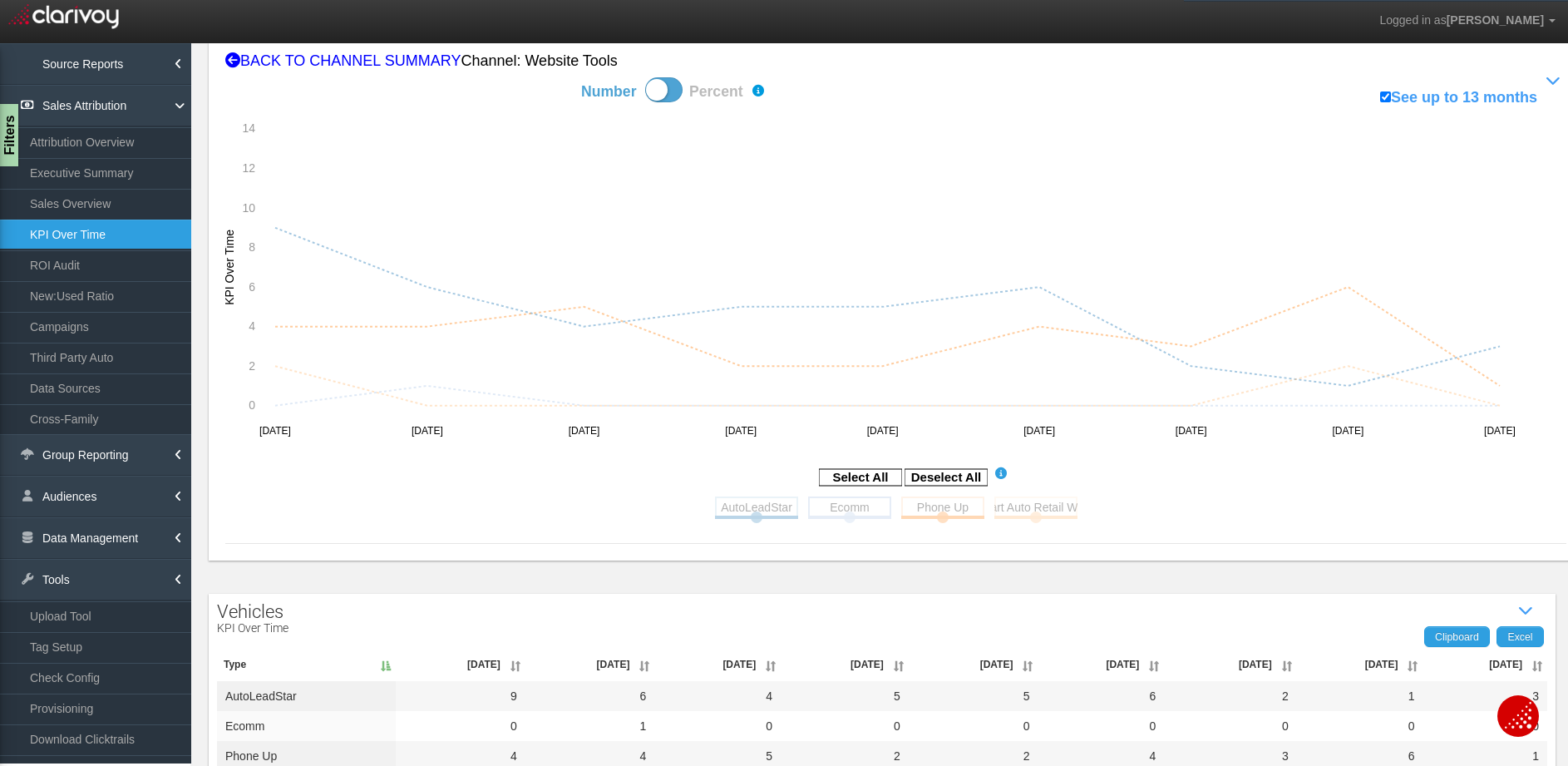
click at [845, 509] on rect at bounding box center [850, 507] width 83 height 20
click at [1047, 498] on rect at bounding box center [1036, 507] width 83 height 20
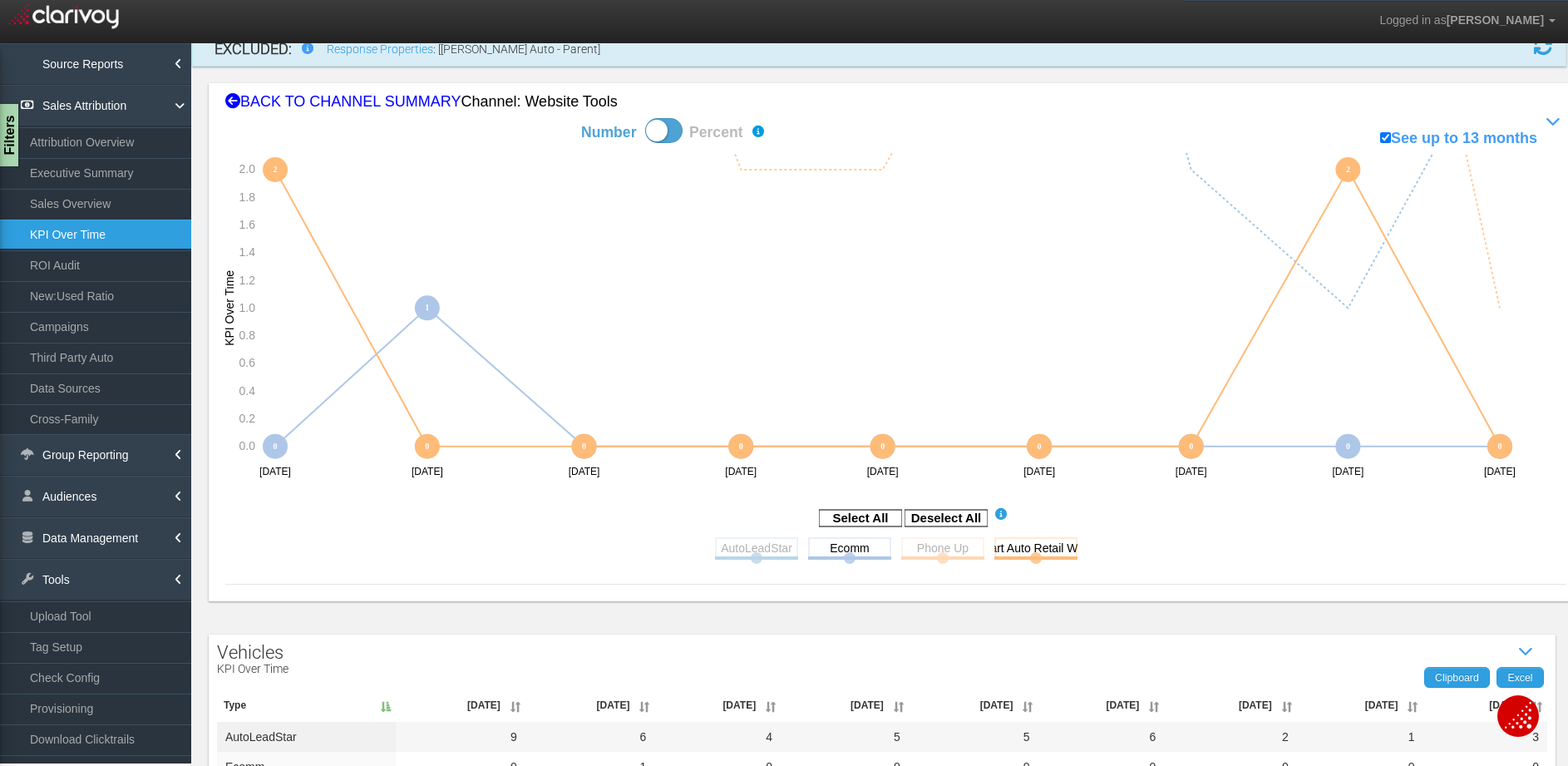
scroll to position [0, 0]
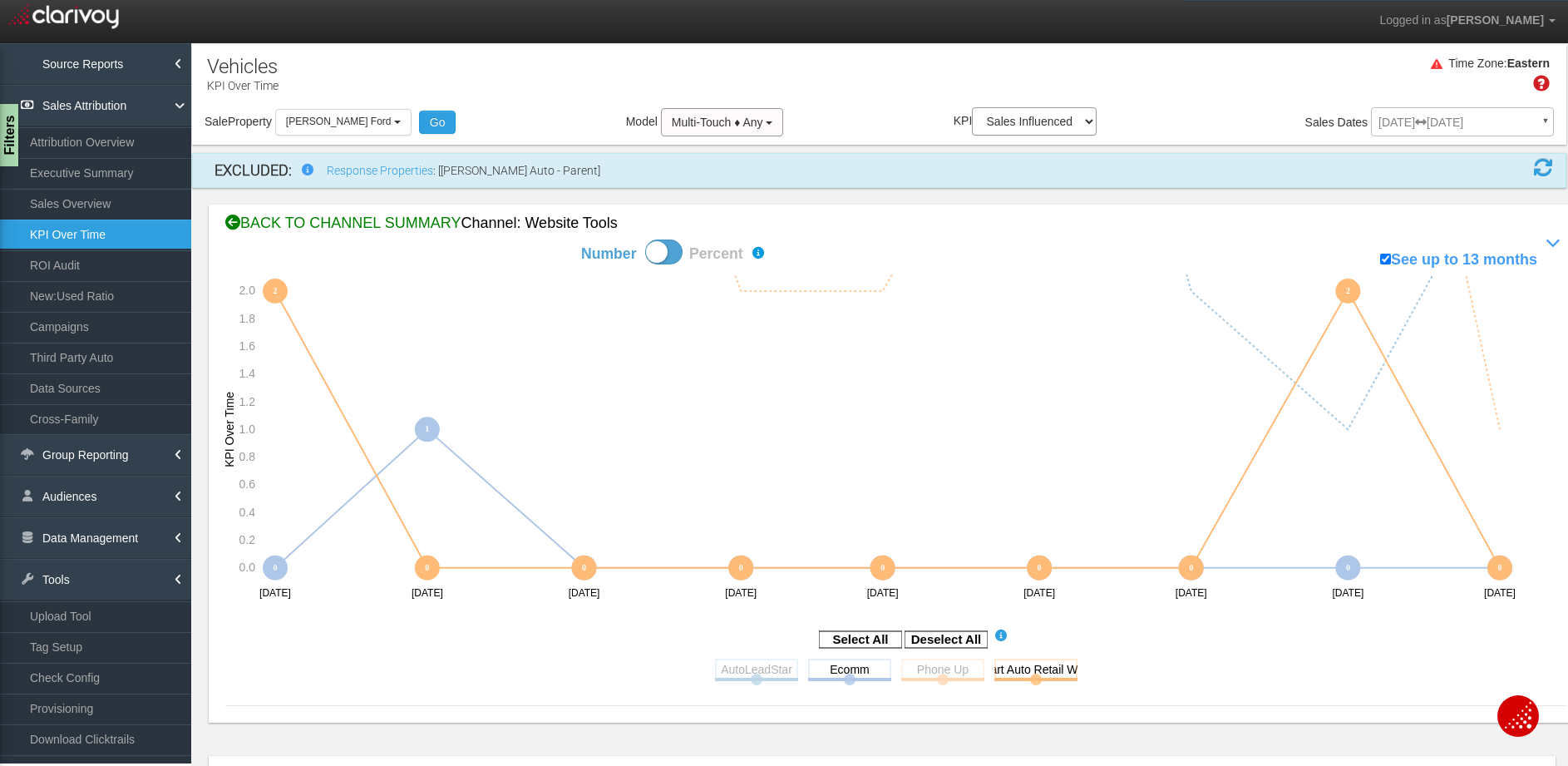
click at [310, 233] on div "BACK TO CHANNEL SUMMARY Channel: website tools" at bounding box center [895, 223] width 1340 height 21
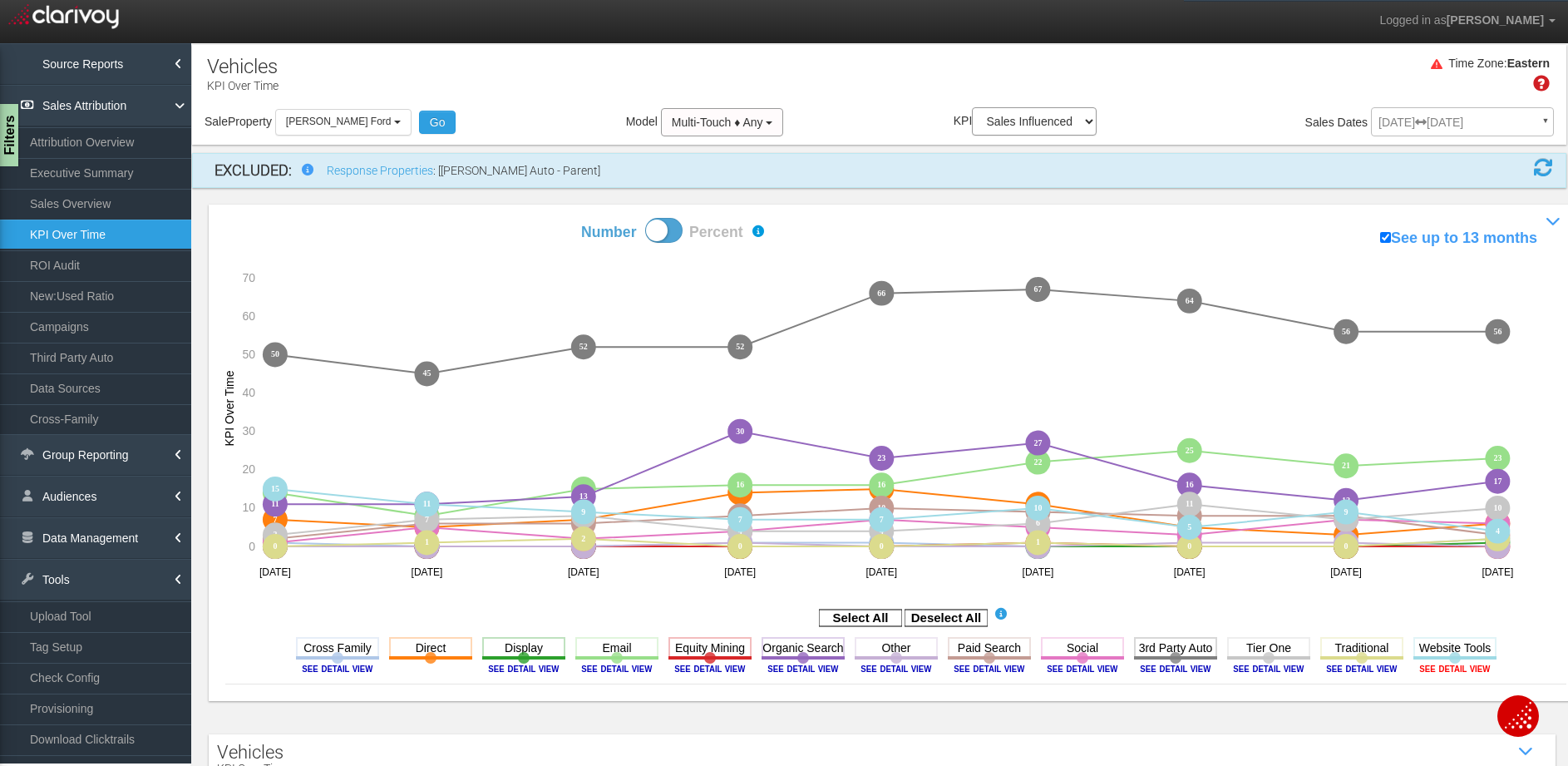
click at [1445, 669] on image at bounding box center [1455, 668] width 74 height 10
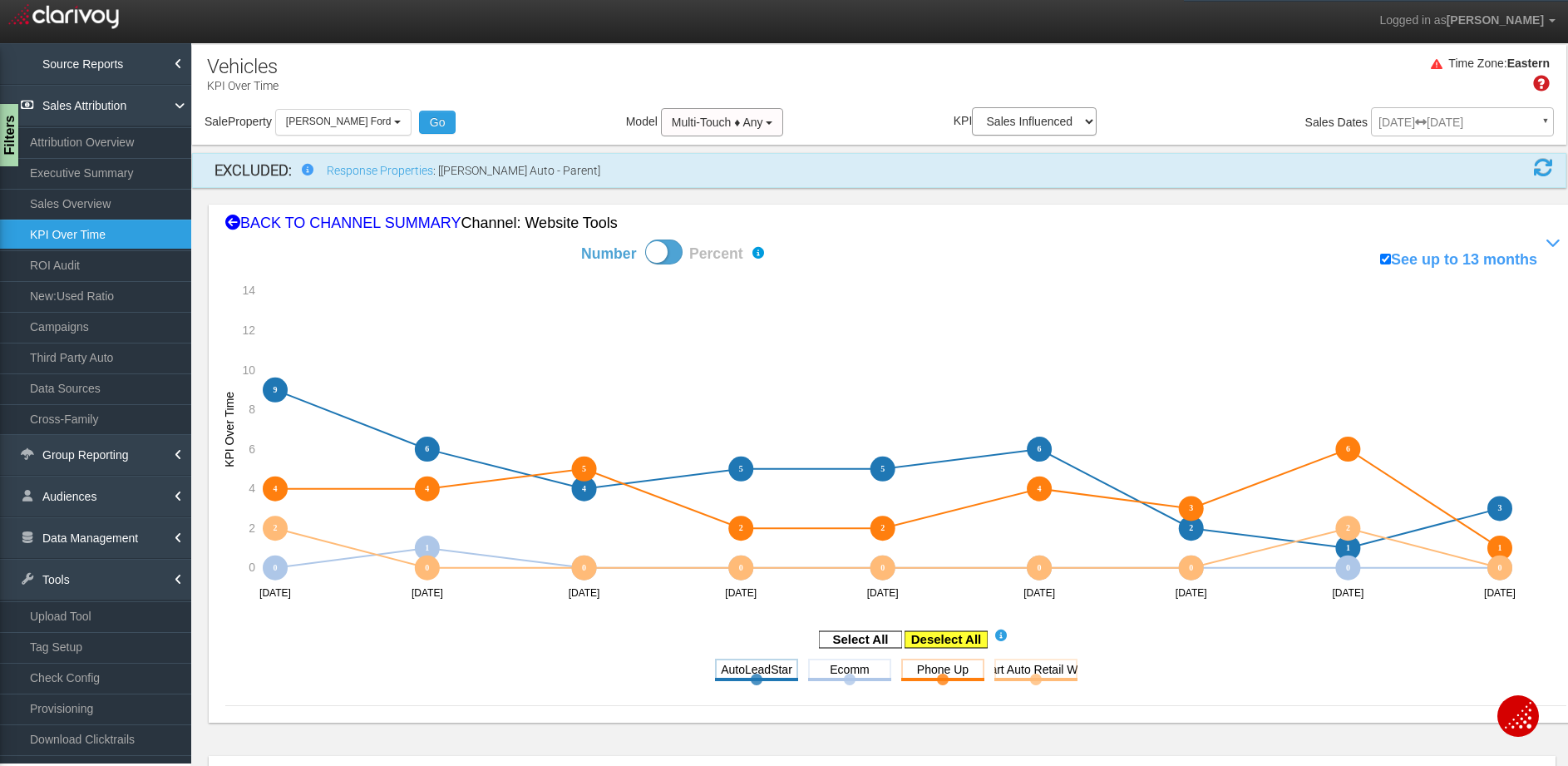
click at [964, 631] on rect at bounding box center [946, 639] width 83 height 17
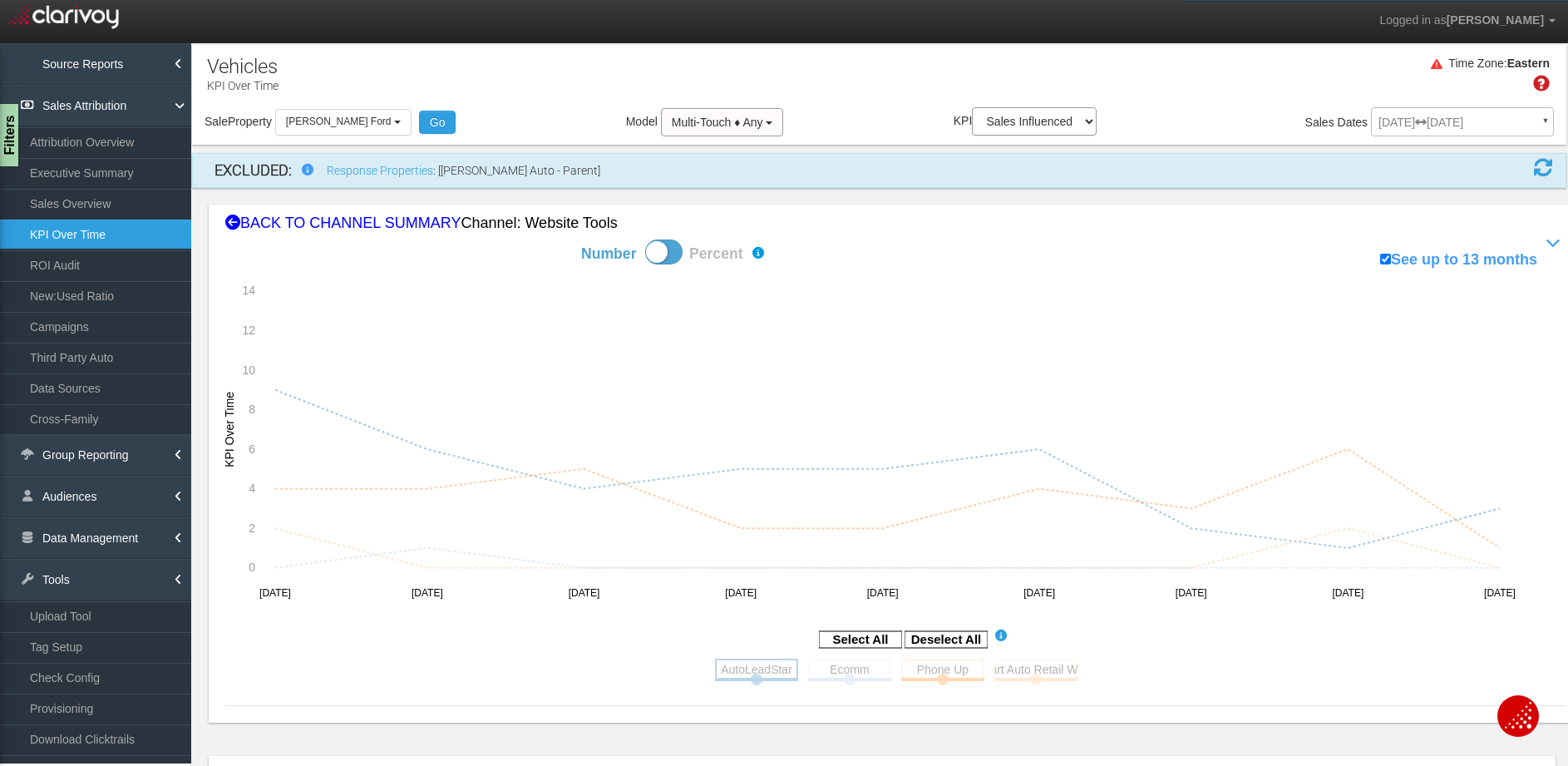
click at [765, 675] on rect at bounding box center [756, 669] width 83 height 20
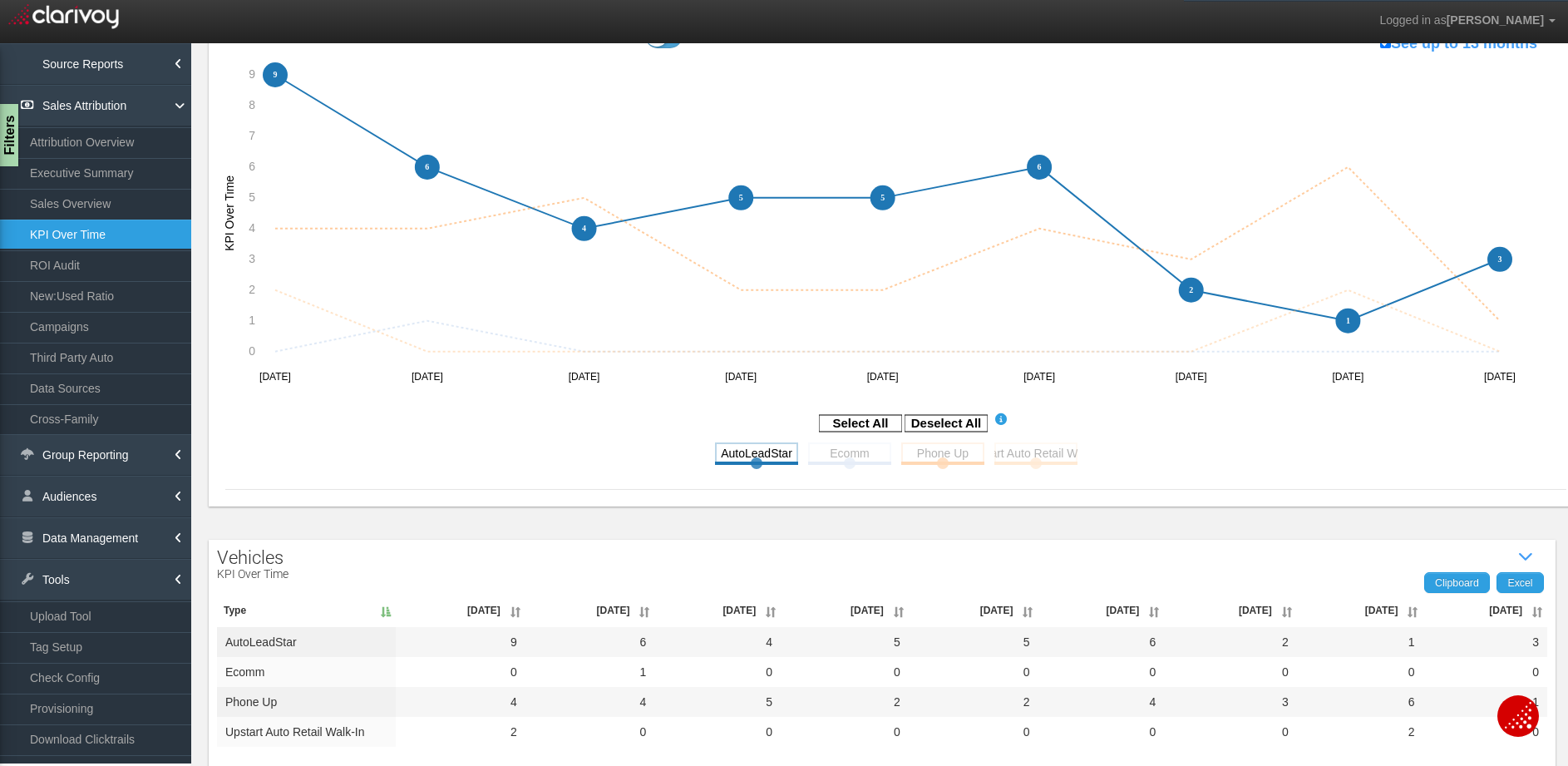
scroll to position [235, 0]
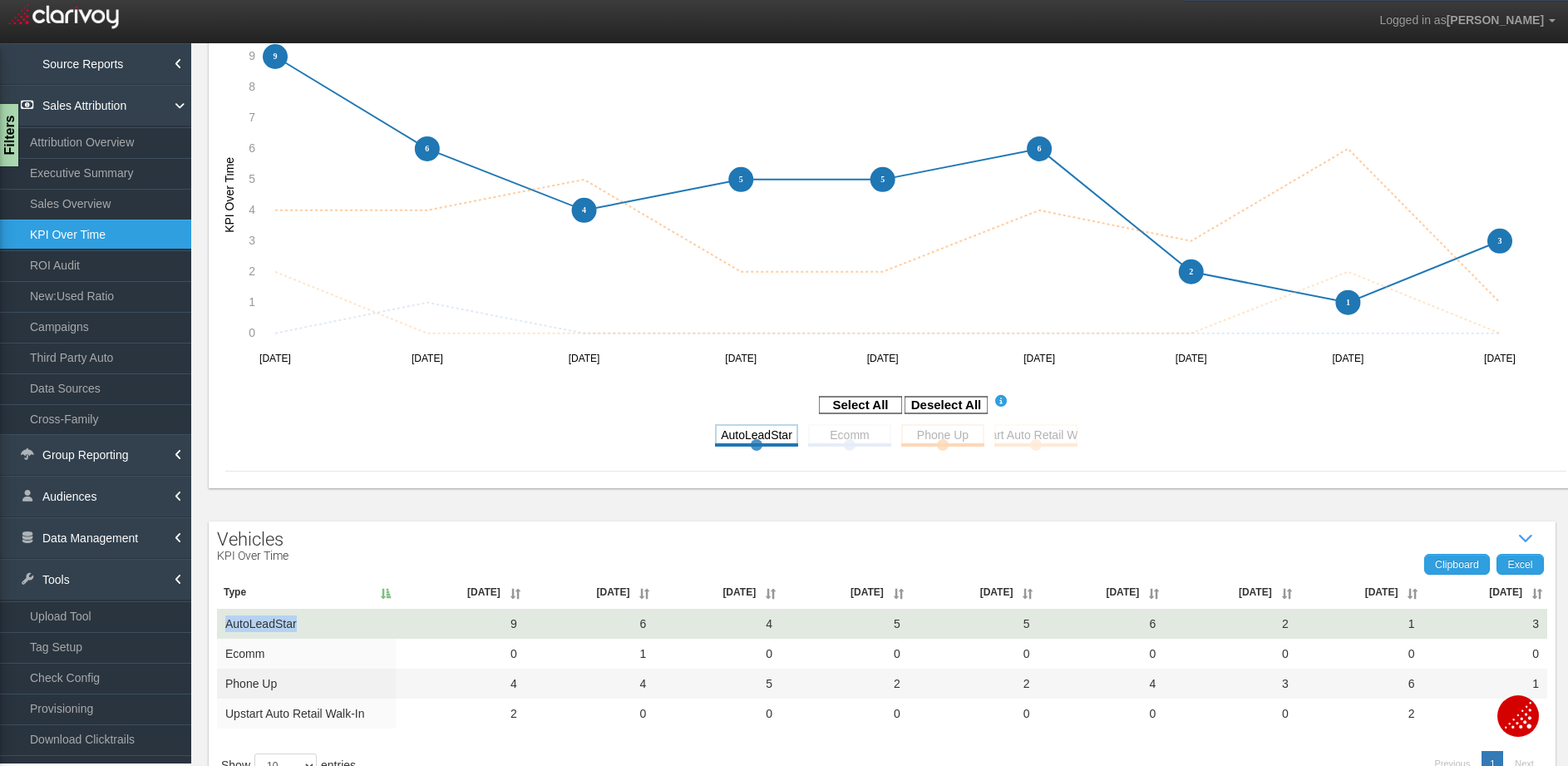
drag, startPoint x: 297, startPoint y: 619, endPoint x: 217, endPoint y: 620, distance: 80.0
click at [217, 620] on td "AutoLeadStar" at bounding box center [306, 623] width 179 height 30
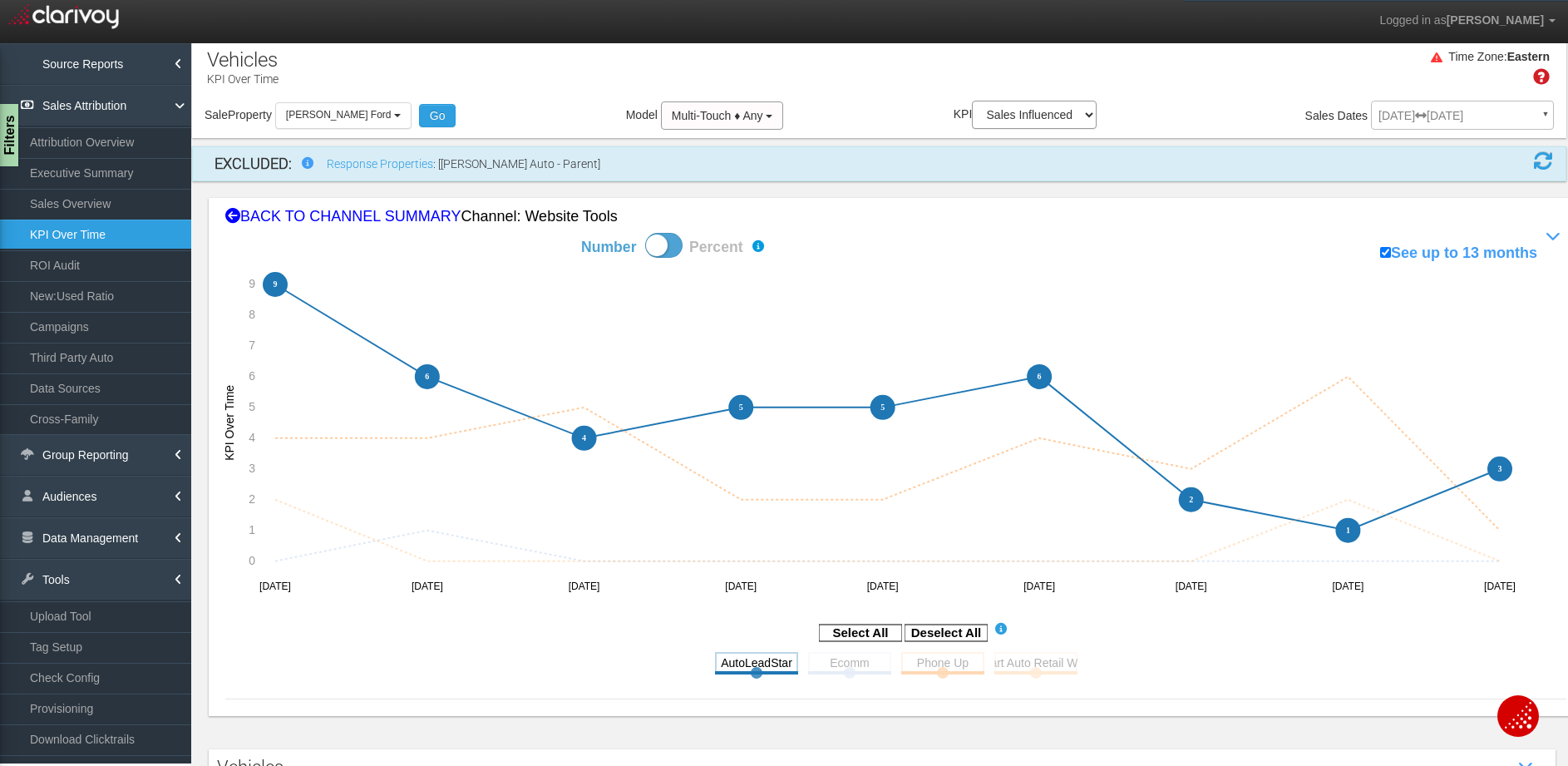
scroll to position [0, 0]
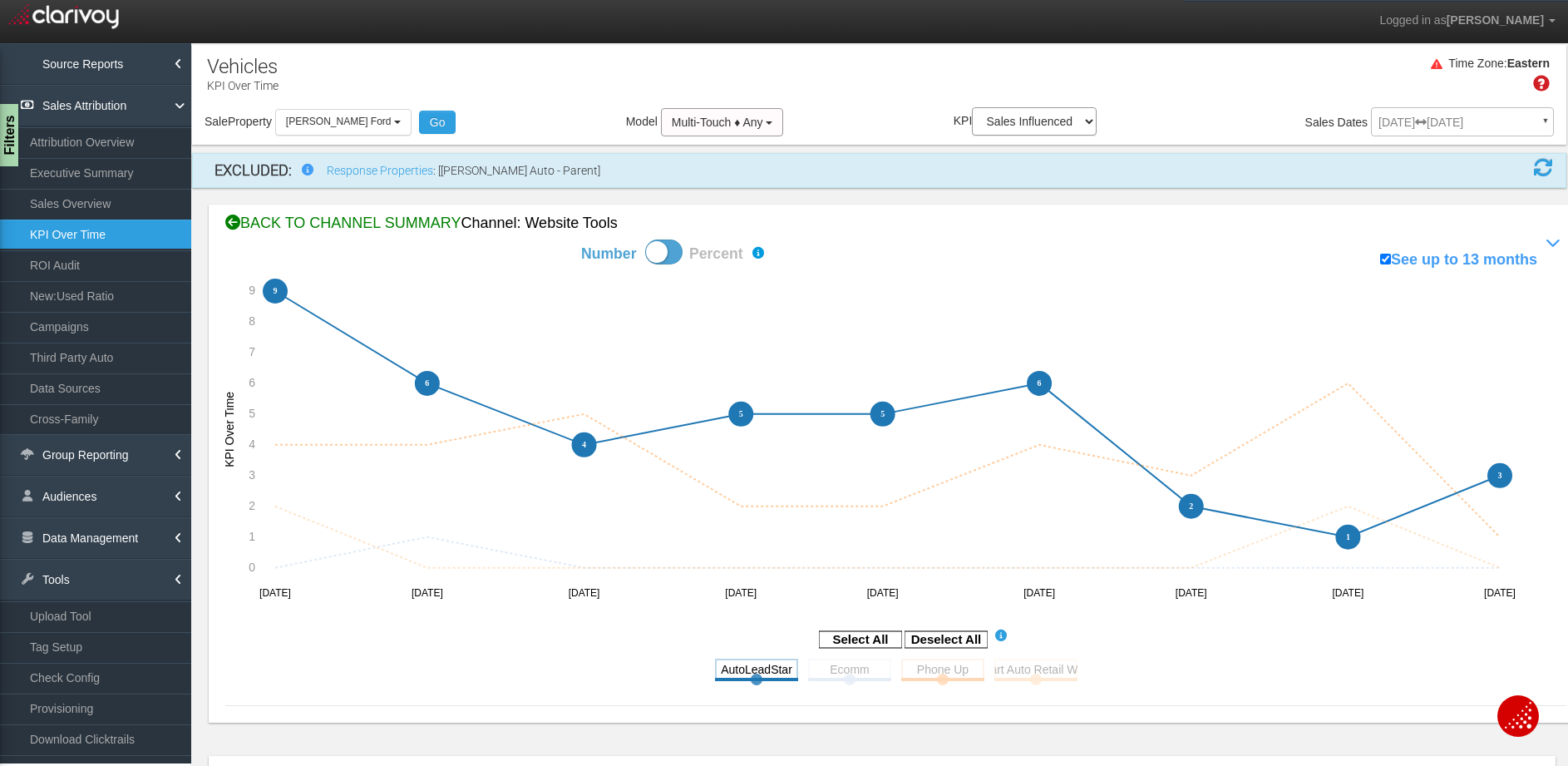
click at [313, 218] on div "BACK TO CHANNEL SUMMARY Channel: website tools" at bounding box center [895, 223] width 1340 height 21
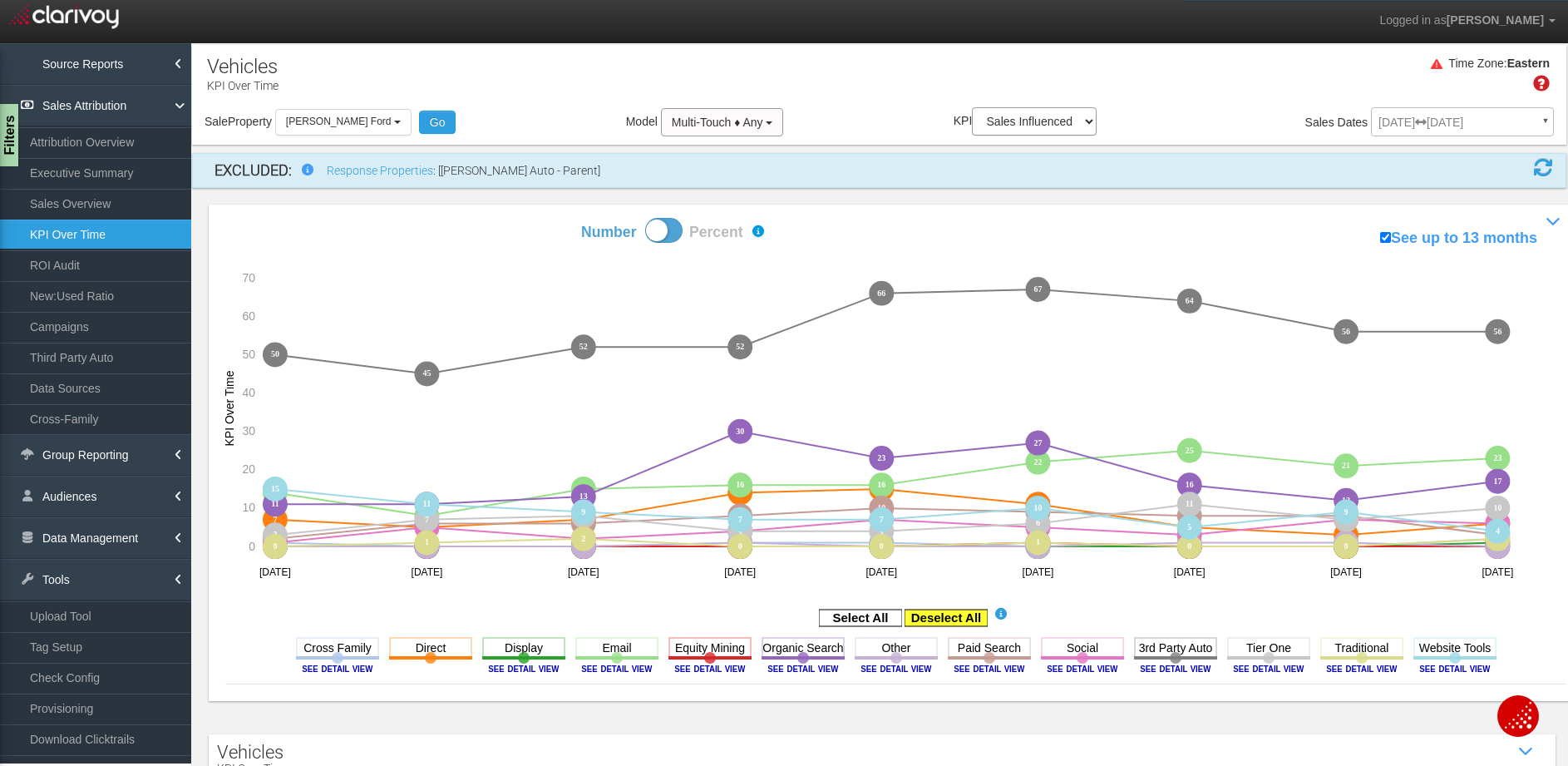
click at [938, 613] on rect at bounding box center [946, 617] width 83 height 17
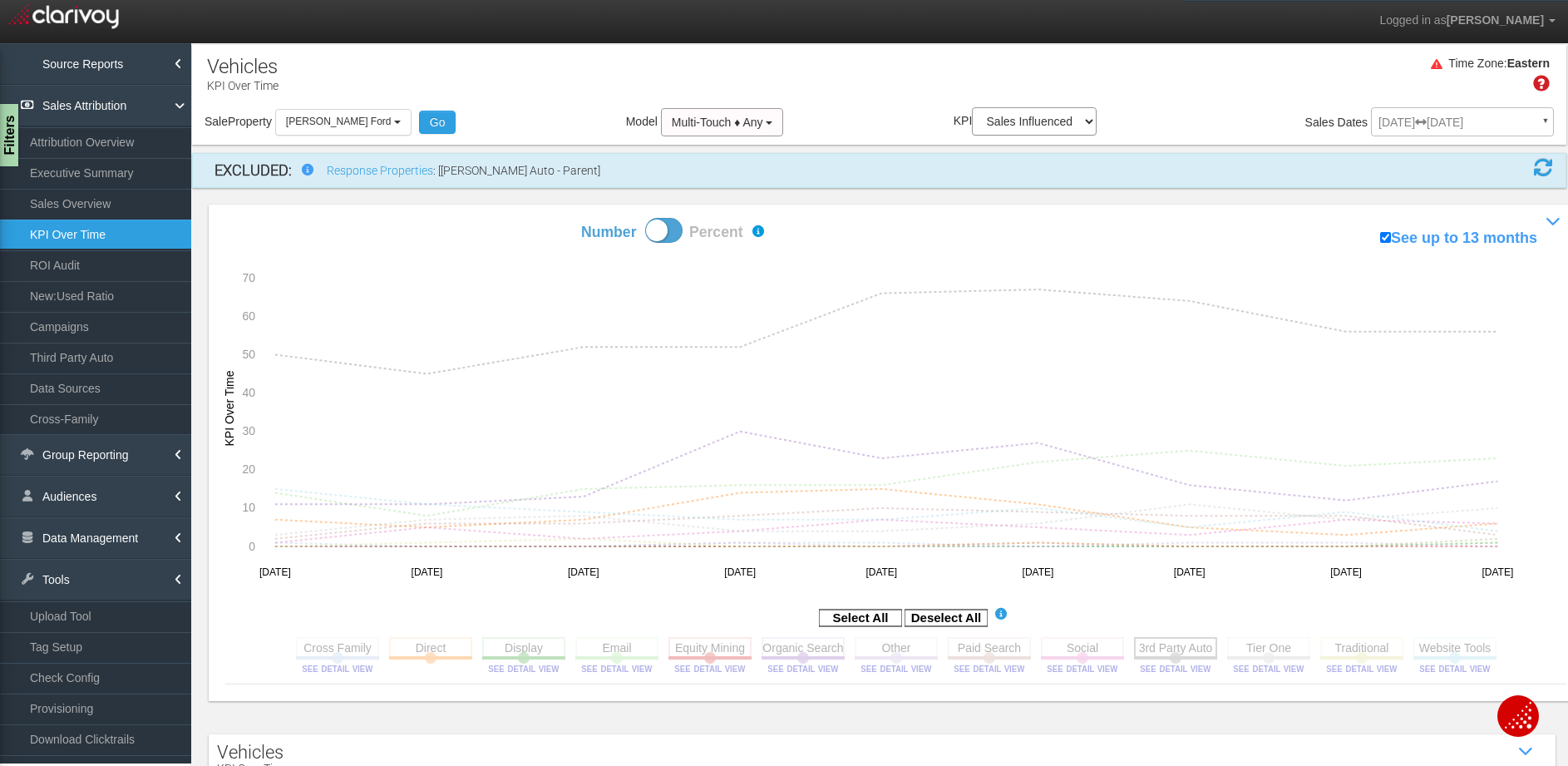
click at [1189, 637] on rect at bounding box center [1176, 646] width 83 height 20
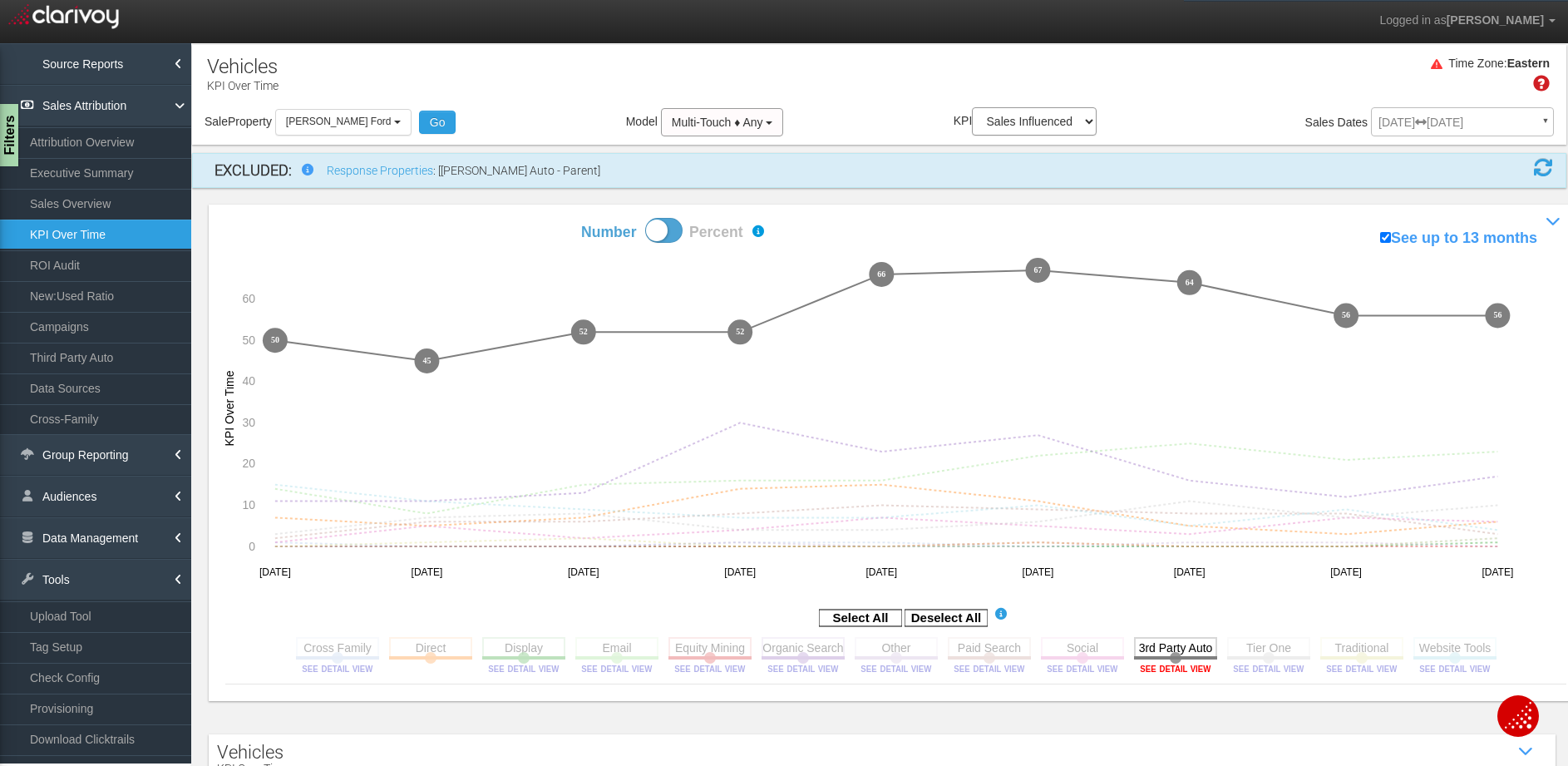
click at [1180, 663] on image at bounding box center [1175, 668] width 74 height 10
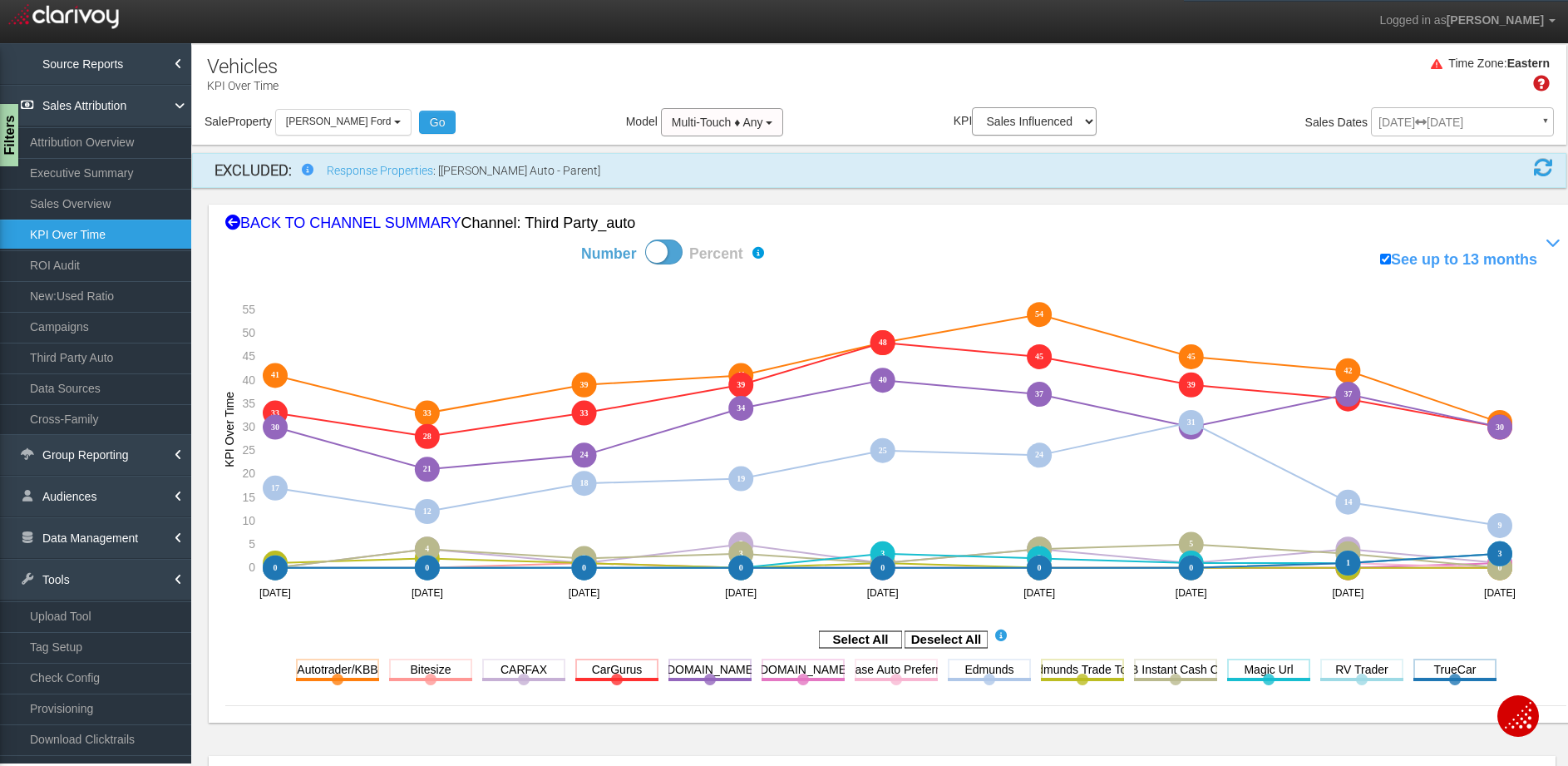
click at [667, 251] on span at bounding box center [664, 251] width 37 height 25
click at [523, 239] on input "Number Percent" at bounding box center [522, 238] width 1 height 1
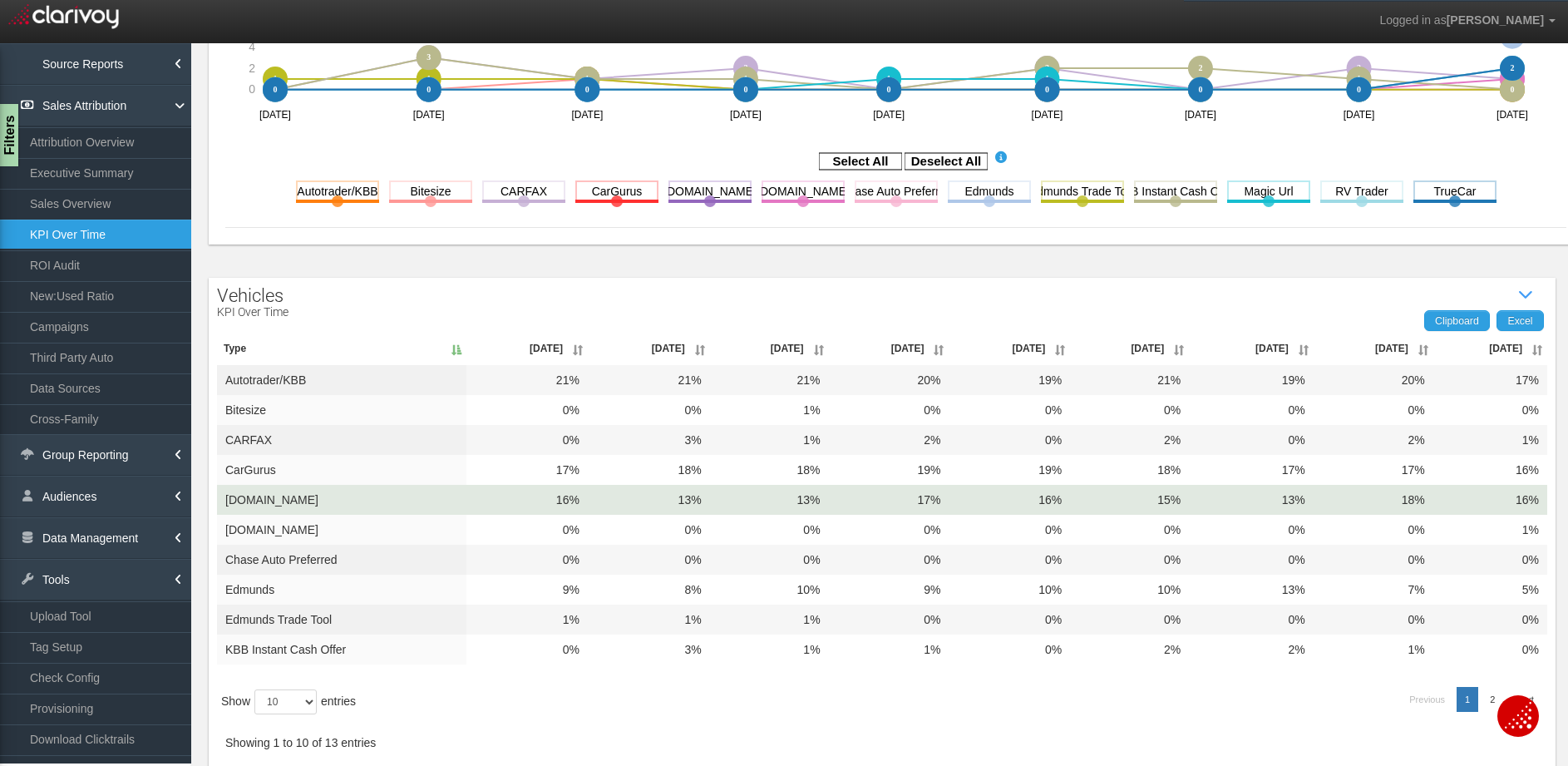
scroll to position [480, 0]
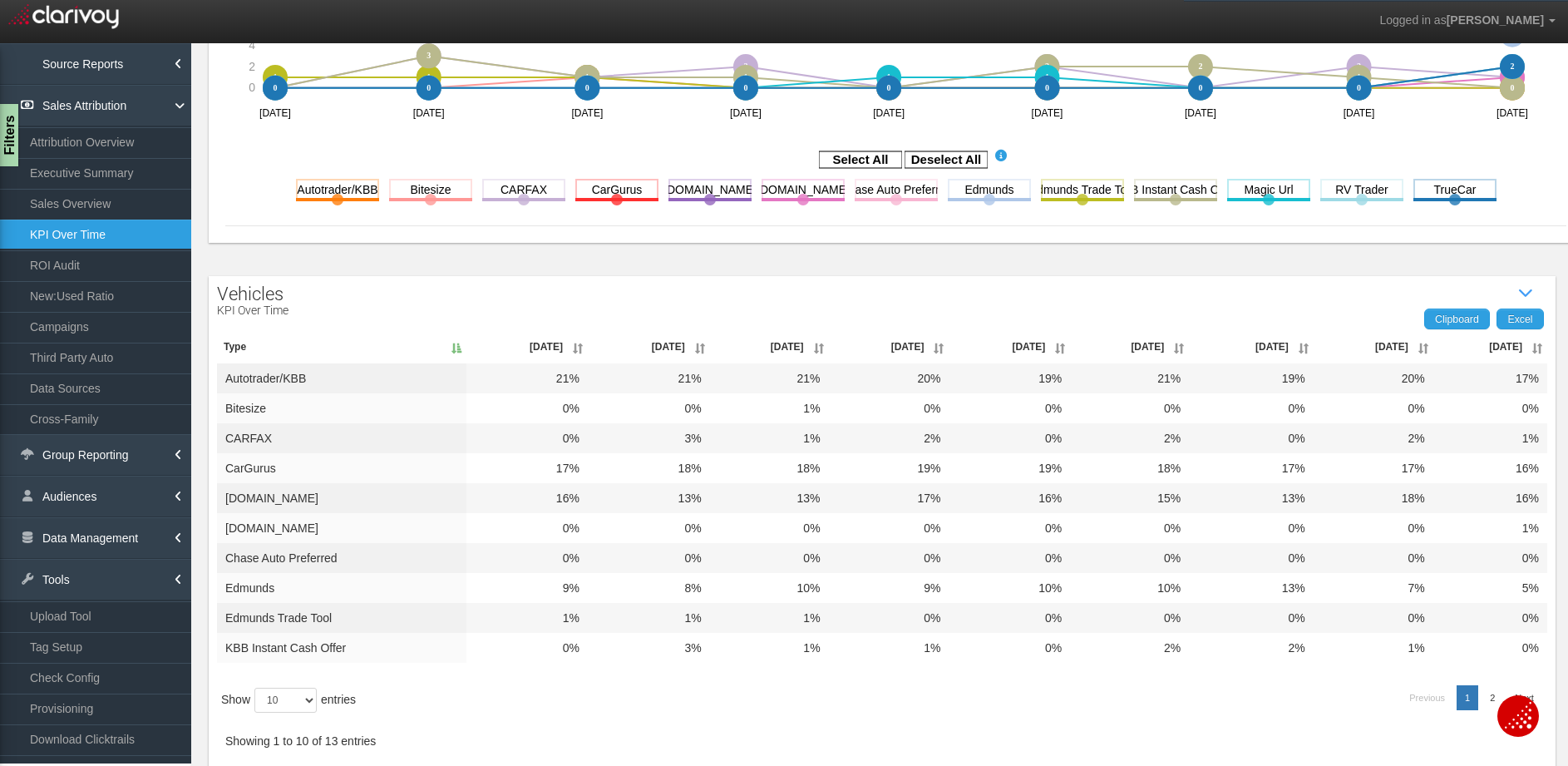
click at [1520, 344] on th "Jul '25" at bounding box center [1490, 347] width 114 height 34
click at [1520, 345] on th "Jul '25" at bounding box center [1490, 347] width 114 height 34
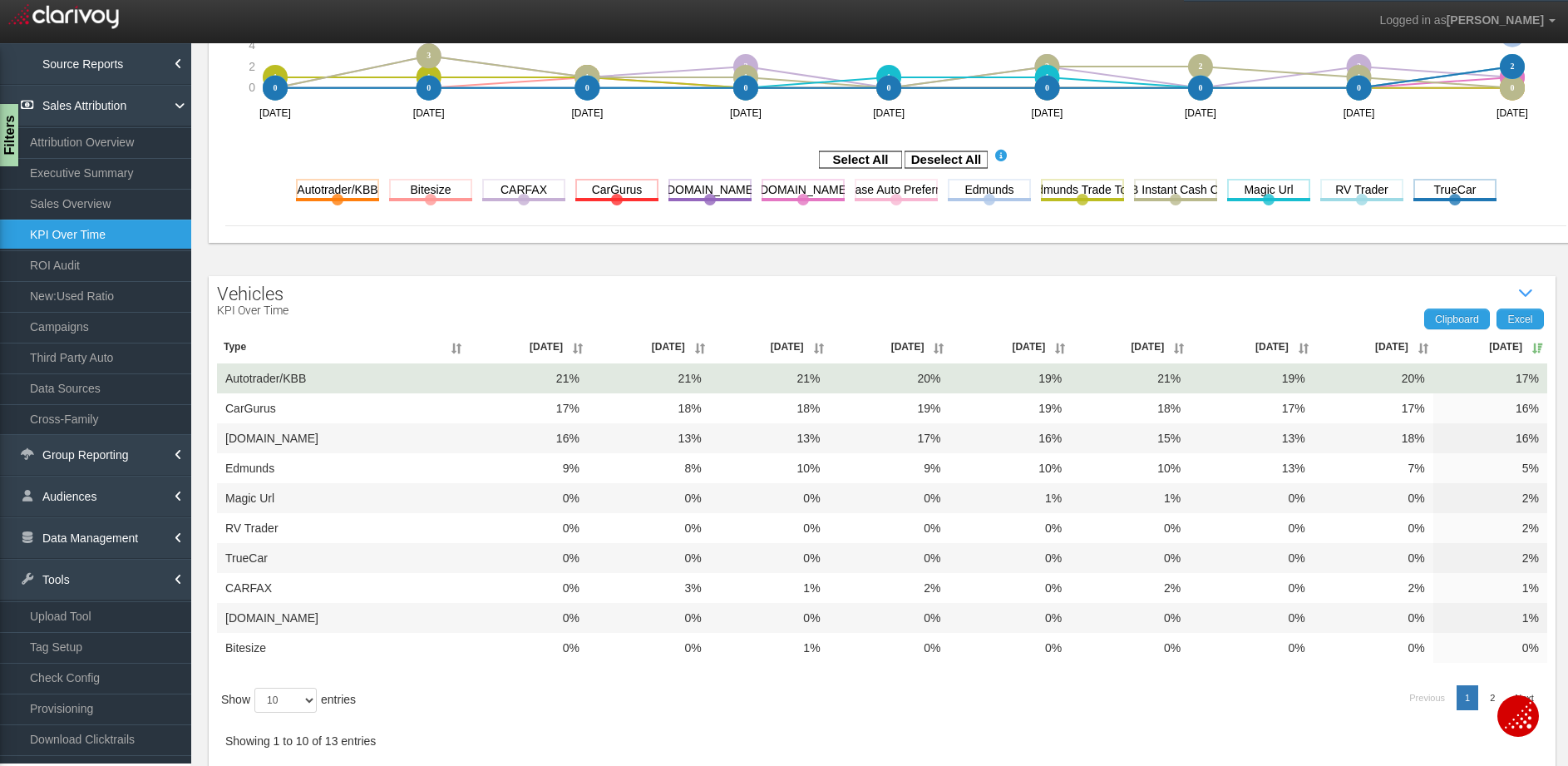
drag, startPoint x: 1399, startPoint y: 382, endPoint x: 1431, endPoint y: 383, distance: 32.0
click at [1425, 383] on tr "Autotrader/KBB 21% 21% 21% 20% 19% 21% 19% 20% 17%" at bounding box center [882, 378] width 1330 height 30
click at [1497, 383] on td "17%" at bounding box center [1490, 378] width 114 height 30
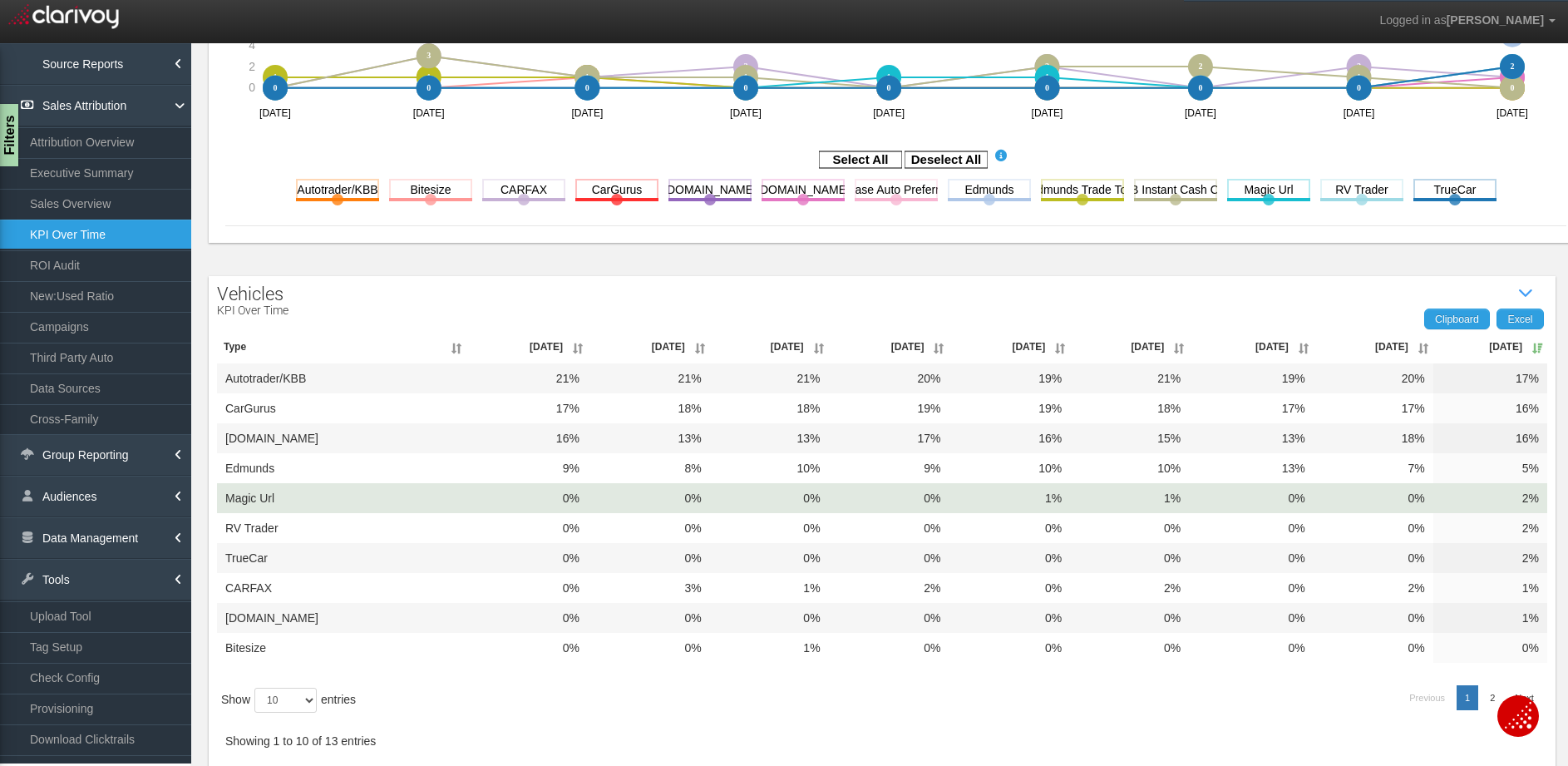
click at [1495, 499] on td "2%" at bounding box center [1490, 498] width 114 height 30
drag, startPoint x: 318, startPoint y: 497, endPoint x: 461, endPoint y: 492, distance: 143.1
click at [224, 495] on td "Magic Url" at bounding box center [342, 498] width 250 height 30
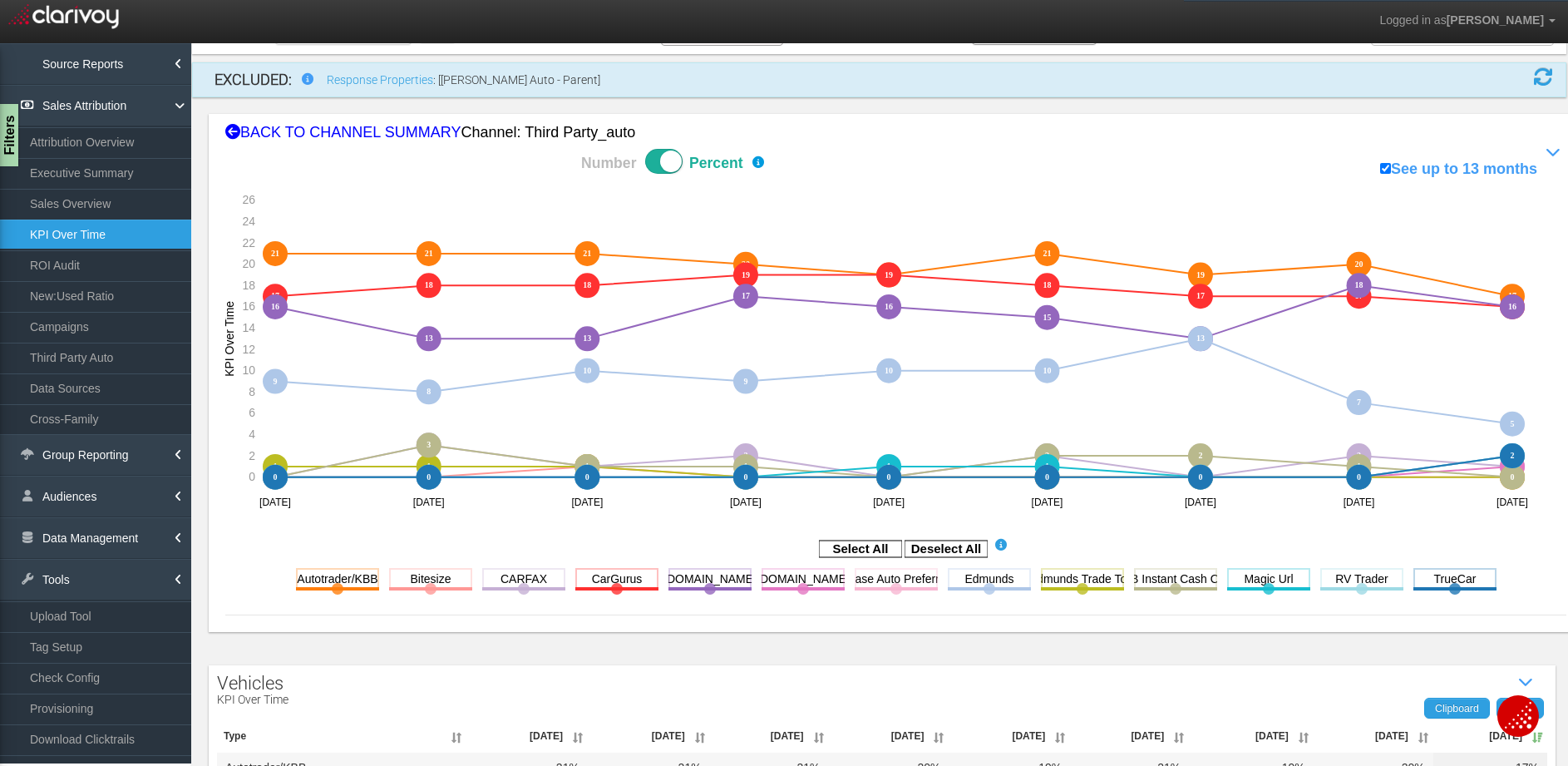
scroll to position [0, 0]
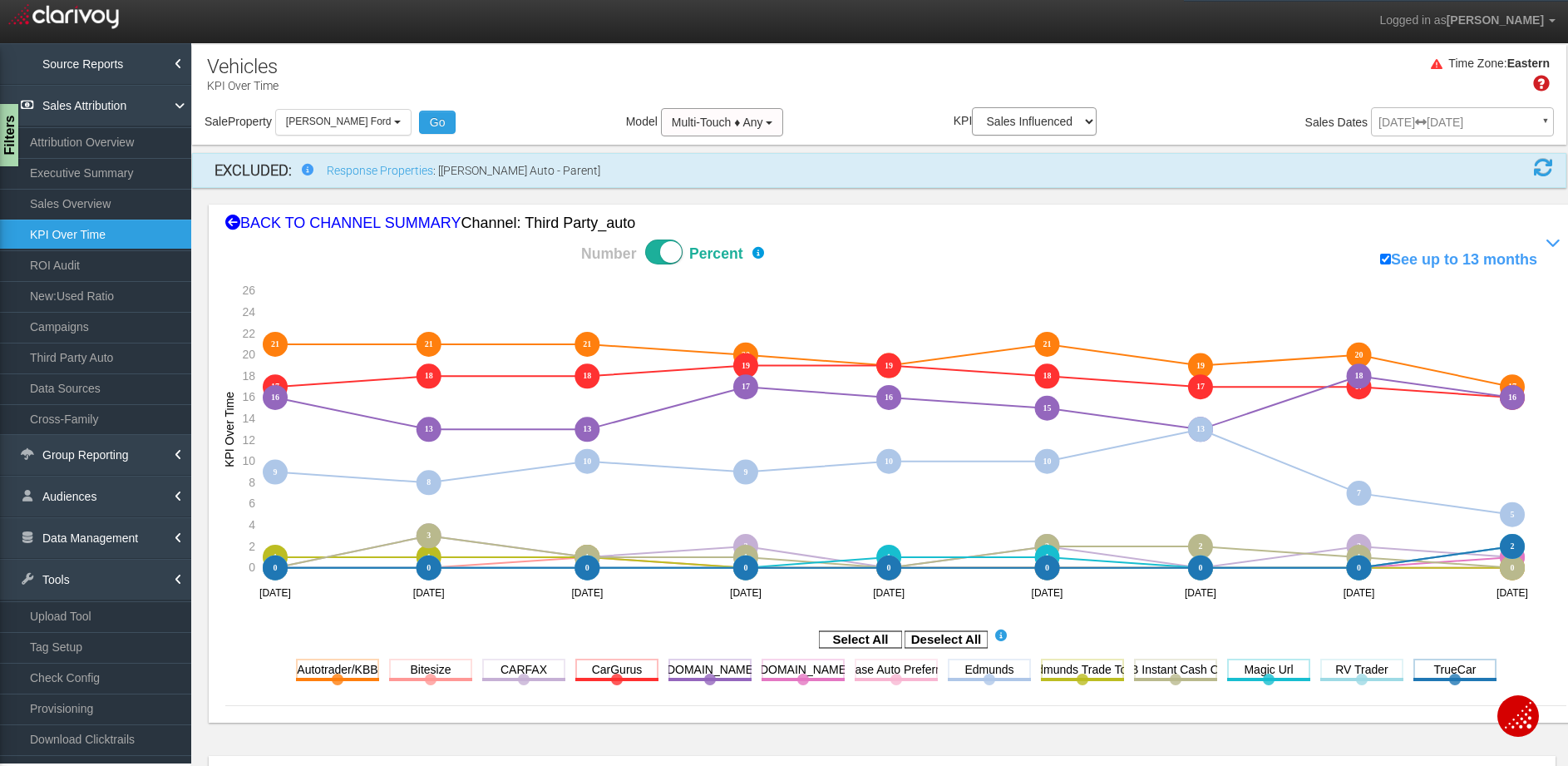
click at [655, 244] on span at bounding box center [664, 251] width 37 height 25
click at [523, 239] on input "Number Percent" at bounding box center [522, 238] width 1 height 1
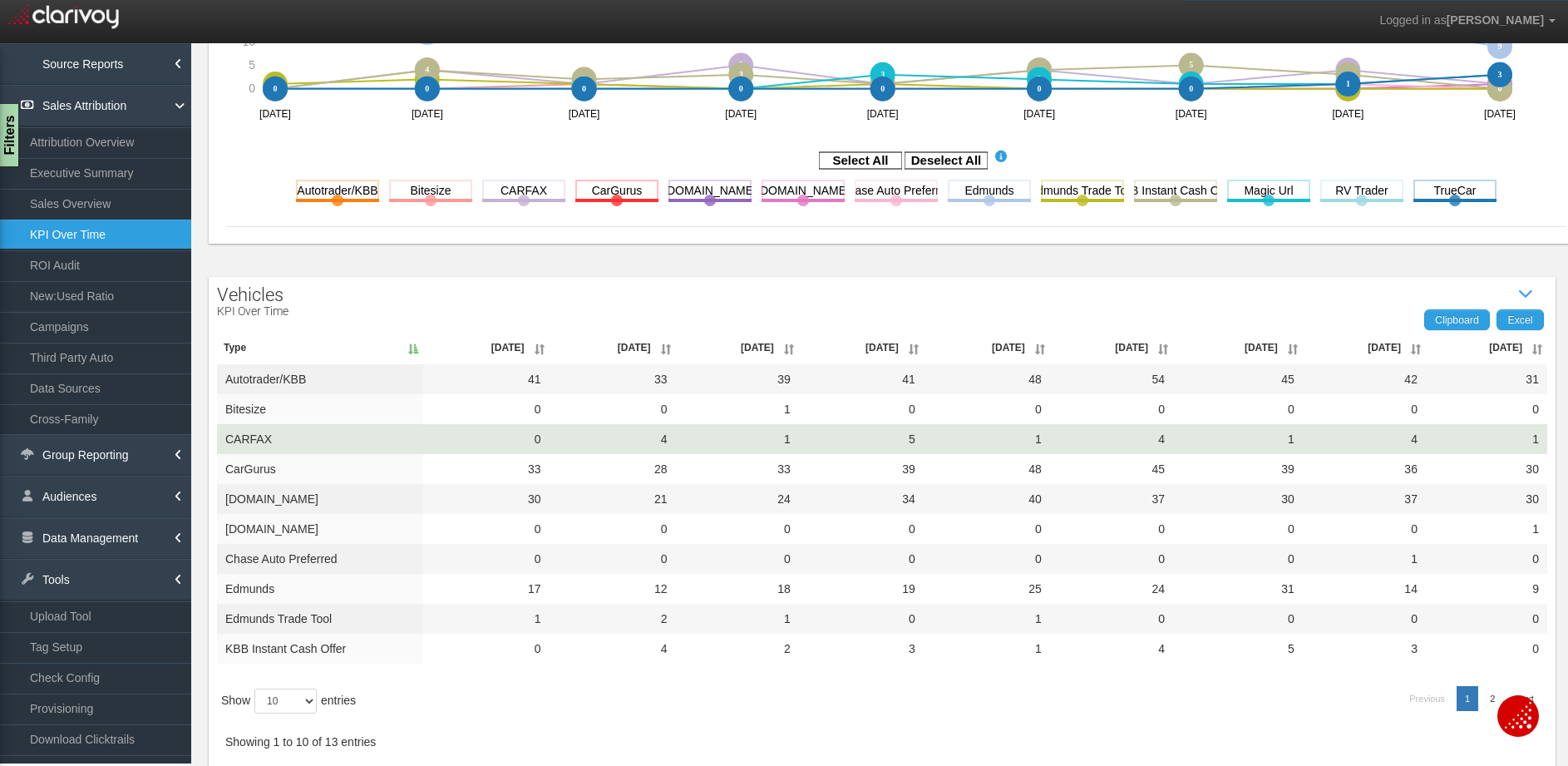
scroll to position [480, 0]
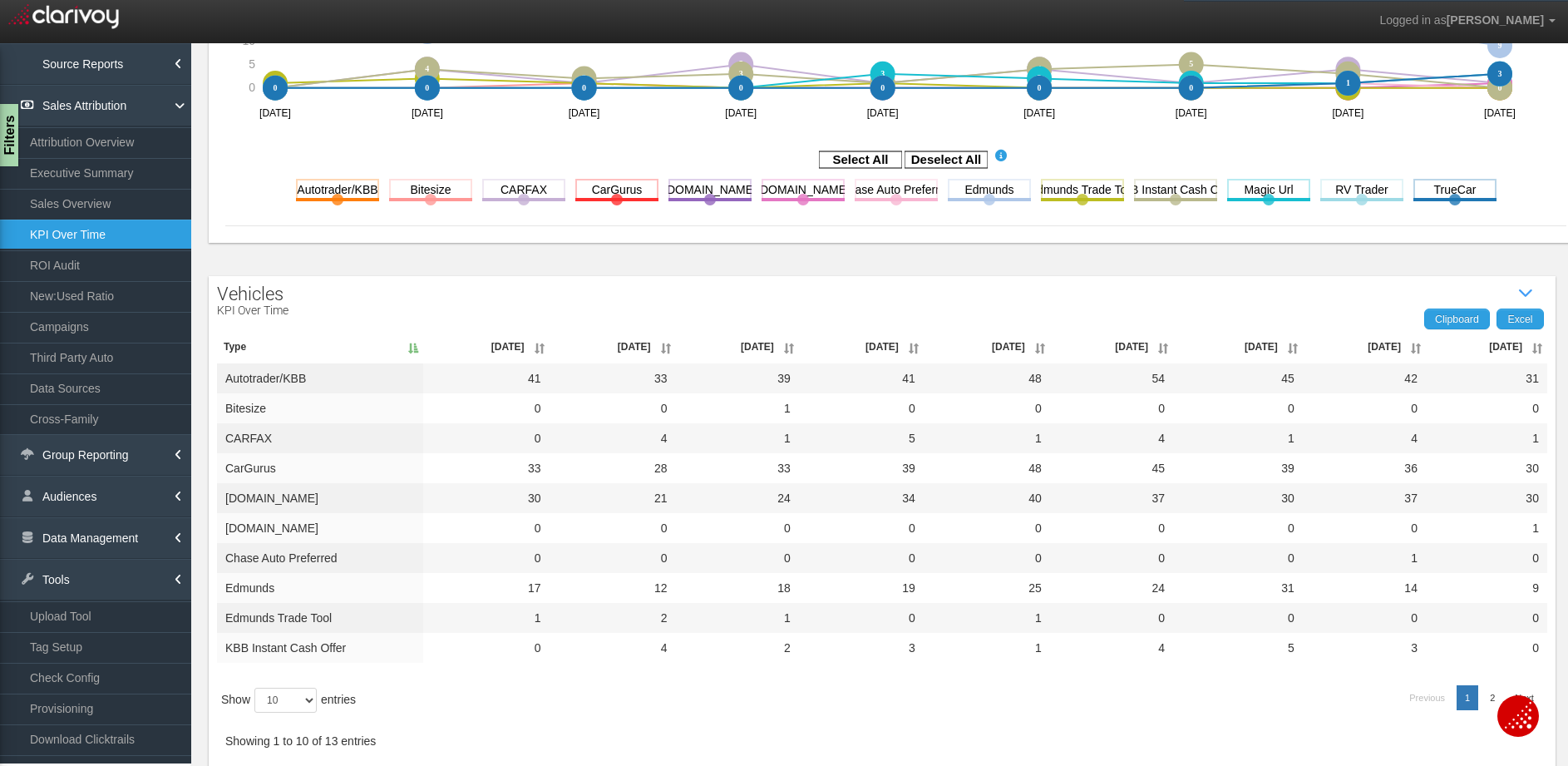
click at [1518, 350] on th "Jul '25" at bounding box center [1486, 347] width 121 height 34
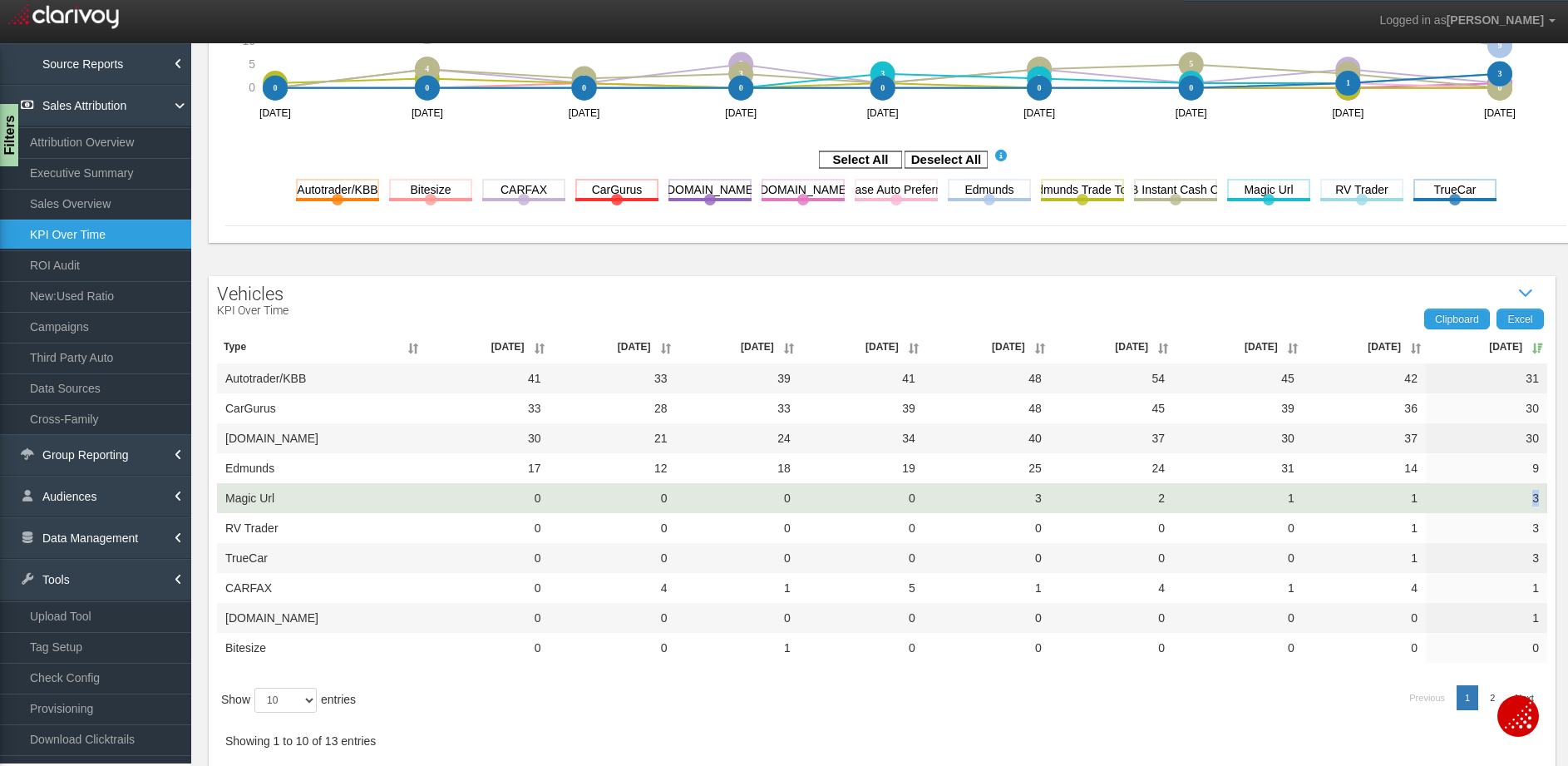
drag, startPoint x: 1503, startPoint y: 497, endPoint x: 1526, endPoint y: 500, distance: 23.2
click at [1526, 500] on td "3" at bounding box center [1486, 498] width 121 height 30
click at [1507, 495] on td "3" at bounding box center [1486, 498] width 121 height 30
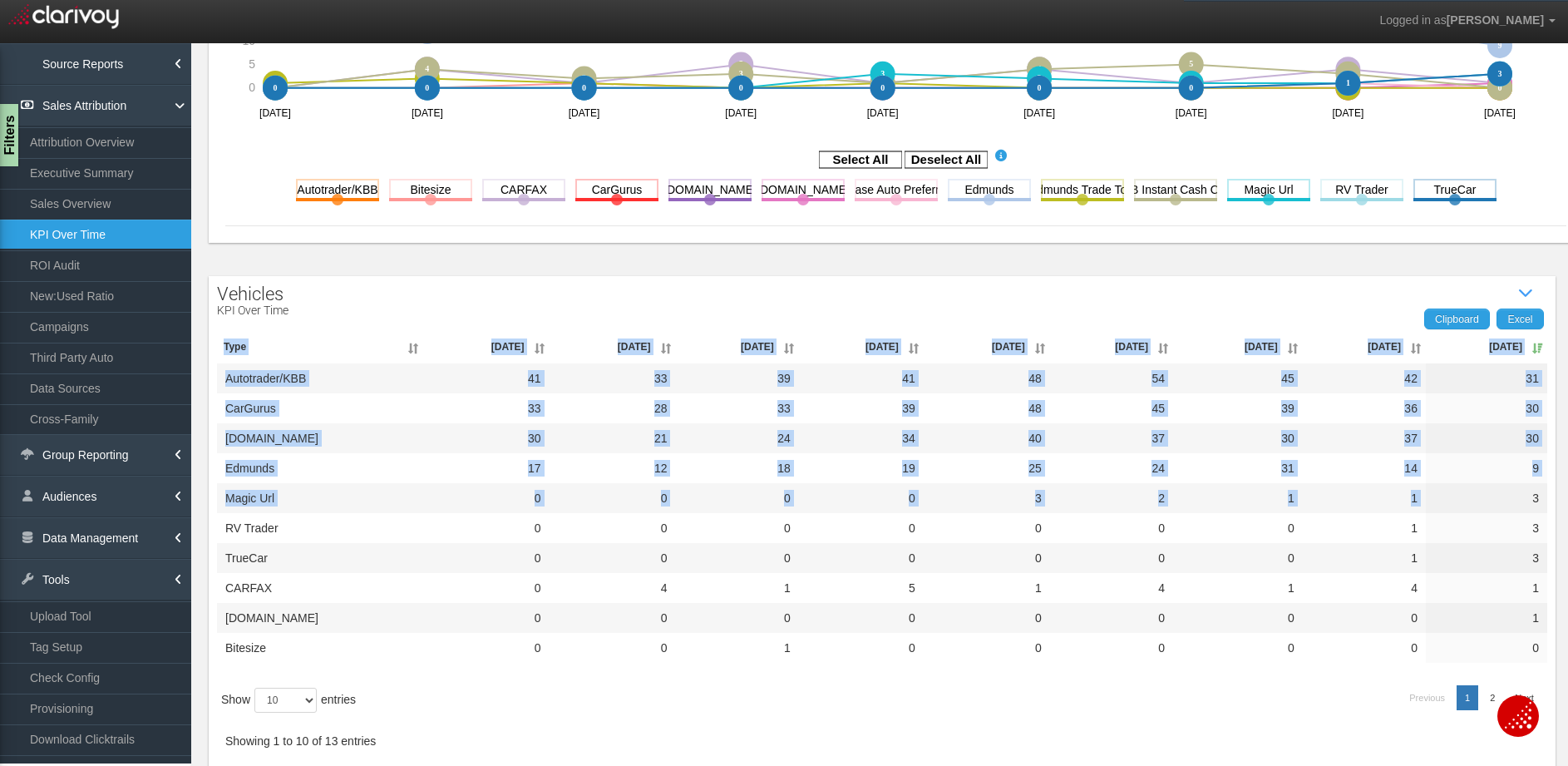
drag, startPoint x: 1493, startPoint y: 501, endPoint x: 1542, endPoint y: 501, distance: 49.0
click at [1542, 501] on div "Clipboard Excel Type Nov '24 Dec '24 Jan '25 Feb '25 Mar '25 Apr '25 May '25 Ju…" at bounding box center [882, 545] width 1347 height 458
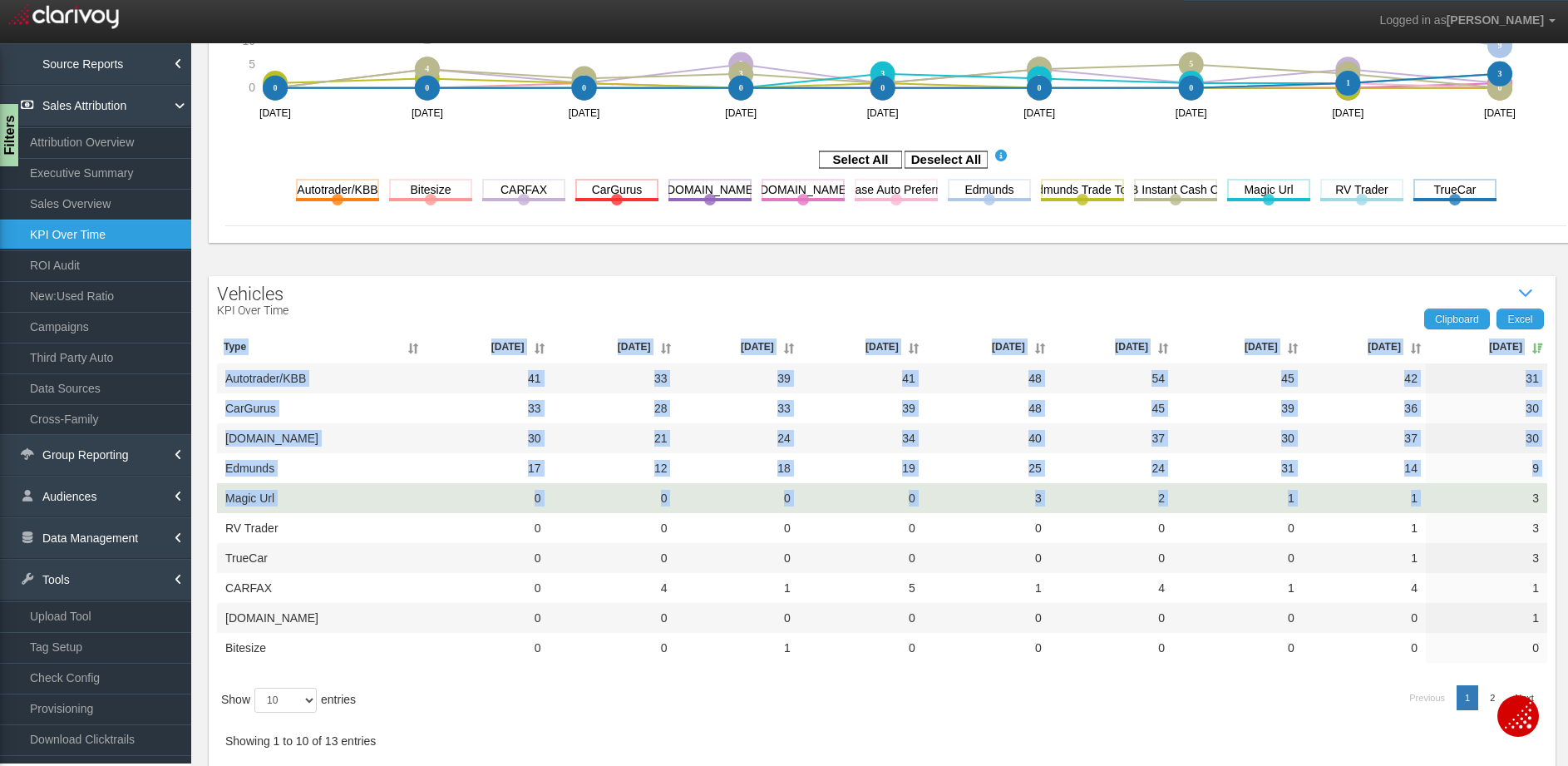
click at [1516, 499] on td "3" at bounding box center [1486, 498] width 121 height 30
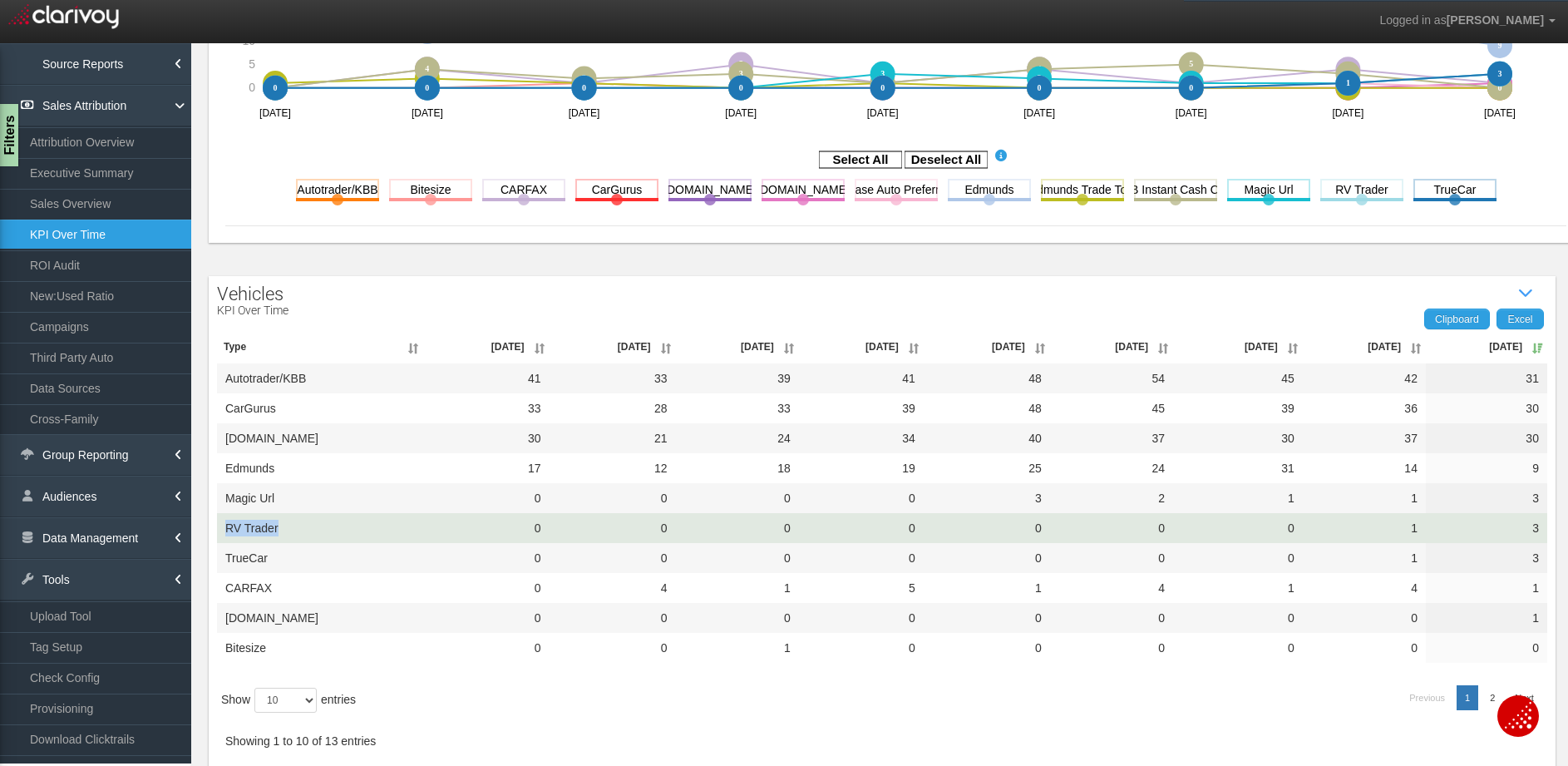
drag, startPoint x: 317, startPoint y: 532, endPoint x: 244, endPoint y: 529, distance: 73.1
click at [224, 526] on td "RV Trader" at bounding box center [320, 528] width 206 height 30
drag, startPoint x: 288, startPoint y: 528, endPoint x: 228, endPoint y: 530, distance: 60.0
click at [228, 530] on td "RV Trader" at bounding box center [320, 528] width 206 height 30
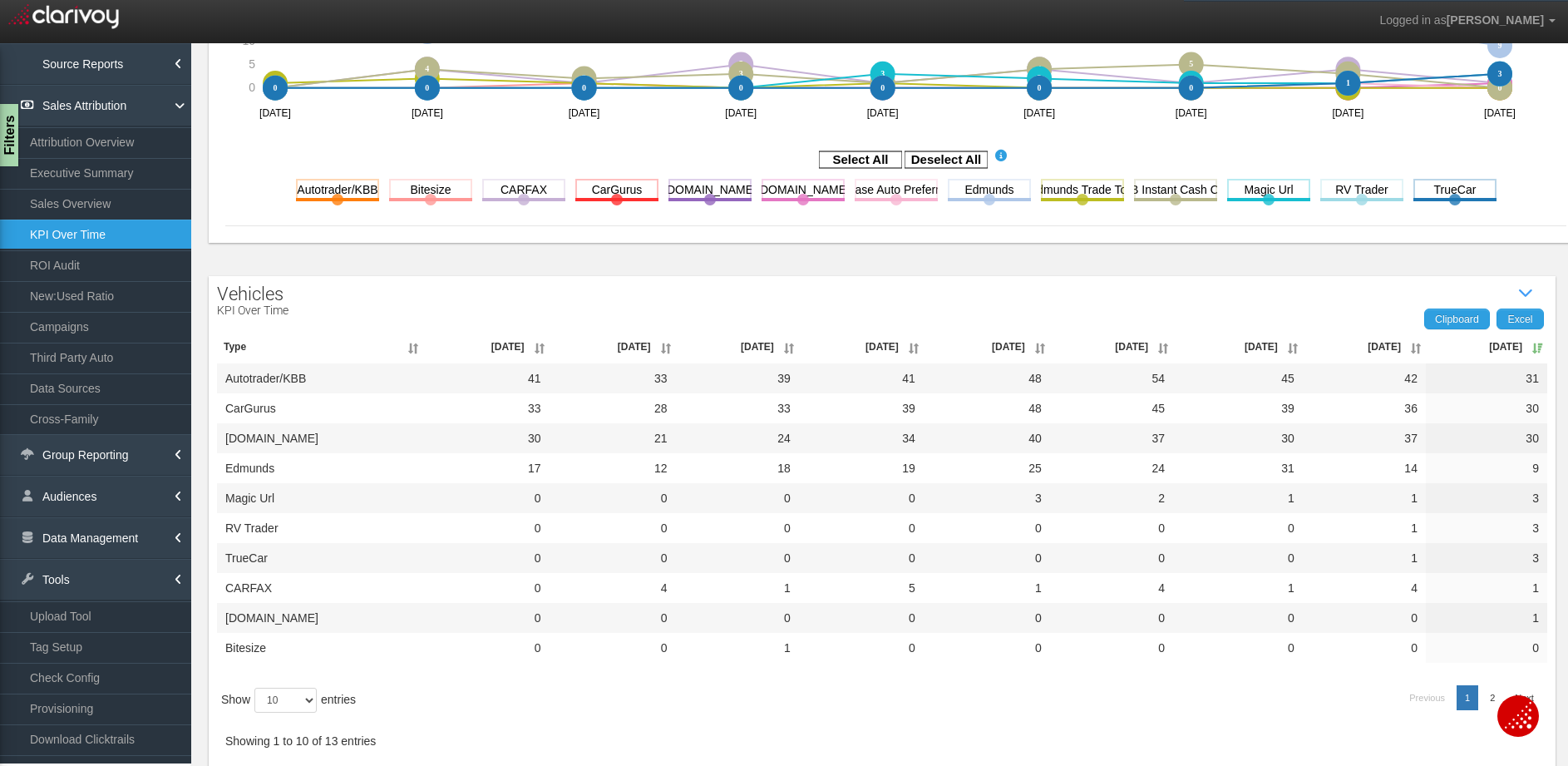
click at [355, 298] on div "Vehicles KPI Over Time Show / Hide Data Table Clipboard Excel Type Nov '24 Dec …" at bounding box center [882, 526] width 1347 height 499
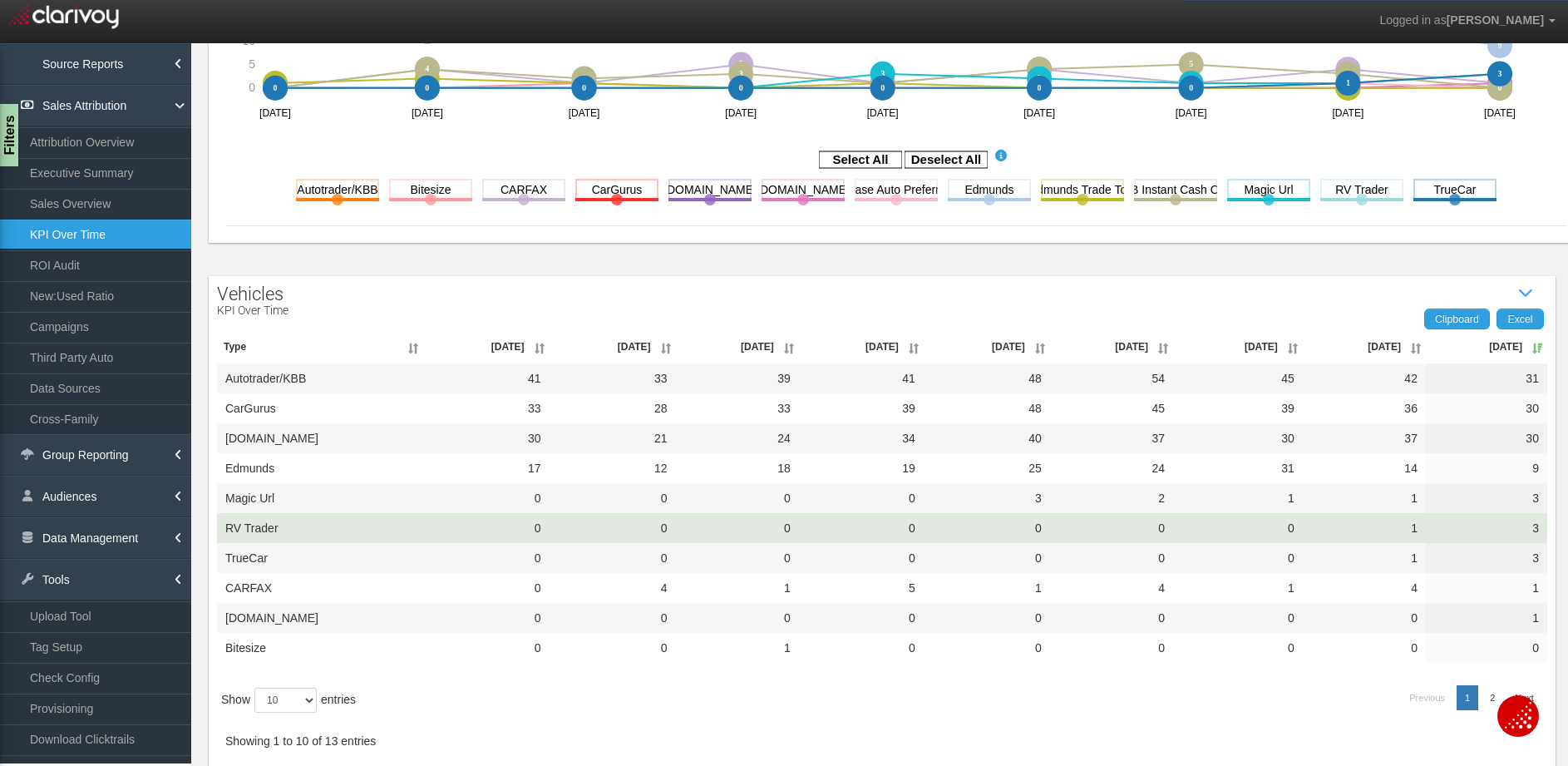
click at [284, 525] on td "RV Trader" at bounding box center [320, 528] width 206 height 30
drag, startPoint x: 278, startPoint y: 524, endPoint x: 223, endPoint y: 528, distance: 55.1
click at [223, 528] on td "RV Trader" at bounding box center [320, 528] width 206 height 30
click at [273, 522] on td "RV Trader" at bounding box center [320, 528] width 206 height 30
drag, startPoint x: 293, startPoint y: 521, endPoint x: 223, endPoint y: 526, distance: 70.2
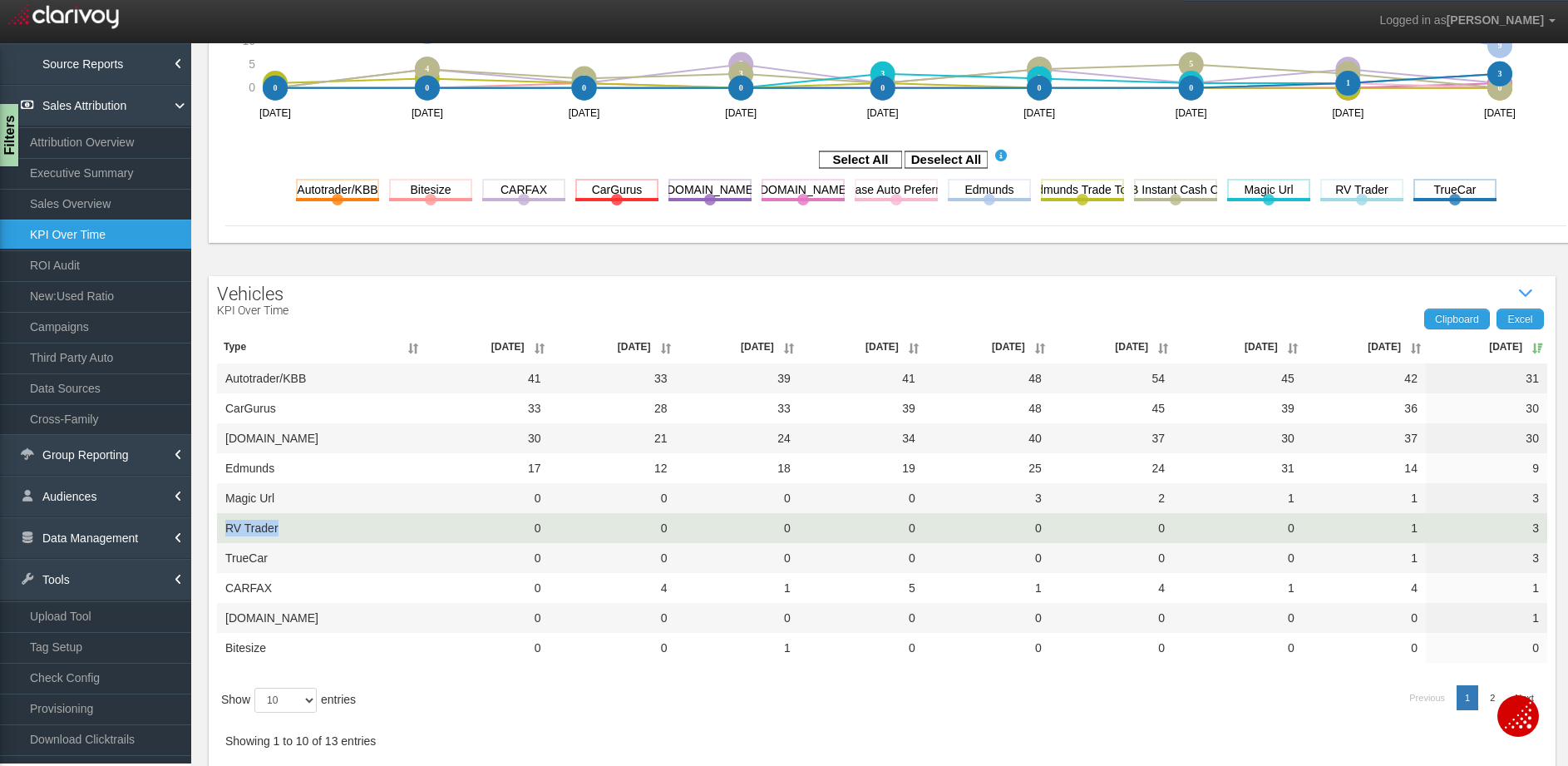
click at [223, 526] on td "RV Trader" at bounding box center [320, 528] width 206 height 30
drag, startPoint x: 1496, startPoint y: 523, endPoint x: 1533, endPoint y: 528, distance: 37.3
click at [1533, 528] on td "3" at bounding box center [1486, 528] width 121 height 30
click at [286, 531] on td "RV Trader" at bounding box center [320, 528] width 206 height 30
drag, startPoint x: 280, startPoint y: 524, endPoint x: 217, endPoint y: 525, distance: 63.0
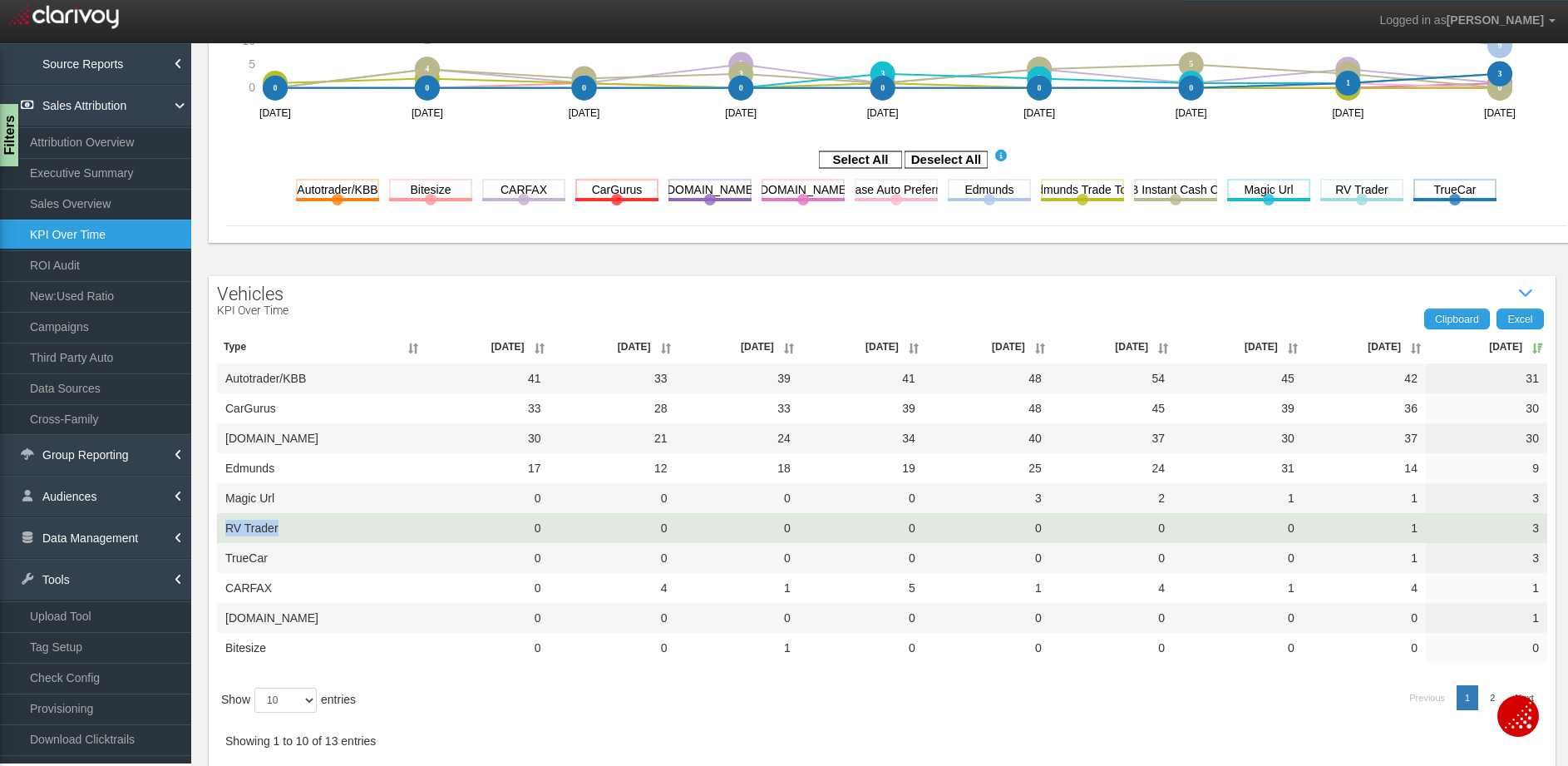
click at [217, 525] on td "RV Trader" at bounding box center [320, 528] width 206 height 30
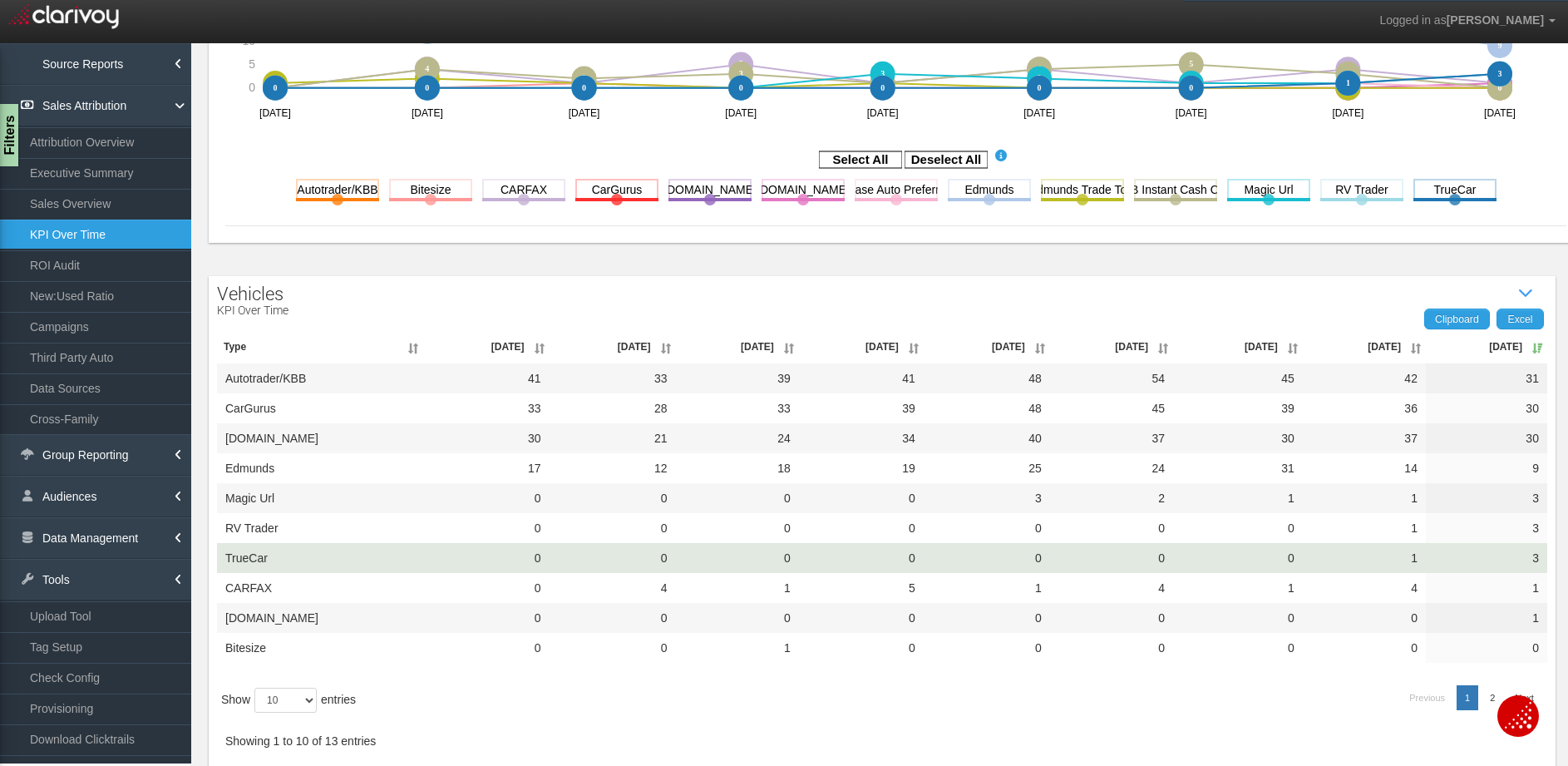
click at [278, 559] on td "TrueCar" at bounding box center [320, 558] width 206 height 30
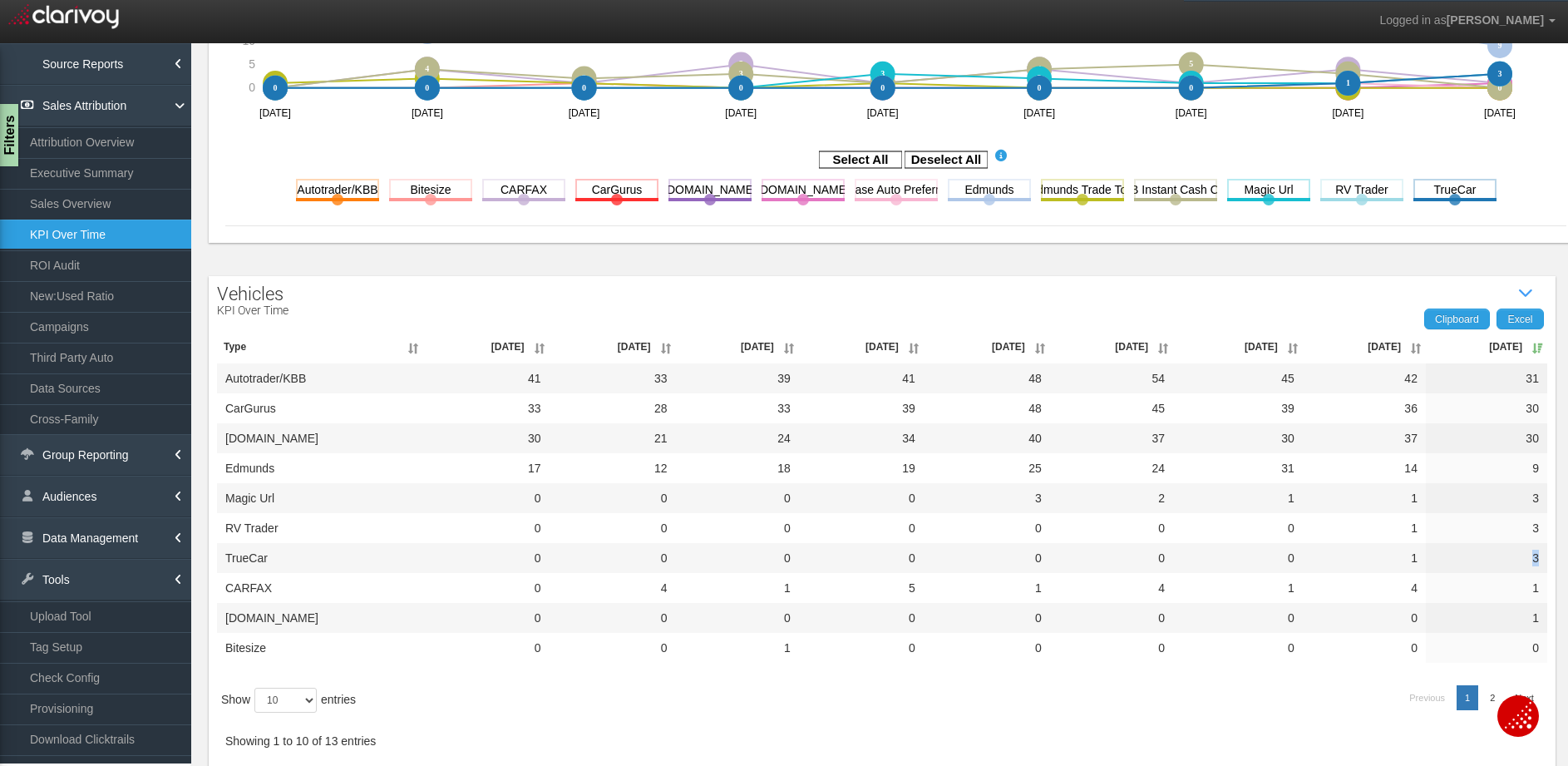
drag, startPoint x: 1507, startPoint y: 564, endPoint x: 1534, endPoint y: 567, distance: 27.2
click at [1534, 567] on div "Clipboard Excel Type Nov '24 Dec '24 Jan '25 Feb '25 Mar '25 Apr '25 May '25 Ju…" at bounding box center [882, 545] width 1347 height 458
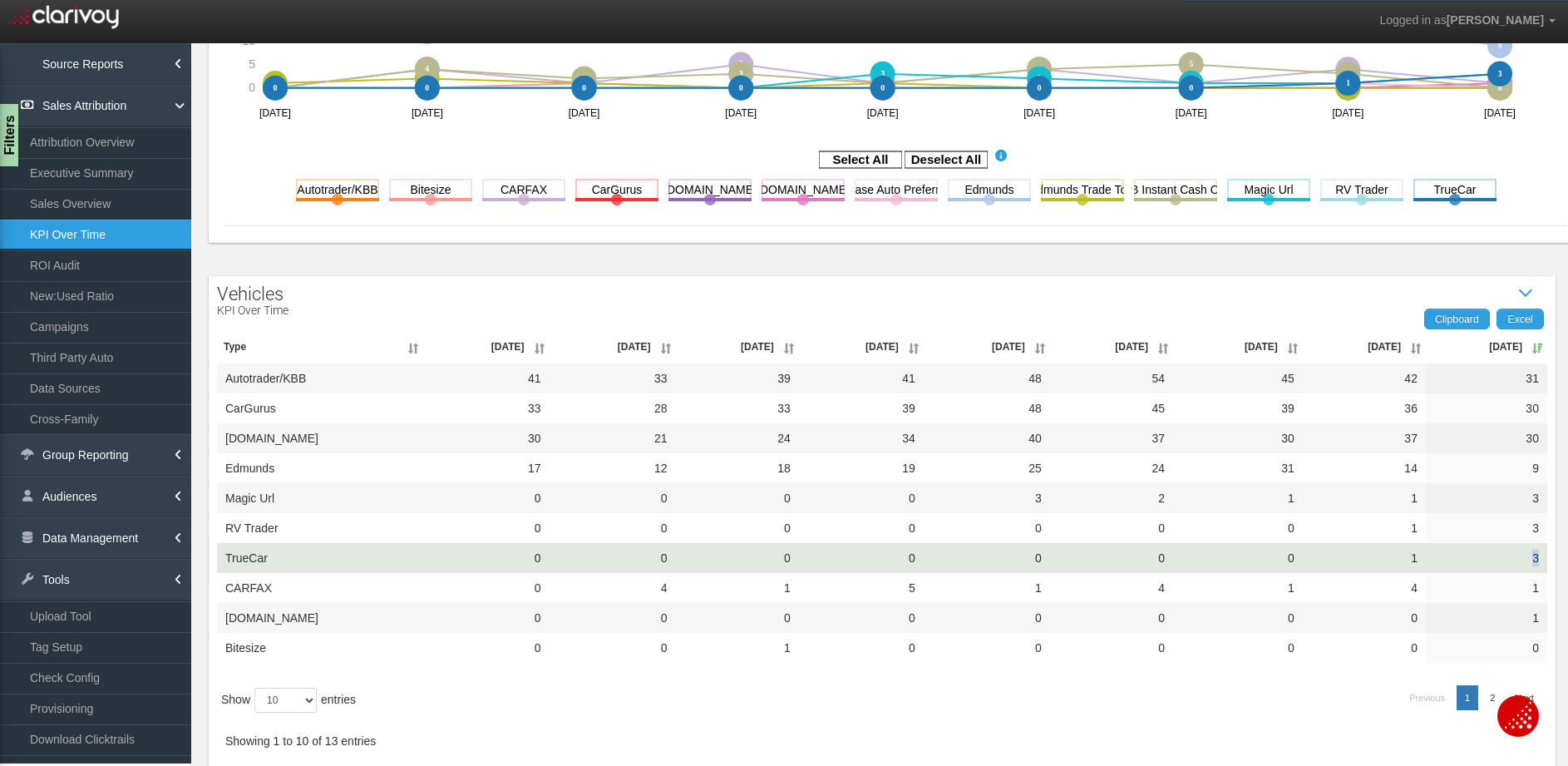
click at [1498, 551] on td "3" at bounding box center [1486, 558] width 121 height 30
drag, startPoint x: 1502, startPoint y: 553, endPoint x: 1533, endPoint y: 553, distance: 31.0
click at [1533, 553] on td "3" at bounding box center [1486, 558] width 121 height 30
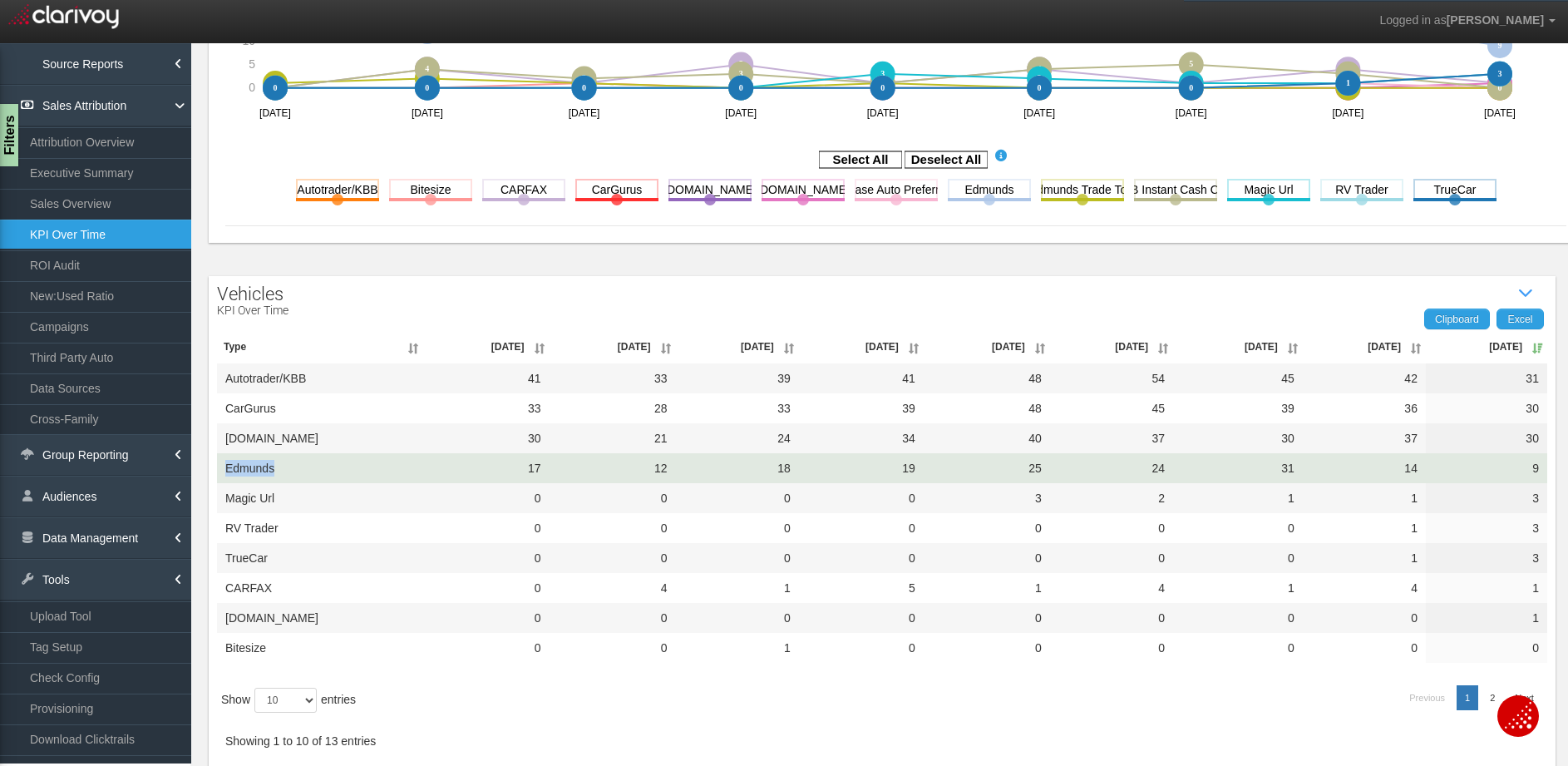
drag, startPoint x: 286, startPoint y: 463, endPoint x: 224, endPoint y: 467, distance: 62.1
click at [224, 467] on td "Edmunds" at bounding box center [320, 468] width 206 height 30
drag, startPoint x: 1510, startPoint y: 470, endPoint x: 1531, endPoint y: 471, distance: 21.0
click at [1531, 471] on td "9" at bounding box center [1486, 468] width 121 height 30
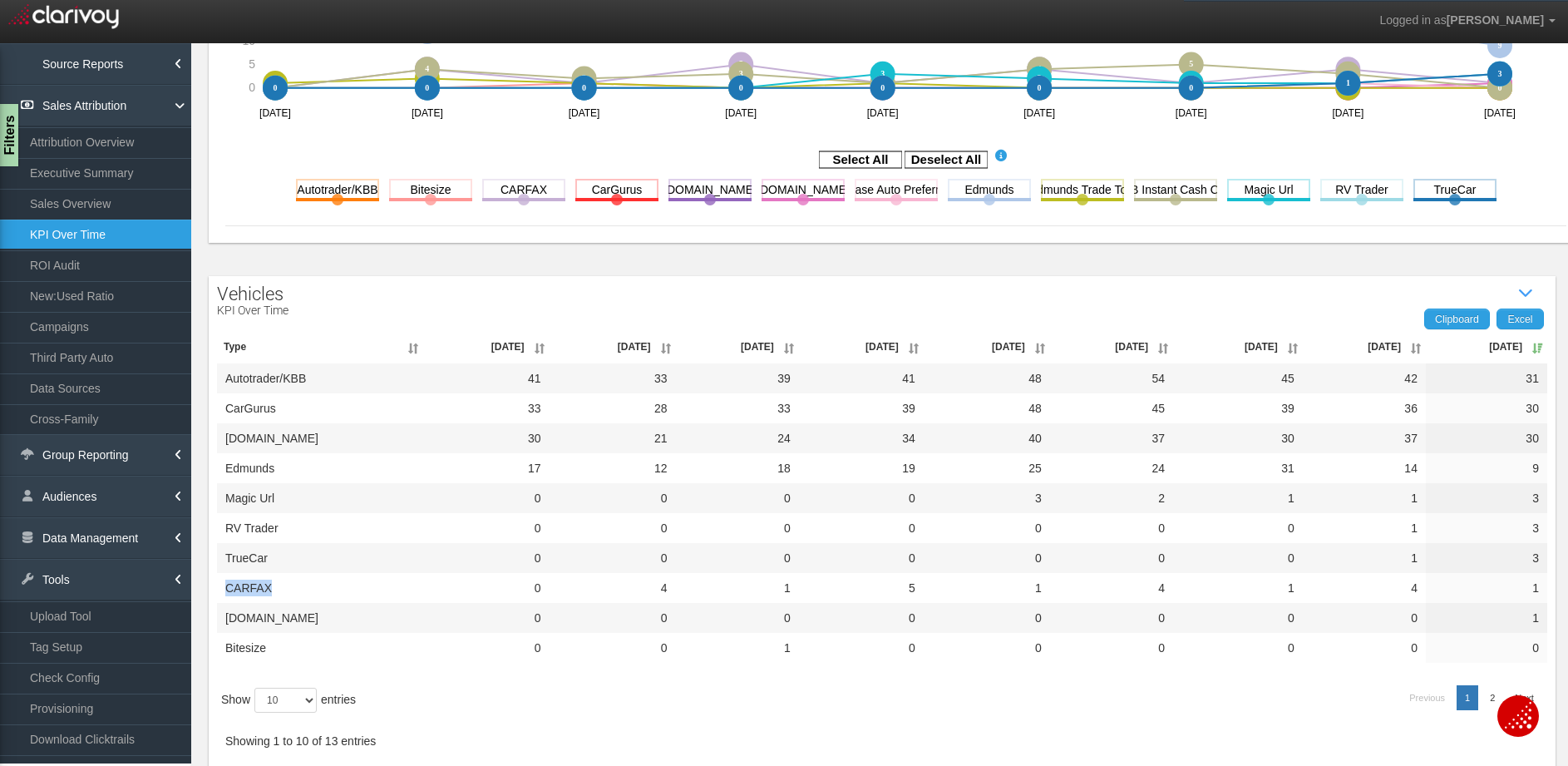
drag, startPoint x: 279, startPoint y: 582, endPoint x: 215, endPoint y: 592, distance: 64.8
click at [217, 592] on td "CARFAX" at bounding box center [320, 588] width 206 height 30
click at [324, 309] on div "Vehicles KPI Over Time Show / Hide Data Table Clipboard Excel Type Nov '24 Dec …" at bounding box center [882, 526] width 1347 height 499
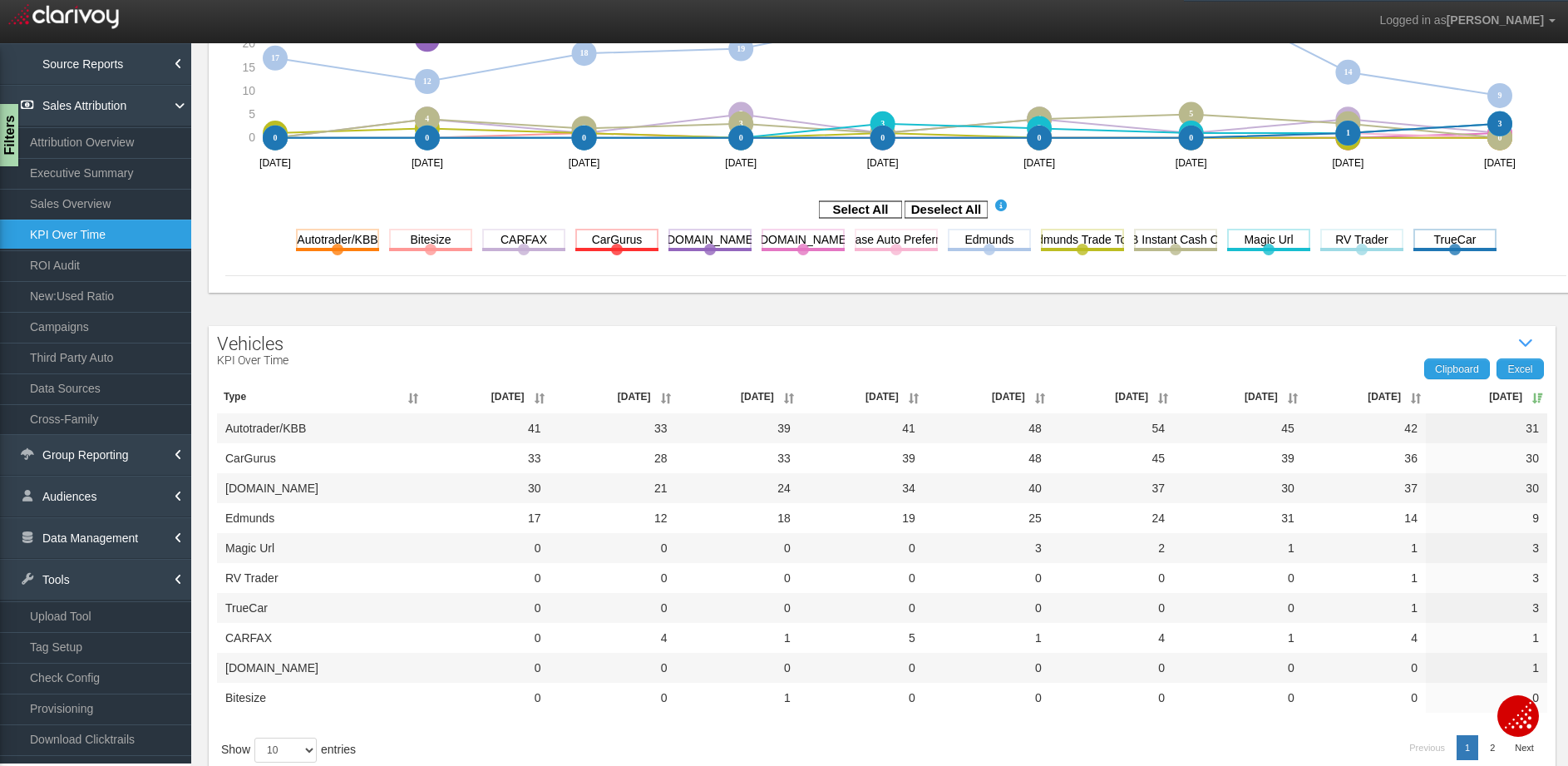
scroll to position [0, 0]
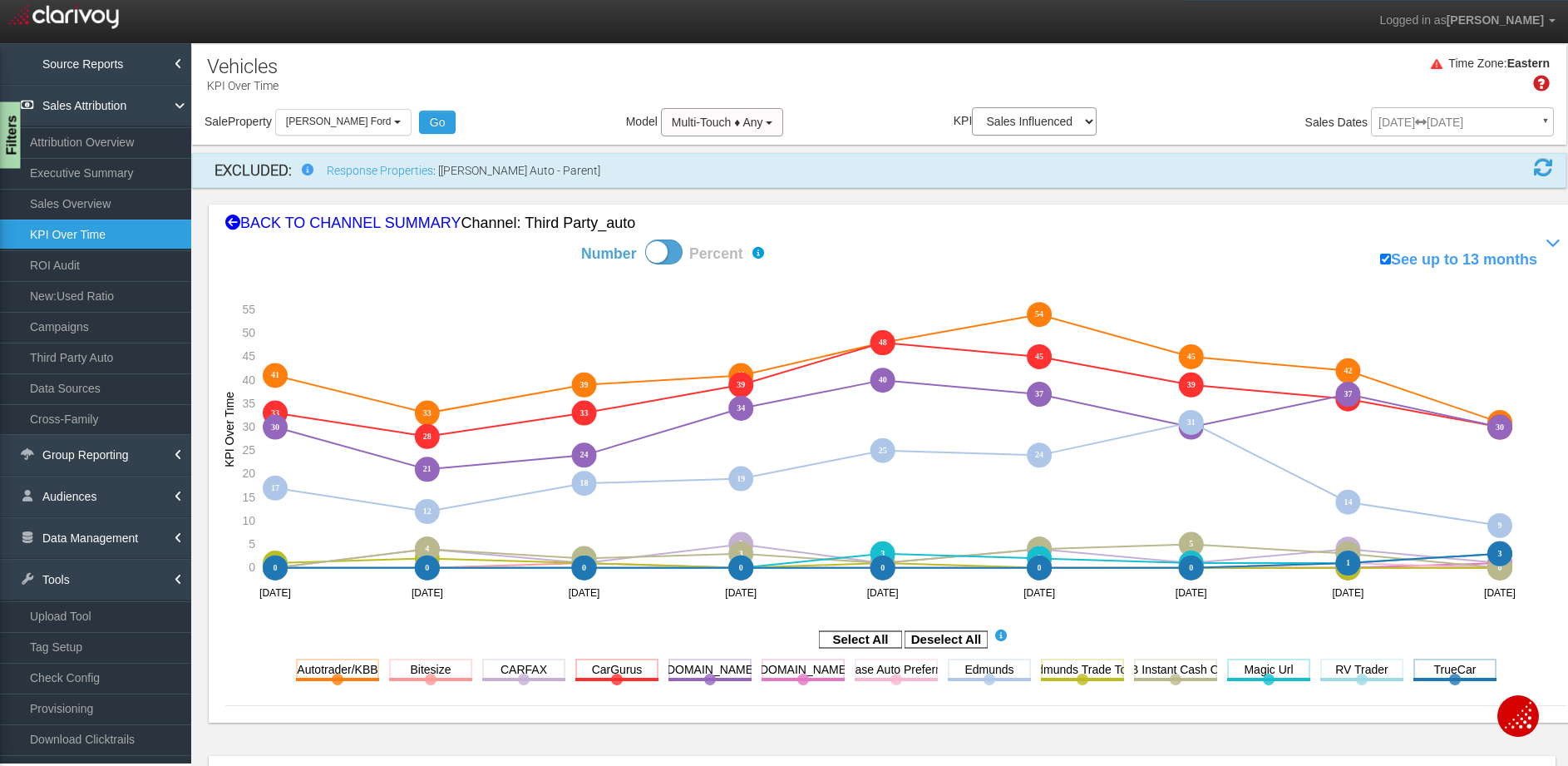
click at [8, 131] on div "Filters" at bounding box center [10, 135] width 20 height 66
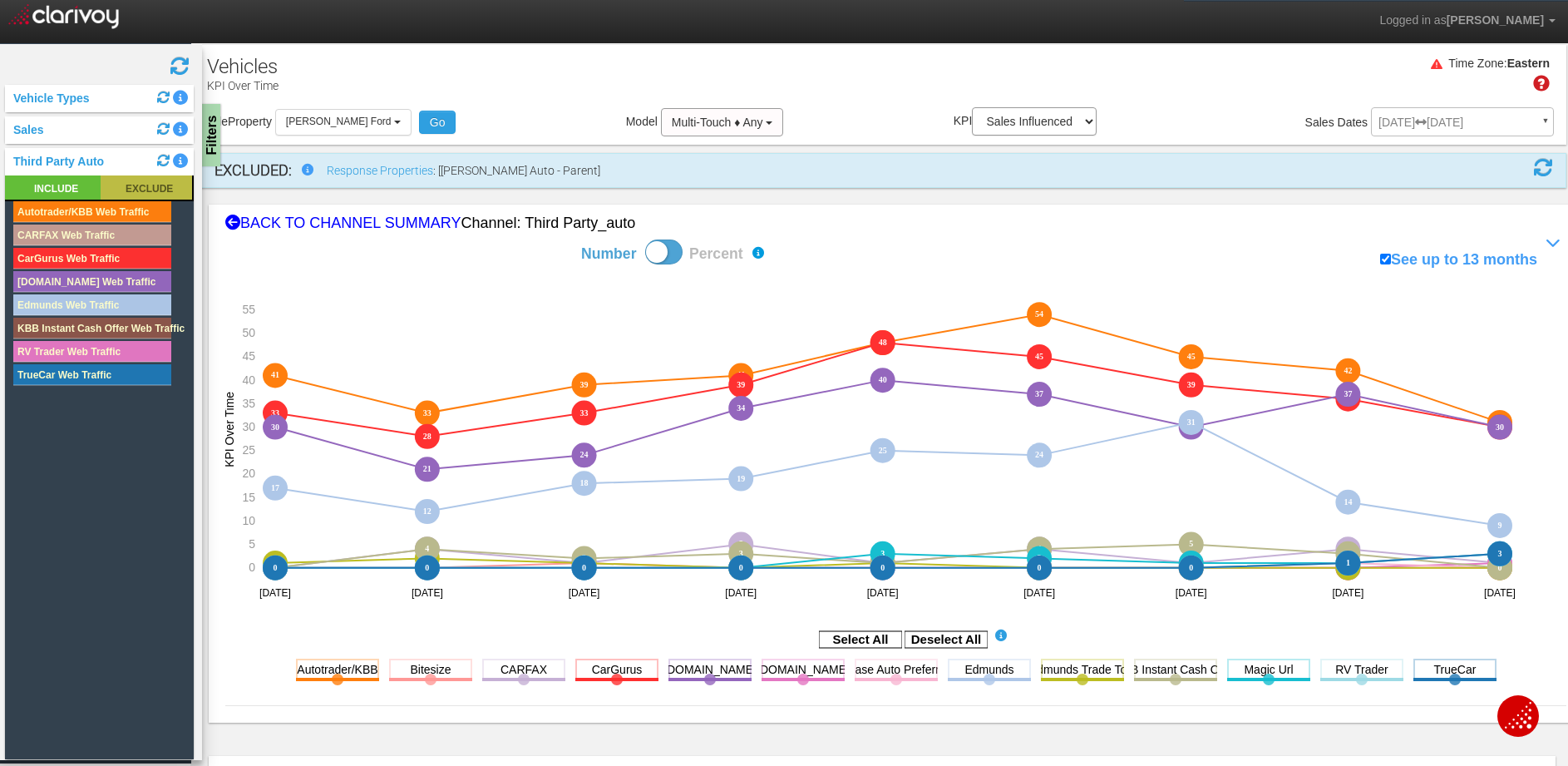
click at [131, 190] on rect at bounding box center [146, 187] width 91 height 24
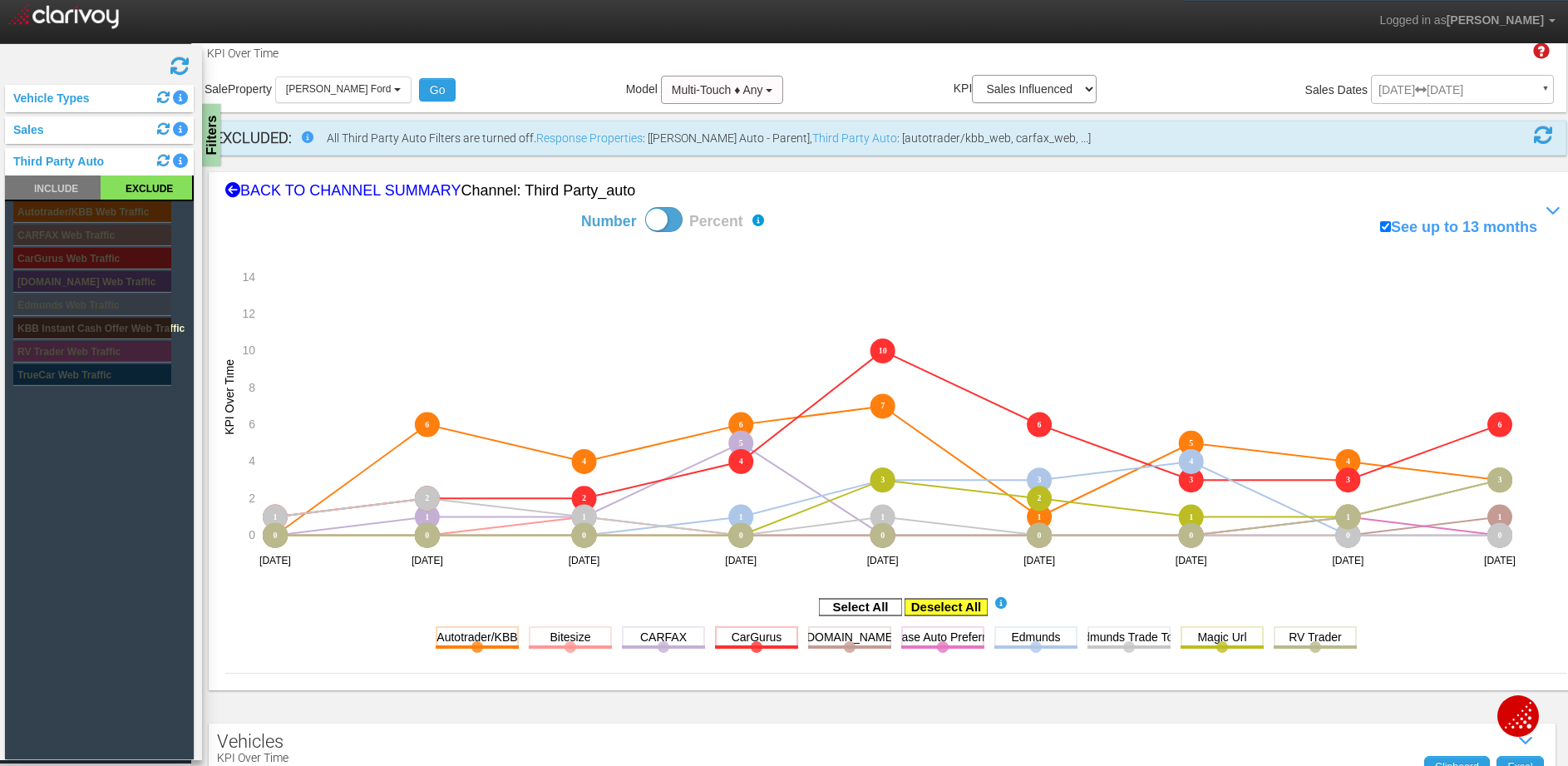
scroll to position [34, 0]
click at [931, 607] on rect at bounding box center [946, 606] width 83 height 17
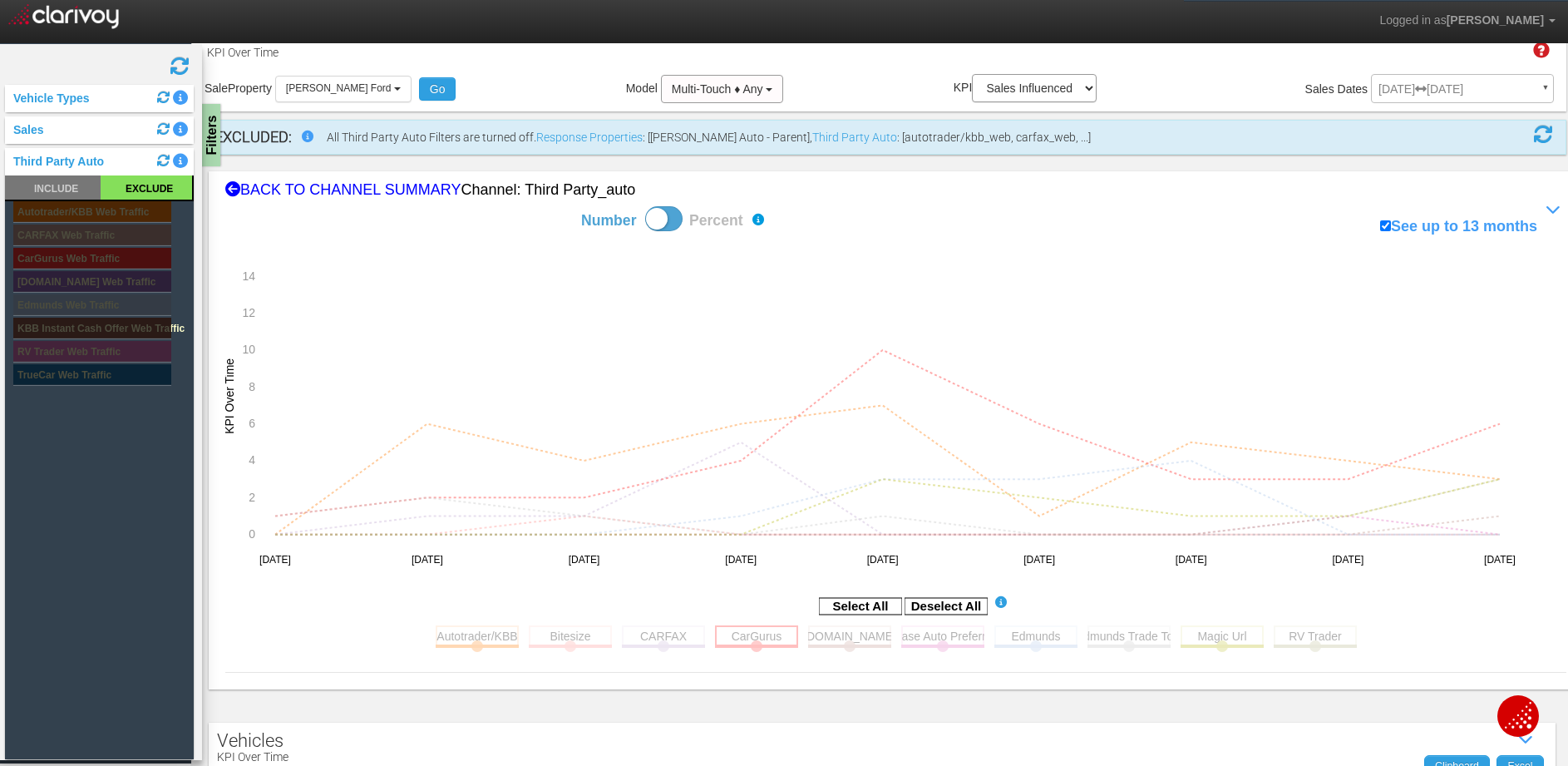
click at [727, 627] on rect at bounding box center [756, 635] width 83 height 20
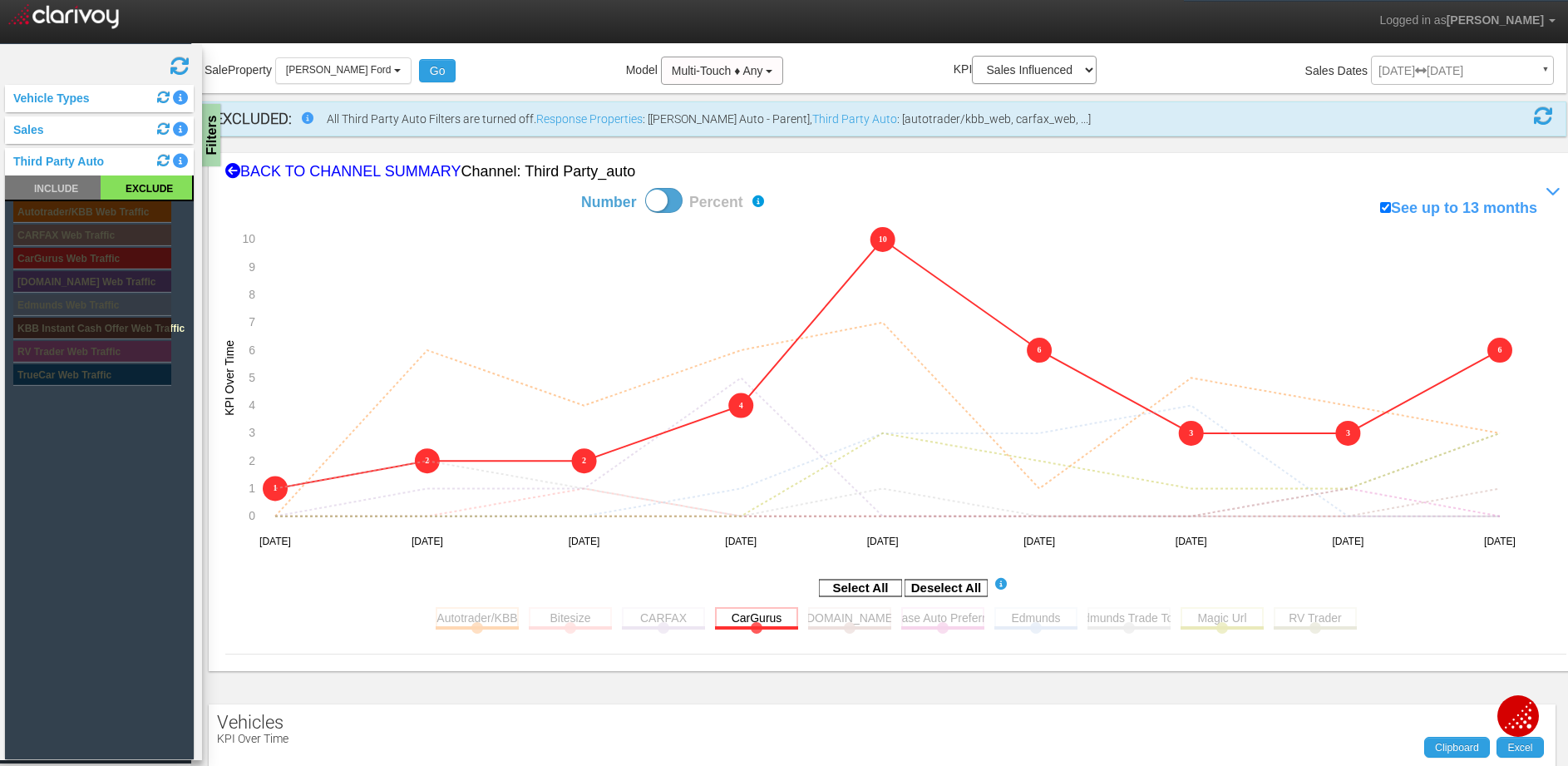
scroll to position [54, 0]
click at [476, 610] on rect at bounding box center [477, 615] width 83 height 20
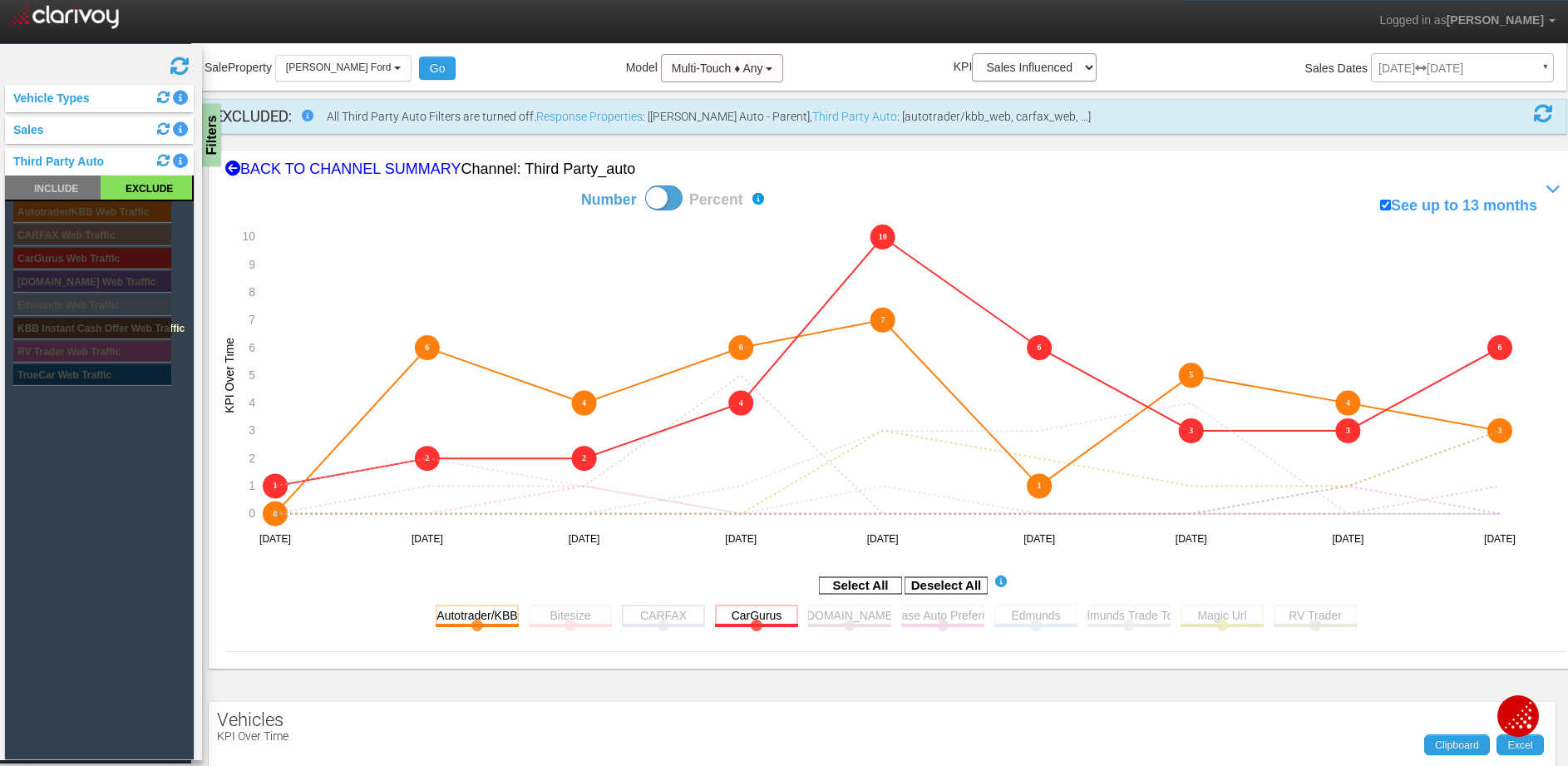
click at [659, 615] on rect at bounding box center [663, 615] width 83 height 20
click at [1036, 616] on rect at bounding box center [1036, 615] width 83 height 20
click at [1035, 617] on rect at bounding box center [1036, 615] width 83 height 20
click at [1213, 615] on rect at bounding box center [1222, 615] width 83 height 20
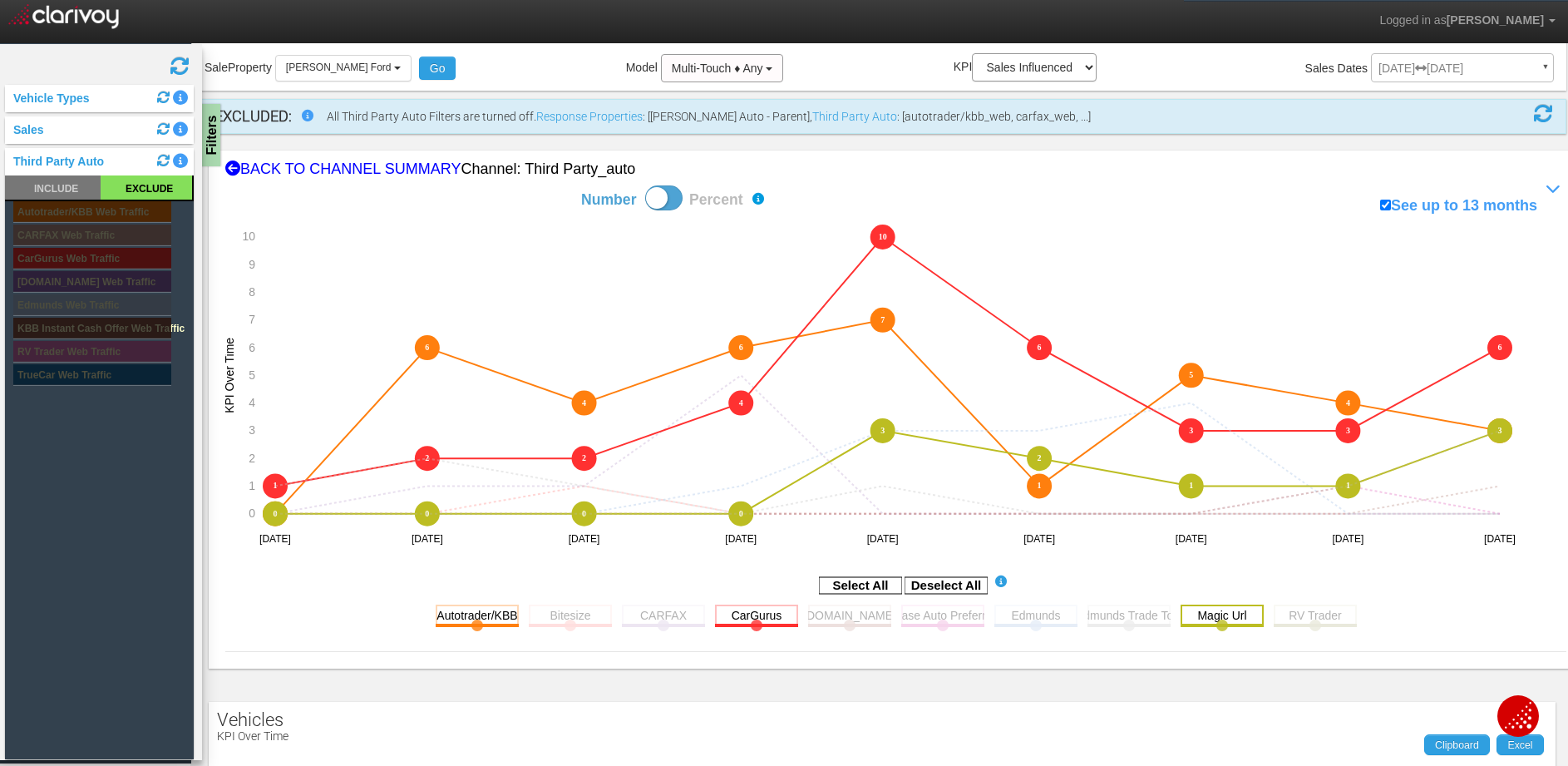
click at [1226, 615] on rect at bounding box center [1222, 615] width 83 height 20
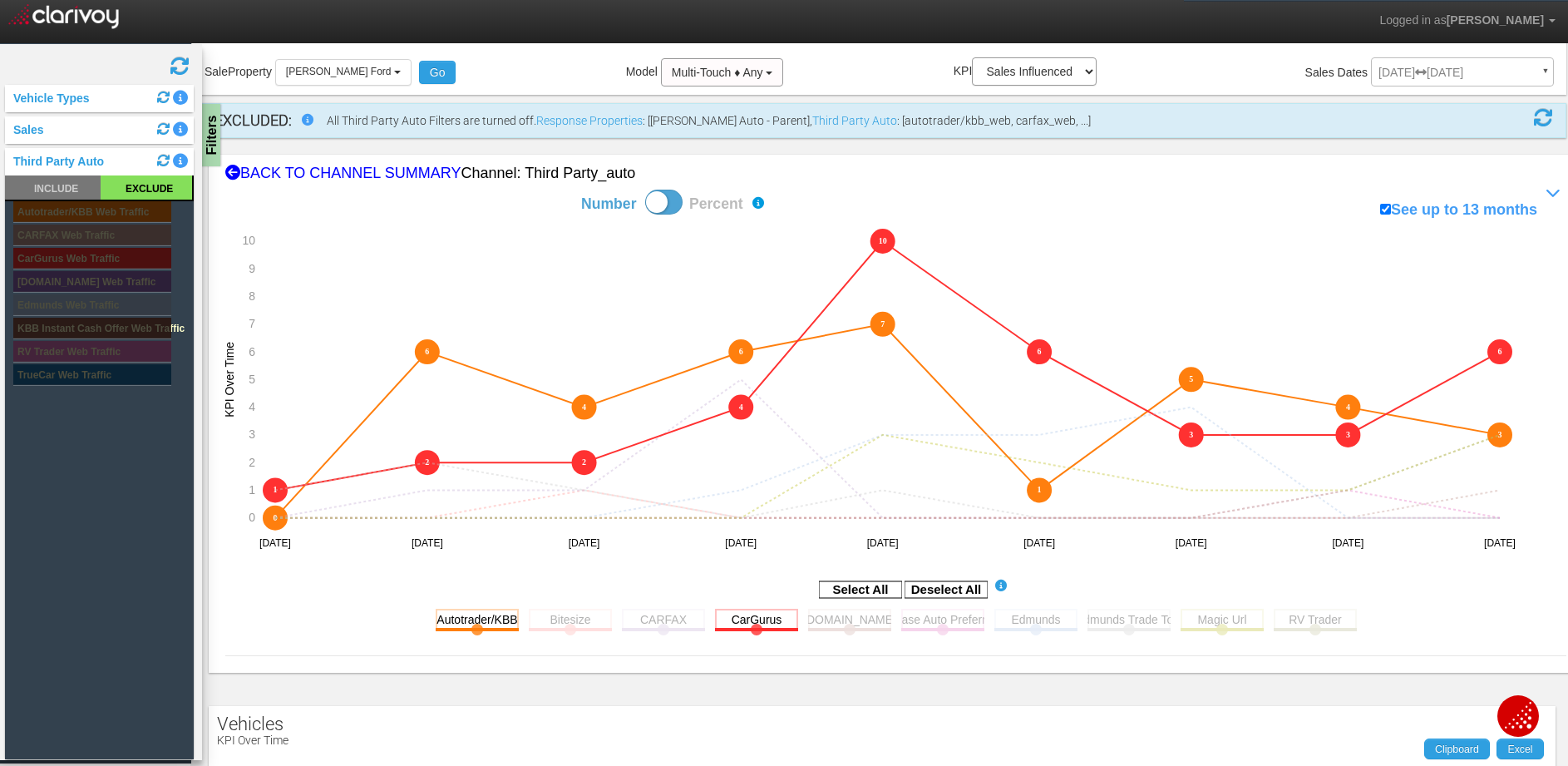
scroll to position [0, 0]
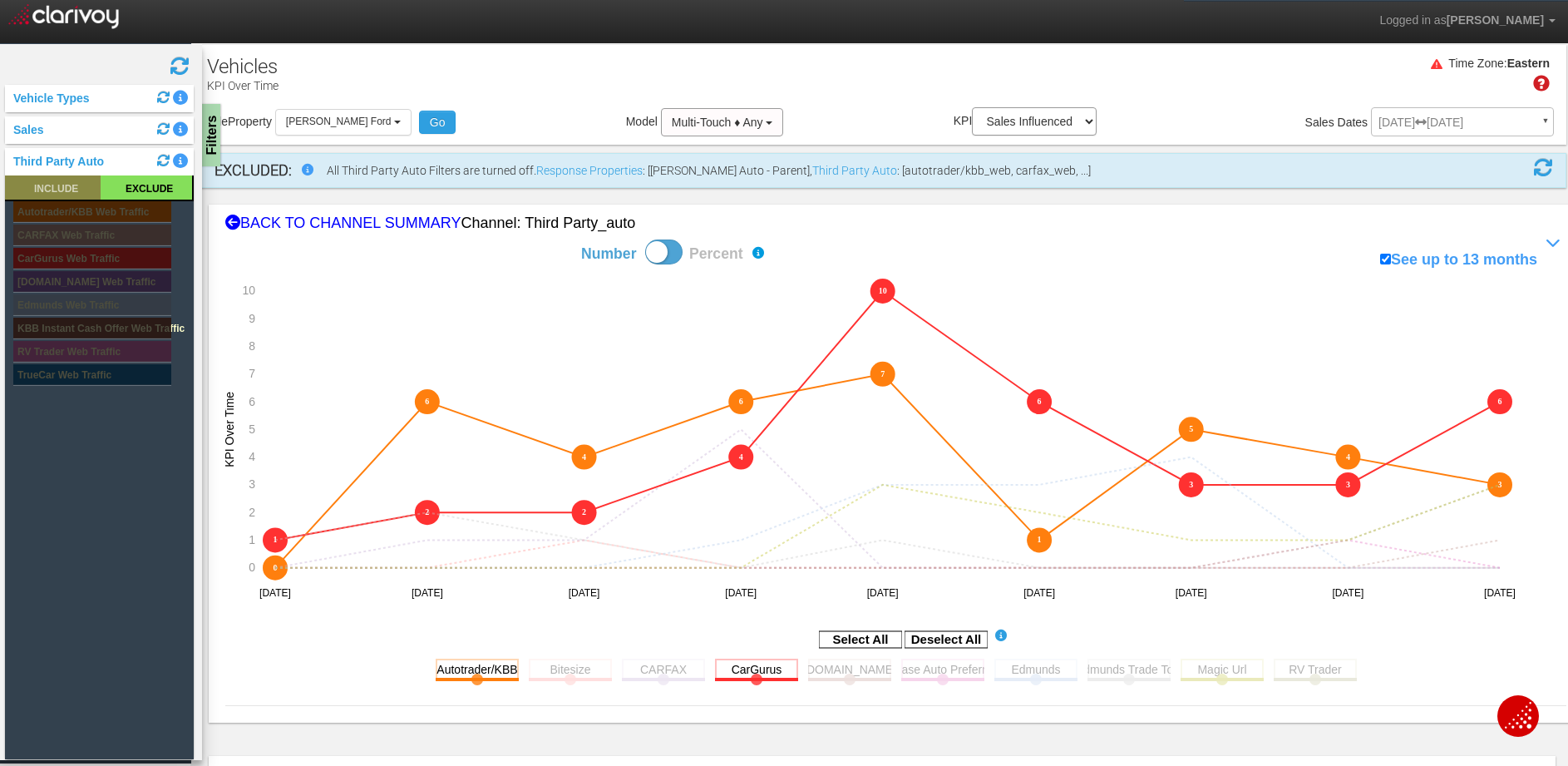
click at [55, 187] on rect at bounding box center [53, 187] width 96 height 24
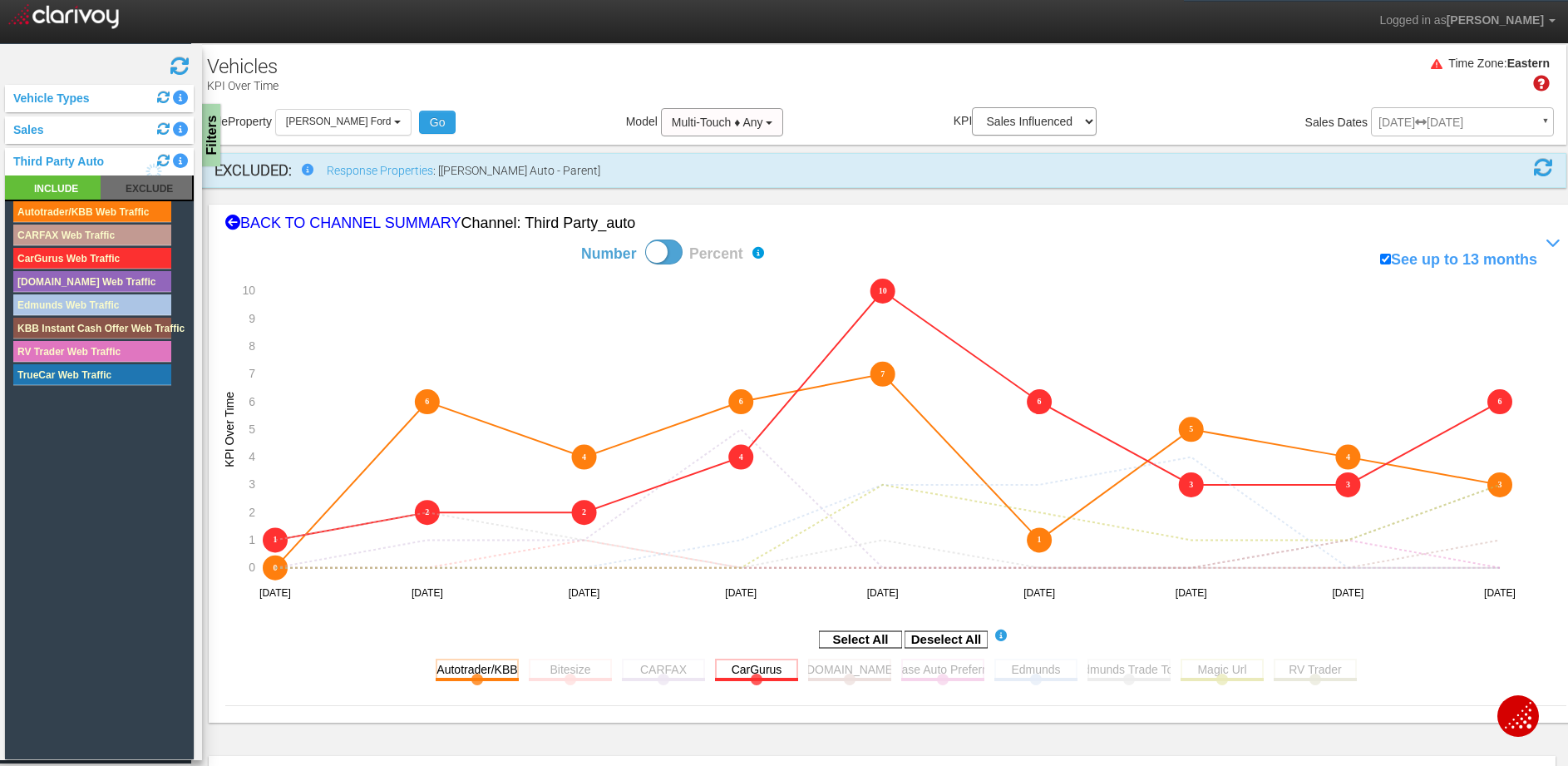
click at [211, 138] on div "Filters" at bounding box center [209, 135] width 20 height 62
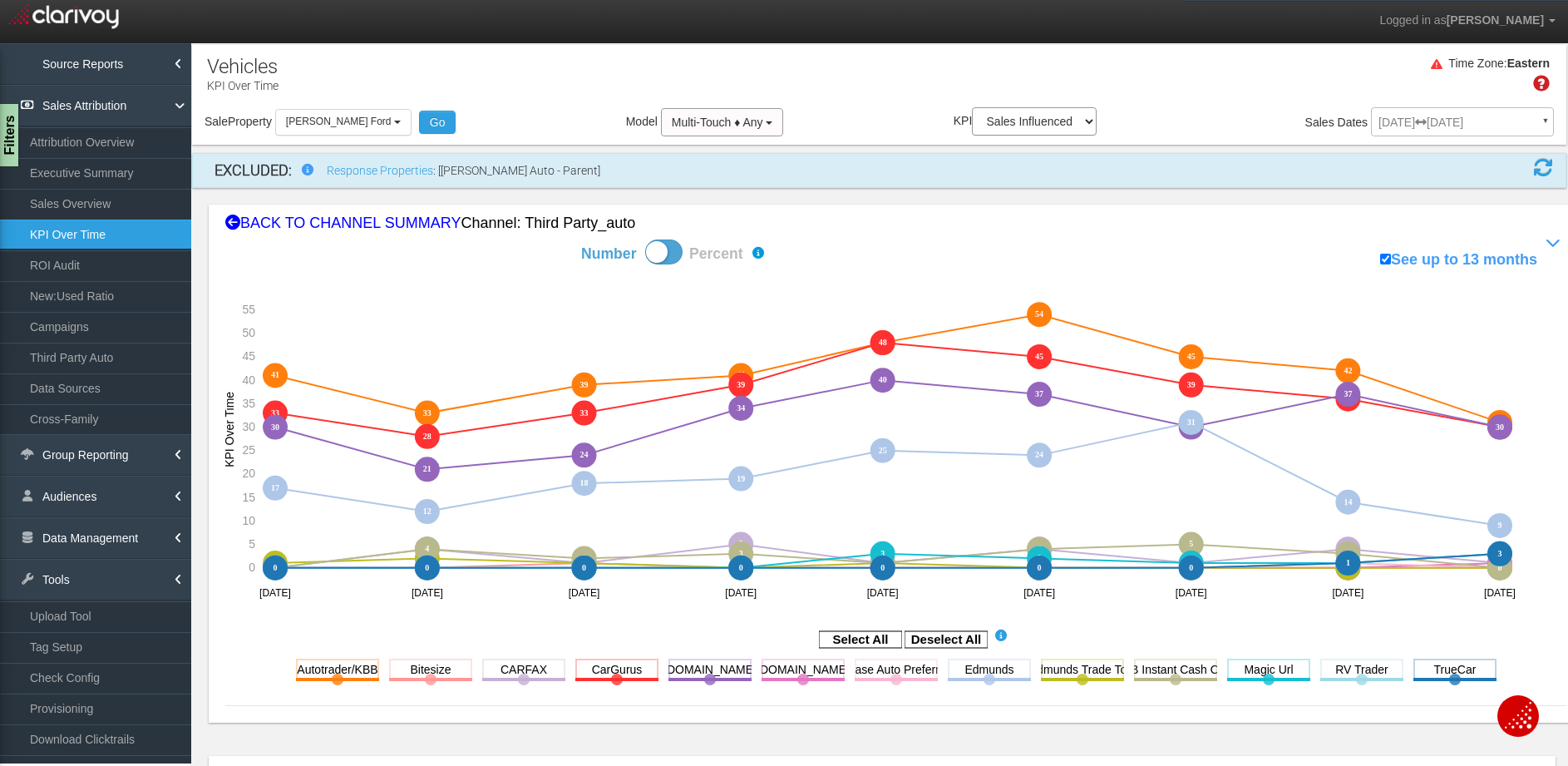
click at [644, 245] on div "Number Percent" at bounding box center [673, 241] width 299 height 13
click at [659, 257] on span at bounding box center [664, 251] width 37 height 25
click at [523, 239] on input "Number Percent" at bounding box center [522, 238] width 1 height 1
checkbox input "true"
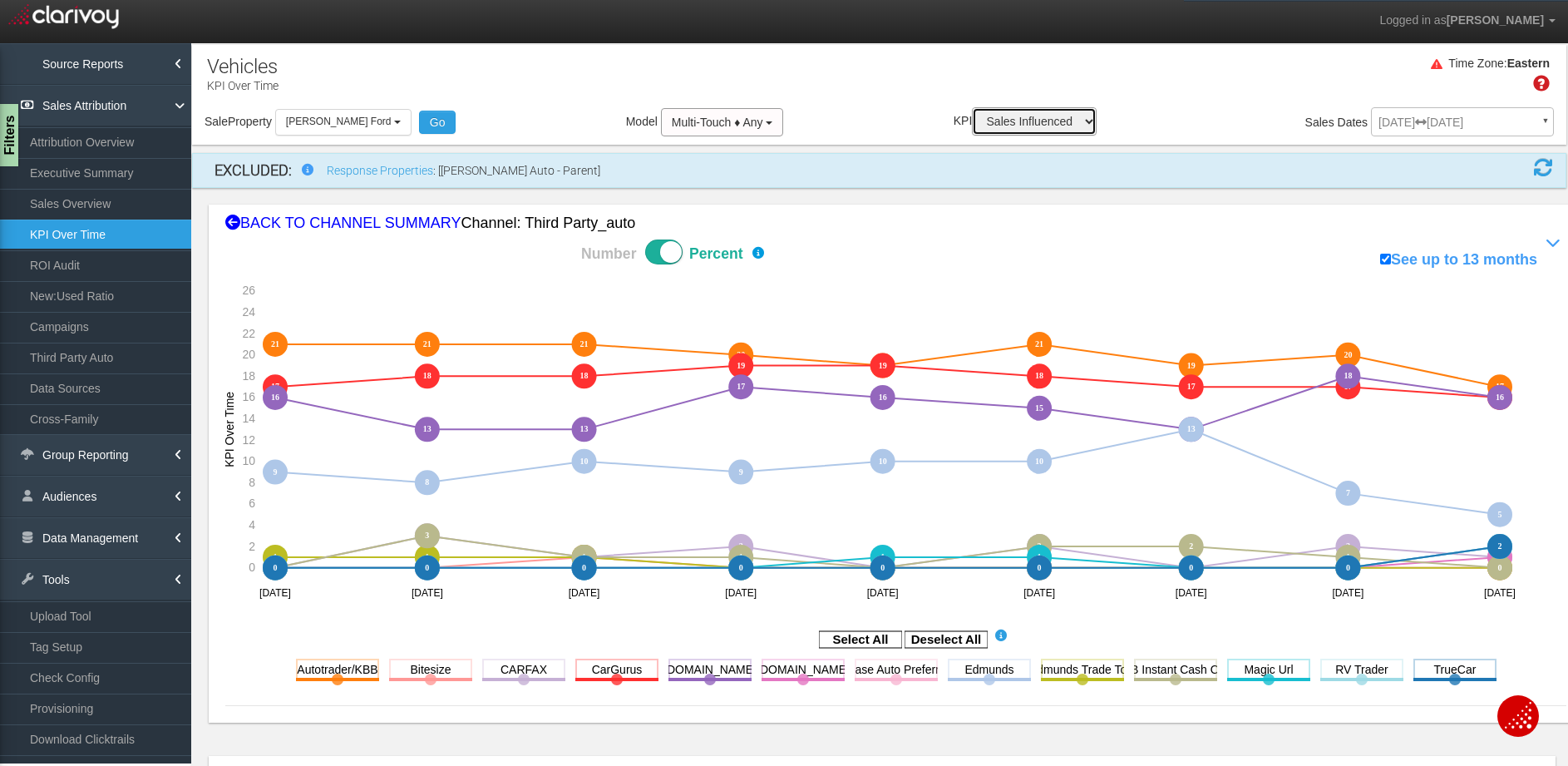
click at [1010, 112] on select "Sales Influenced Ad Spend Cost Per Sale" at bounding box center [1034, 121] width 125 height 28
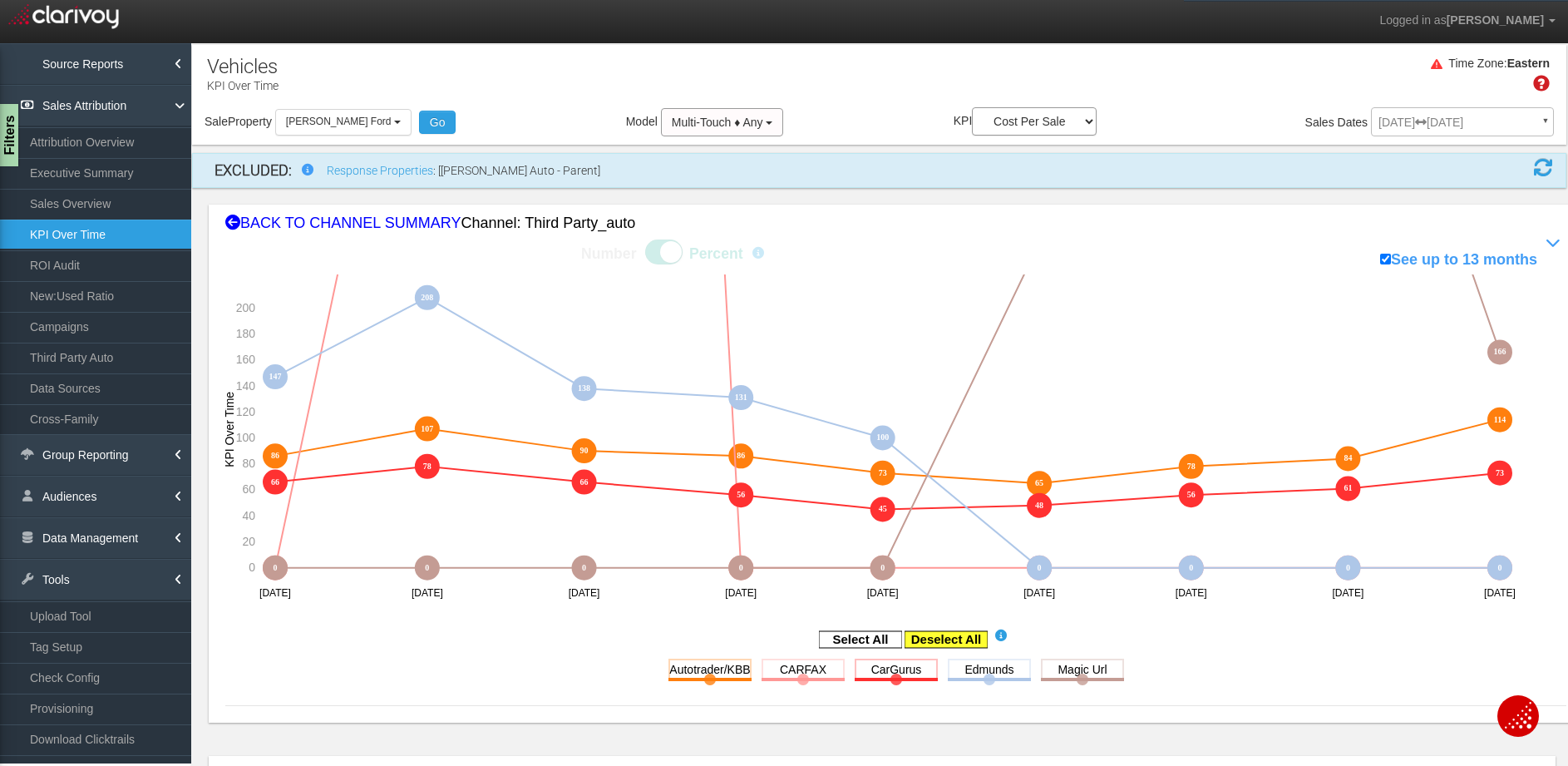
click at [938, 638] on rect at bounding box center [946, 639] width 83 height 17
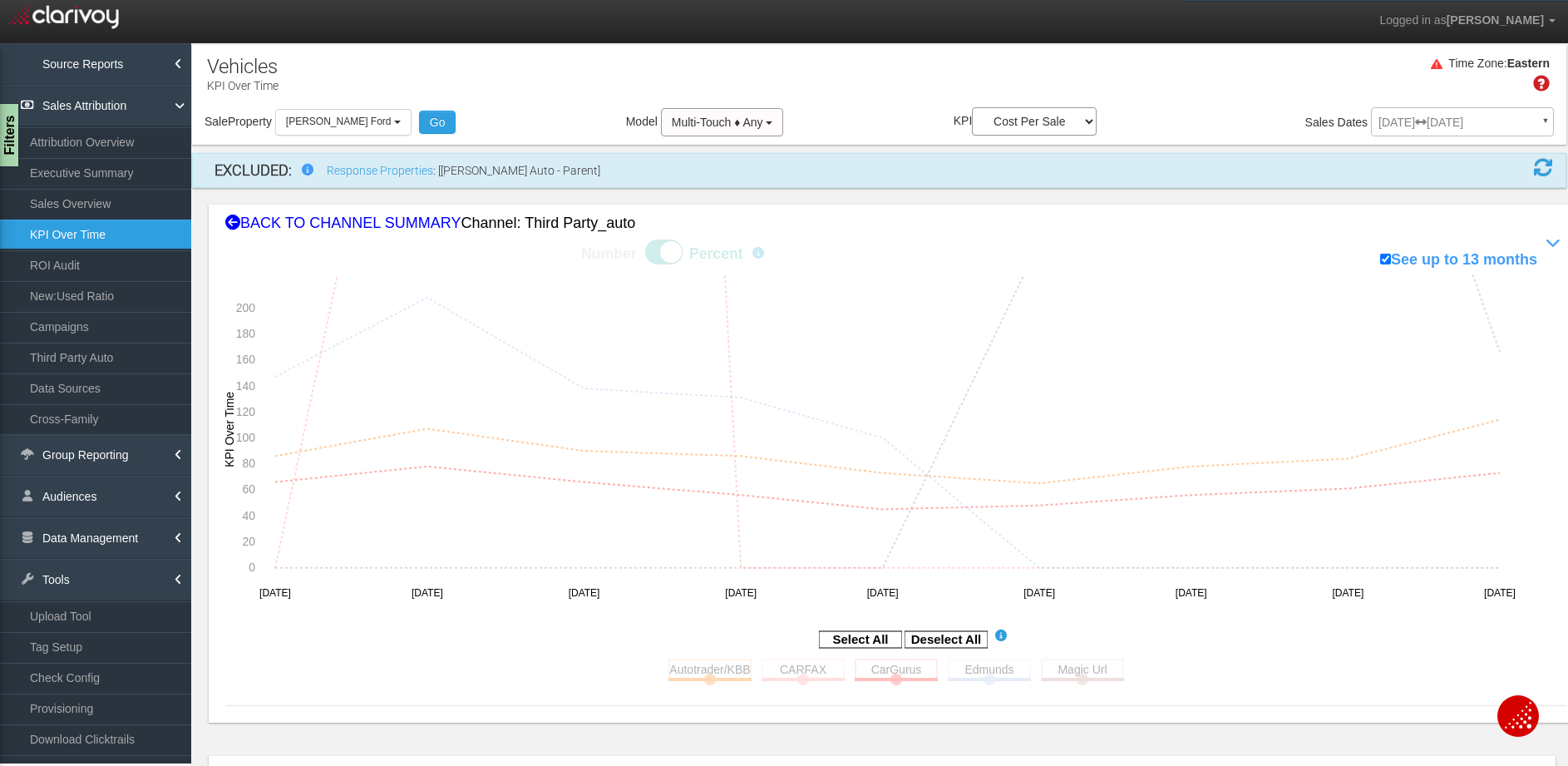
click at [826, 630] on icon "Select All" at bounding box center [861, 638] width 83 height 20
click at [866, 644] on rect at bounding box center [861, 639] width 83 height 17
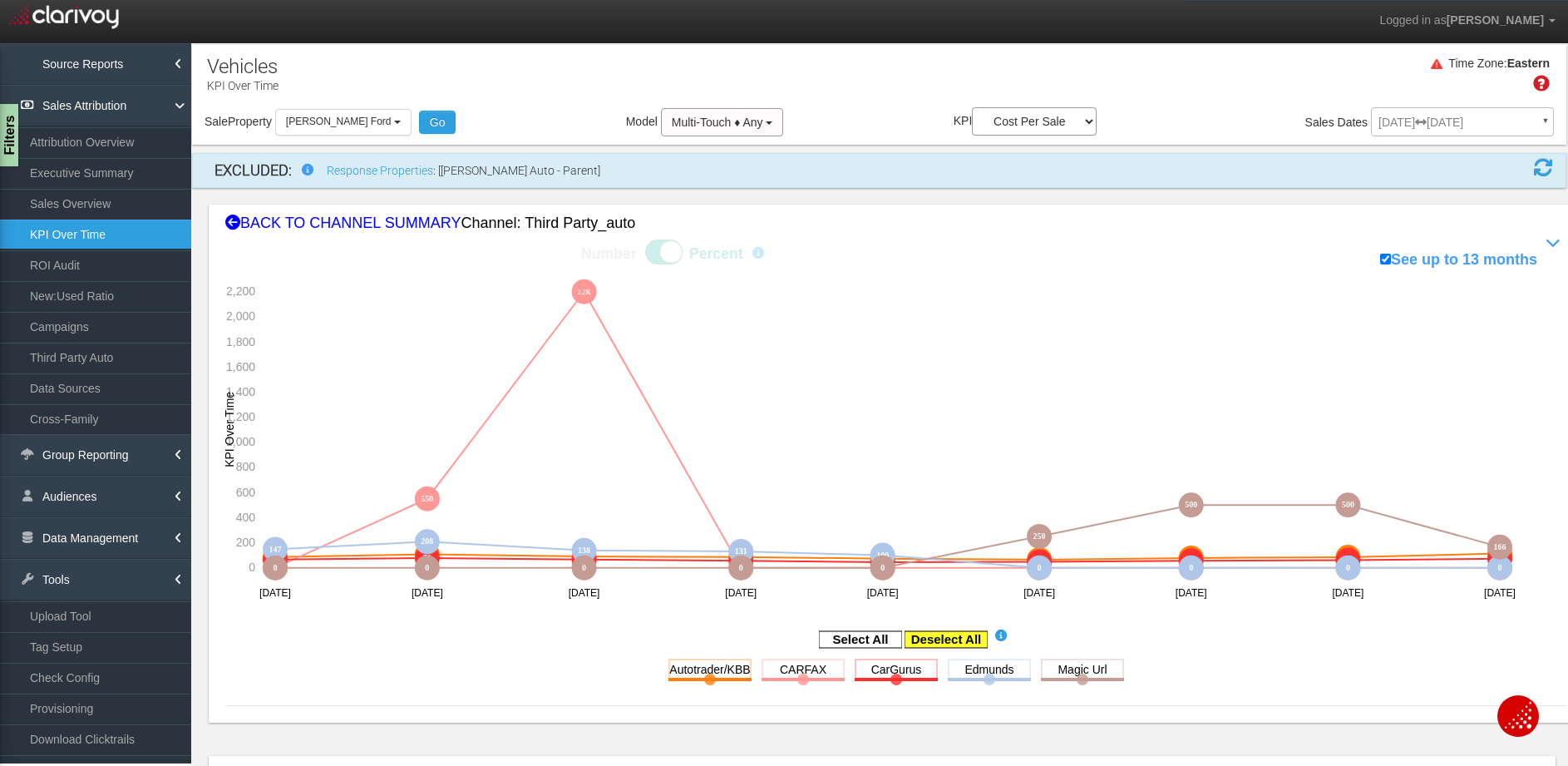
click at [971, 638] on rect at bounding box center [946, 639] width 83 height 17
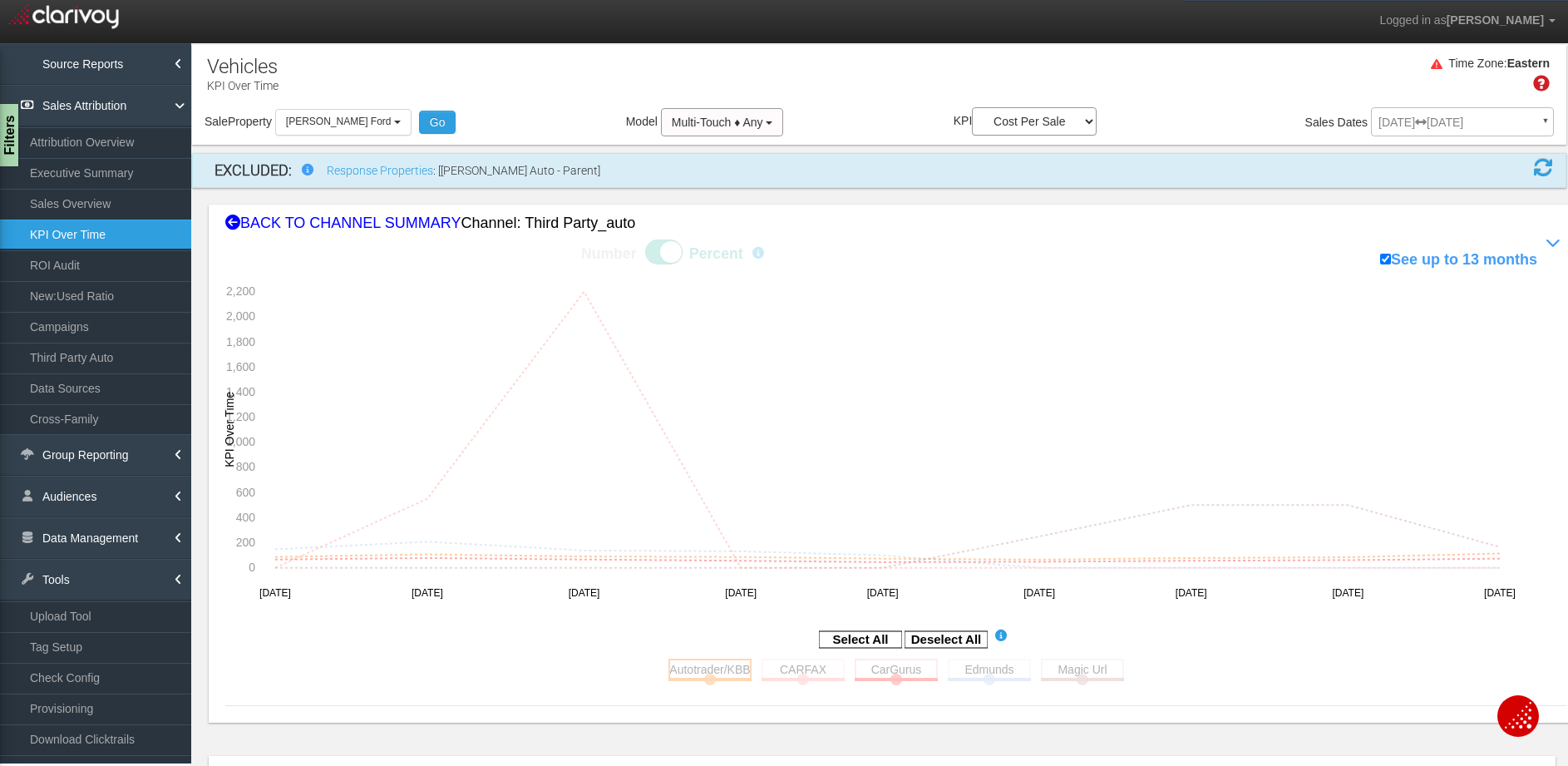
click at [712, 668] on rect at bounding box center [710, 669] width 83 height 20
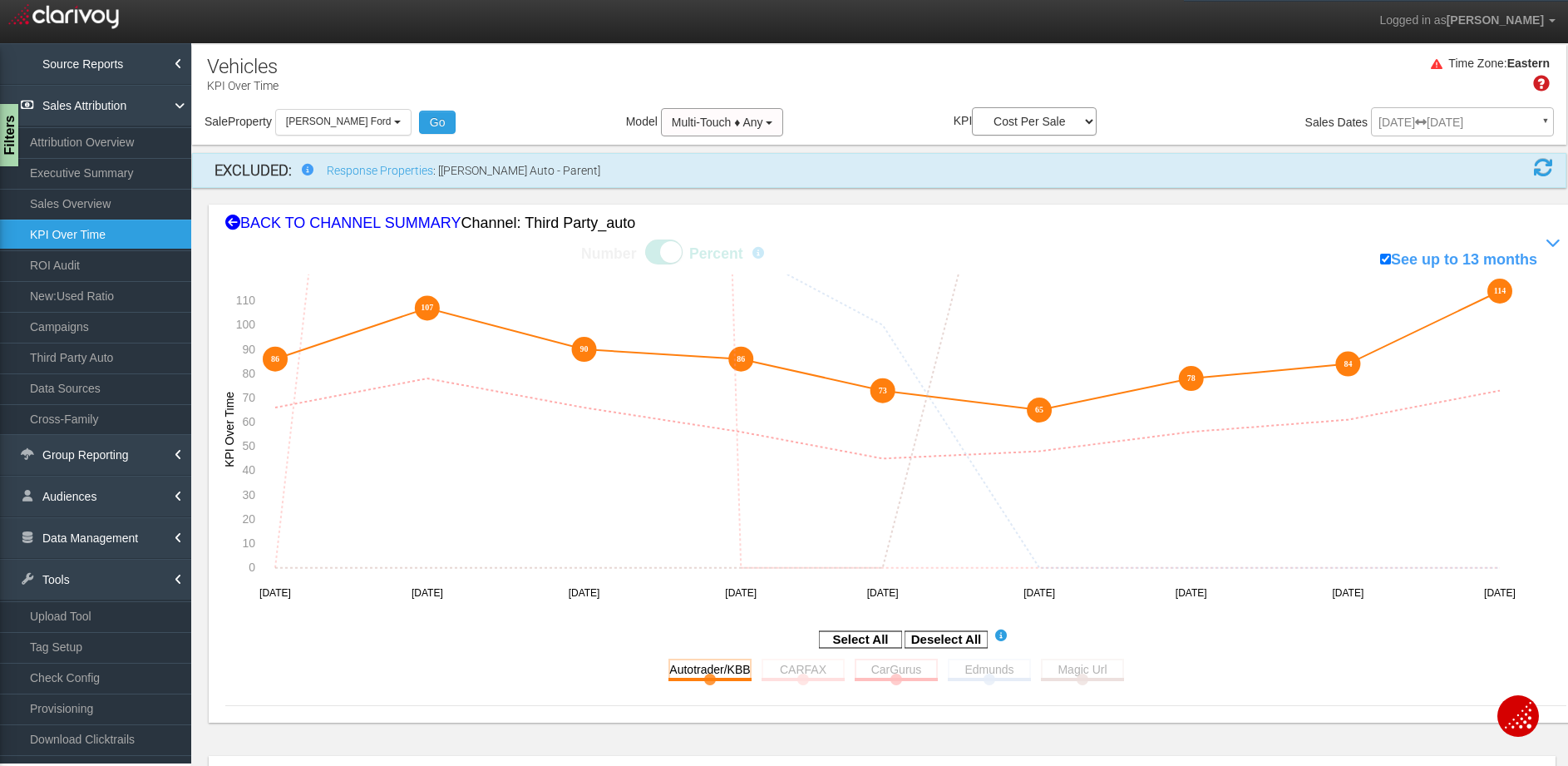
drag, startPoint x: 1526, startPoint y: 295, endPoint x: 1456, endPoint y: 298, distance: 70.1
click at [1501, 297] on icon "86 86 107 107 90 90 86 86 73 73 65 65 78 78 84 84 114 114 0 550 2200 0 0 0 0 0 …" at bounding box center [884, 442] width 1320 height 335
click at [801, 668] on rect at bounding box center [803, 669] width 83 height 20
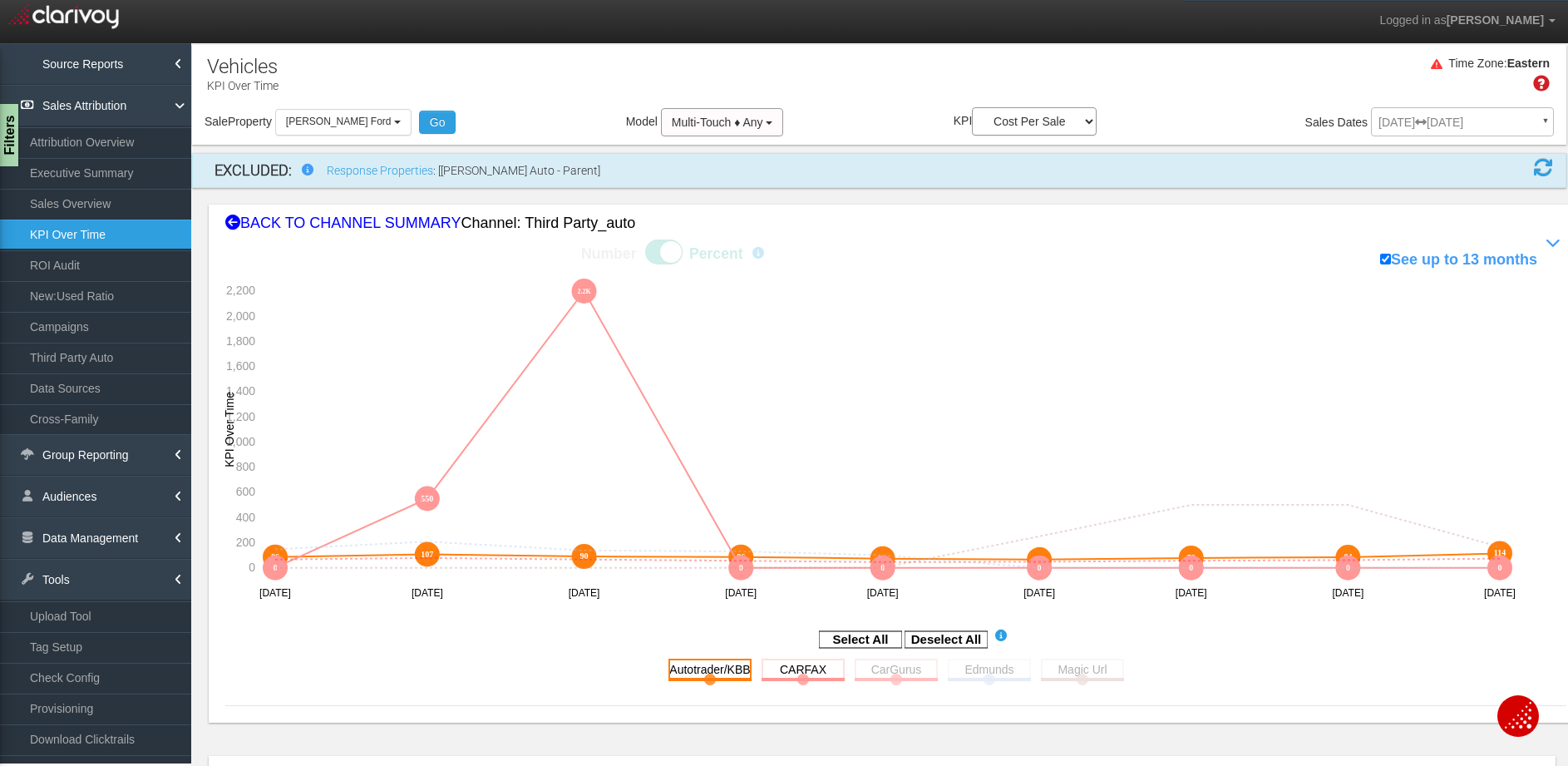
click at [690, 673] on rect at bounding box center [710, 669] width 83 height 20
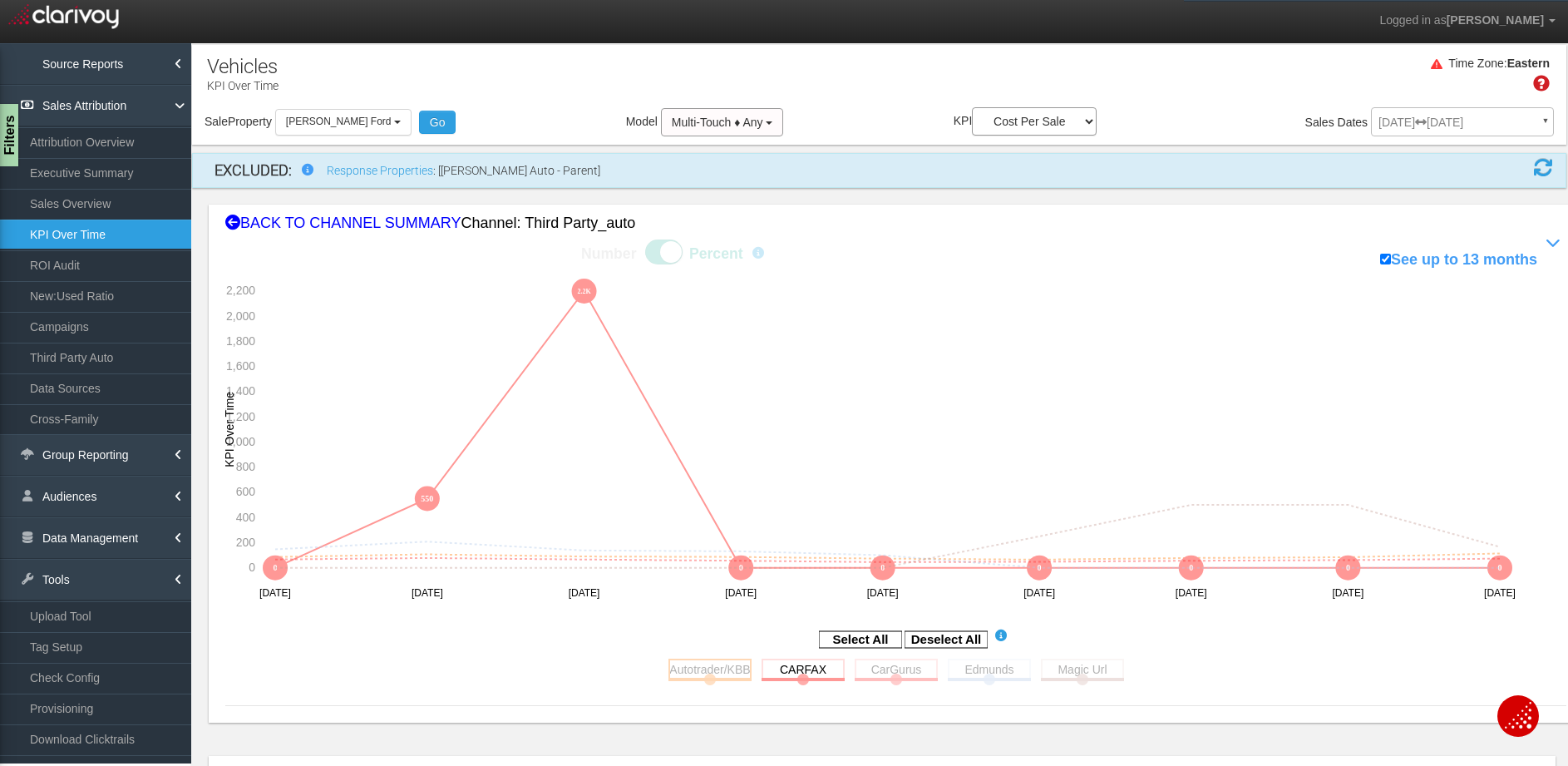
click at [694, 671] on rect at bounding box center [710, 669] width 83 height 20
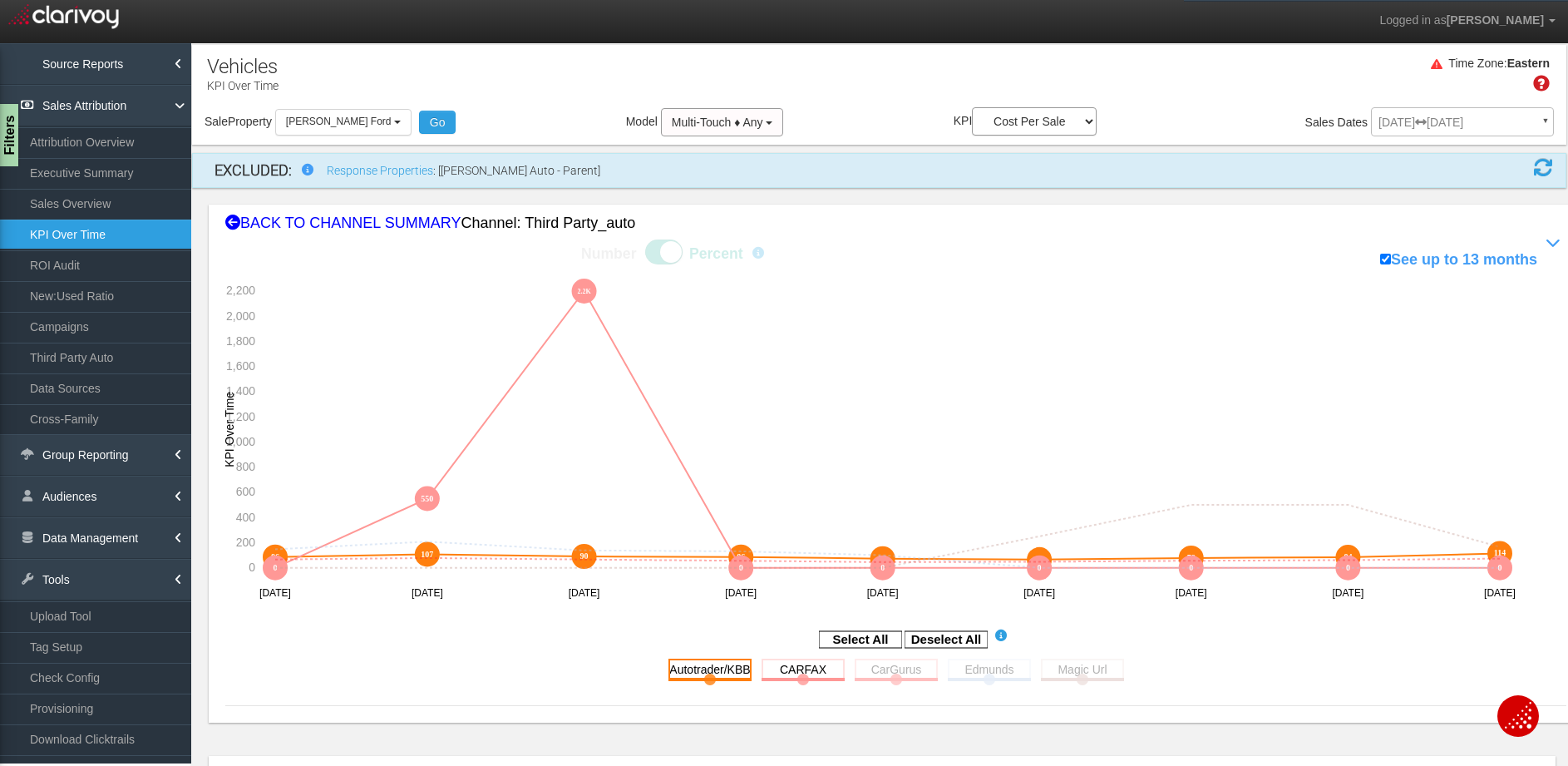
click at [695, 671] on rect at bounding box center [710, 669] width 83 height 20
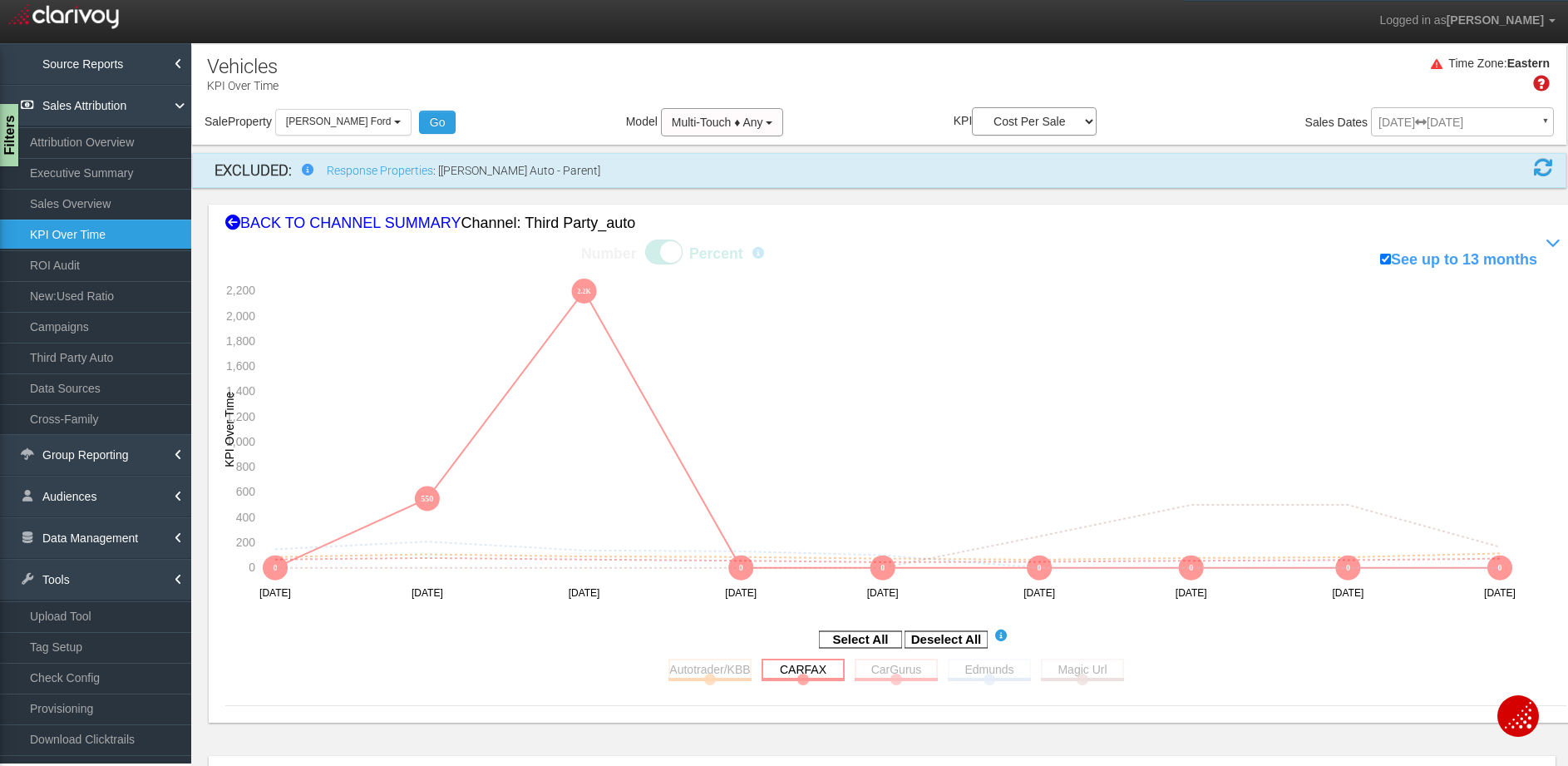
click at [807, 666] on rect at bounding box center [803, 669] width 83 height 20
click at [896, 668] on rect at bounding box center [896, 669] width 83 height 20
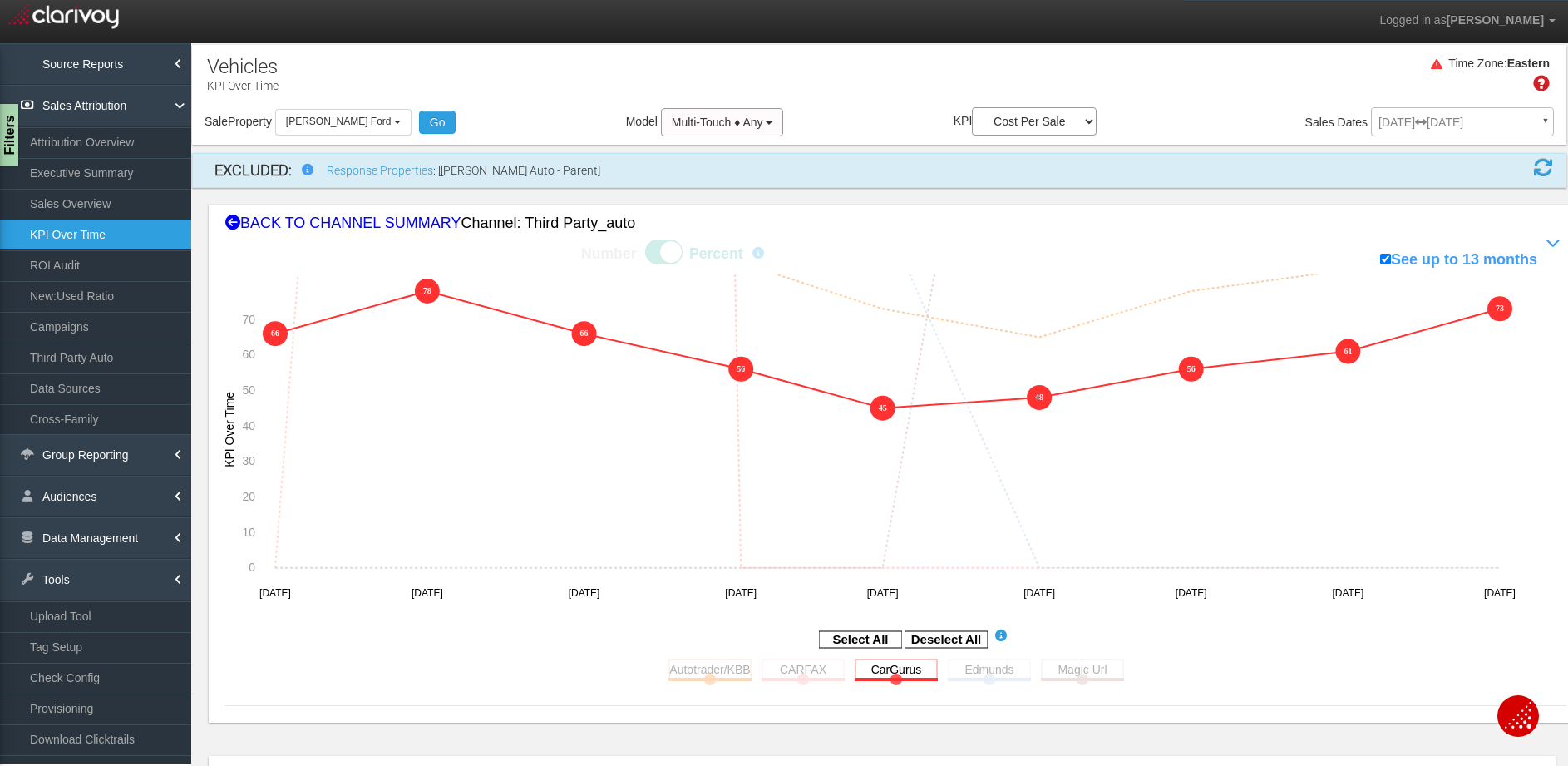
drag, startPoint x: 1510, startPoint y: 311, endPoint x: 1495, endPoint y: 314, distance: 15.3
click at [1508, 312] on icon "86 107 90 86 73 65 78 84 114 0 550 2200 0 0 0 0 0 0 66 66 78 78 66 66 56 56 45 …" at bounding box center [884, 442] width 1320 height 335
click at [921, 662] on rect at bounding box center [896, 669] width 83 height 20
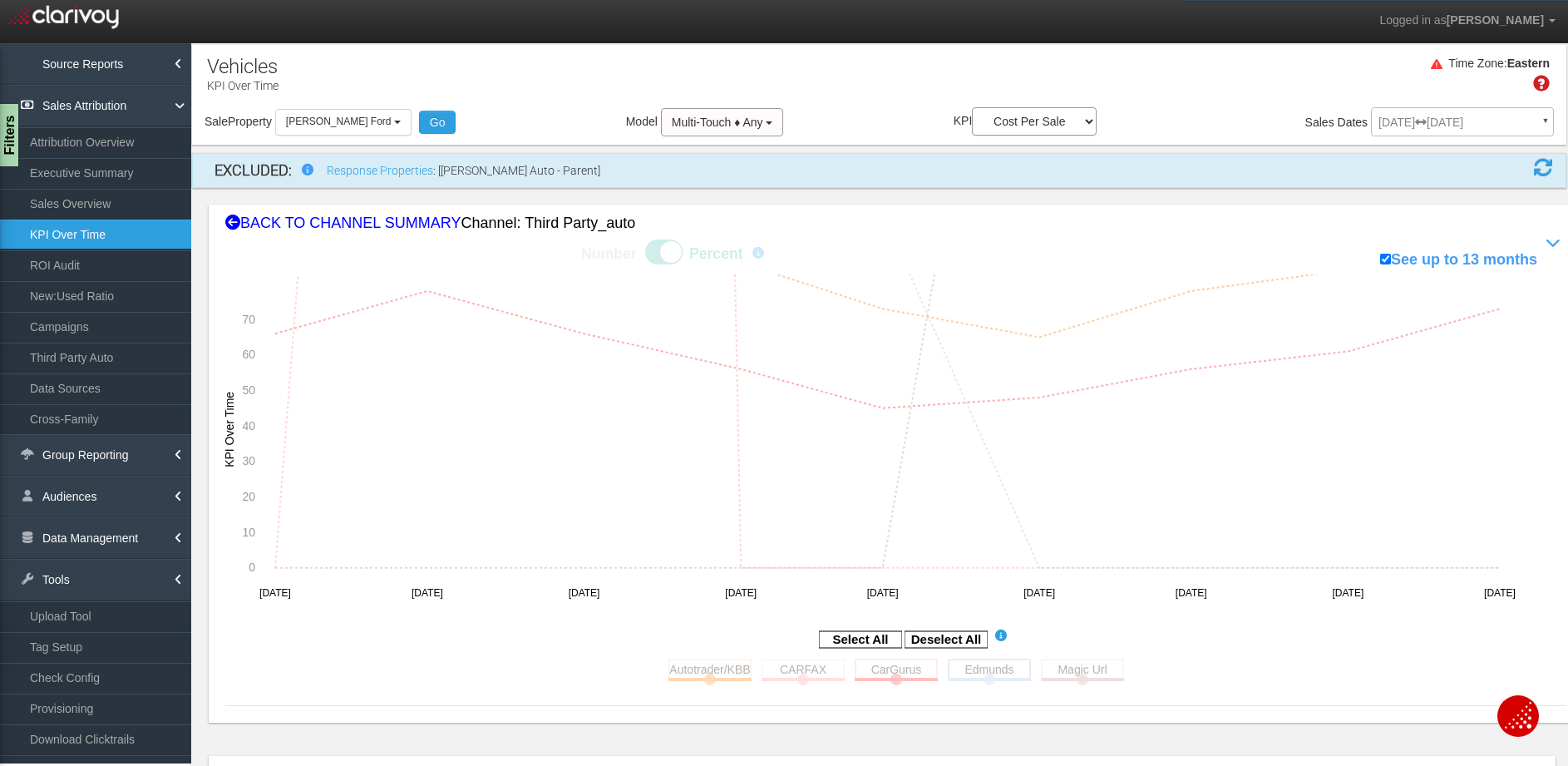
click at [947, 663] on rect at bounding box center [989, 669] width 83 height 20
click at [987, 672] on rect at bounding box center [989, 669] width 83 height 20
click at [1090, 671] on rect at bounding box center [1082, 669] width 83 height 20
drag, startPoint x: 1514, startPoint y: 476, endPoint x: 1487, endPoint y: 480, distance: 27.3
click at [1487, 480] on icon "86 107 90 86 73 65 78 84 114 0 550 2200 0 0 0 0 0 0 66 78 66 56 45 48 56 61 73 …" at bounding box center [884, 442] width 1320 height 335
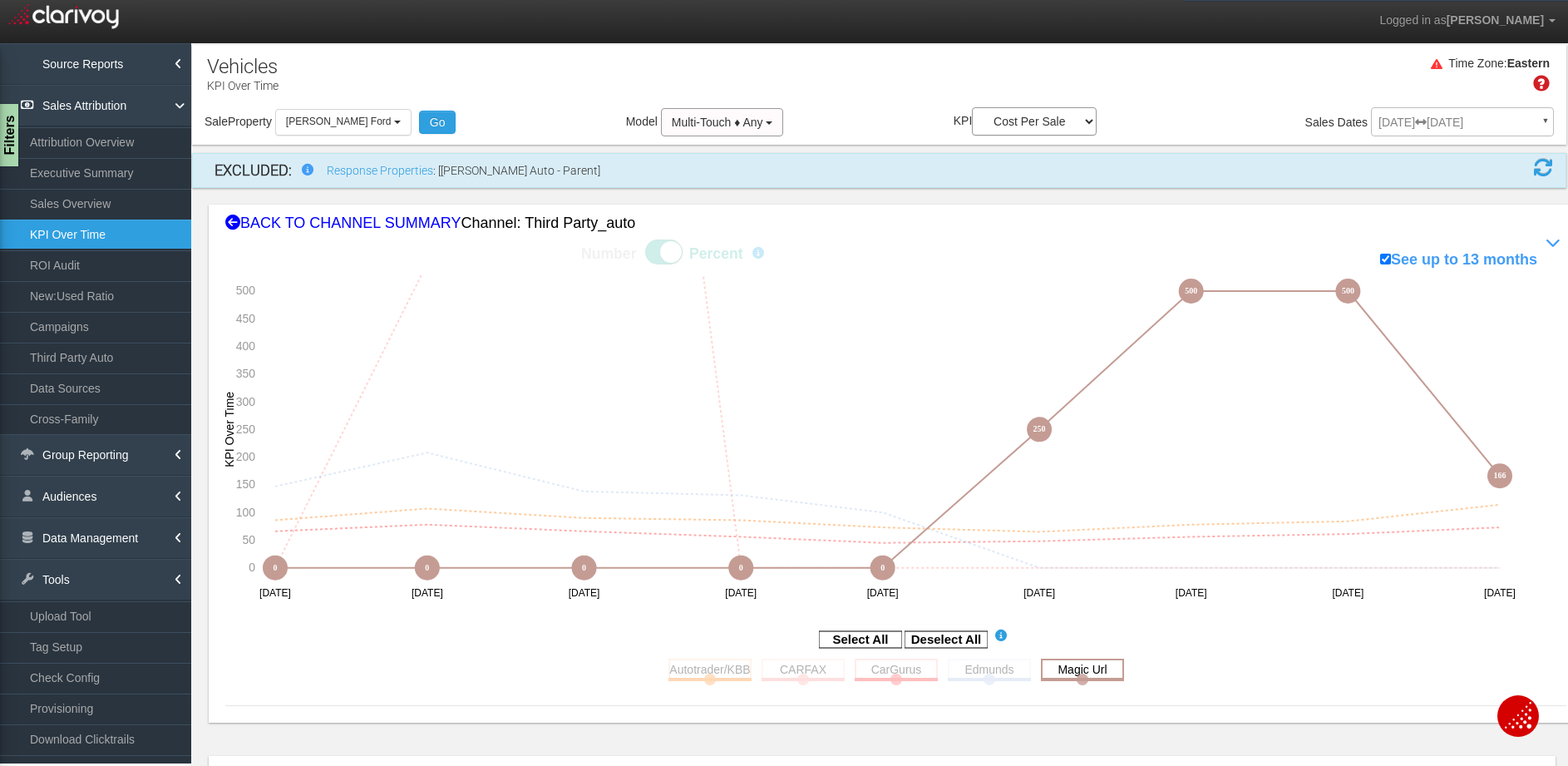
click at [1060, 662] on rect at bounding box center [1082, 669] width 83 height 20
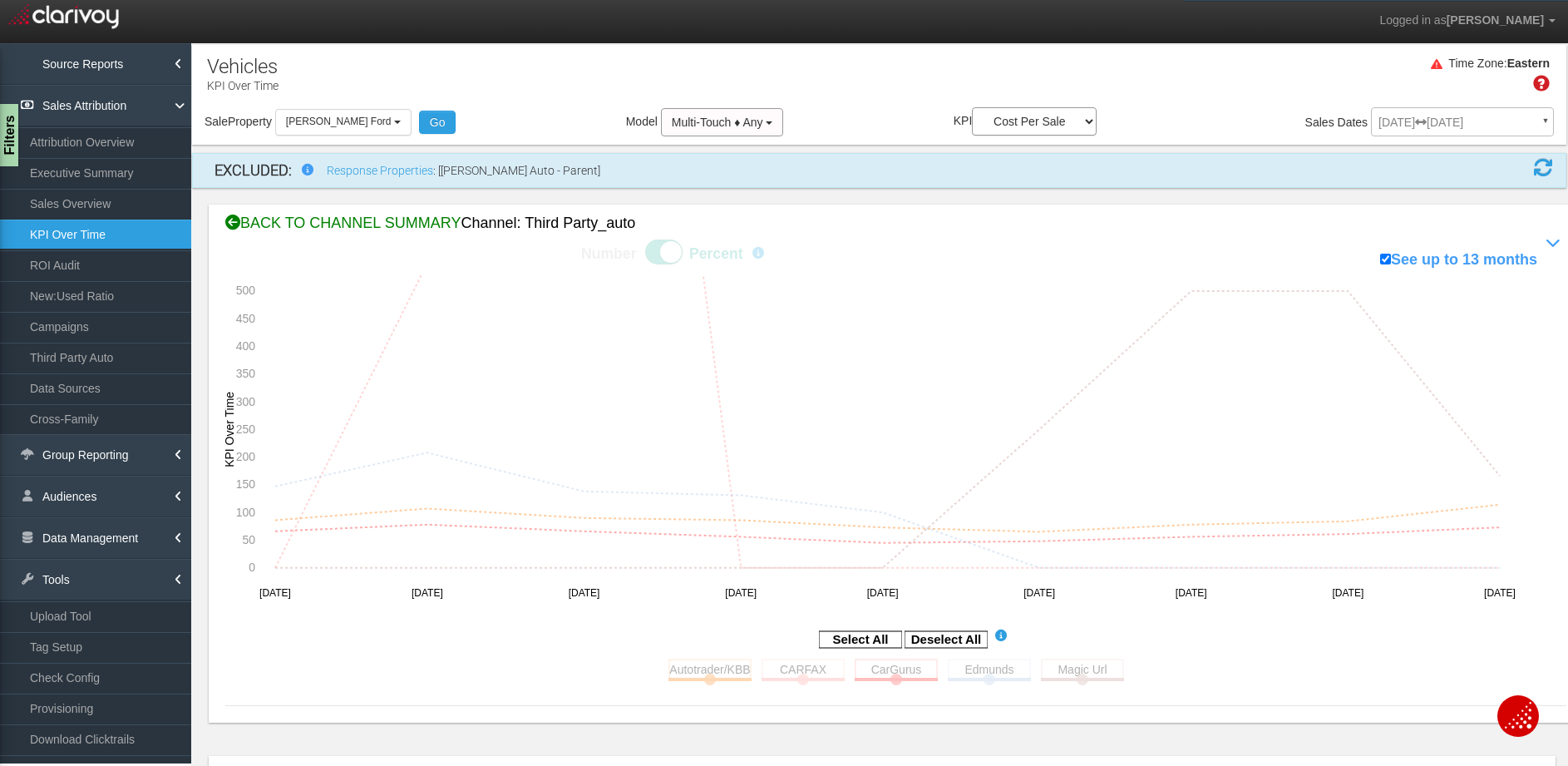
click at [300, 219] on div "BACK TO CHANNEL SUMMARY Channel: third party_auto" at bounding box center [895, 223] width 1340 height 21
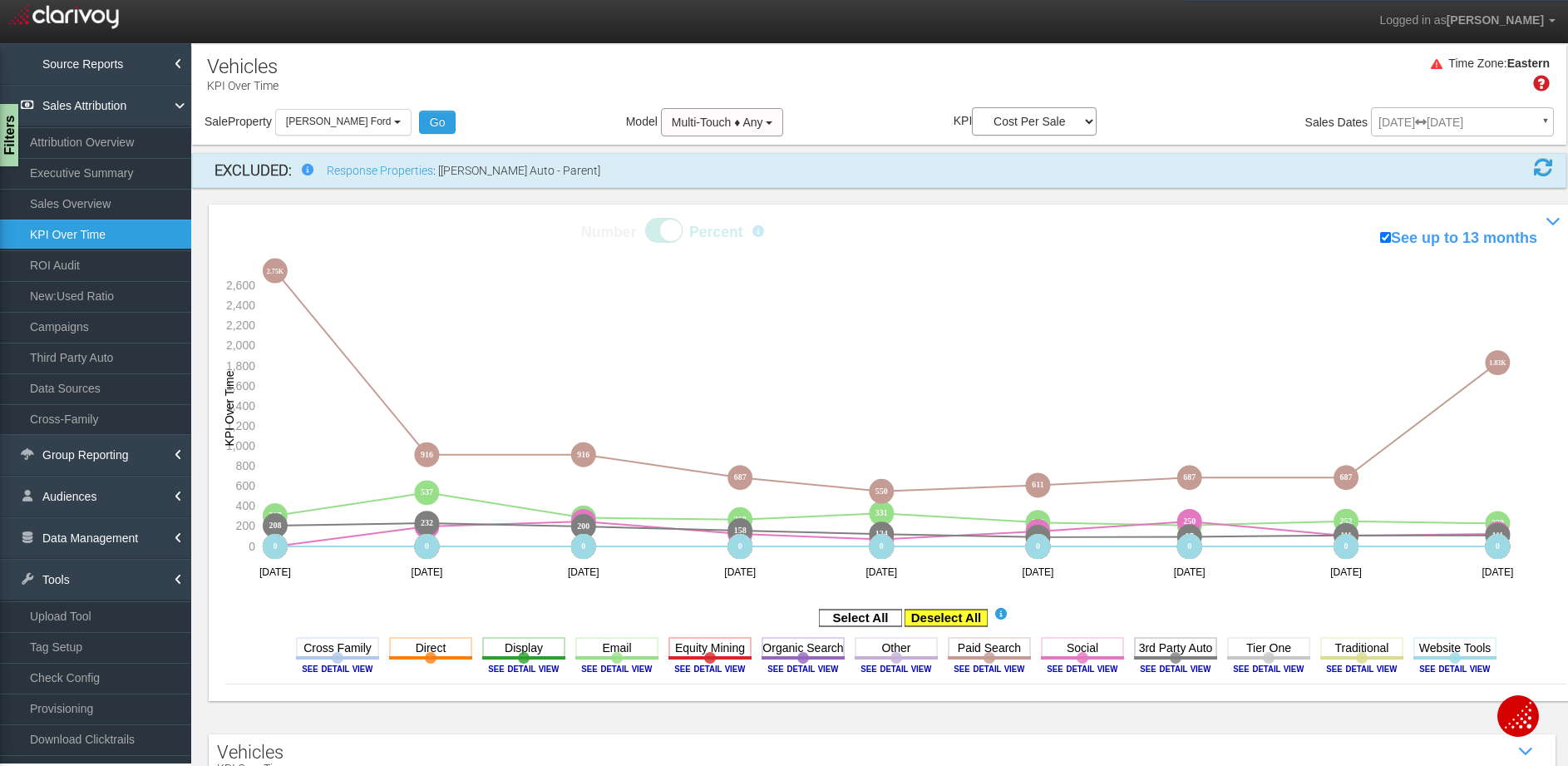
click at [938, 617] on rect at bounding box center [946, 617] width 83 height 17
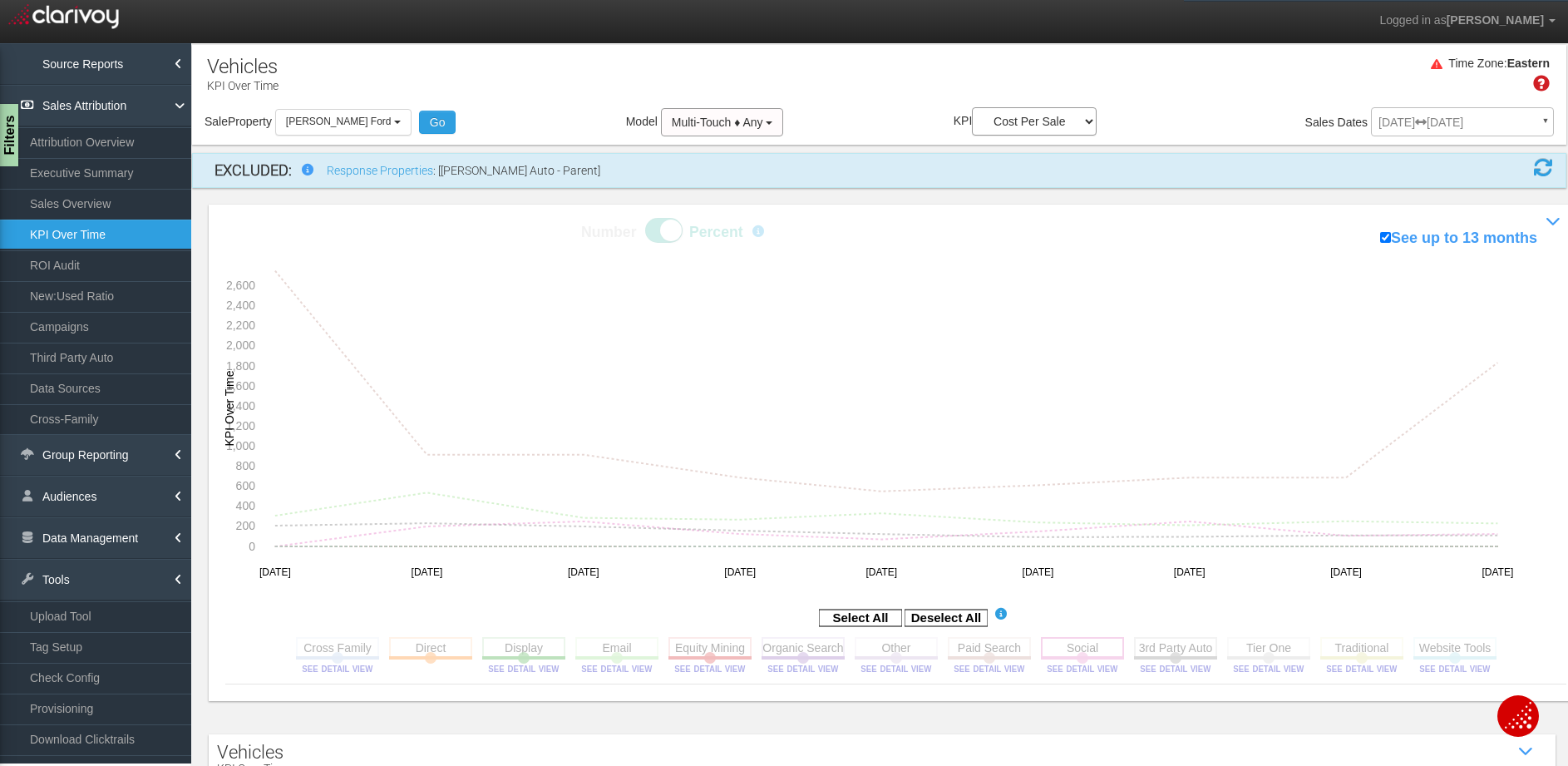
click at [1079, 646] on rect at bounding box center [1082, 646] width 83 height 20
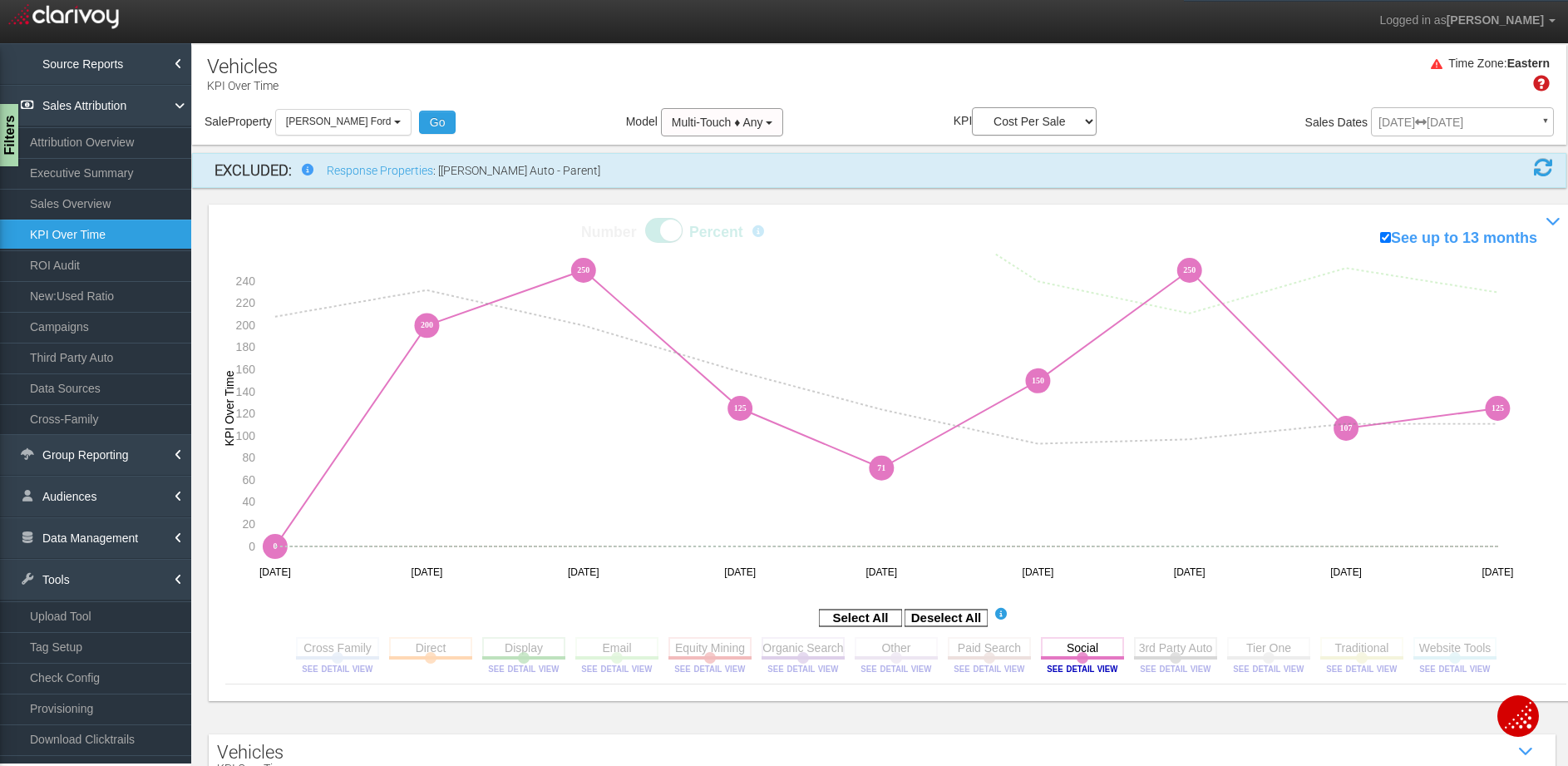
drag, startPoint x: 1518, startPoint y: 408, endPoint x: 1450, endPoint y: 409, distance: 68.0
click at [1503, 408] on icon "0 0 0 0 0 0 0 0 0 0 0 0 0 0 0 0 0 0 0 0 0 0 0 0 0 0 0 307 537 286 268 331 240 2…" at bounding box center [884, 421] width 1320 height 335
click at [900, 125] on div "Sale Property Loading 1st Gear Motorsports 24 Auto Group - Parent 24 Ford of Ea…" at bounding box center [879, 124] width 1374 height 35
click at [848, 189] on div "Number Percent See up to 13 months Show / Hide Performance Chart 0 0 0 0 0 0 0 …" at bounding box center [879, 453] width 1374 height 530
click at [1069, 126] on select "Sales Influenced Ad Spend Cost Per Sale" at bounding box center [1034, 121] width 125 height 28
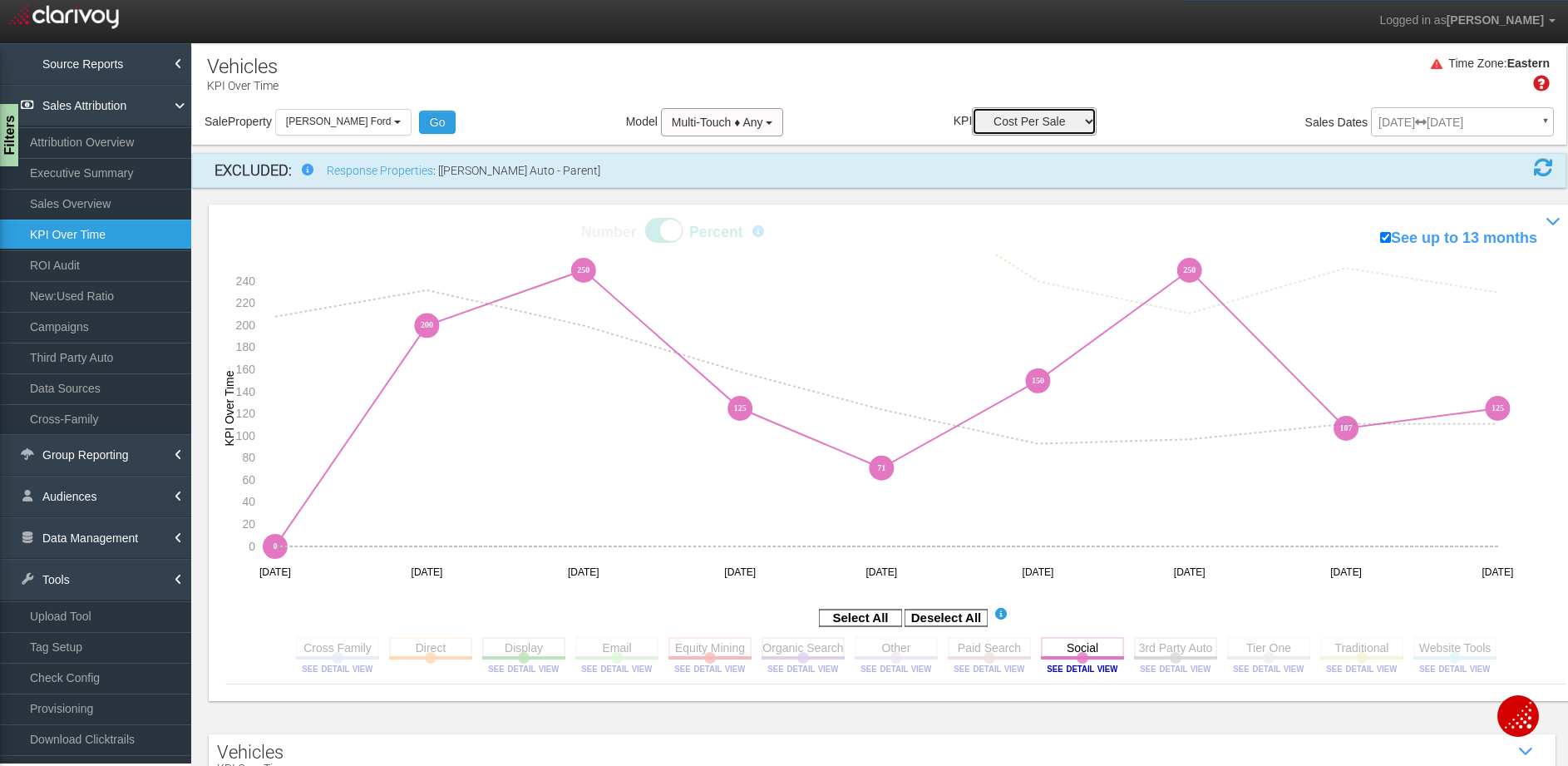
select select "string:Sales Influenced"
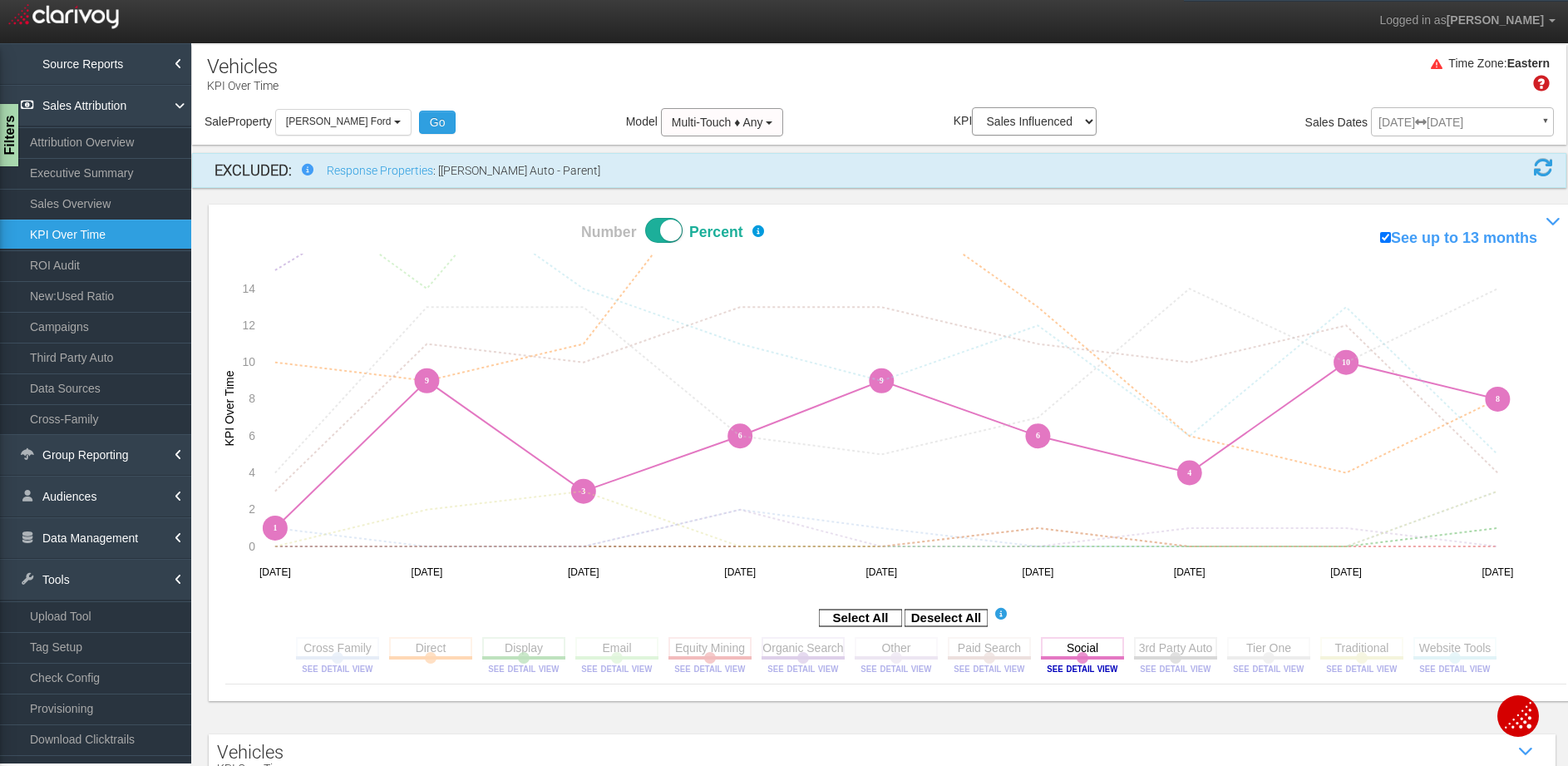
click at [1170, 661] on circle at bounding box center [1175, 657] width 12 height 12
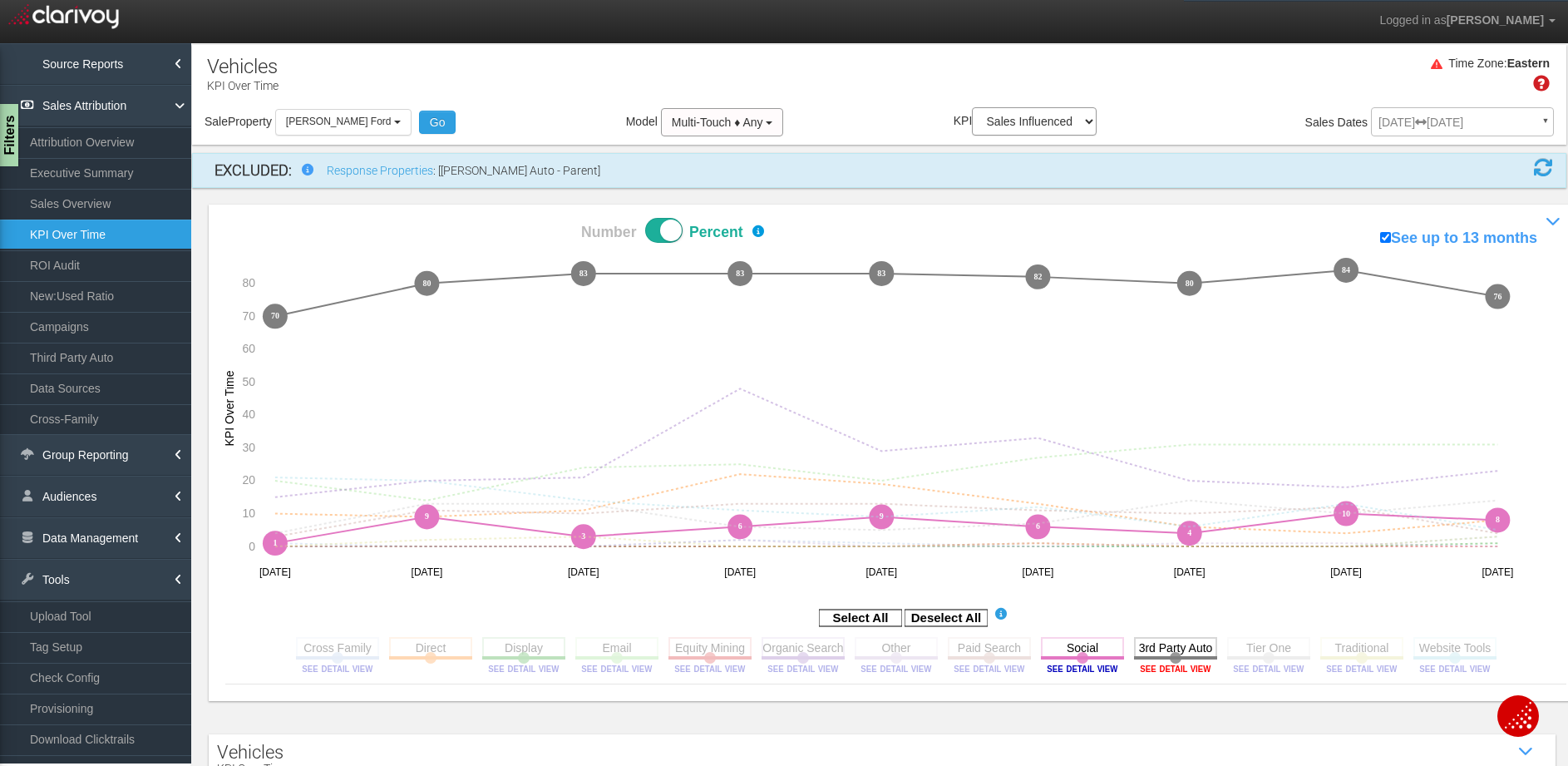
click at [1165, 669] on image at bounding box center [1175, 668] width 74 height 10
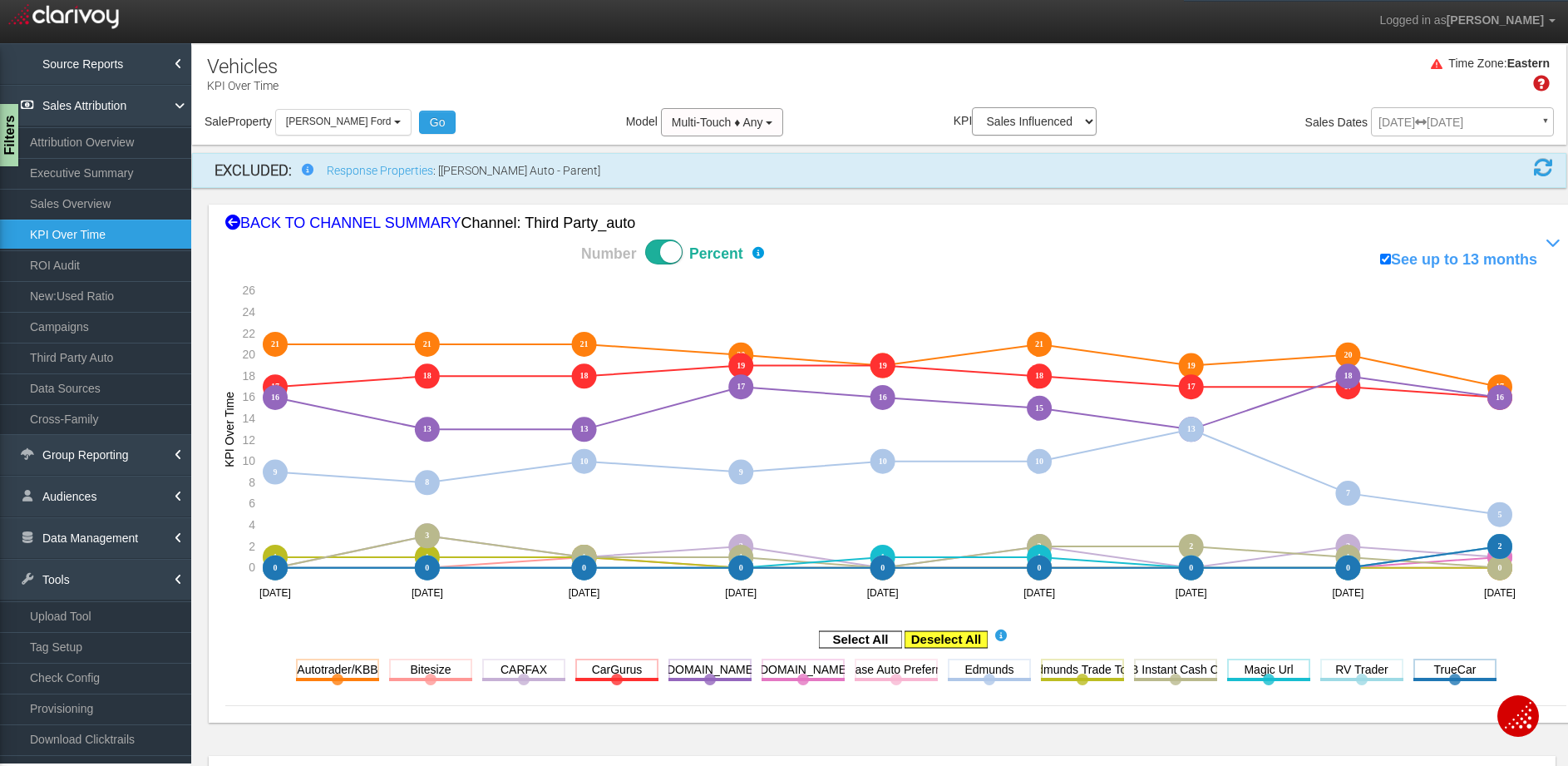
click at [945, 637] on rect at bounding box center [946, 639] width 83 height 17
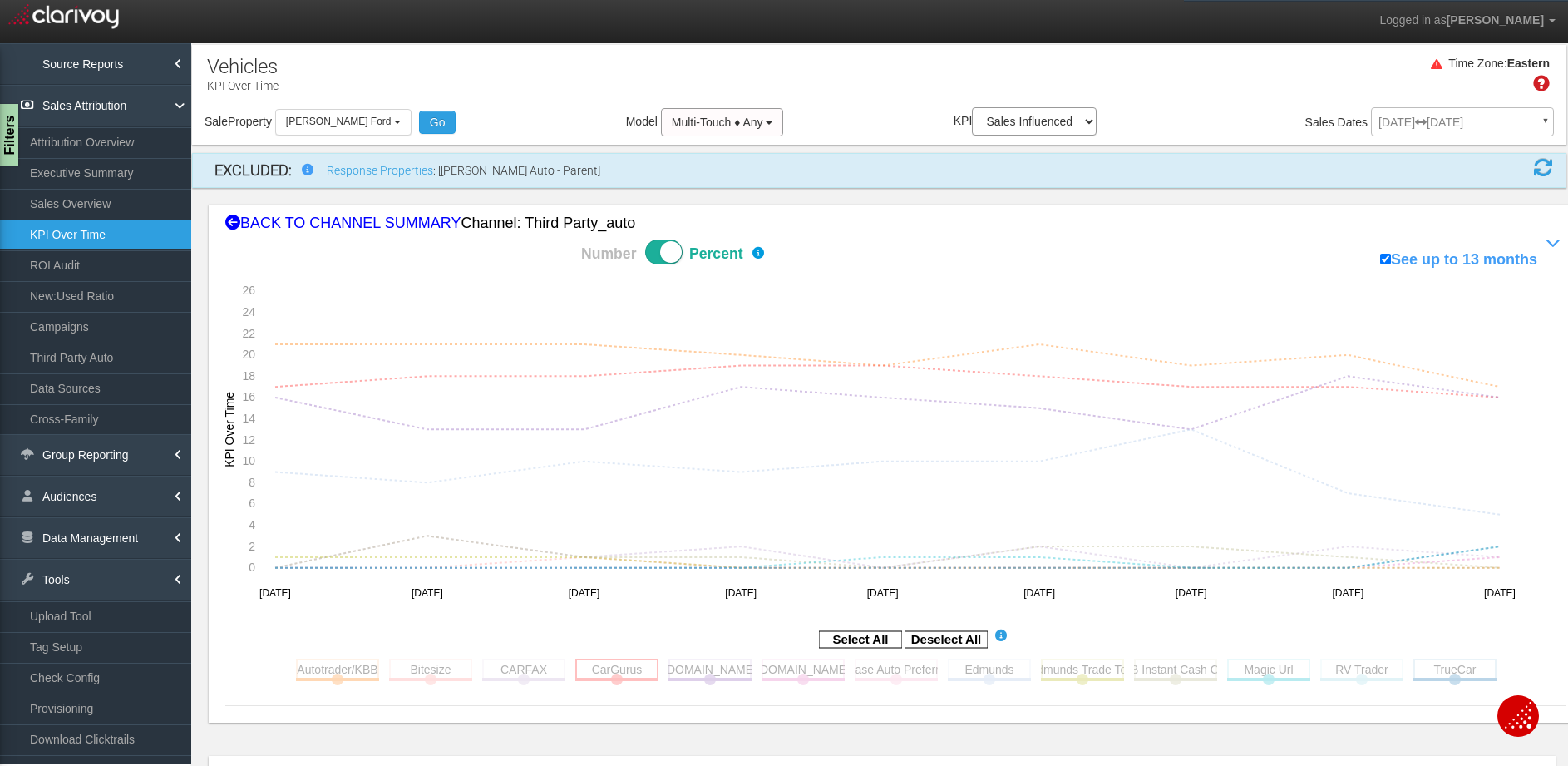
click at [625, 660] on rect at bounding box center [617, 669] width 83 height 20
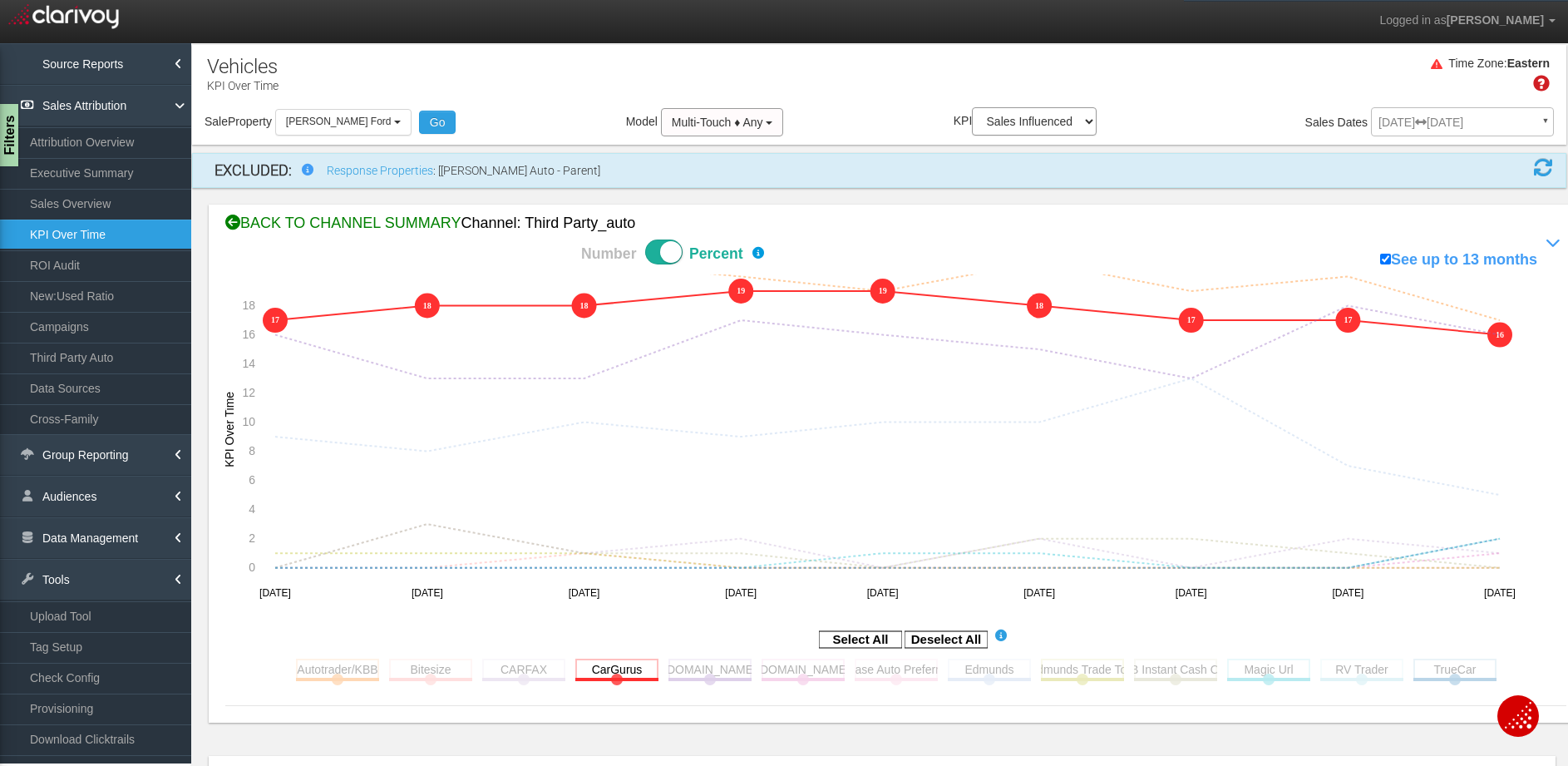
click at [392, 224] on div "BACK TO CHANNEL SUMMARY Channel: third party_auto" at bounding box center [895, 223] width 1340 height 21
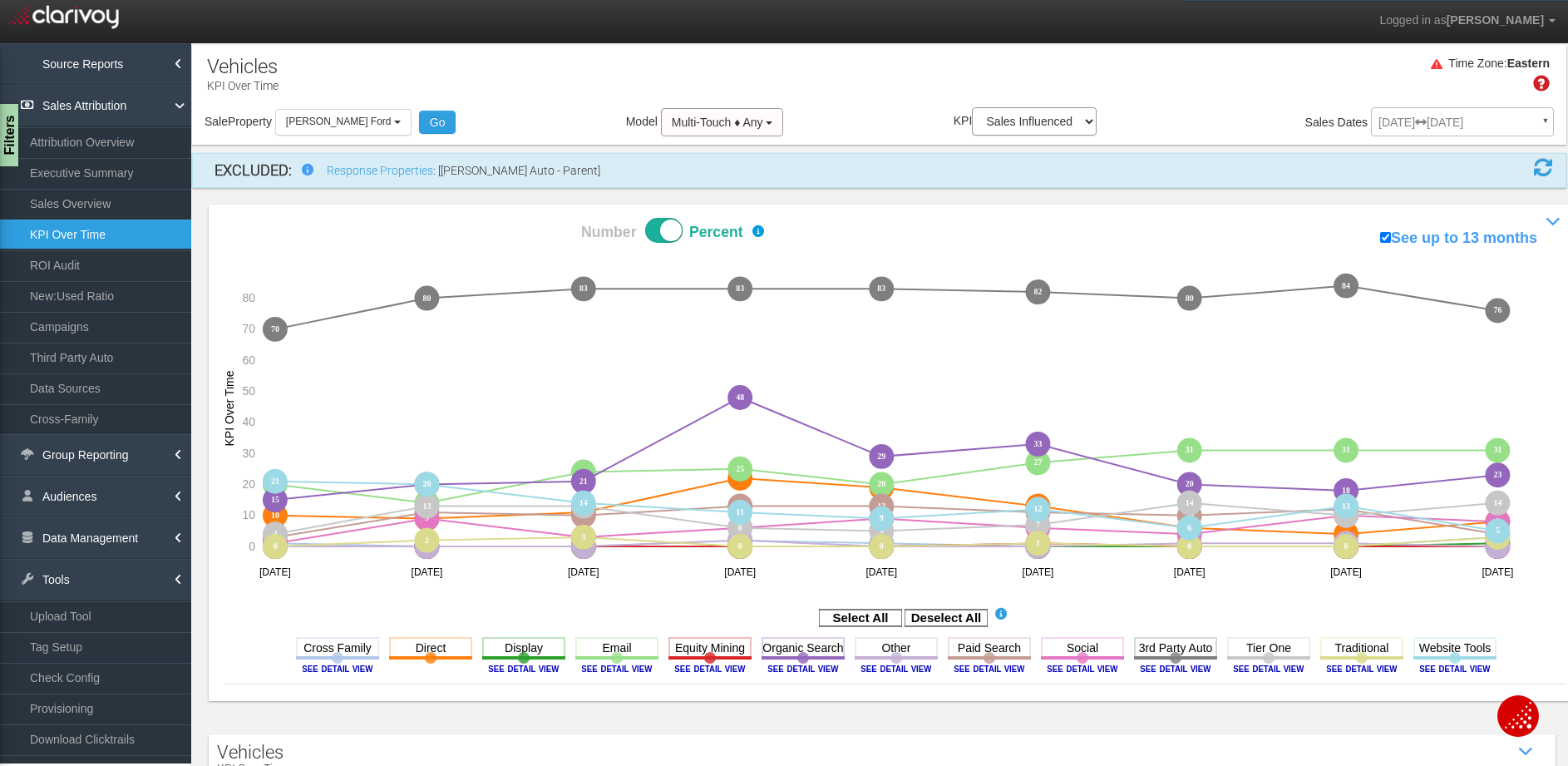
click at [862, 94] on div "Time Zone: Eastern" at bounding box center [879, 80] width 1374 height 54
click at [780, 89] on div "Time Zone: Eastern" at bounding box center [879, 80] width 1374 height 54
click at [729, 53] on div "Time Zone: Eastern" at bounding box center [879, 80] width 1374 height 54
click at [1135, 615] on aside "Select All Deselect All" at bounding box center [895, 618] width 1340 height 27
click at [927, 615] on rect at bounding box center [946, 617] width 83 height 17
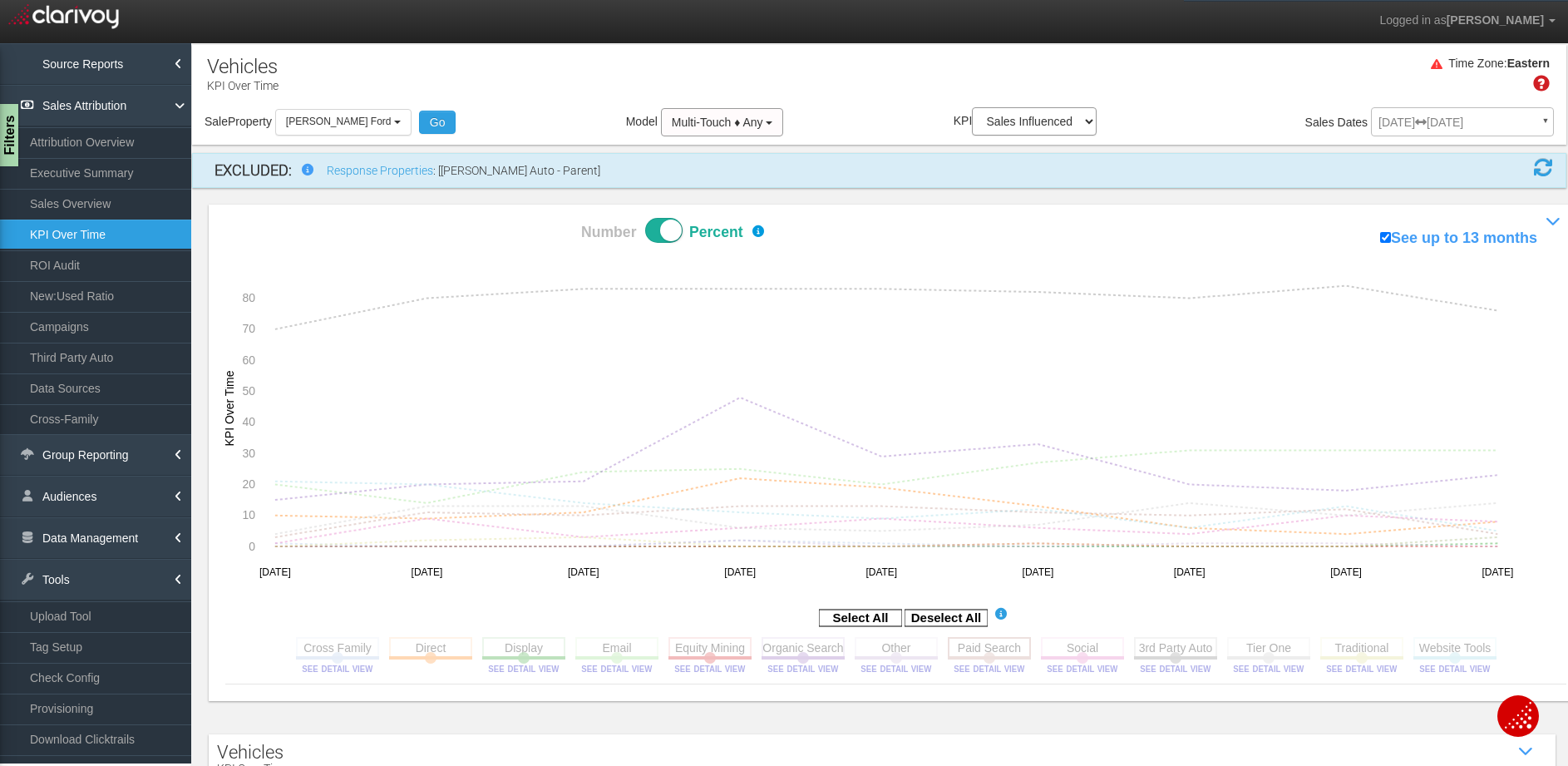
click at [976, 646] on rect at bounding box center [989, 646] width 83 height 20
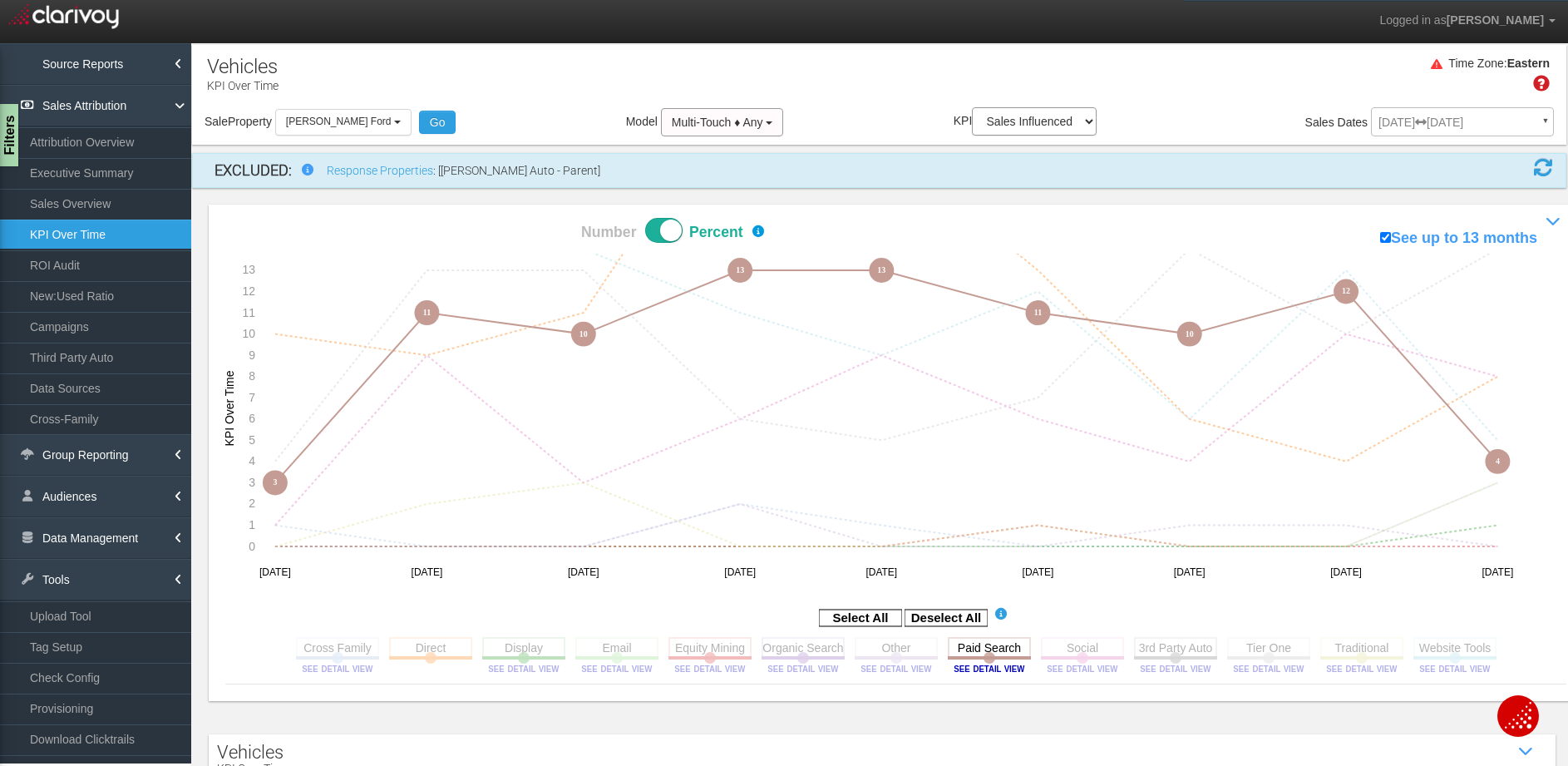
click at [799, 87] on div "Time Zone: Eastern" at bounding box center [879, 80] width 1374 height 54
click at [308, 128] on button "[PERSON_NAME] Ford" at bounding box center [344, 121] width 136 height 26
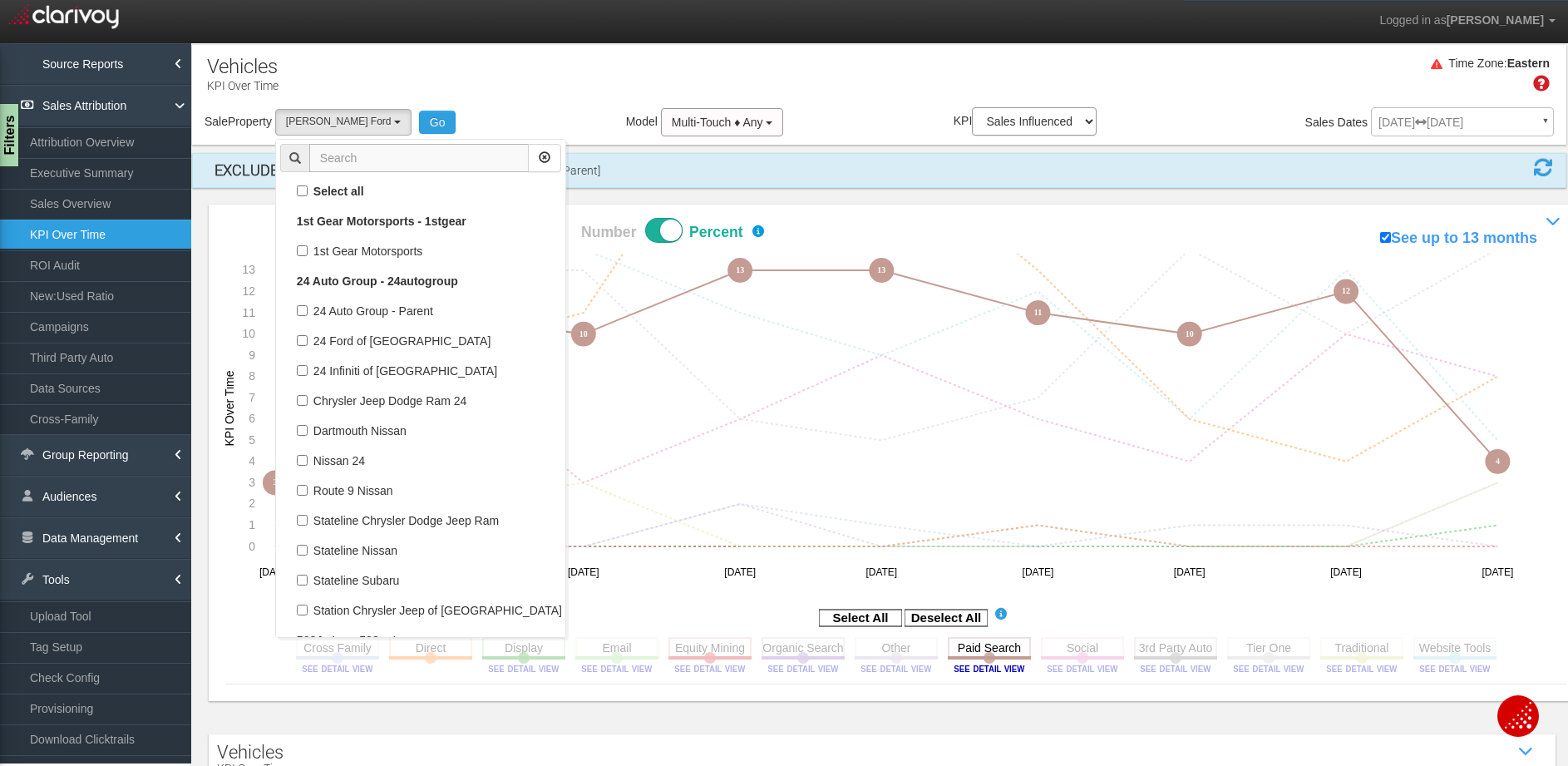
scroll to position [95329, 0]
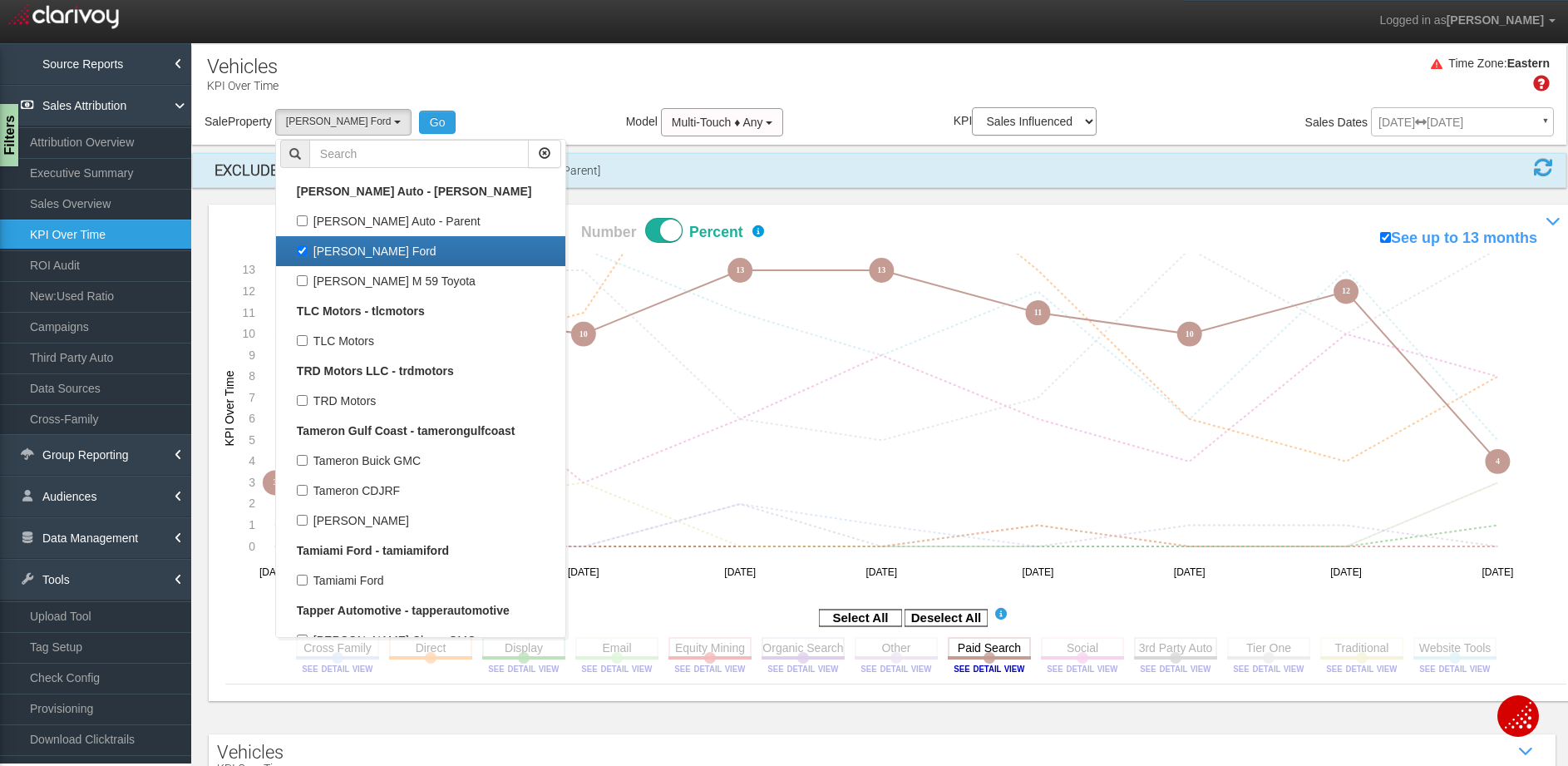
click at [307, 253] on label "[PERSON_NAME] Ford" at bounding box center [420, 251] width 281 height 21
click at [307, 253] on input "[PERSON_NAME] Ford" at bounding box center [302, 251] width 11 height 11
checkbox input "false"
select select
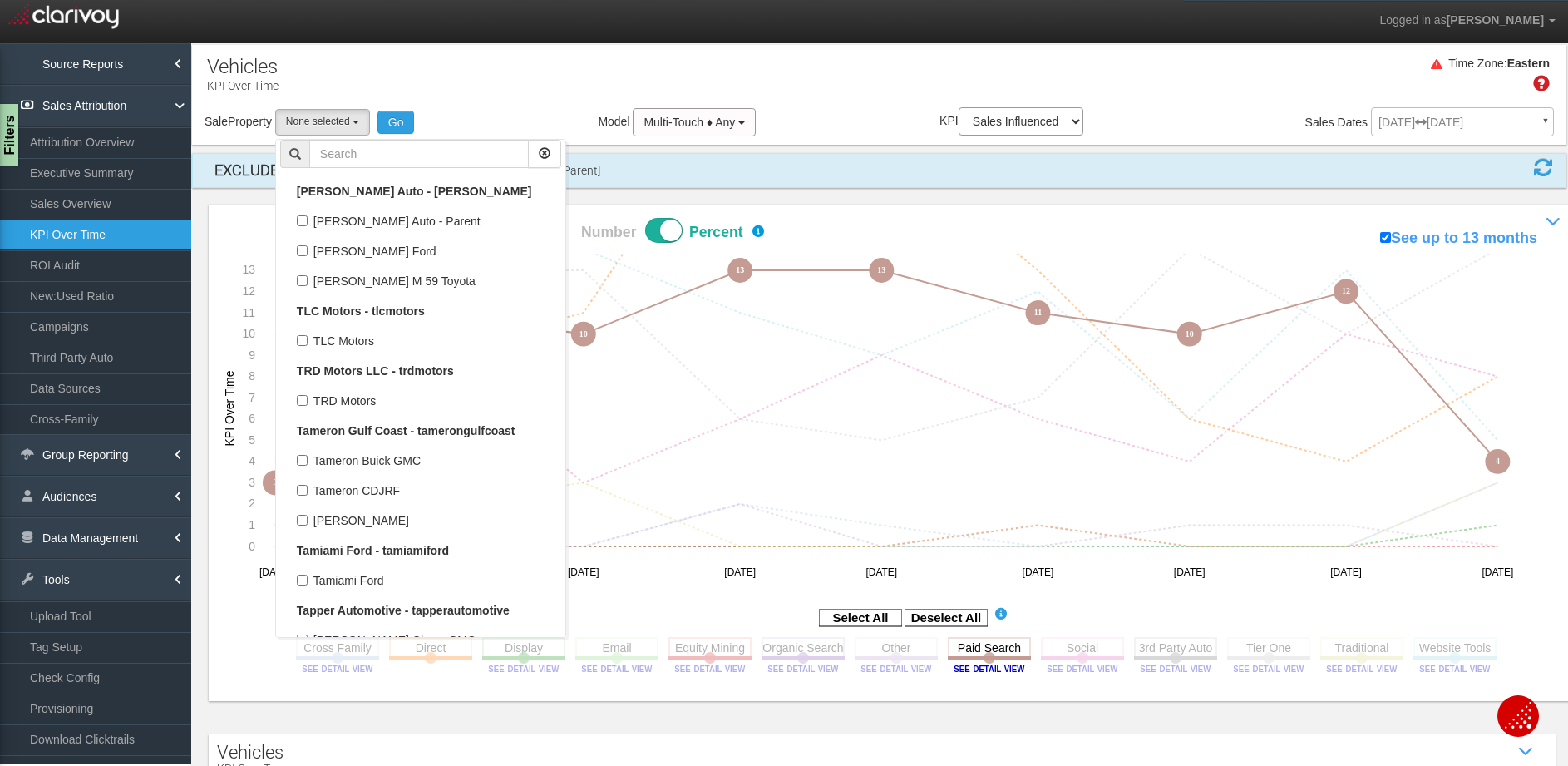
scroll to position [45798, 0]
click at [376, 150] on input "text" at bounding box center [419, 154] width 220 height 28
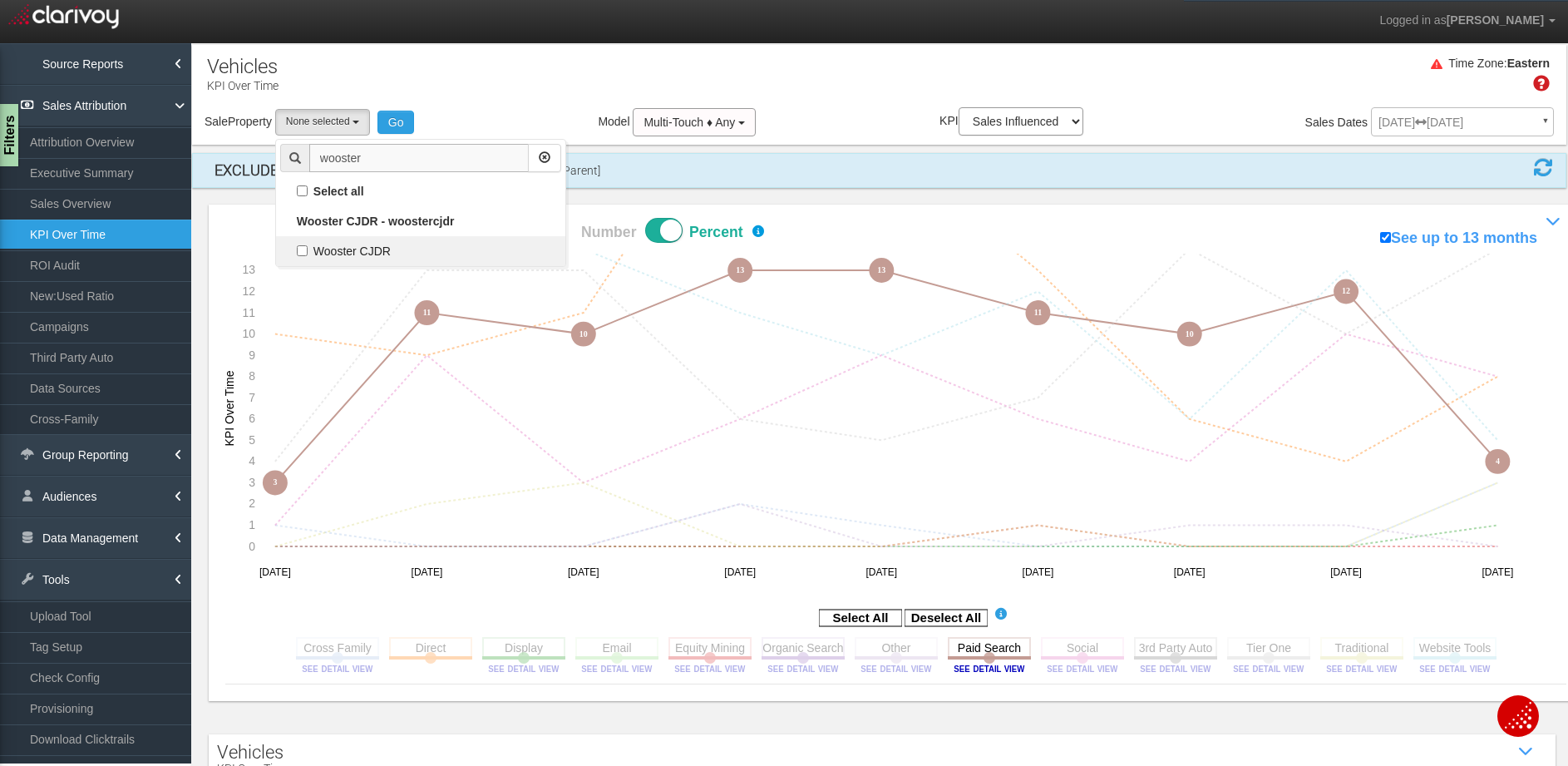
scroll to position [0, 0]
type input "wooster"
click at [389, 263] on link "Wooster CJDR" at bounding box center [421, 251] width 290 height 30
click at [347, 247] on label "Wooster CJDR" at bounding box center [420, 251] width 281 height 21
click at [307, 247] on input "Wooster CJDR" at bounding box center [302, 251] width 11 height 11
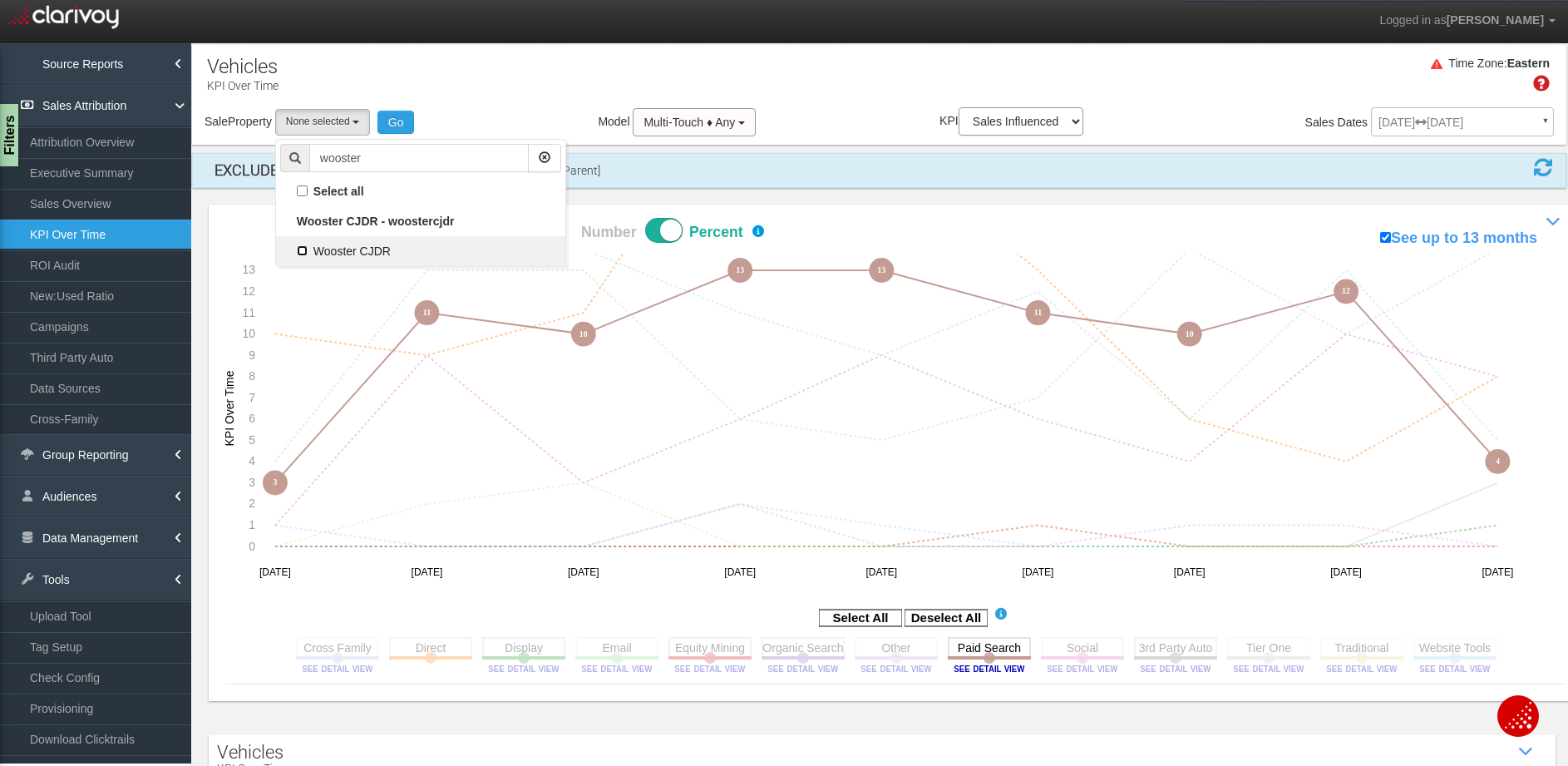
checkbox input "true"
select select "object:11150"
checkbox input "true"
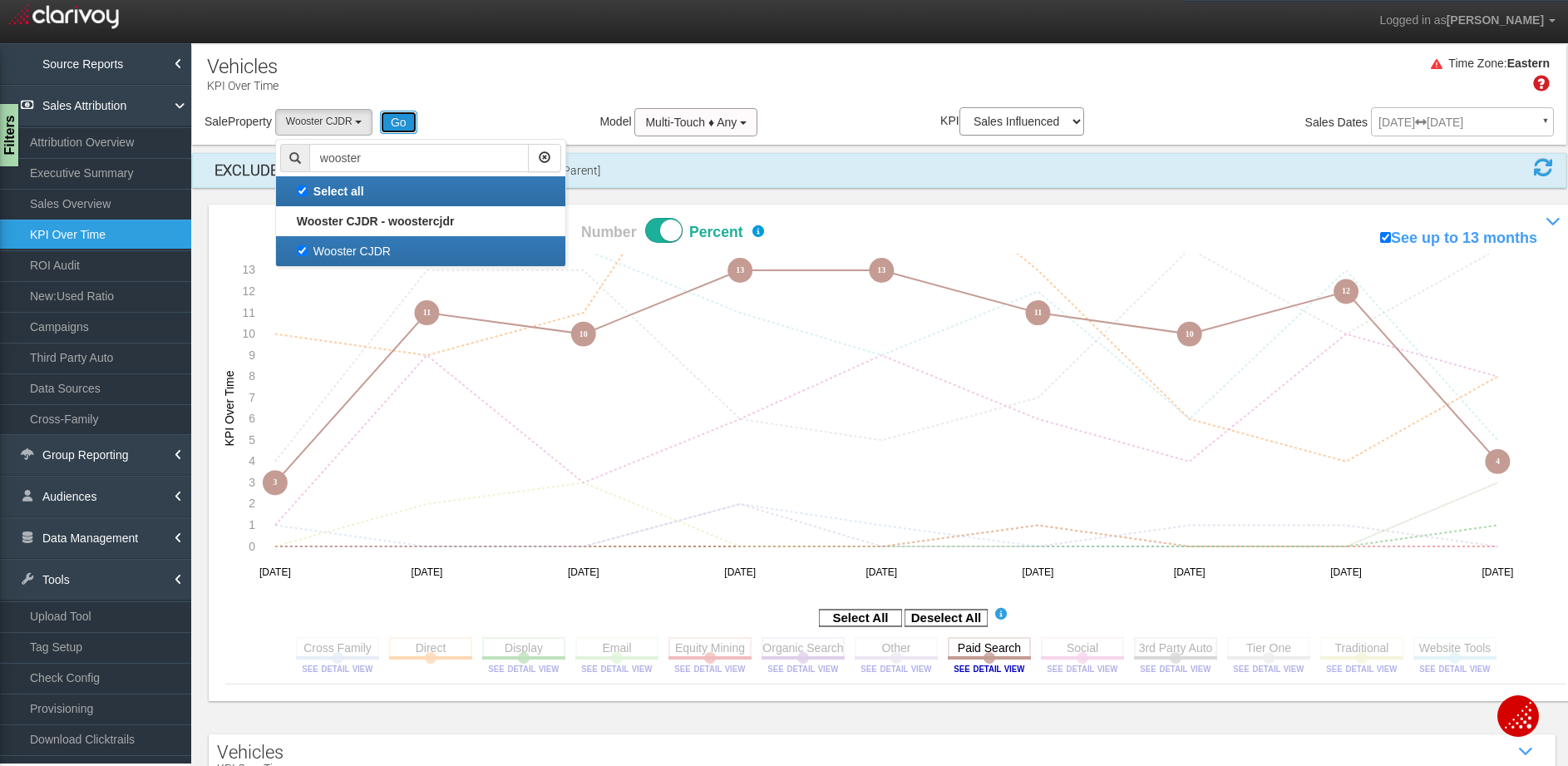
click at [414, 123] on button "Go" at bounding box center [398, 122] width 37 height 23
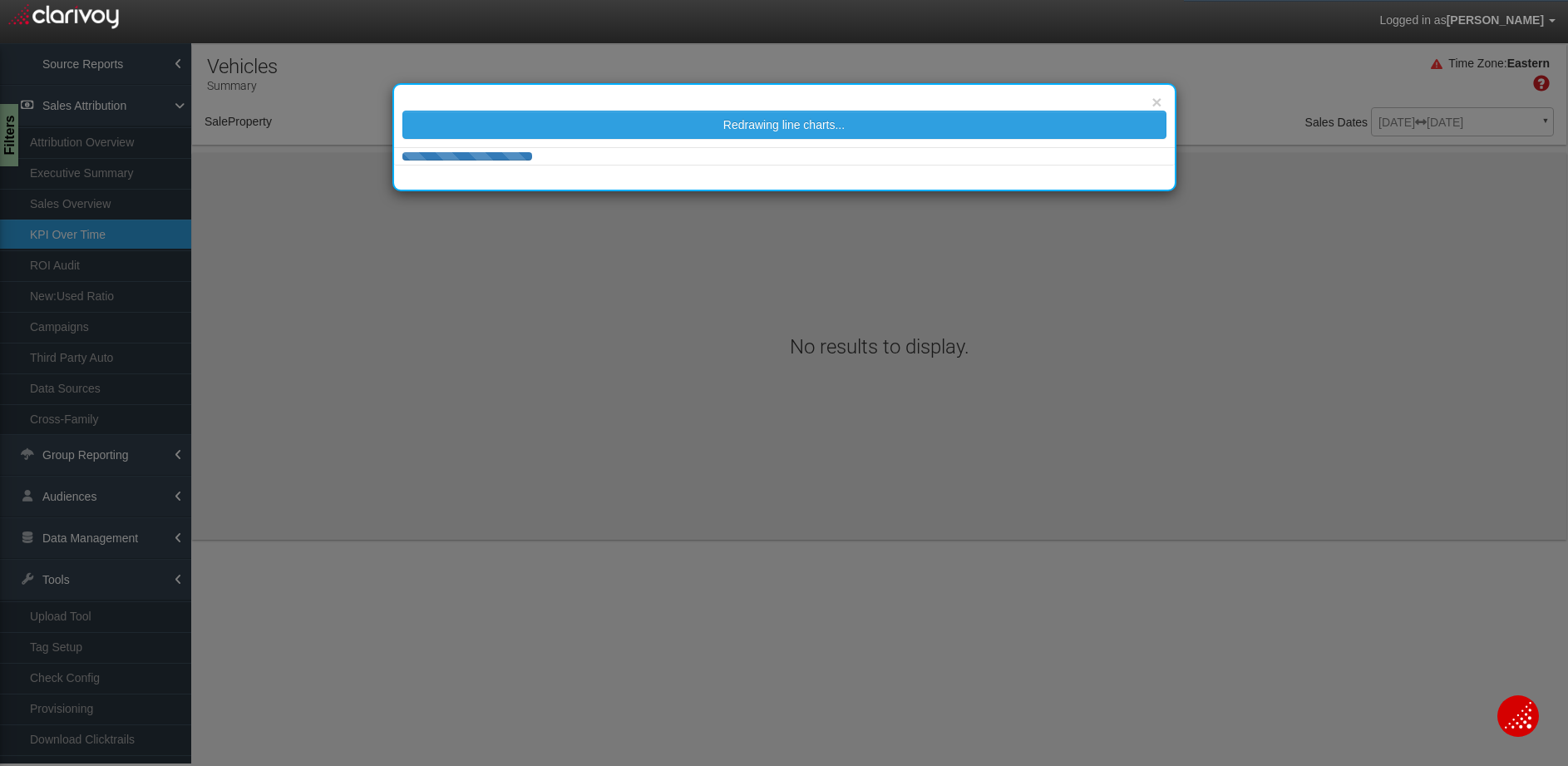
select select "object:14852"
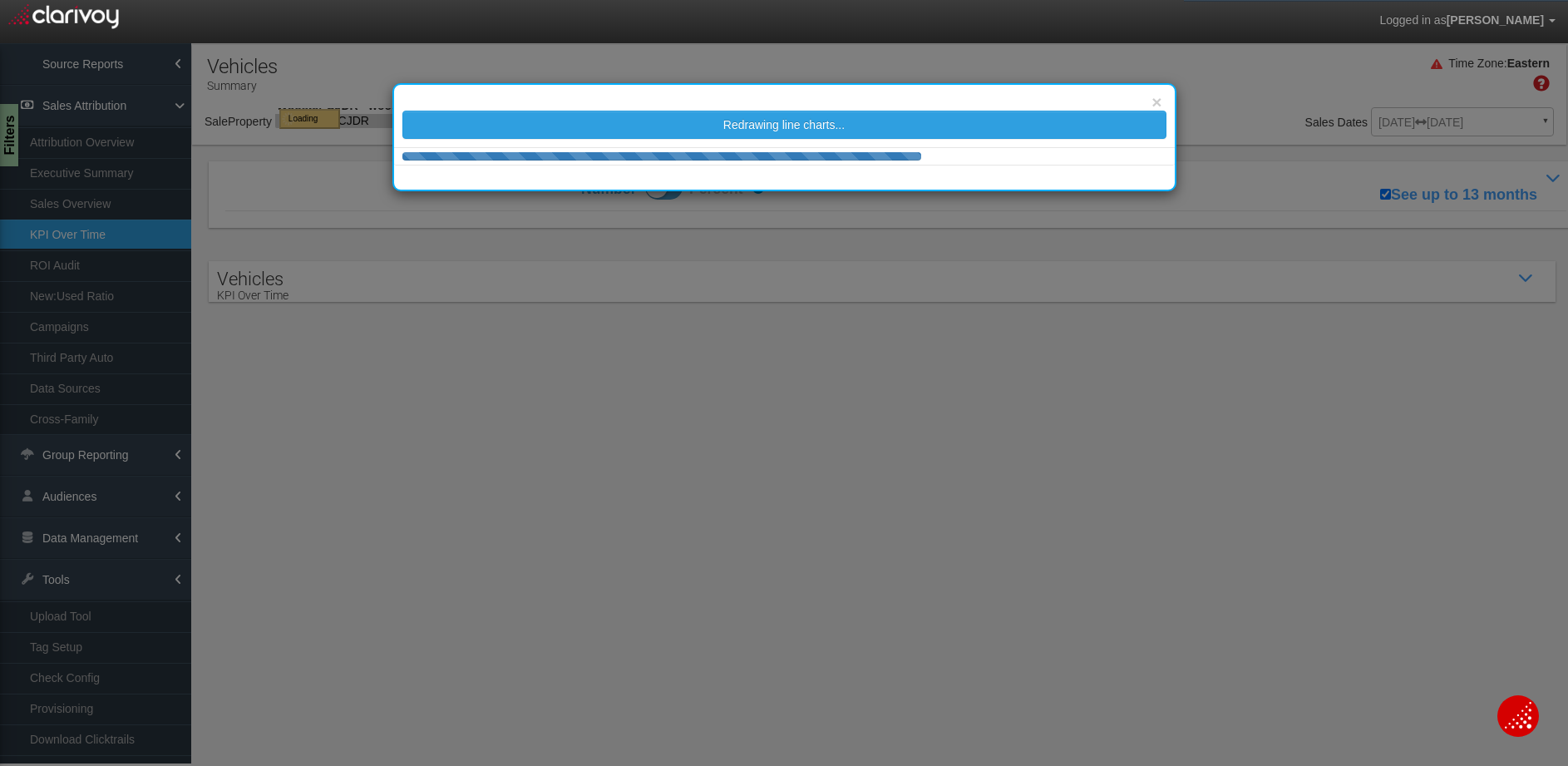
select select "object:14852"
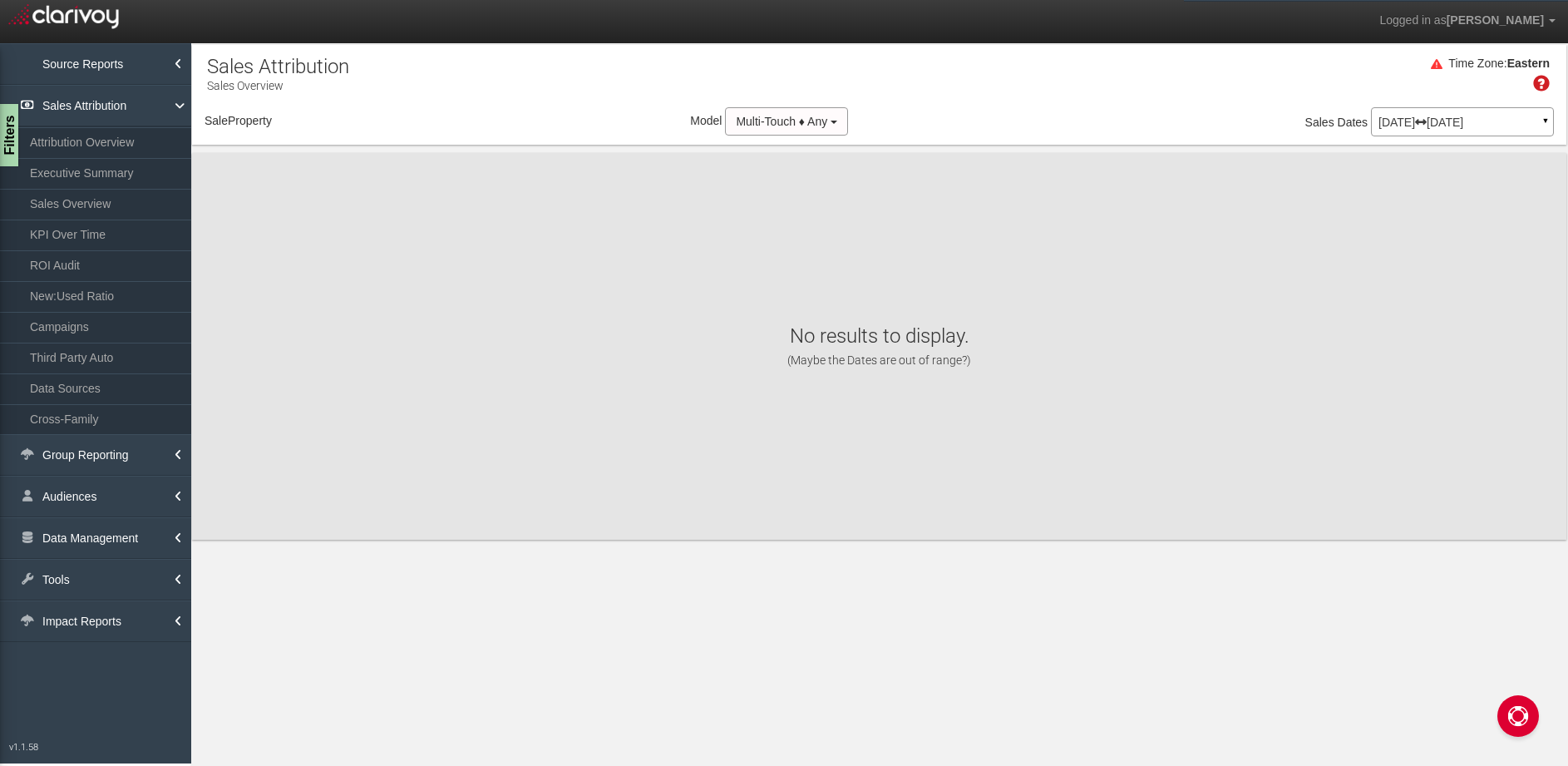
select select "object:2704"
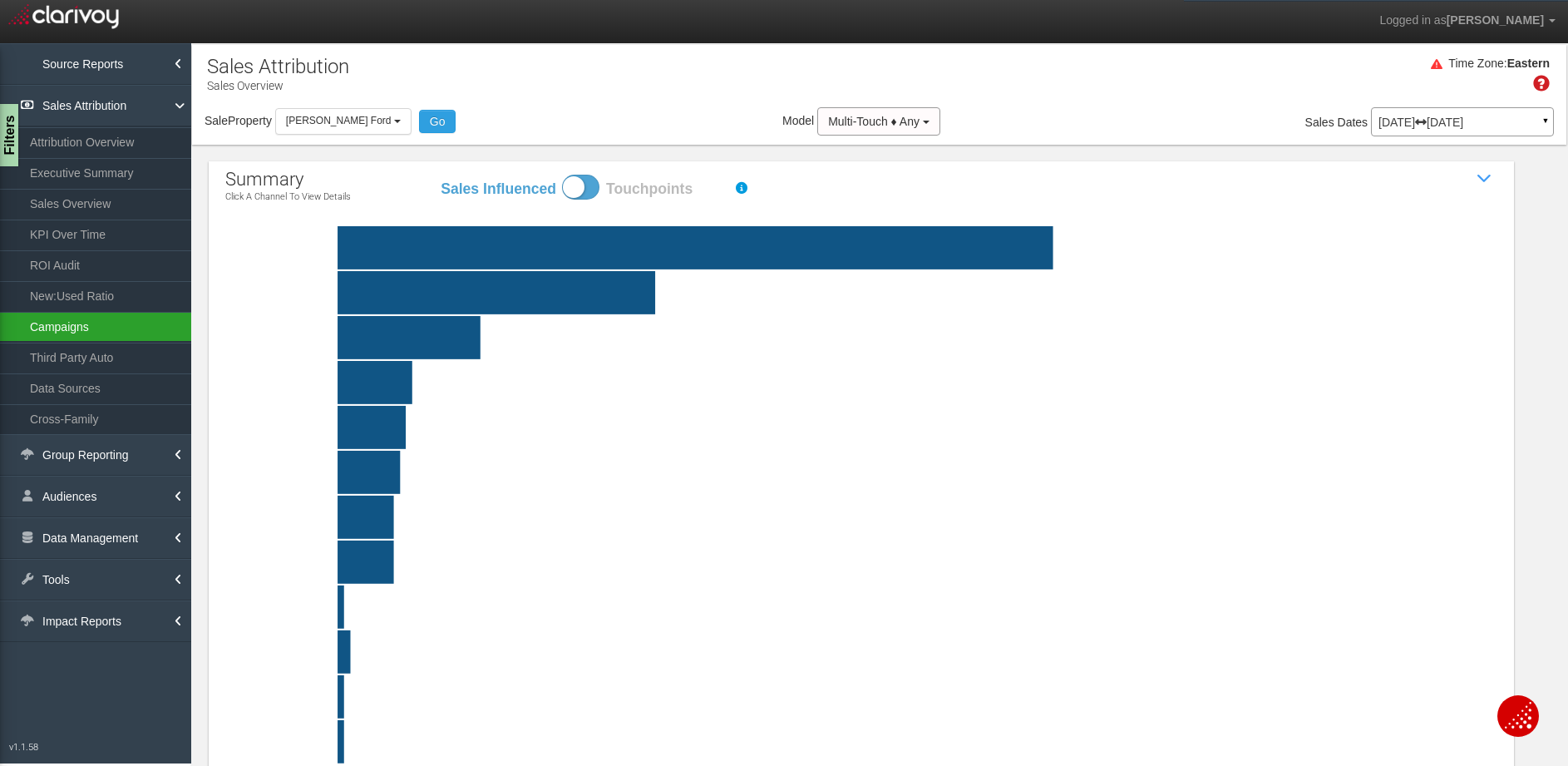
click at [79, 337] on link "Campaigns" at bounding box center [96, 327] width 191 height 30
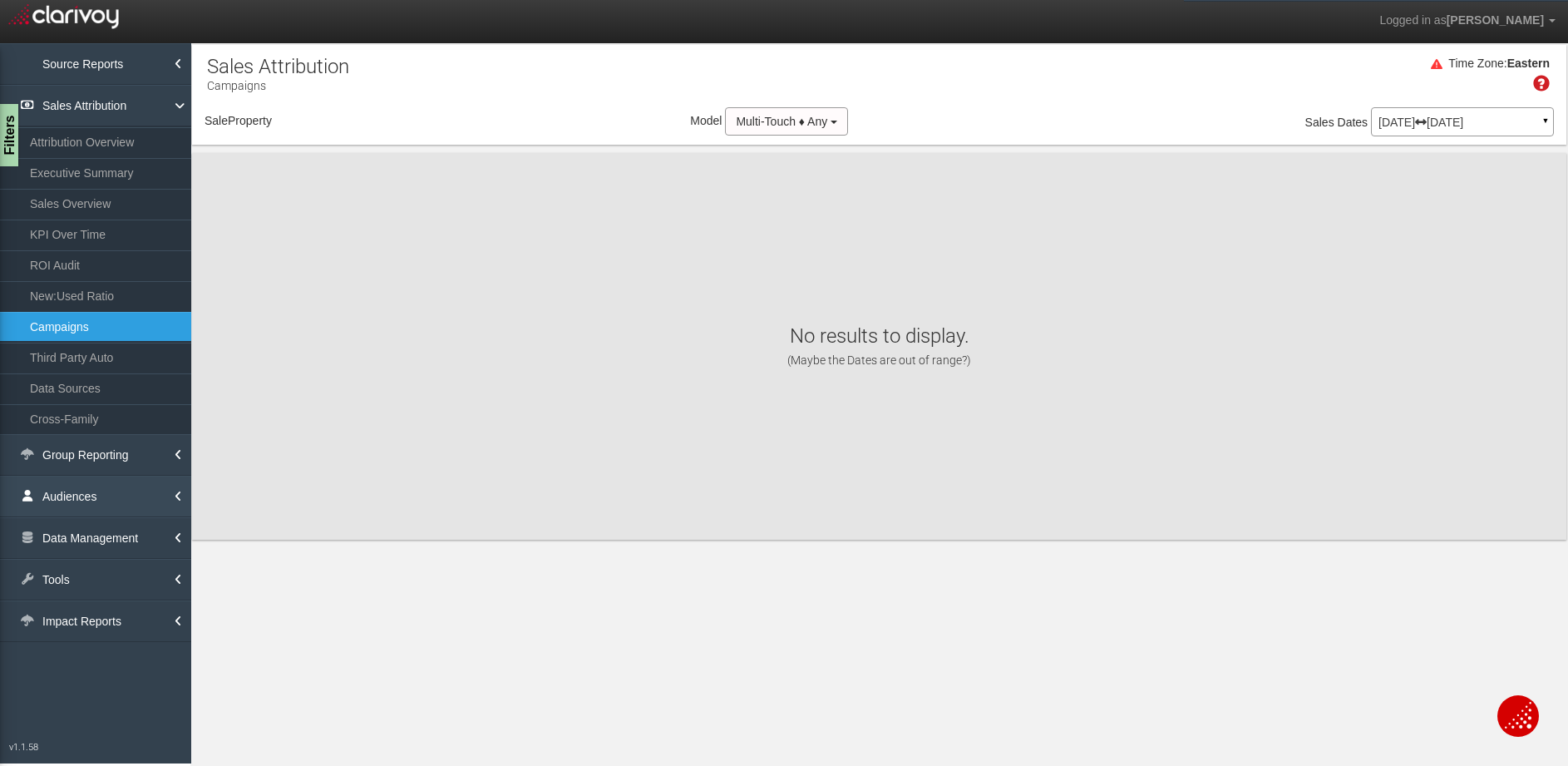
select select "object:5296"
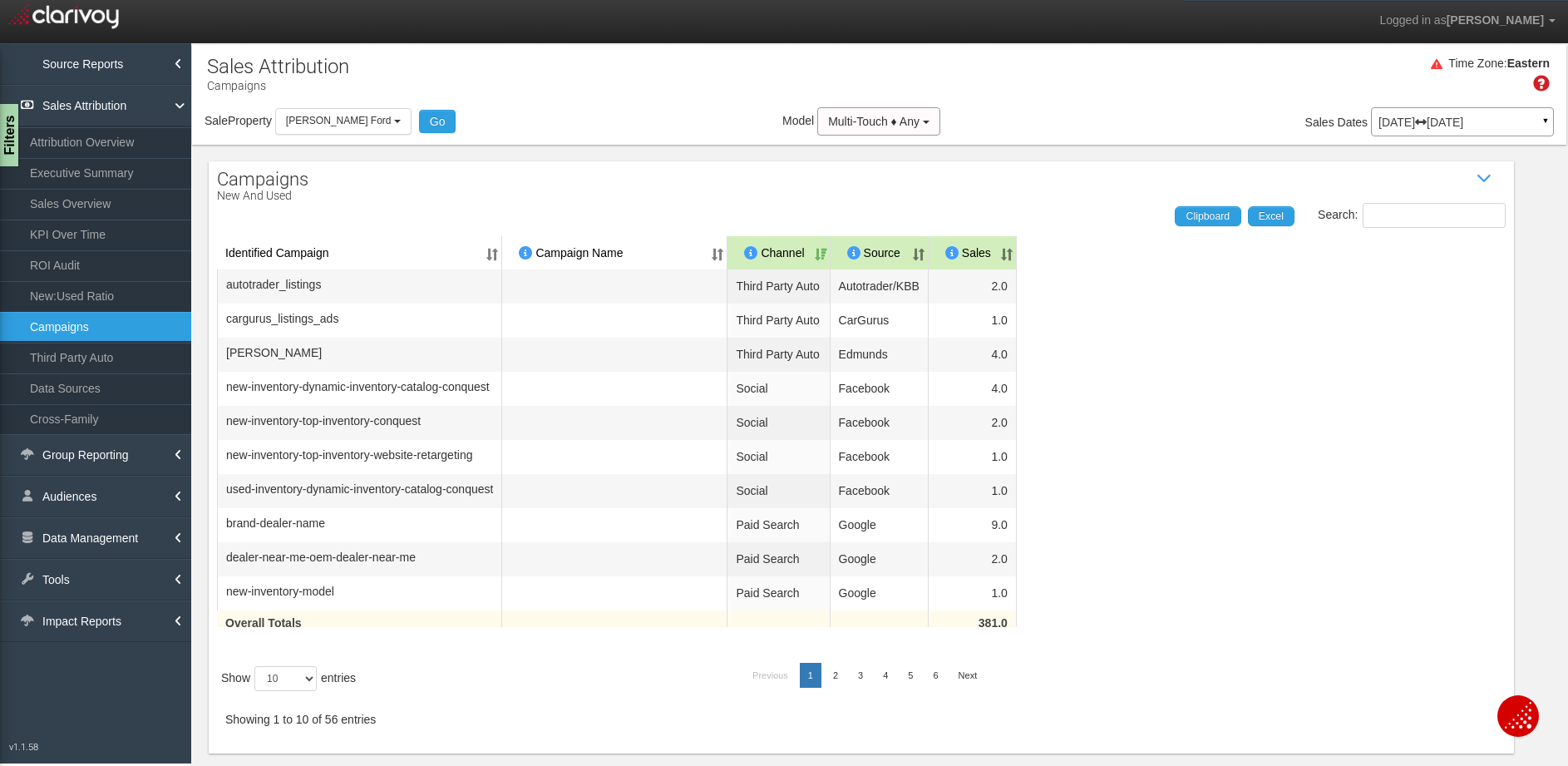
click at [1426, 121] on icon at bounding box center [1420, 121] width 12 height 12
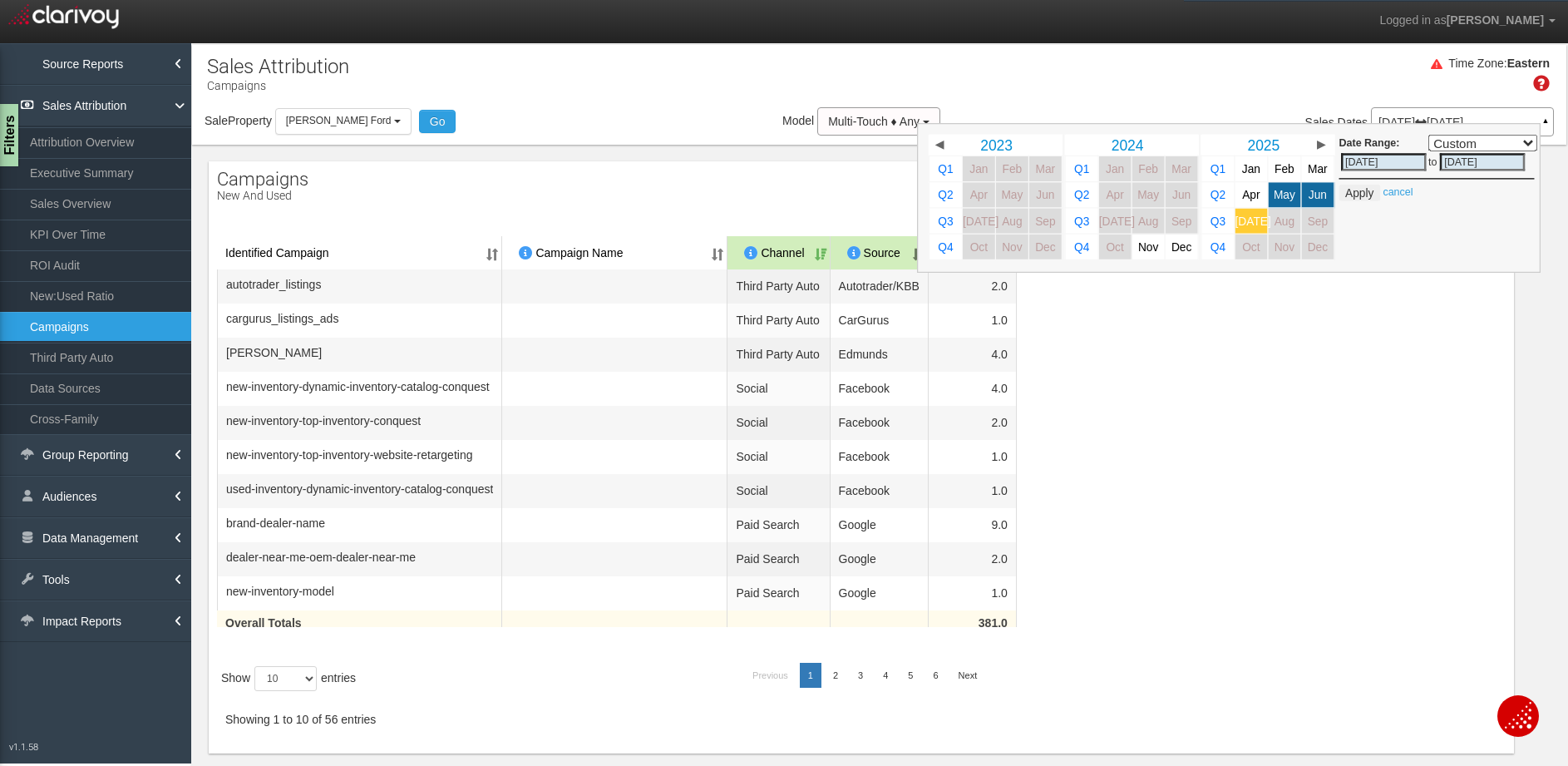
click at [1235, 222] on span "[DATE]" at bounding box center [1253, 221] width 35 height 12
select select ","
type input "07/01/2025"
click at [1360, 193] on button "Apply" at bounding box center [1360, 192] width 41 height 17
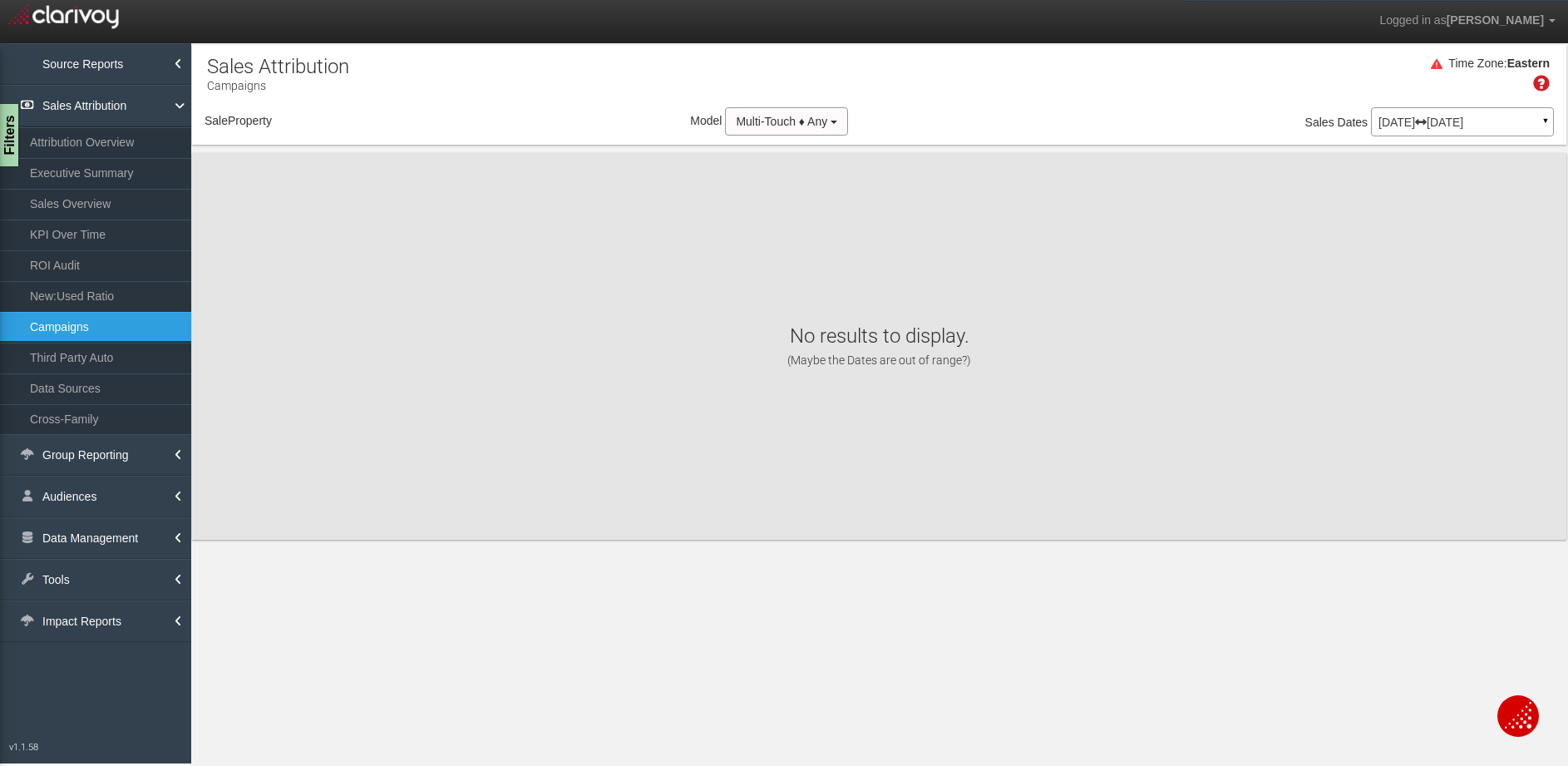
select select "object:7883"
select select "object:2706"
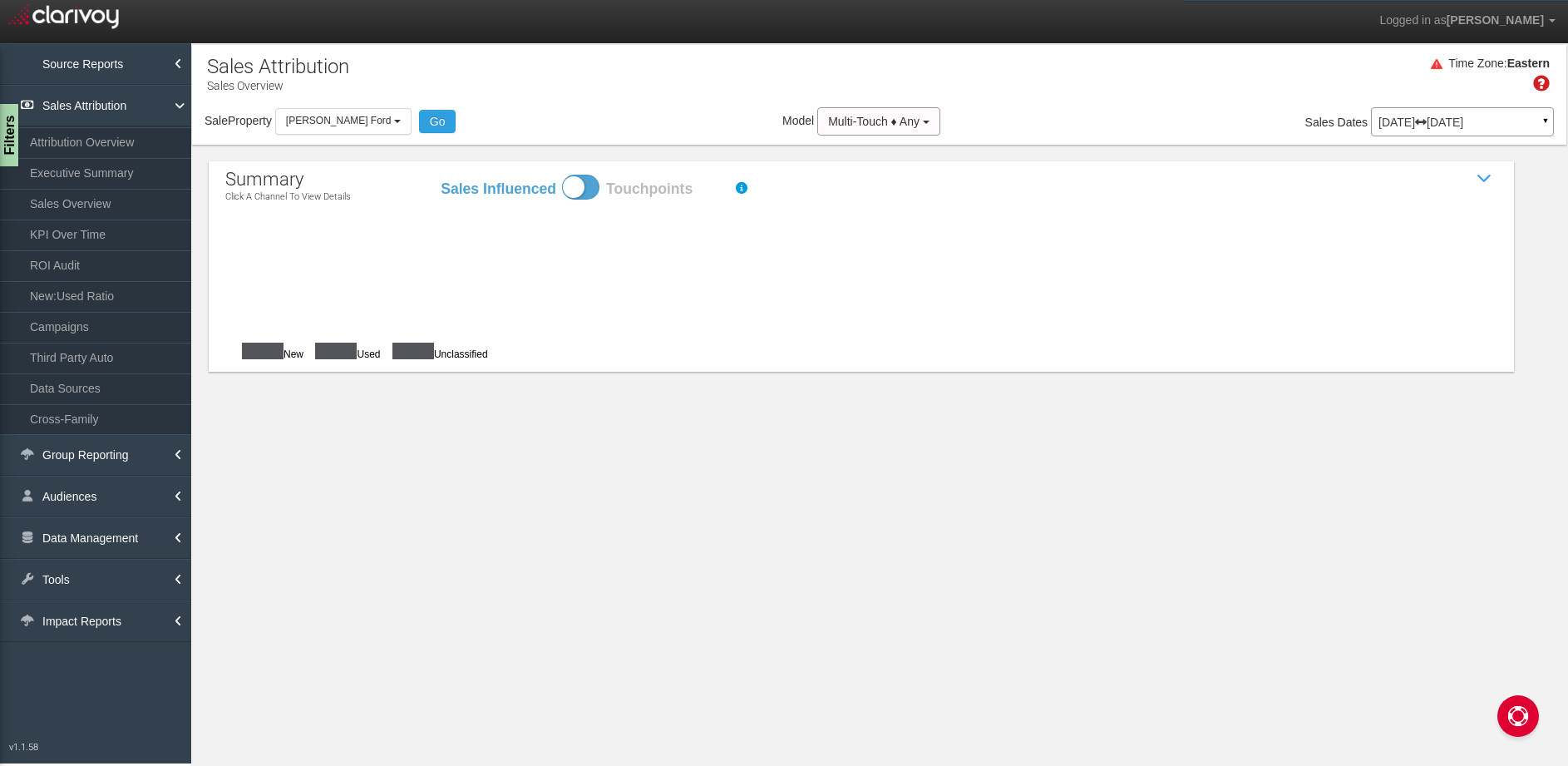
drag, startPoint x: 332, startPoint y: 121, endPoint x: 343, endPoint y: 135, distance: 17.8
click at [332, 121] on span "[PERSON_NAME] Ford" at bounding box center [338, 120] width 105 height 12
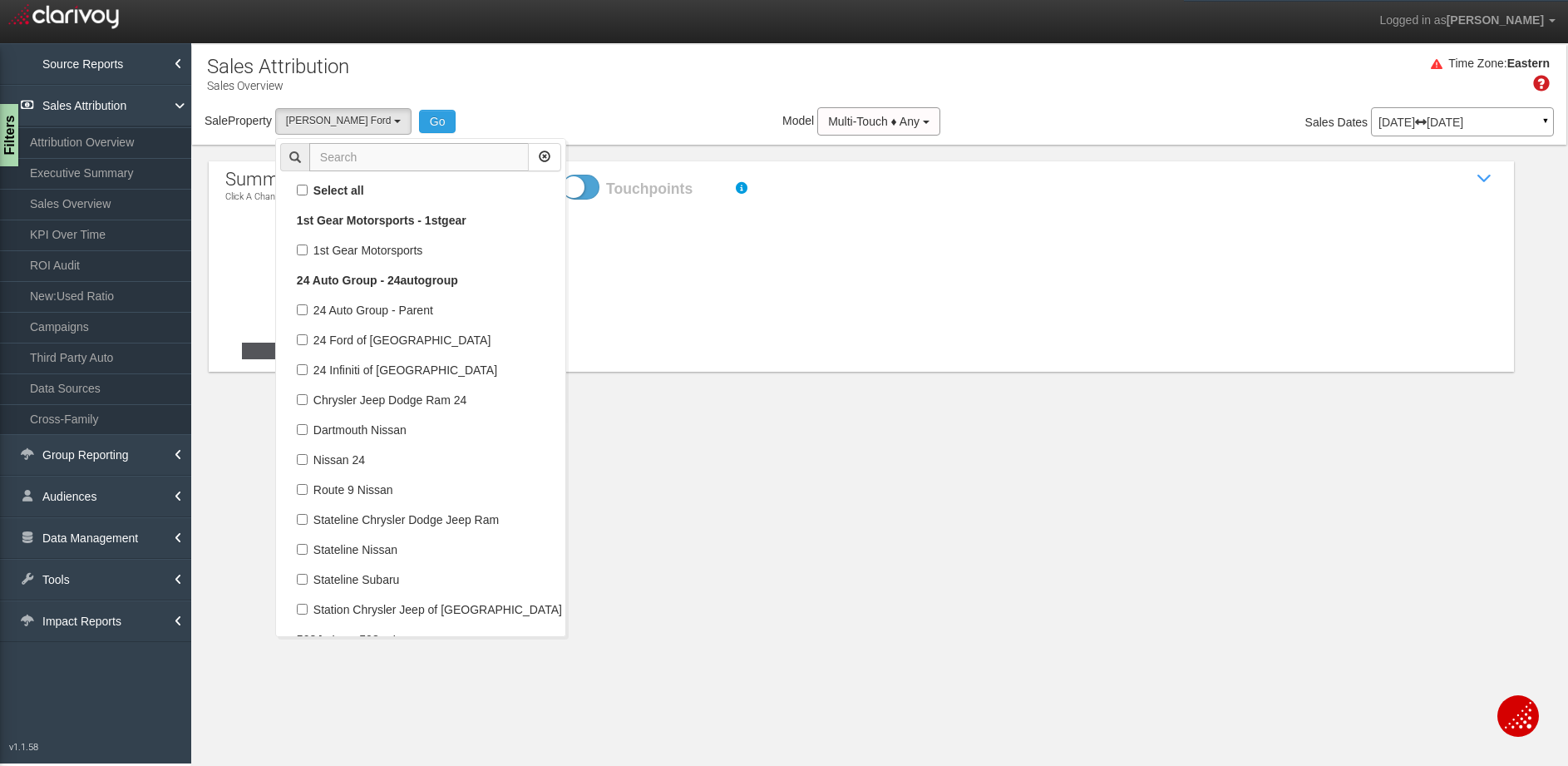
scroll to position [95329, 0]
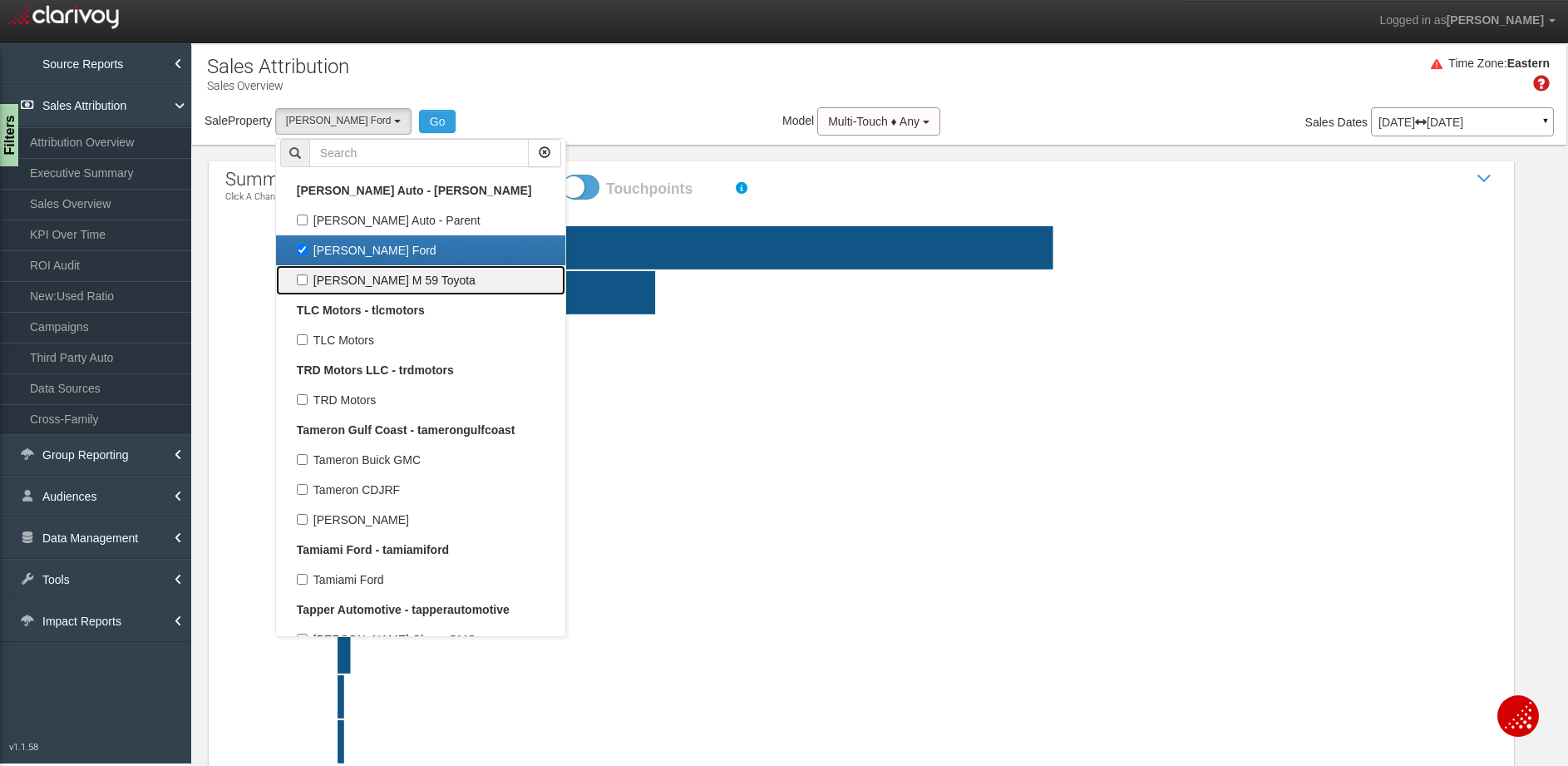
click at [344, 275] on label "[PERSON_NAME] M 59 Toyota" at bounding box center [420, 280] width 281 height 21
click at [307, 275] on input "[PERSON_NAME] M 59 Toyota" at bounding box center [302, 280] width 11 height 11
checkbox input "true"
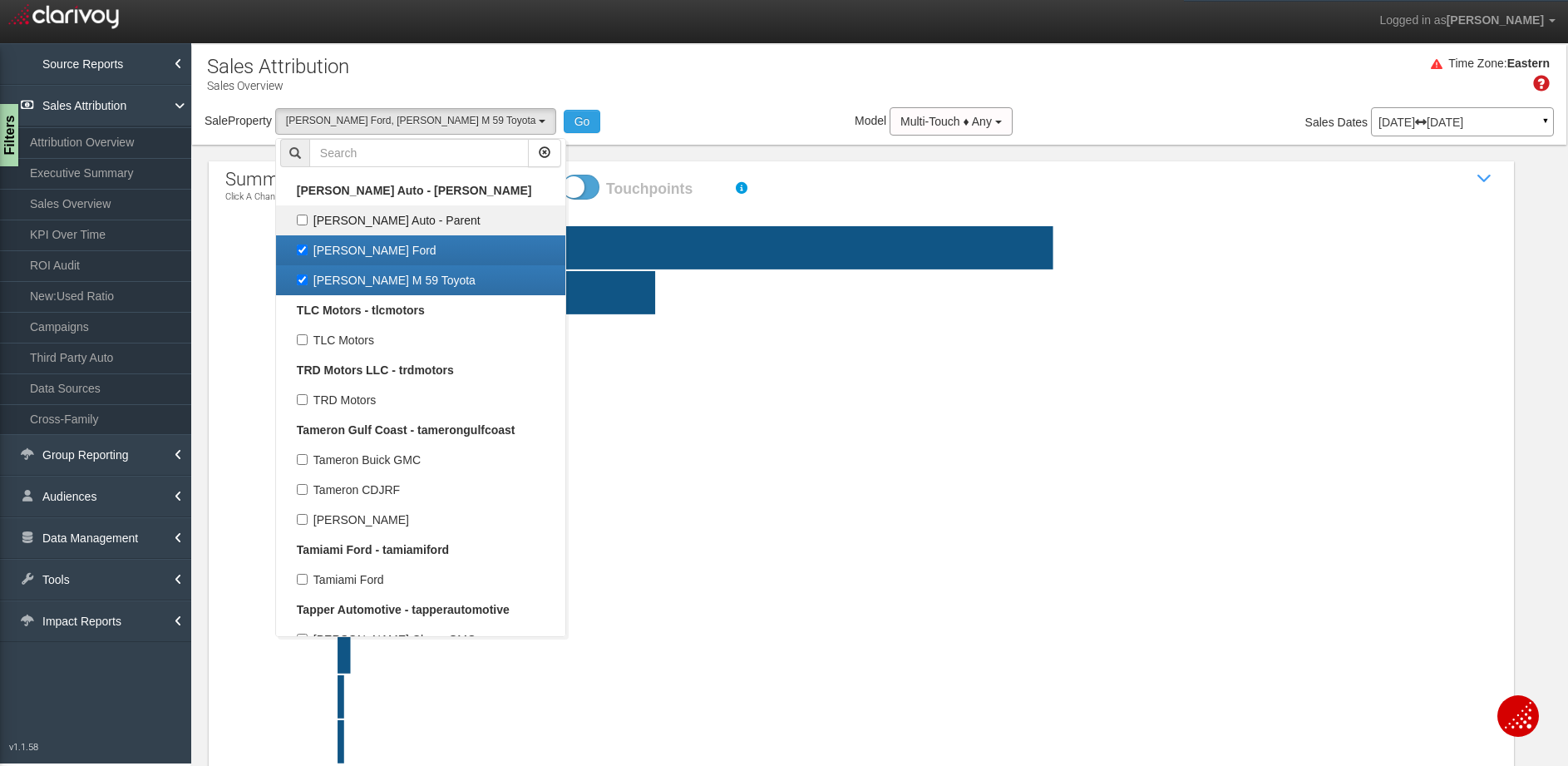
click at [341, 251] on label "[PERSON_NAME] Ford" at bounding box center [420, 250] width 281 height 21
click at [307, 251] on input "[PERSON_NAME] Ford" at bounding box center [302, 250] width 11 height 11
checkbox input "false"
select select "object:2707"
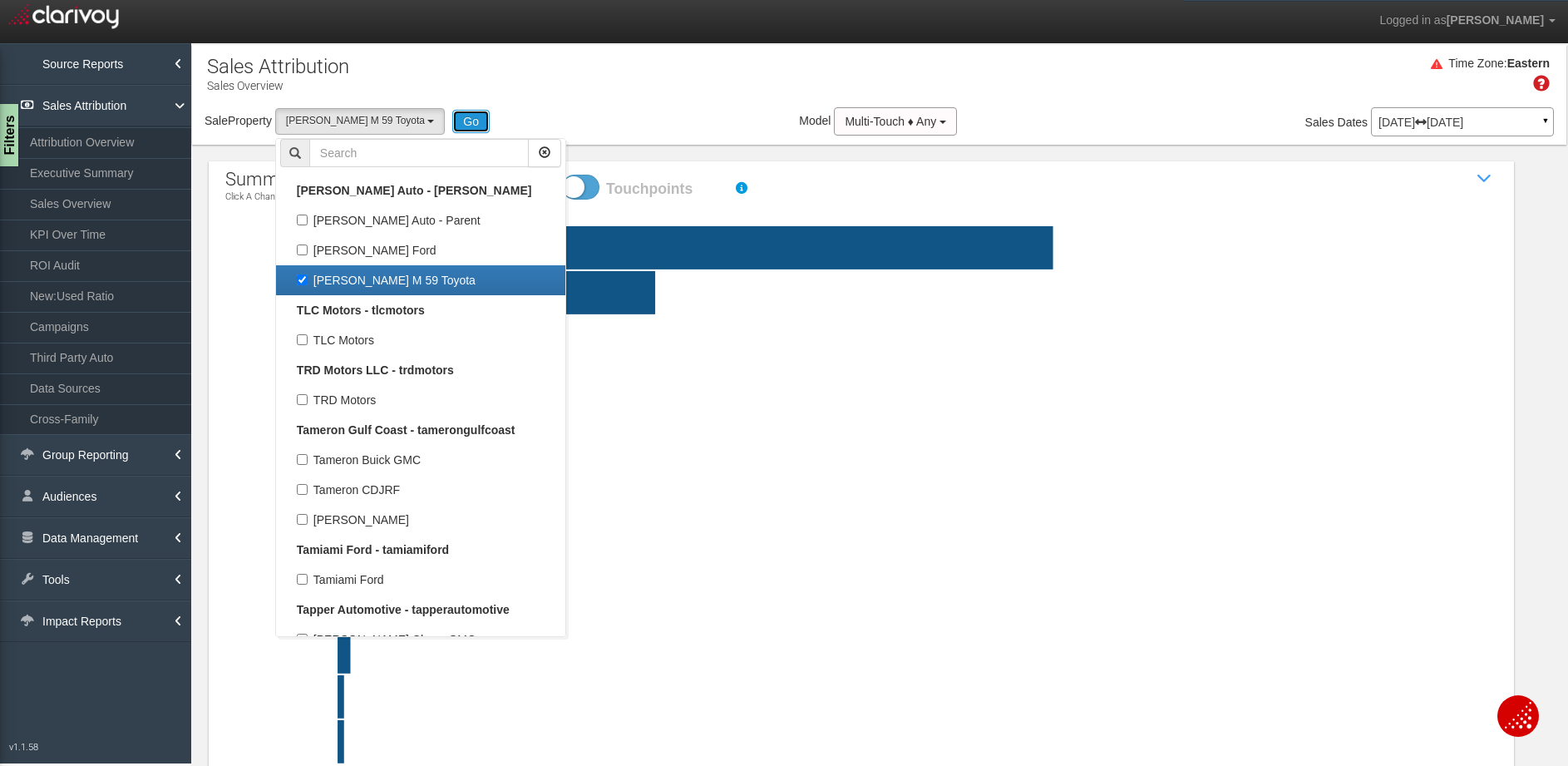
click at [452, 113] on button "Go" at bounding box center [471, 121] width 37 height 23
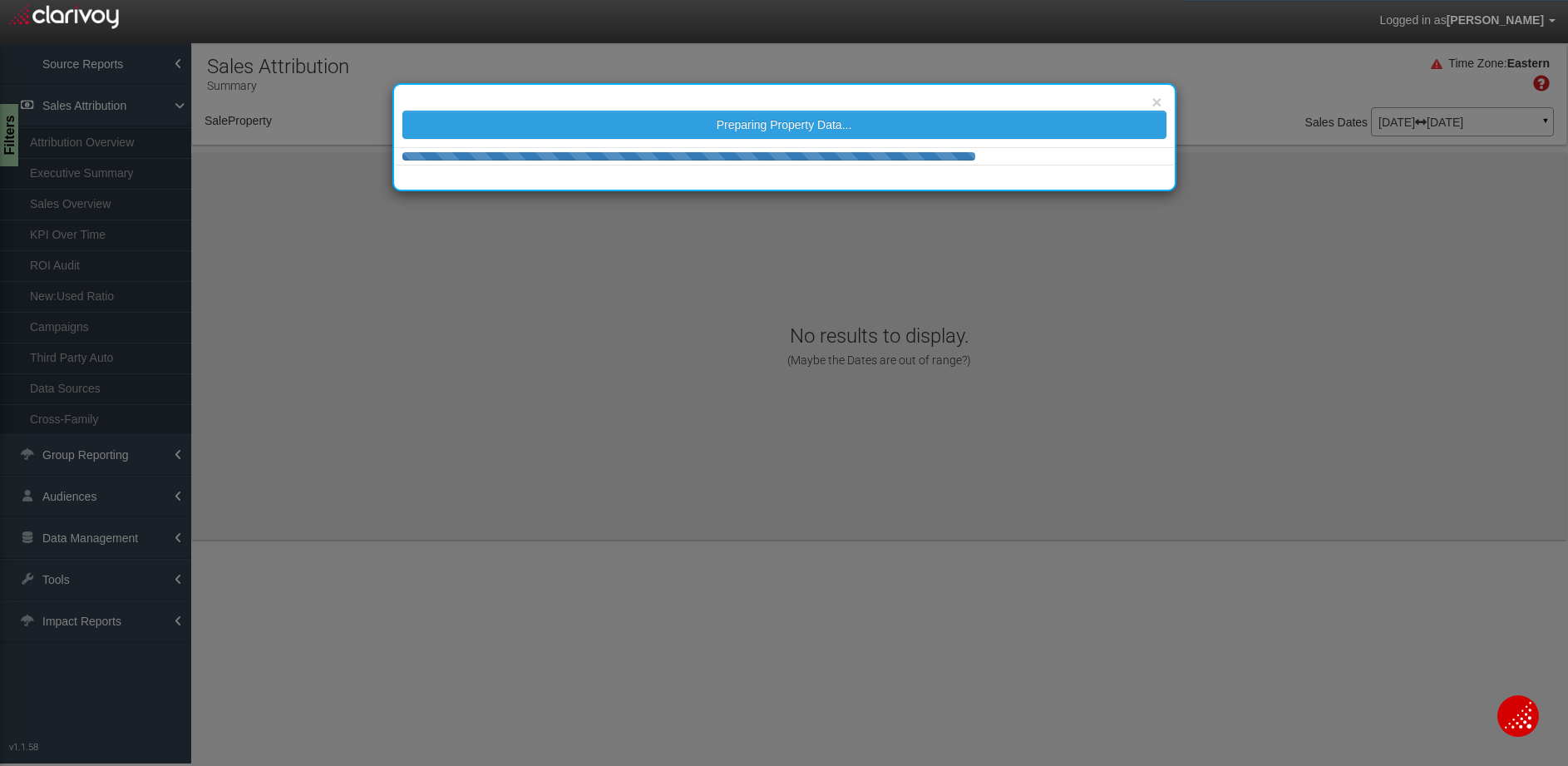
select select "object:5301"
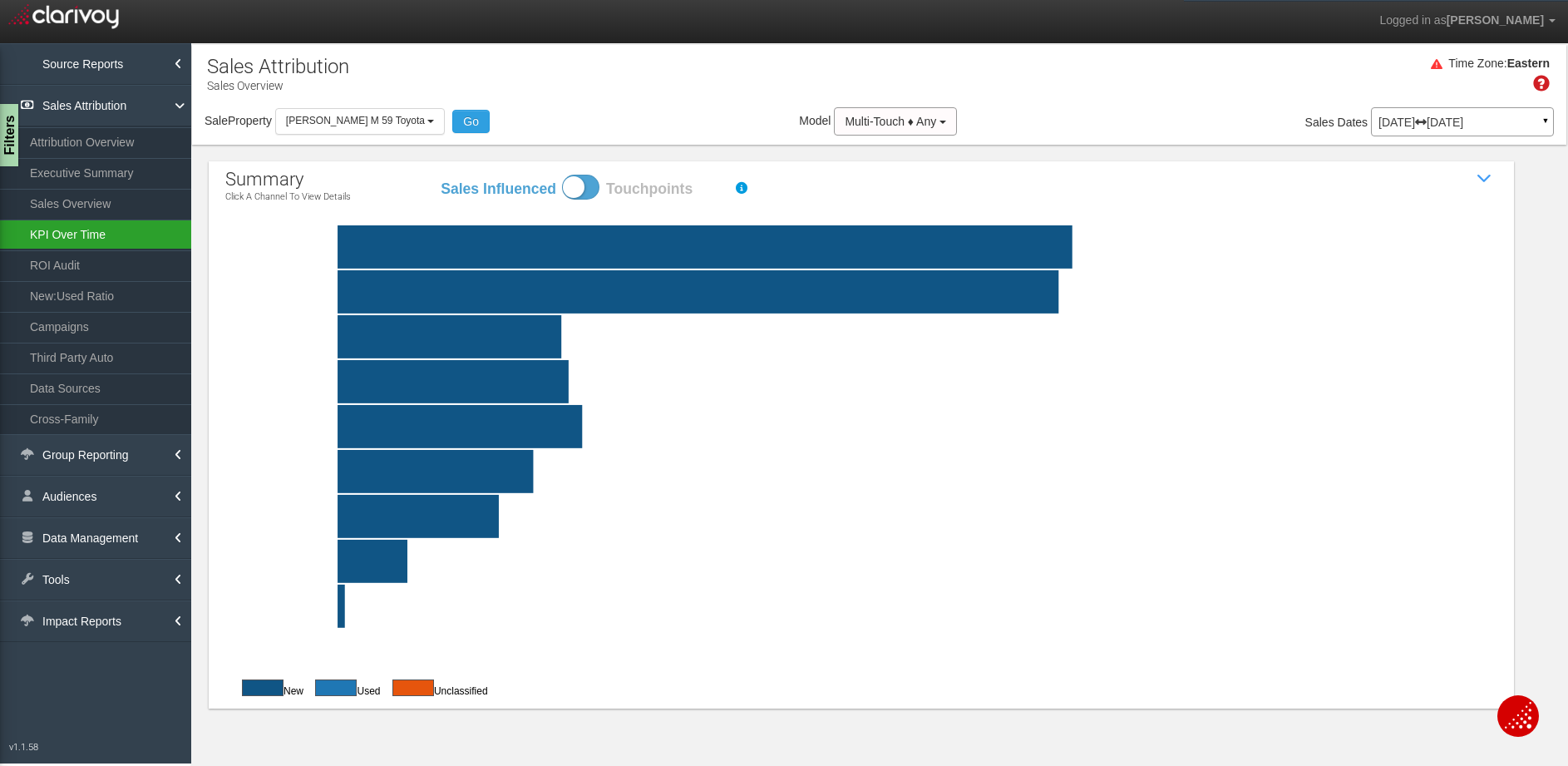
click at [126, 236] on link "KPI Over Time" at bounding box center [96, 235] width 191 height 30
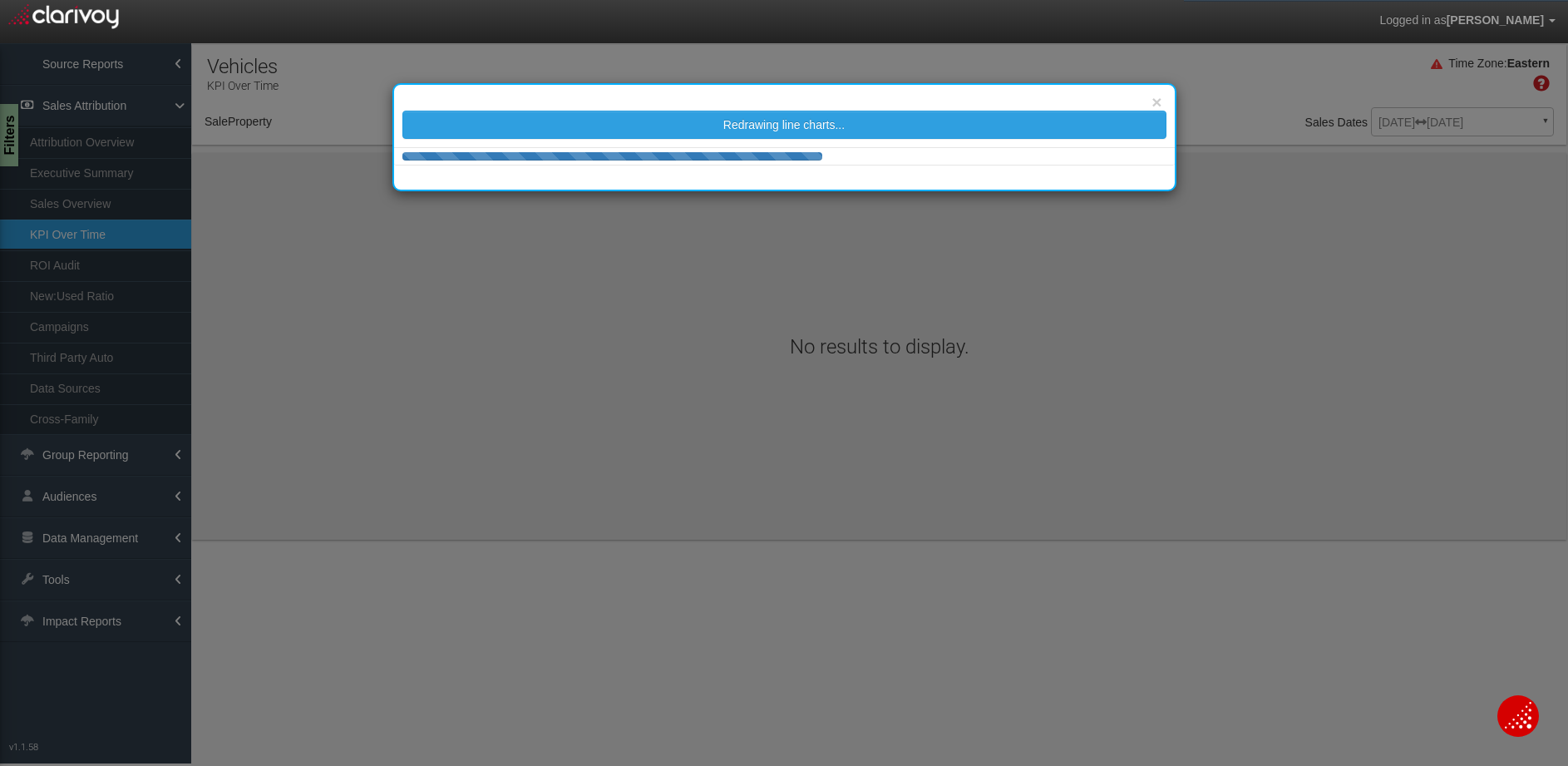
select select "object:7908"
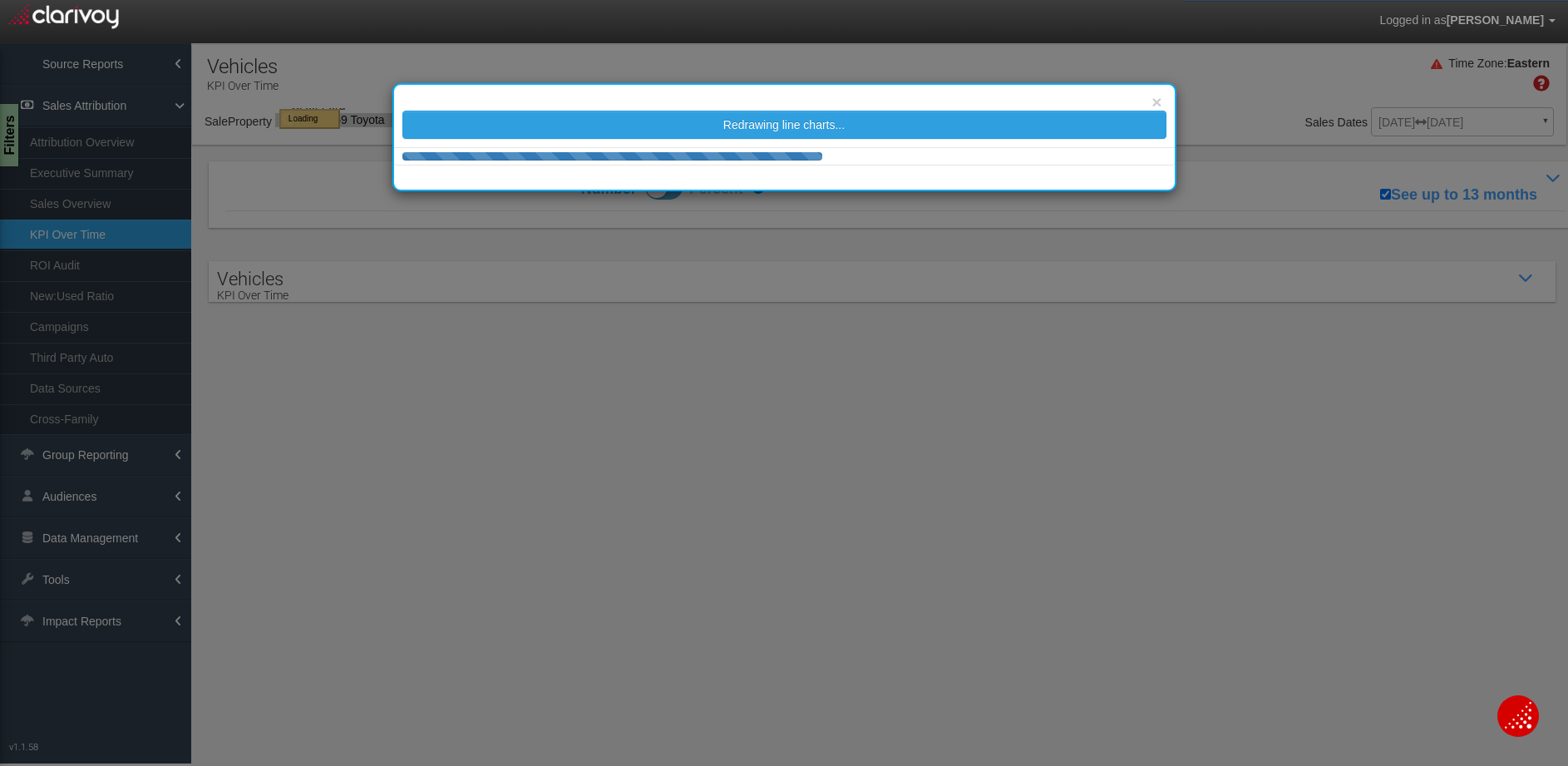
select select "object:7908"
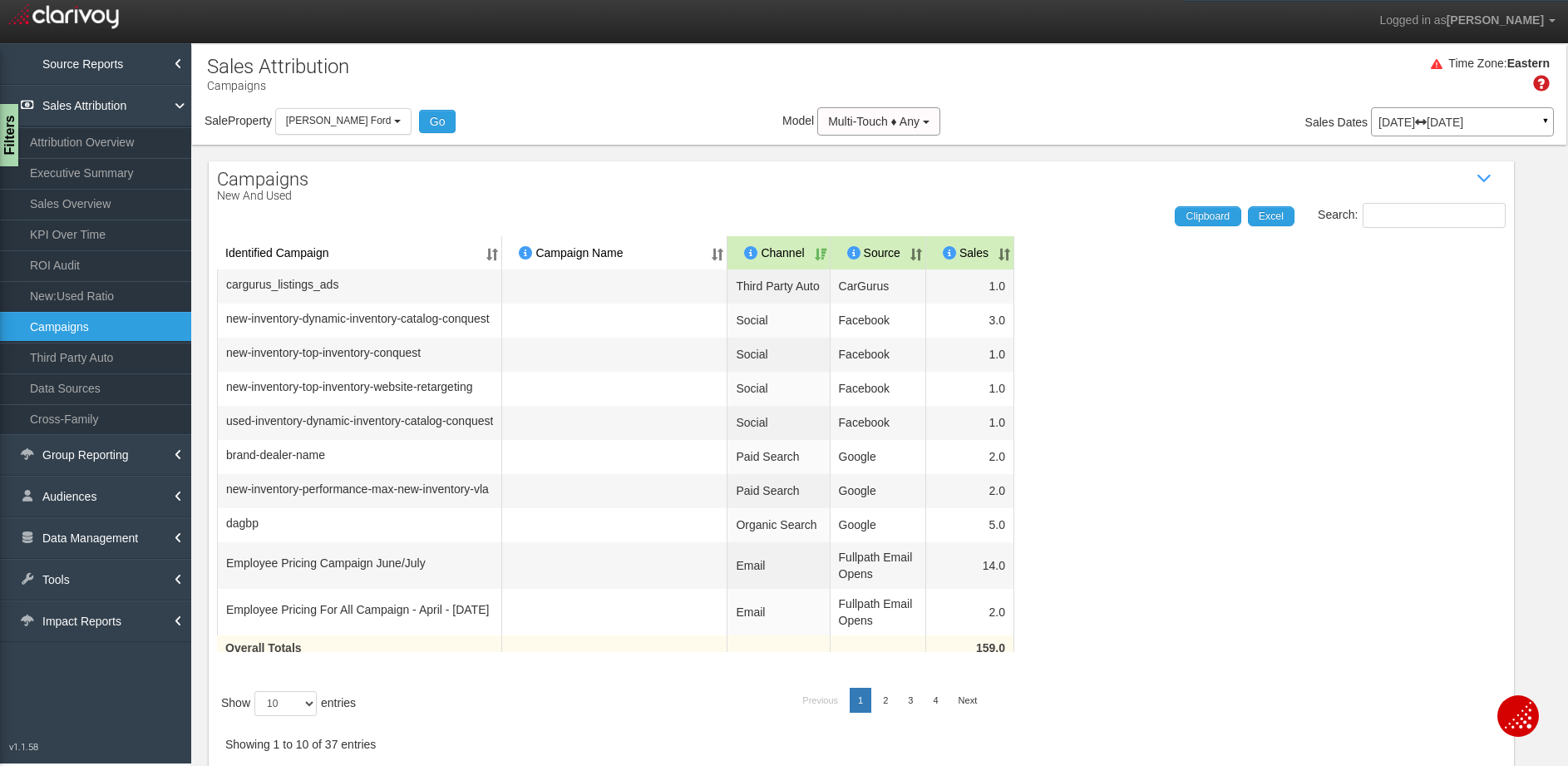
select select "object:7883"
click at [1398, 135] on div "[DATE] [DATE] ▼" at bounding box center [1462, 121] width 183 height 29
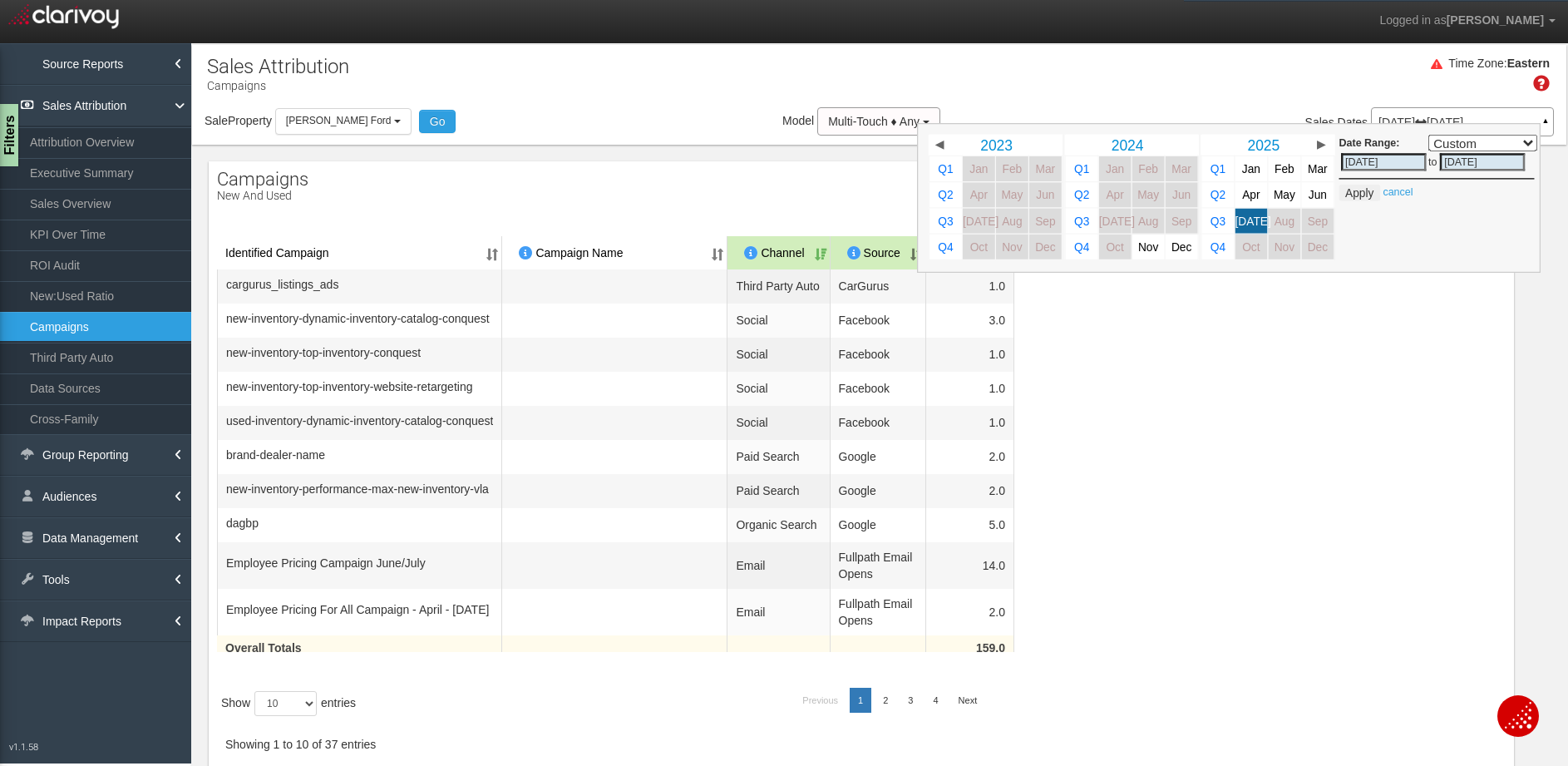
click at [1227, 35] on nav "Logged in as [PERSON_NAME] Edit Profile Change Password Signout" at bounding box center [784, 21] width 1568 height 43
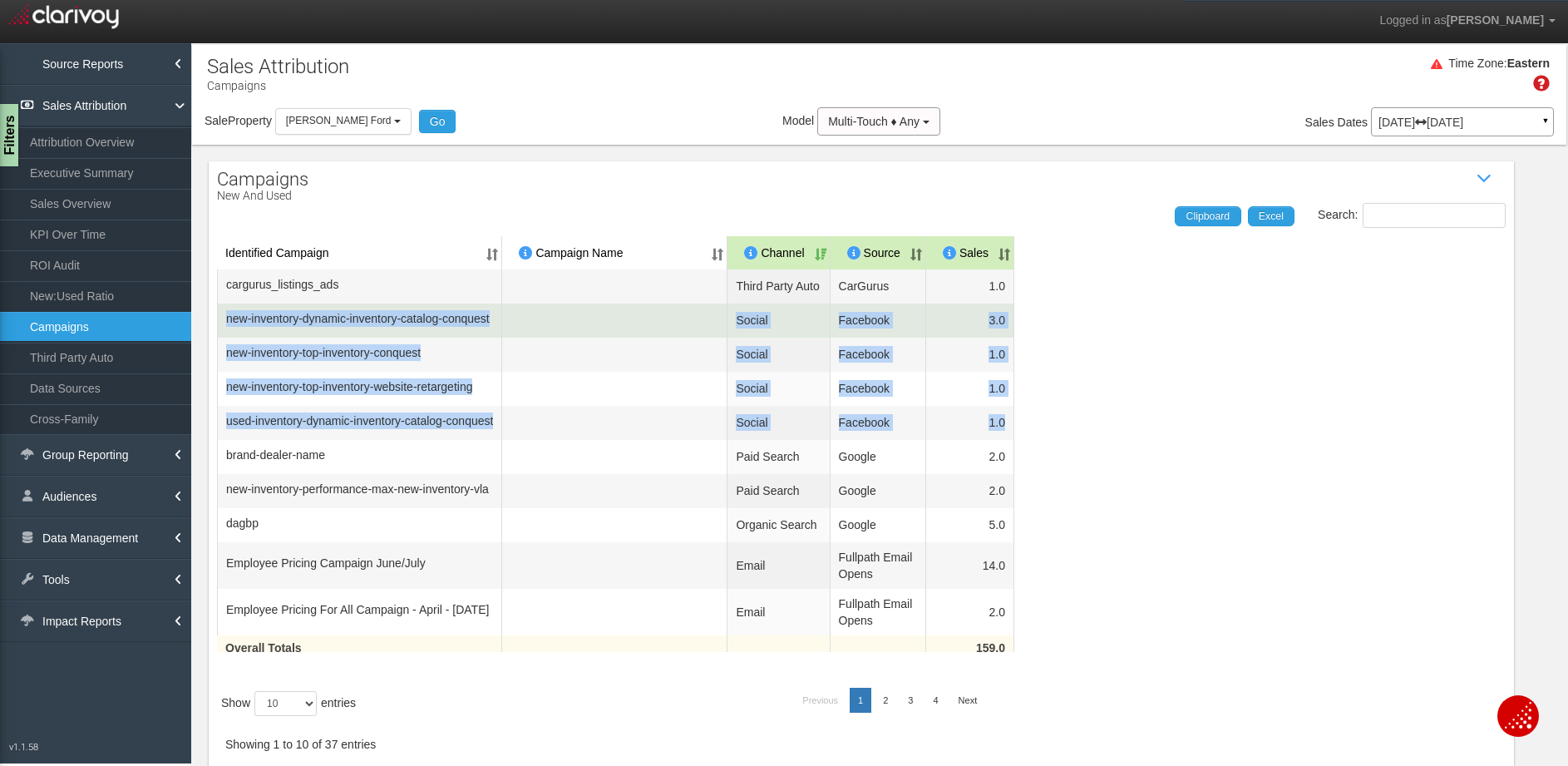
drag, startPoint x: 1060, startPoint y: 437, endPoint x: 224, endPoint y: 332, distance: 842.6
click at [224, 332] on table "Identified Campaign Campaign Name Dealer/Vendor Channel Source Sales cargurus_l…" at bounding box center [861, 455] width 1288 height 438
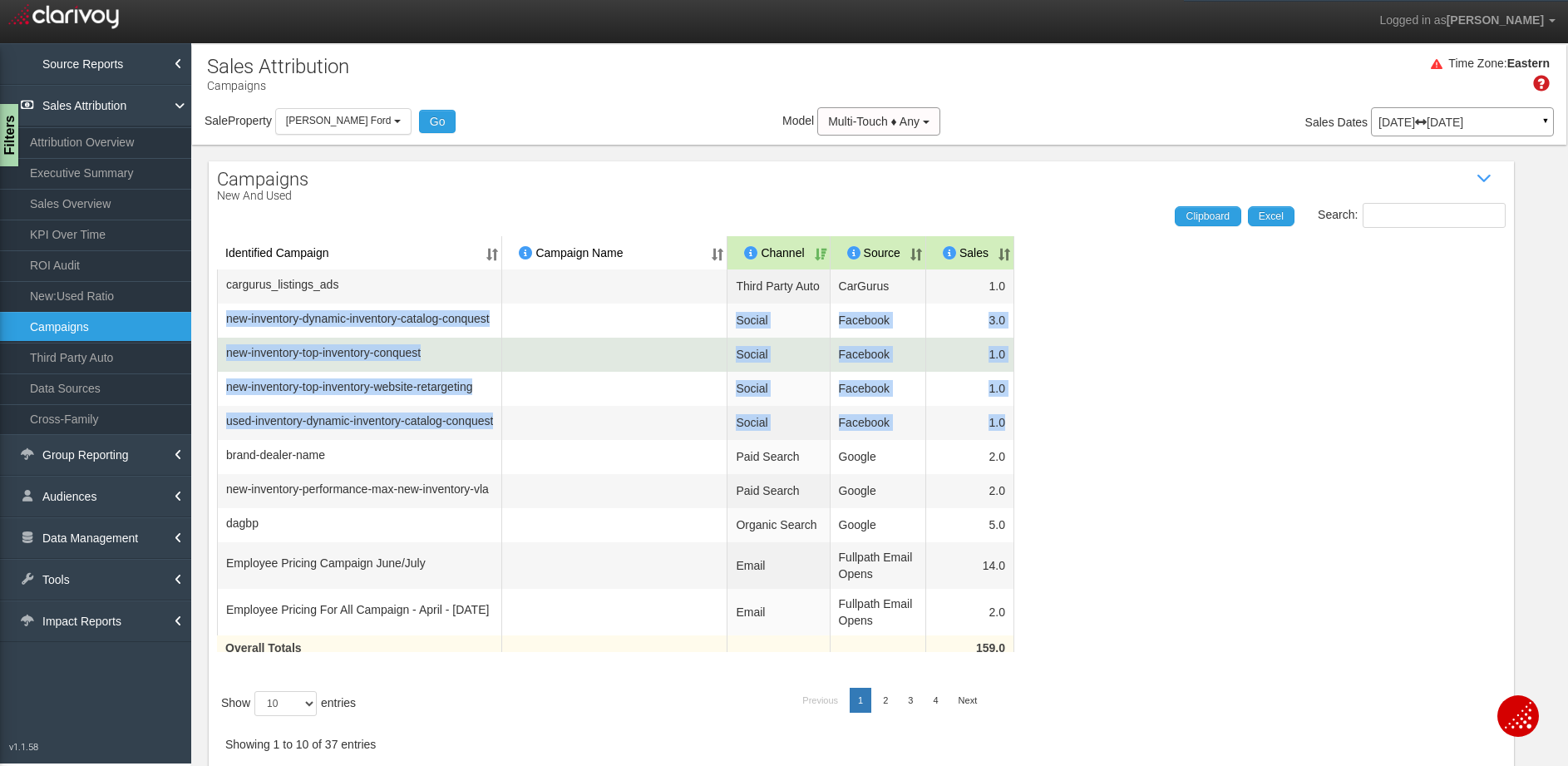
click at [421, 360] on span "new-inventory-top-inventory-conquest" at bounding box center [323, 352] width 195 height 17
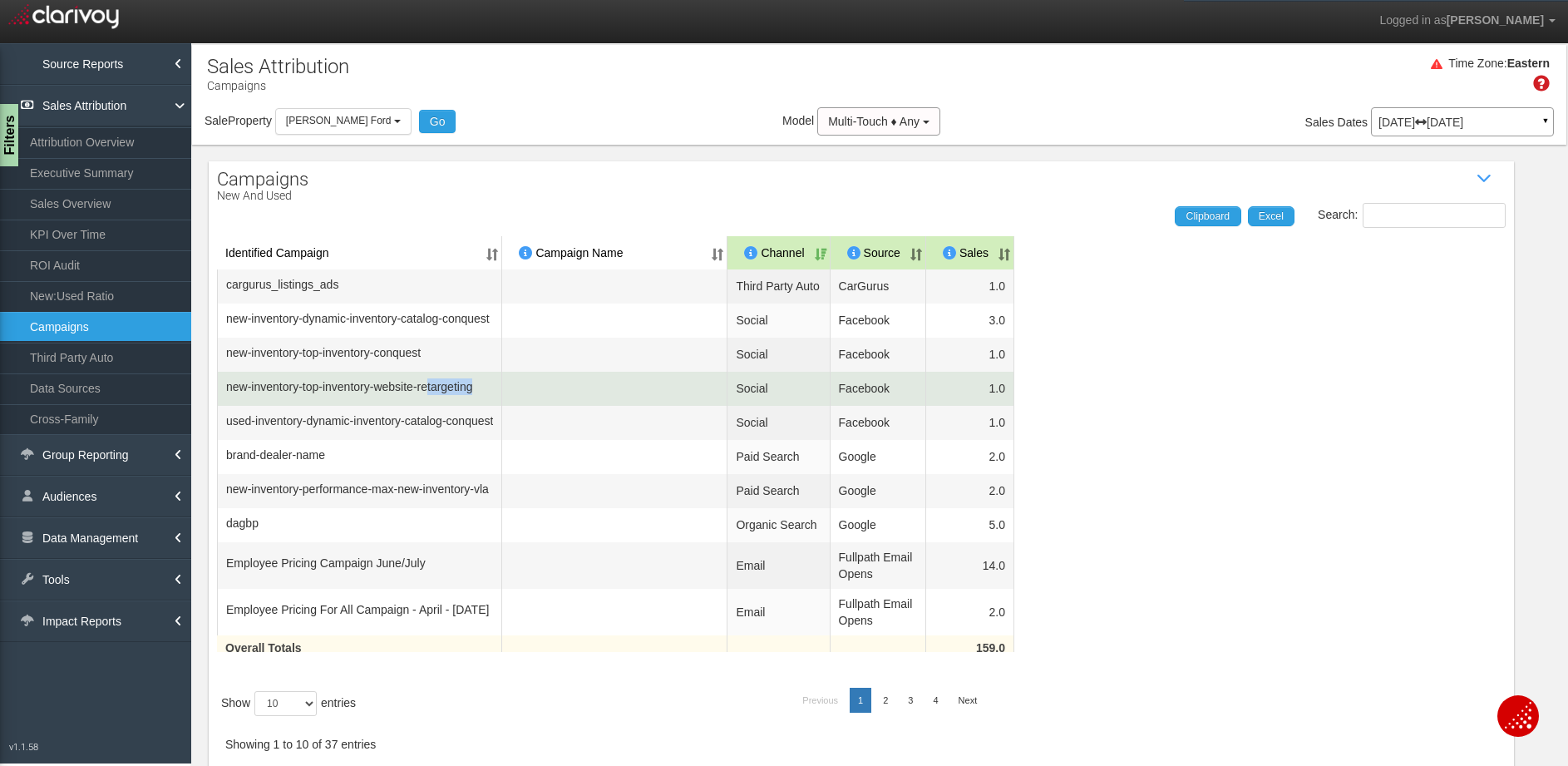
drag, startPoint x: 561, startPoint y: 401, endPoint x: 460, endPoint y: 401, distance: 101.0
click at [460, 401] on tr "new-inventory-top-inventory-website-retargeting Social Facebook 1.0" at bounding box center [861, 389] width 1288 height 34
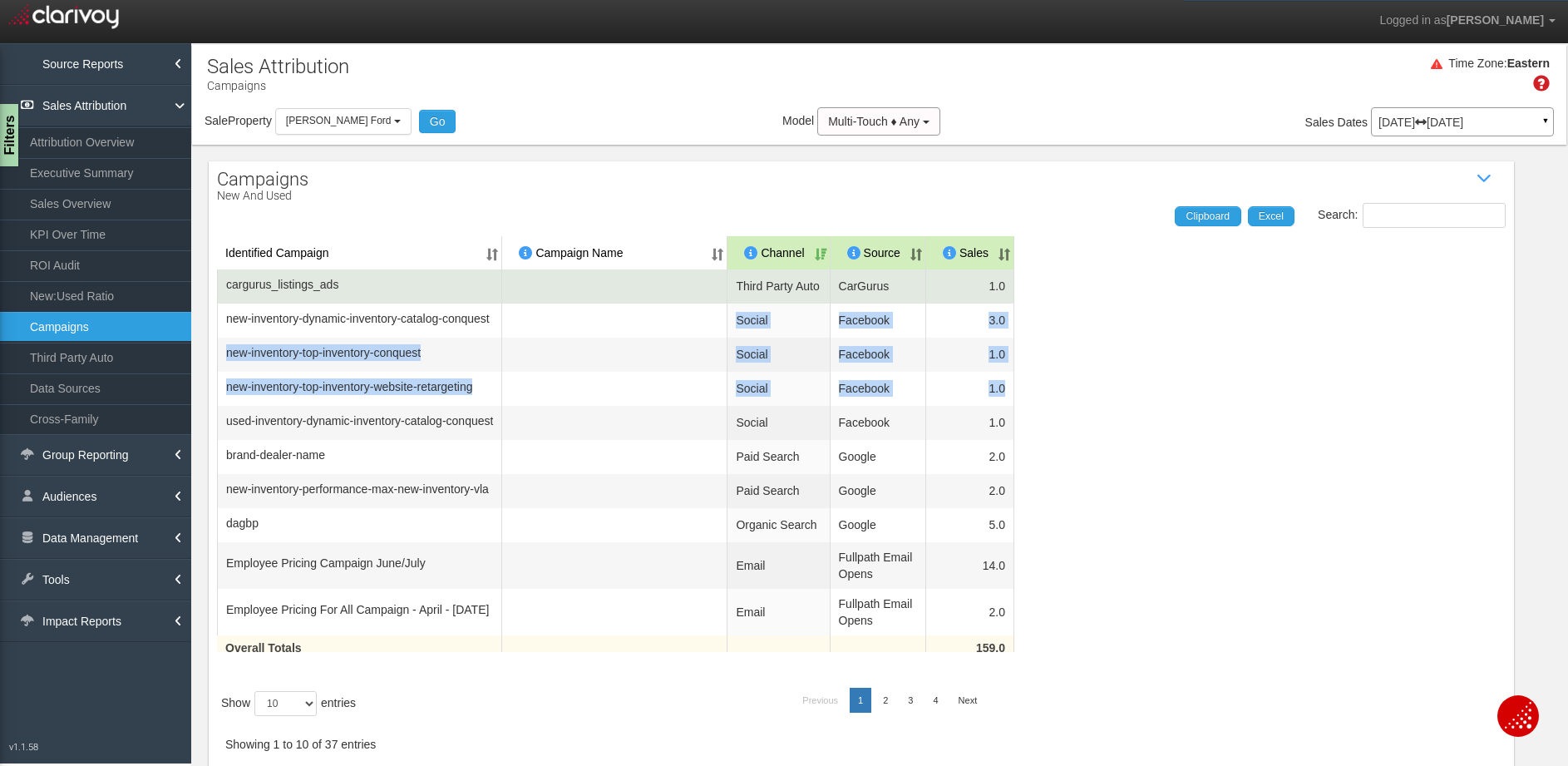
drag, startPoint x: 1072, startPoint y: 398, endPoint x: 591, endPoint y: 310, distance: 489.0
click at [253, 339] on table "Identified Campaign Campaign Name Dealer/Vendor Channel Source Sales cargurus_l…" at bounding box center [861, 455] width 1288 height 438
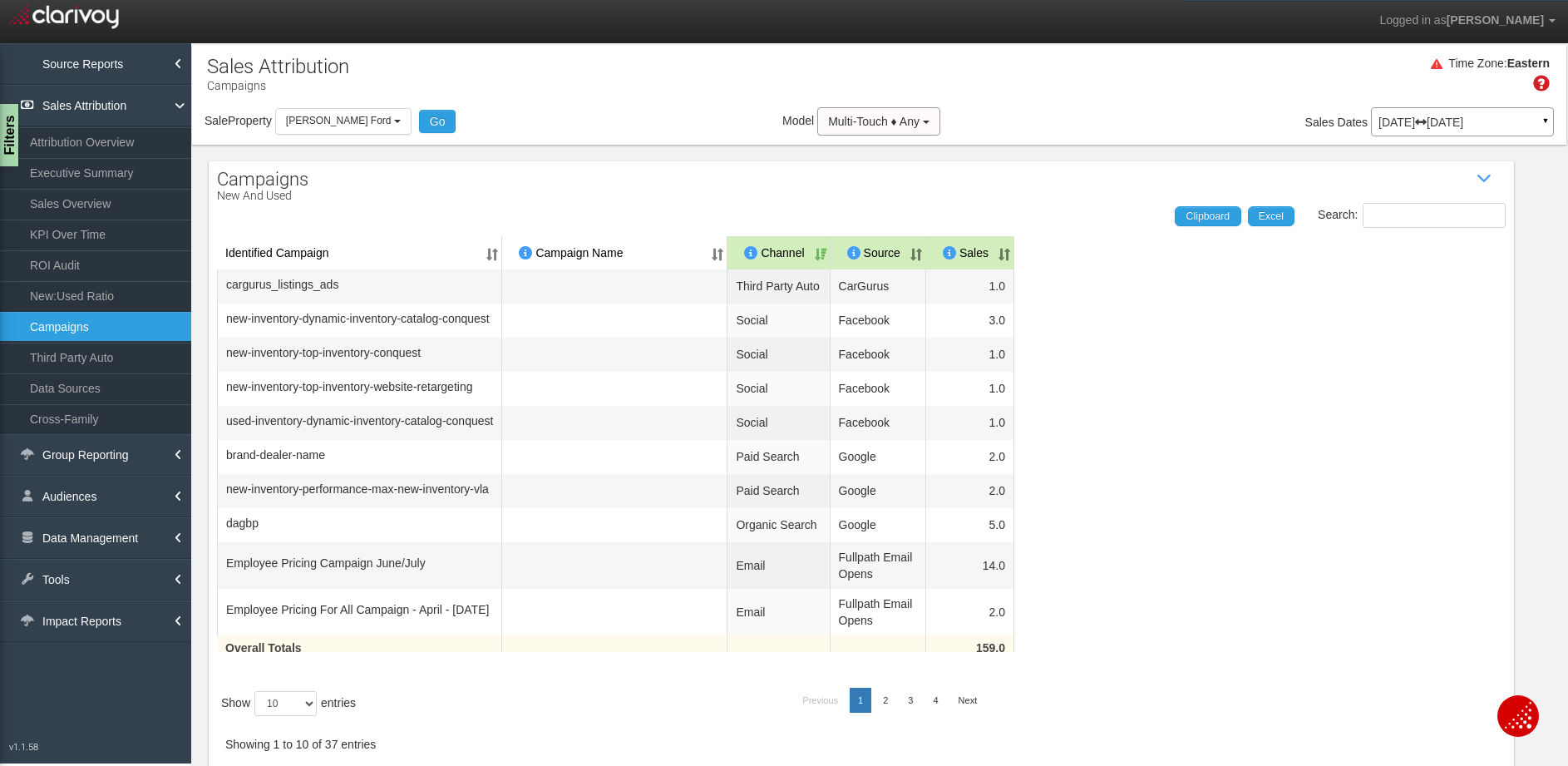
click at [1089, 422] on table "Identified Campaign Campaign Name Dealer/Vendor Channel Source Sales cargurus_l…" at bounding box center [861, 455] width 1288 height 438
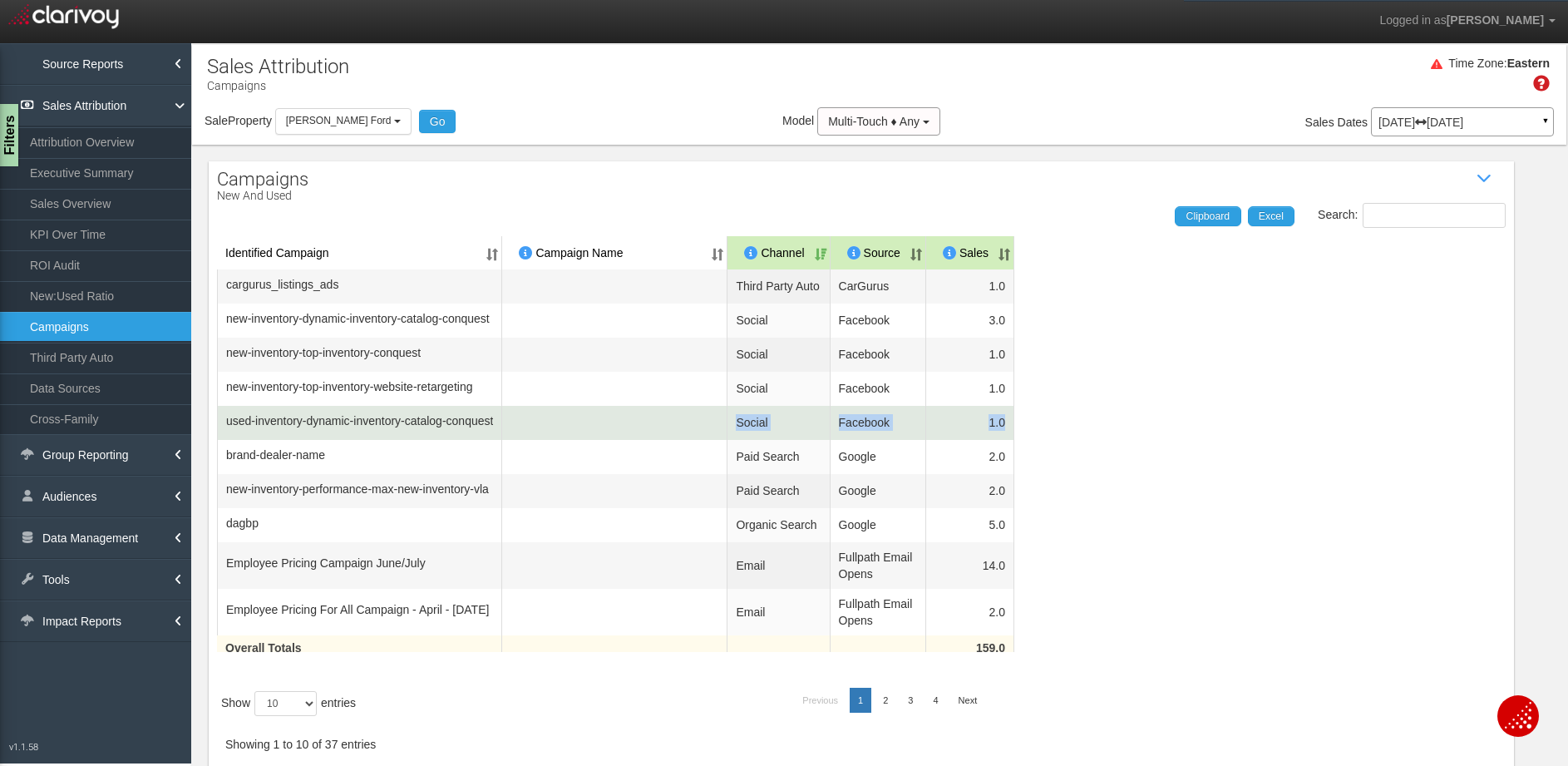
drag, startPoint x: 1053, startPoint y: 430, endPoint x: 719, endPoint y: 434, distance: 334.0
click at [720, 433] on table "Identified Campaign Campaign Name Dealer/Vendor Channel Source Sales cargurus_l…" at bounding box center [861, 455] width 1288 height 438
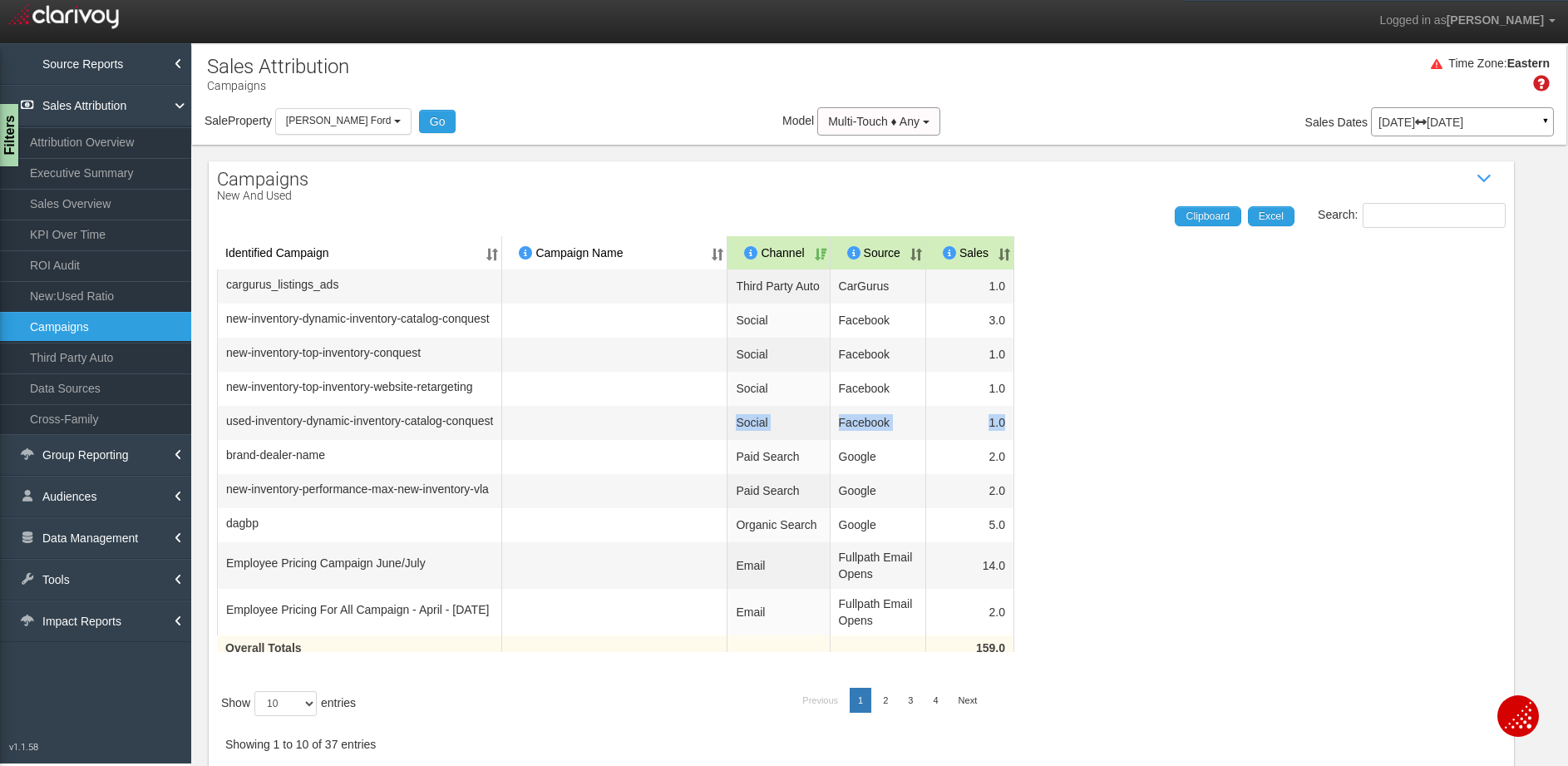
click at [1306, 458] on table "Identified Campaign Campaign Name Dealer/Vendor Channel Source Sales cargurus_l…" at bounding box center [861, 455] width 1288 height 438
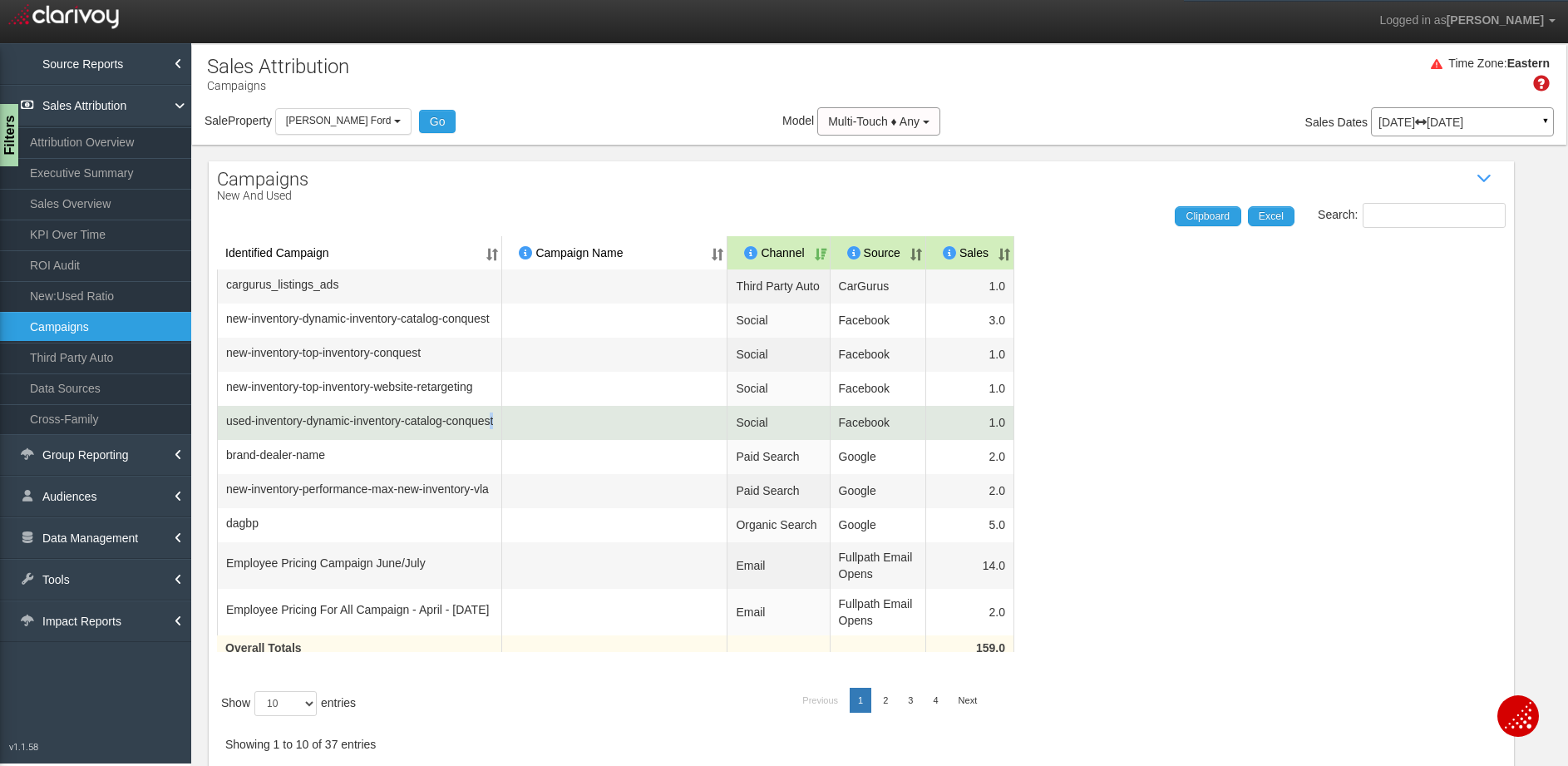
drag, startPoint x: 546, startPoint y: 429, endPoint x: 526, endPoint y: 429, distance: 20.0
click at [526, 429] on tr "used-inventory-dynamic-inventory-catalog-conquest Social Facebook 1.0" at bounding box center [861, 422] width 1288 height 34
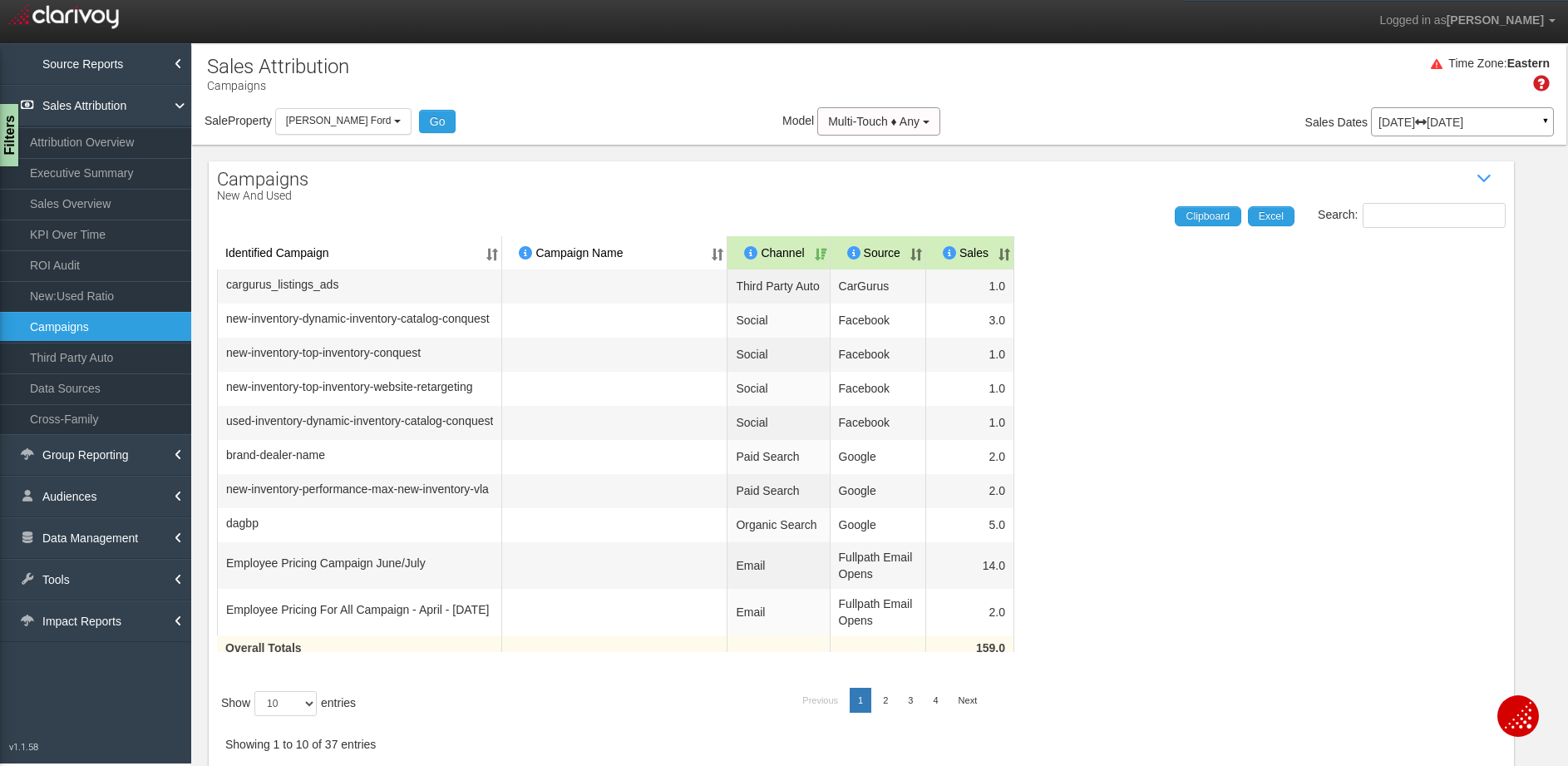
click at [1264, 423] on table "Identified Campaign Campaign Name Dealer/Vendor Channel Source Sales cargurus_l…" at bounding box center [861, 455] width 1288 height 438
click at [299, 715] on select "10 25 50 100" at bounding box center [285, 703] width 62 height 25
select select "50"
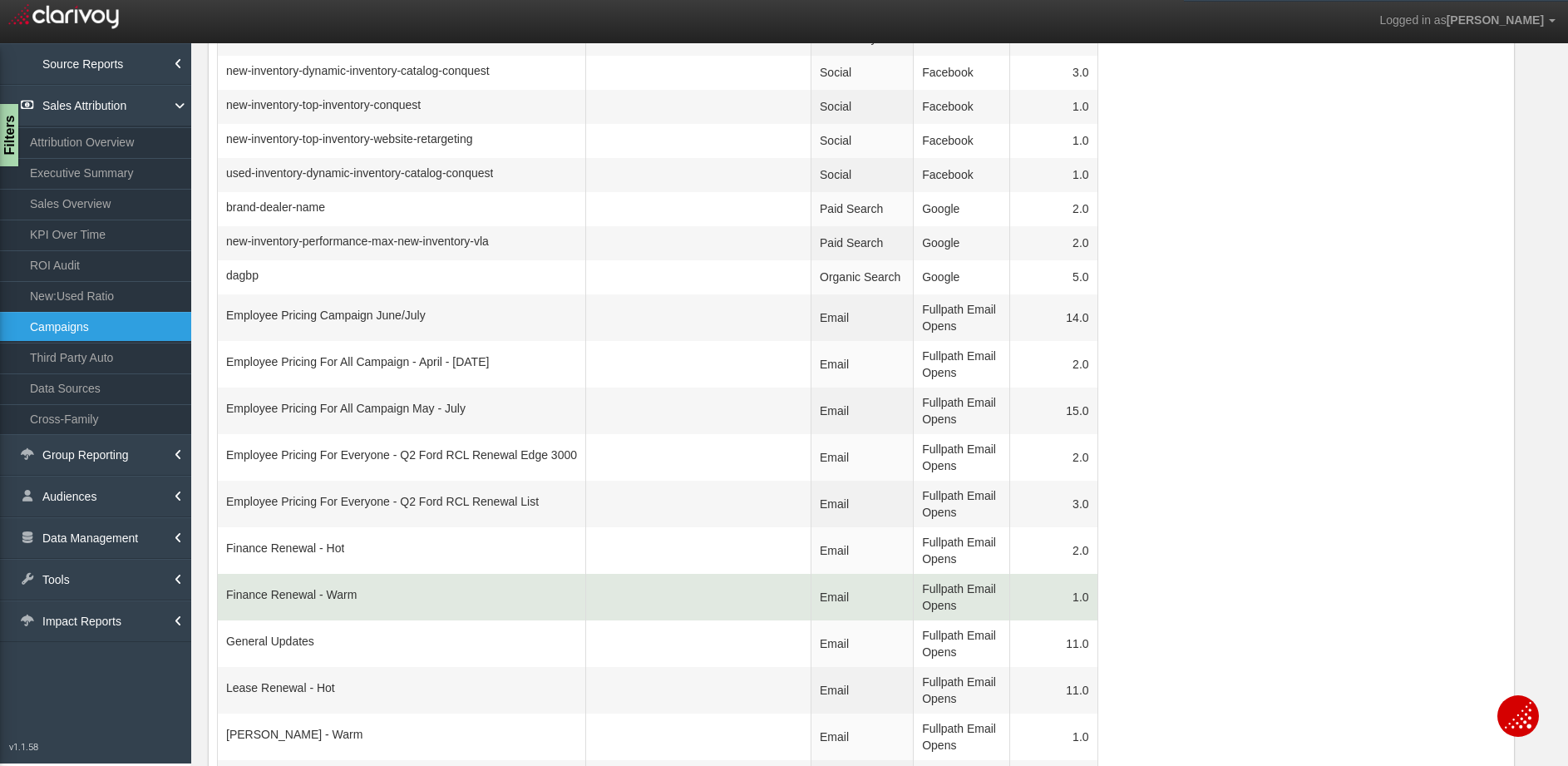
scroll to position [249, 0]
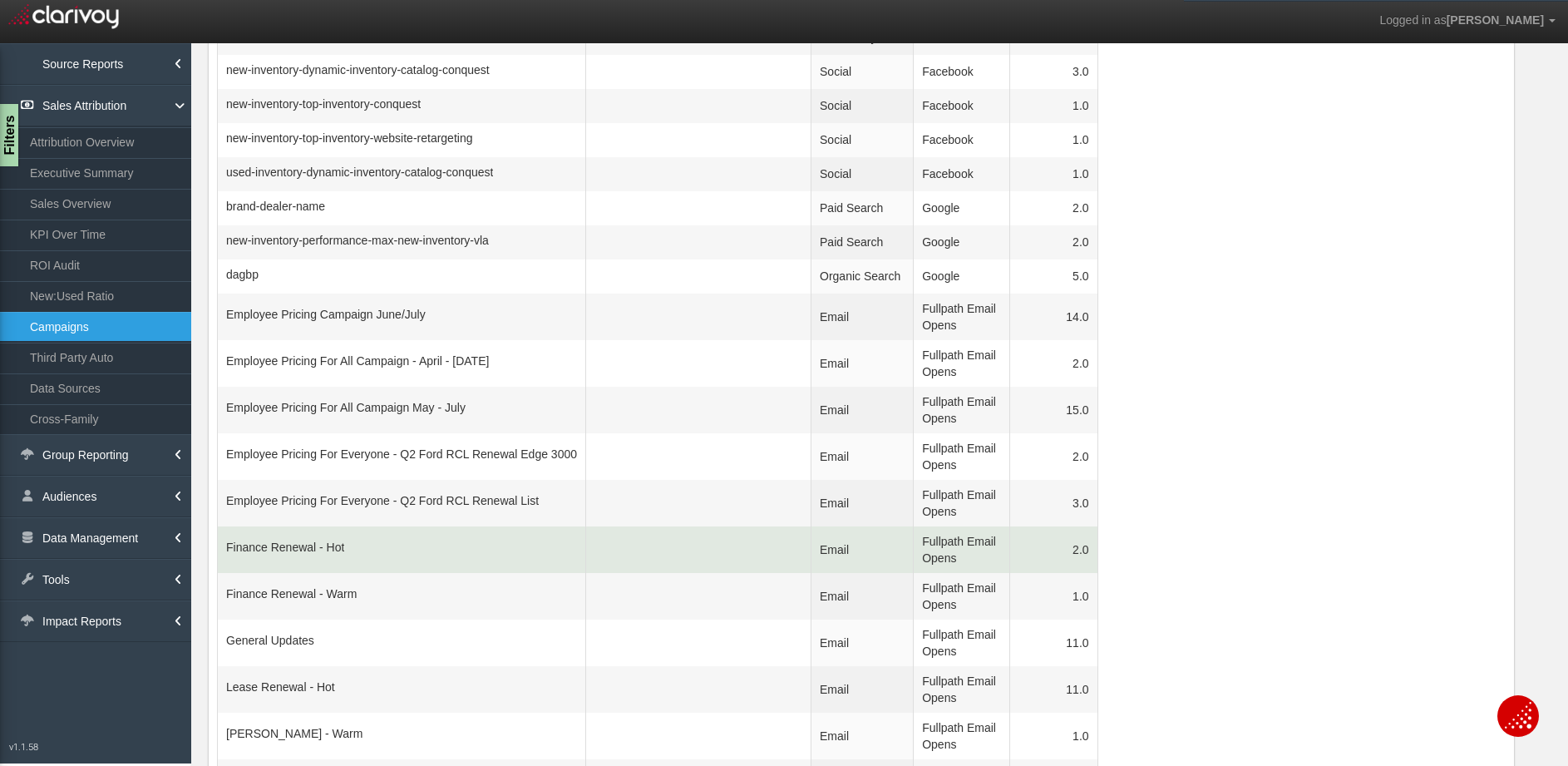
click at [1009, 559] on td "Fullpath Email Opens" at bounding box center [962, 549] width 96 height 47
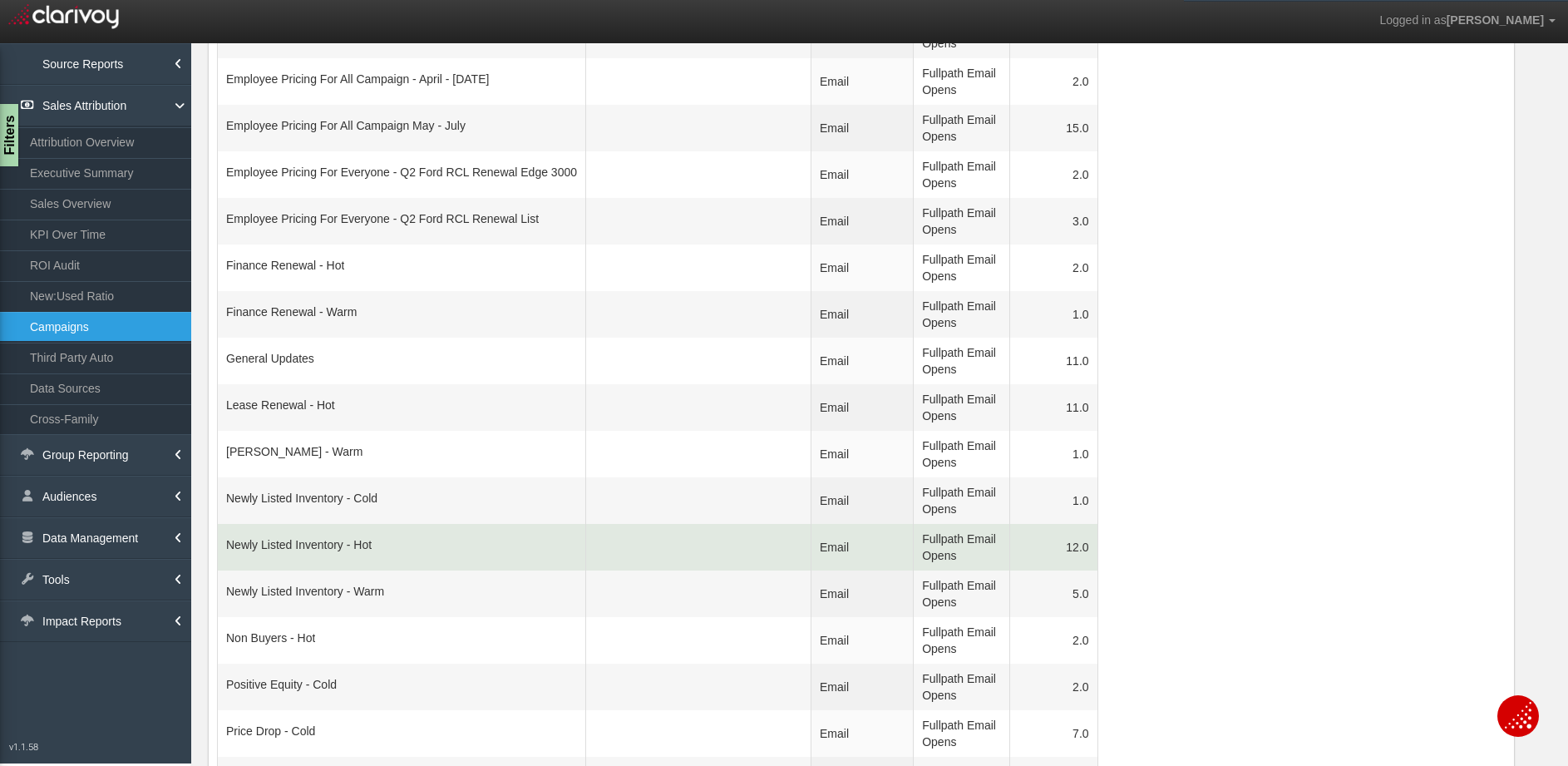
scroll to position [539, 0]
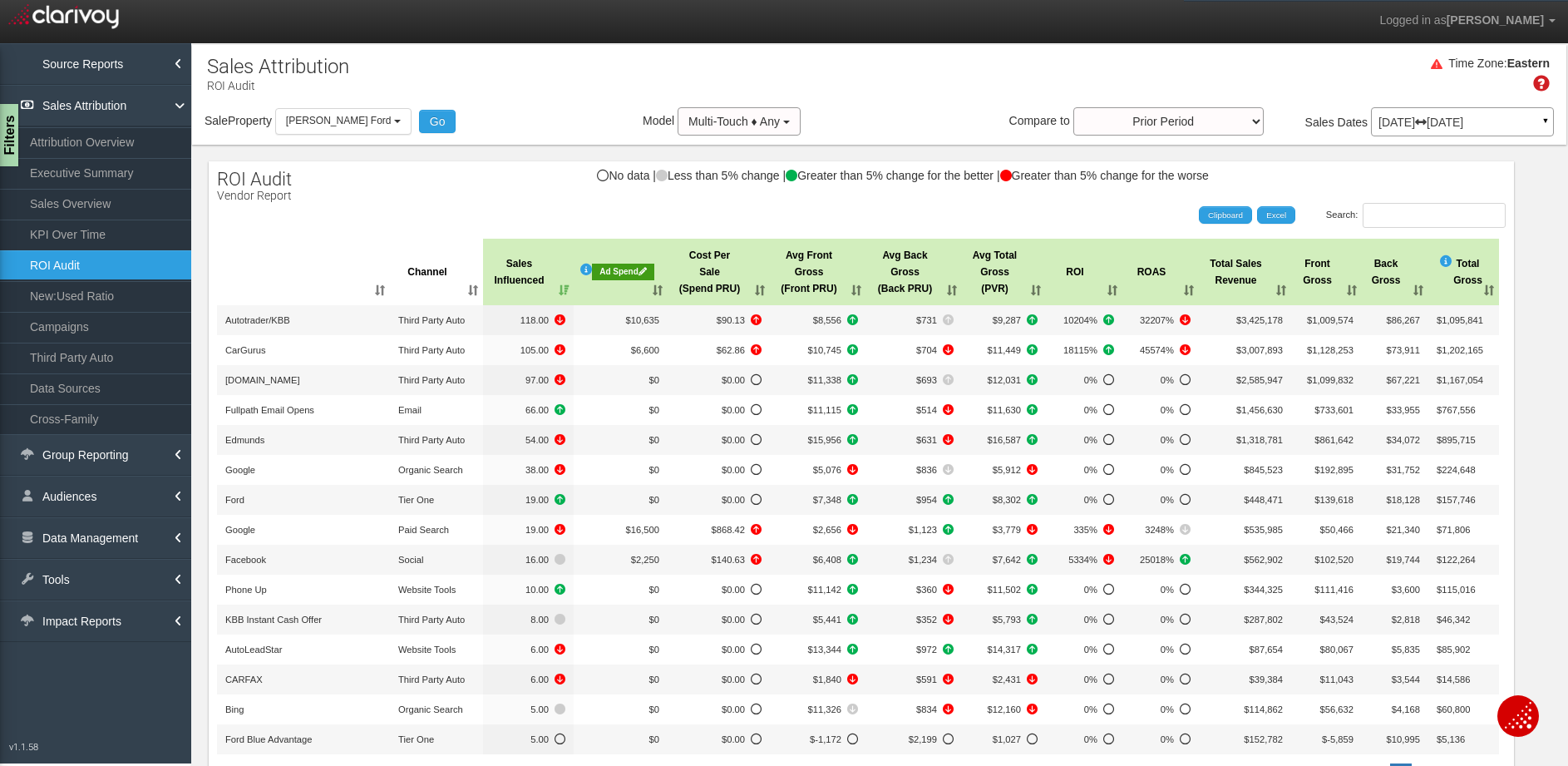
select select "object:8021"
click at [763, 292] on th "Cost Per Sale (Spend PRU)" at bounding box center [718, 271] width 102 height 66
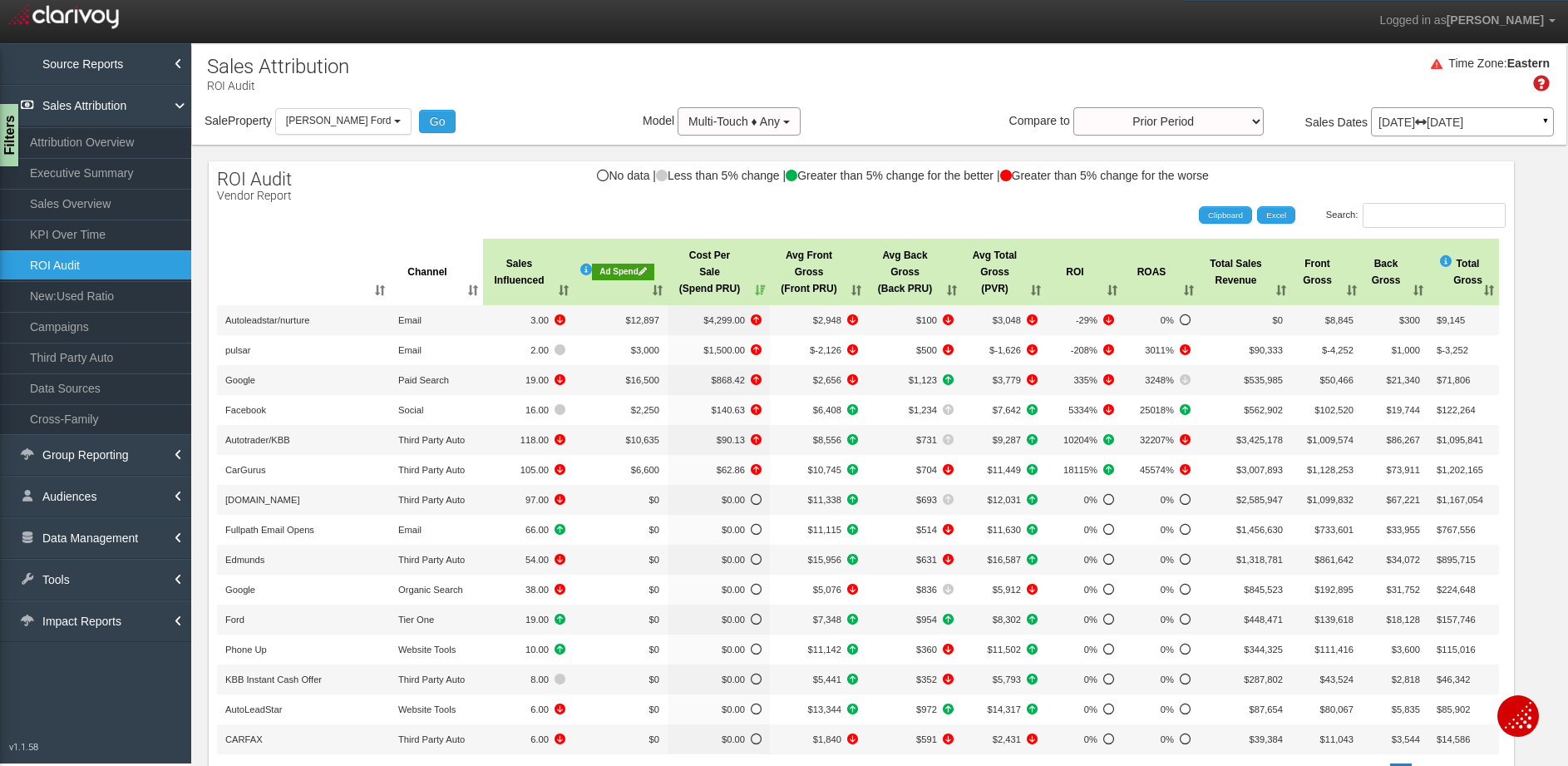
click at [535, 81] on div "Time Zone: Eastern" at bounding box center [879, 80] width 1374 height 54
